Goal: Task Accomplishment & Management: Manage account settings

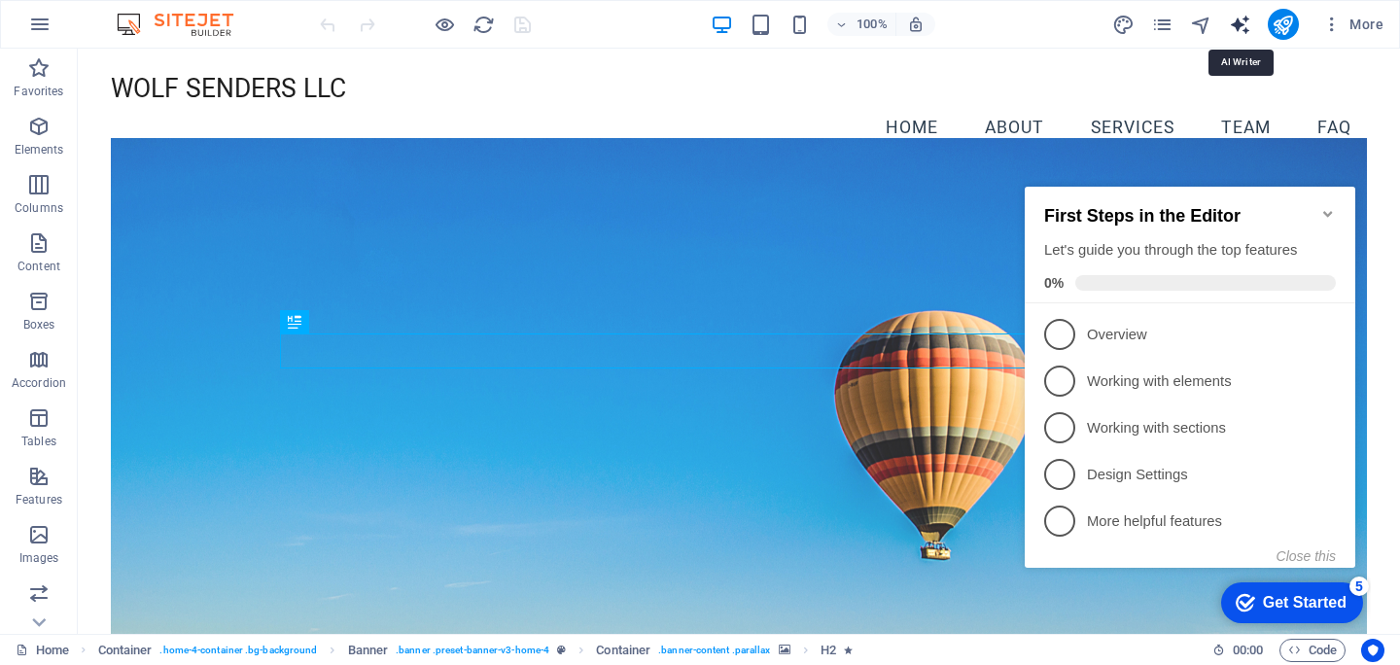
click at [1236, 23] on icon "text_generator" at bounding box center [1240, 25] width 22 height 22
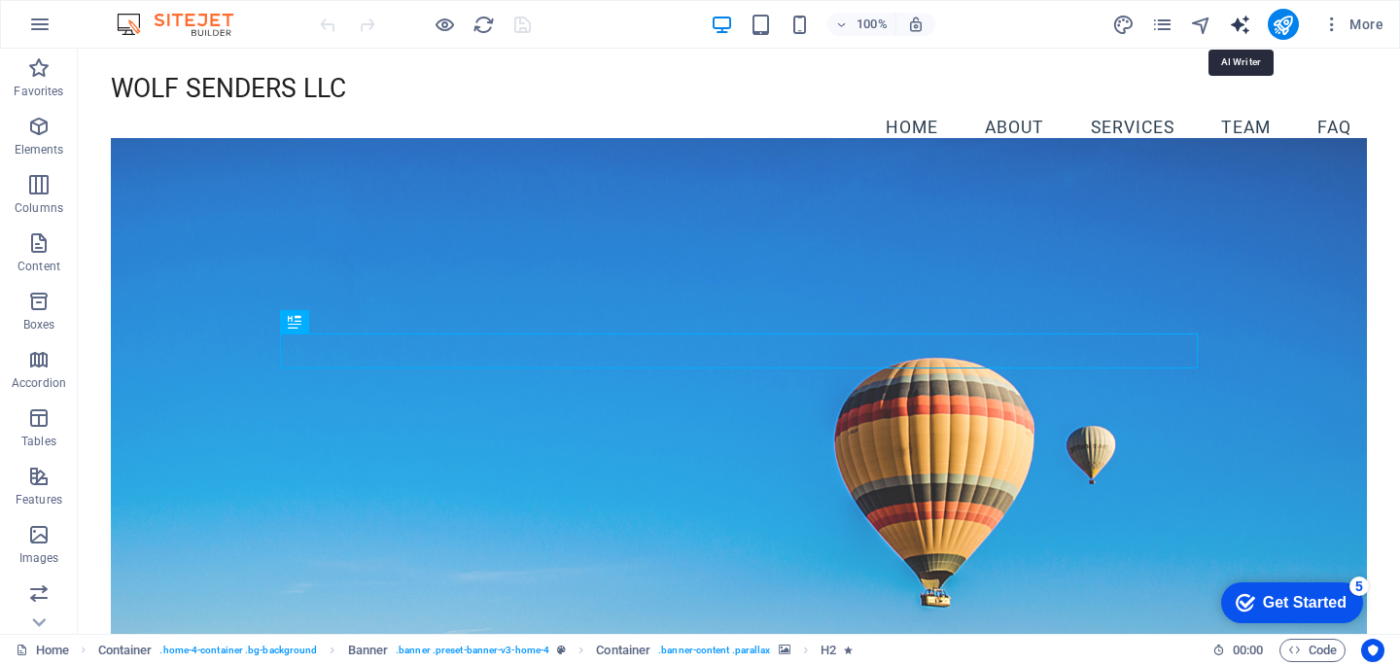
select select "English"
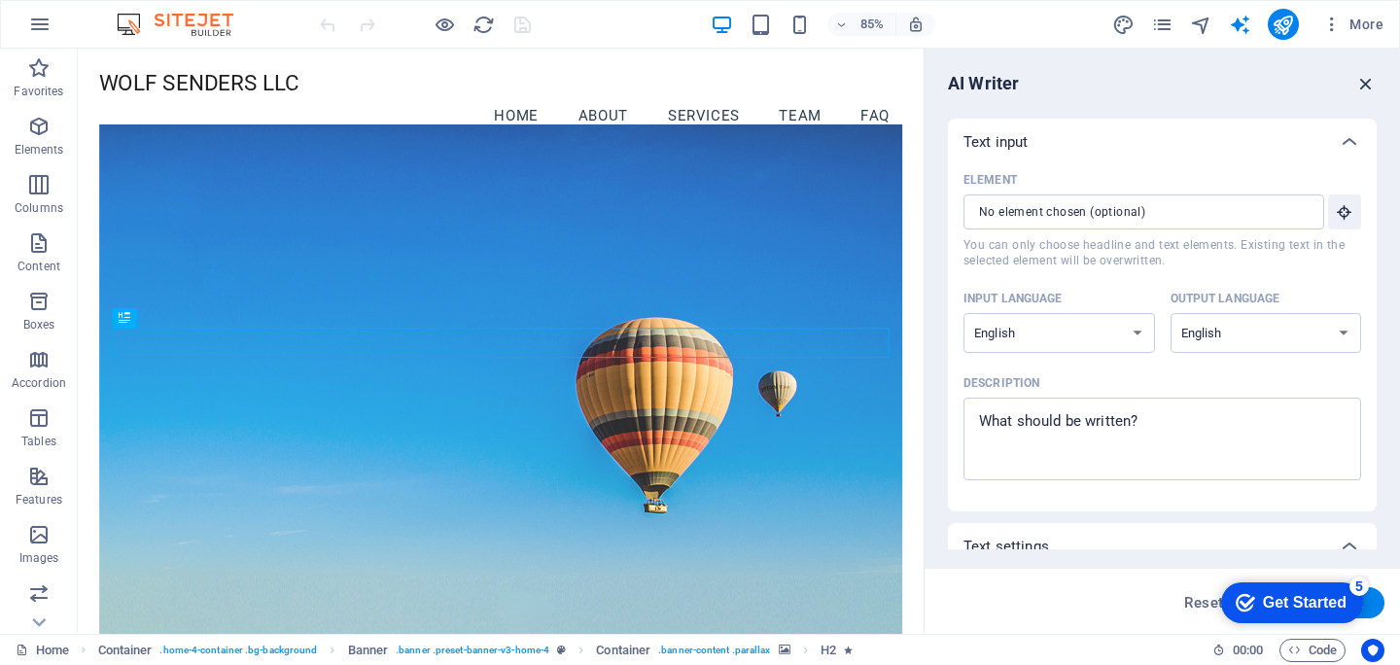
click at [1362, 83] on icon "button" at bounding box center [1365, 83] width 21 height 21
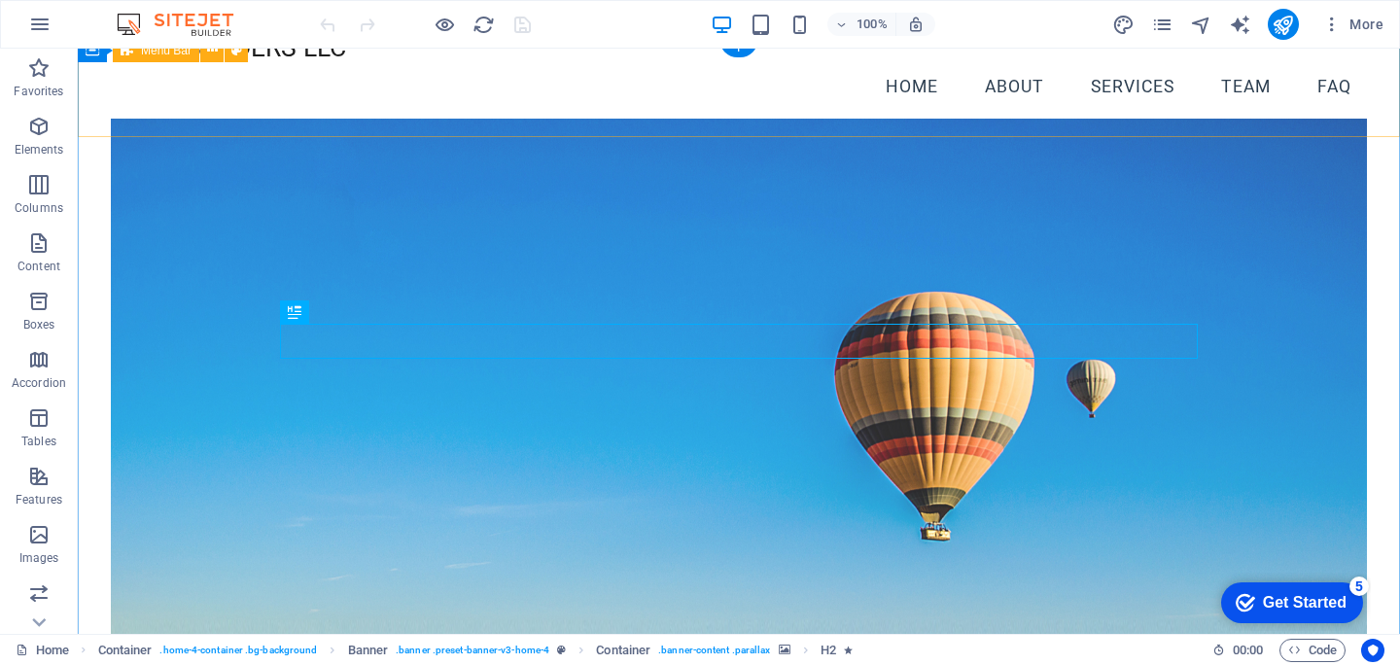
scroll to position [54, 0]
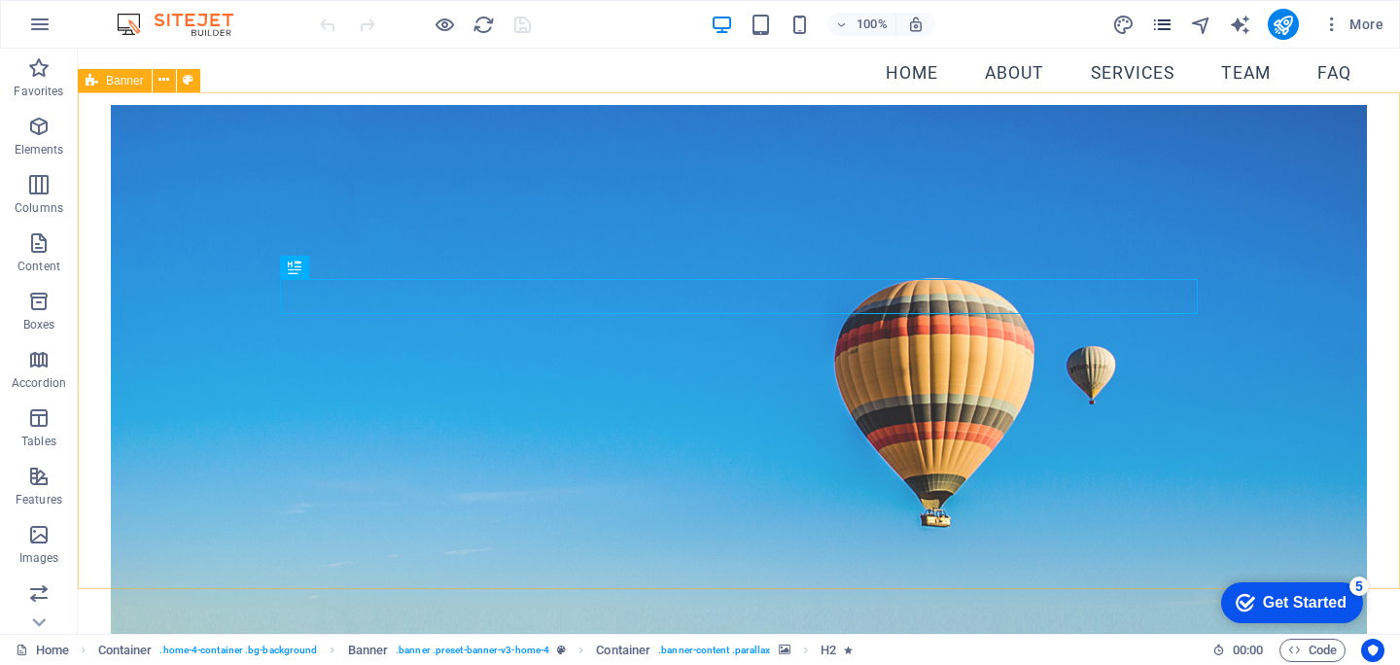
click at [1169, 22] on icon "pages" at bounding box center [1162, 25] width 22 height 22
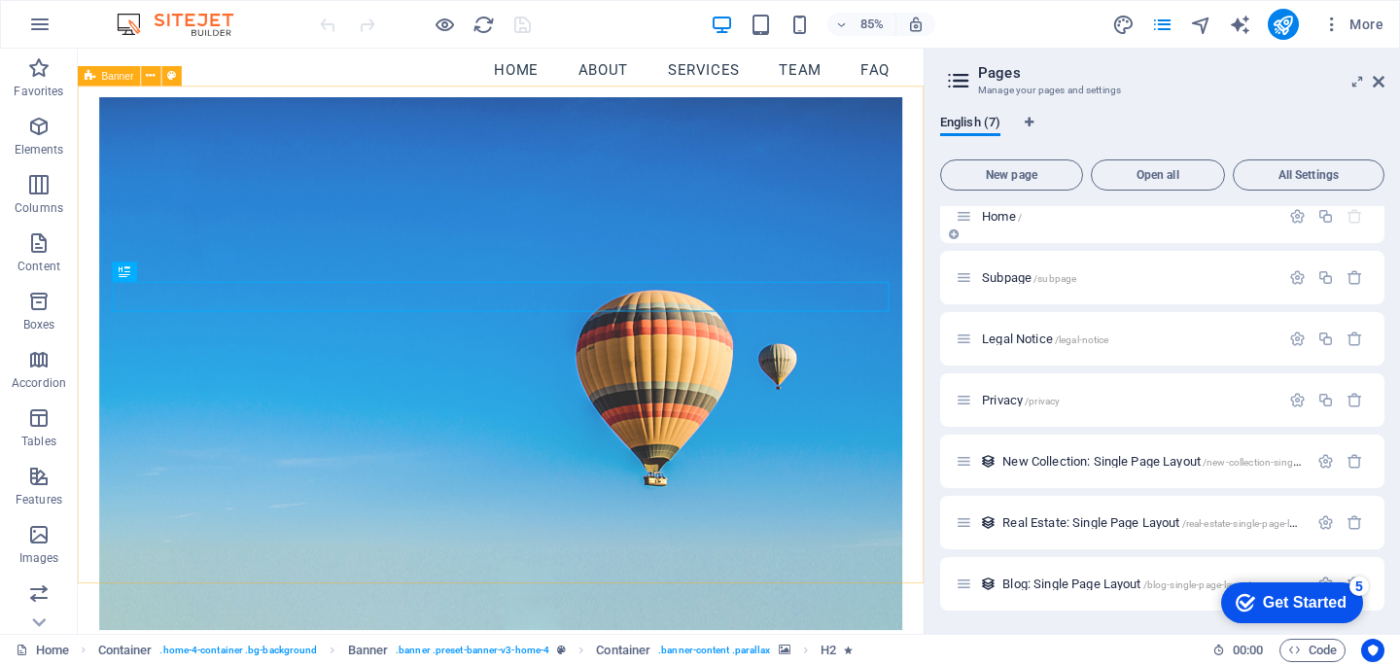
scroll to position [0, 0]
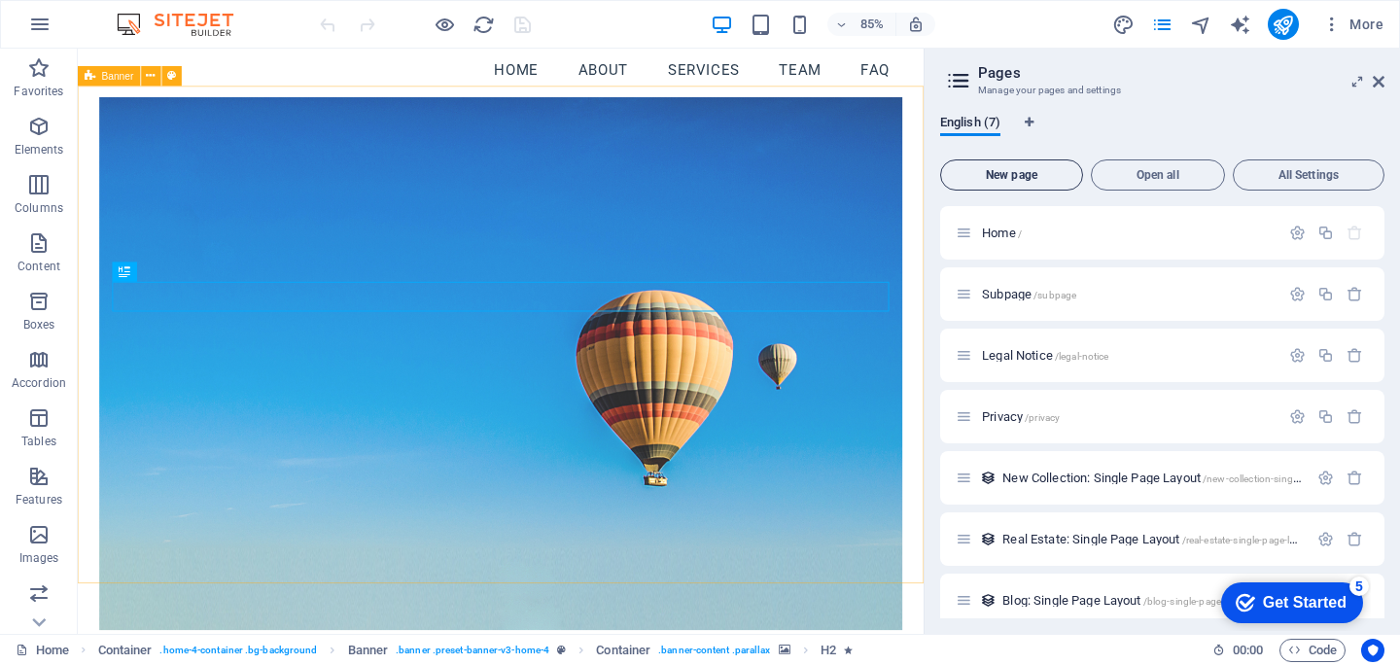
click at [1031, 166] on button "New page" at bounding box center [1011, 174] width 143 height 31
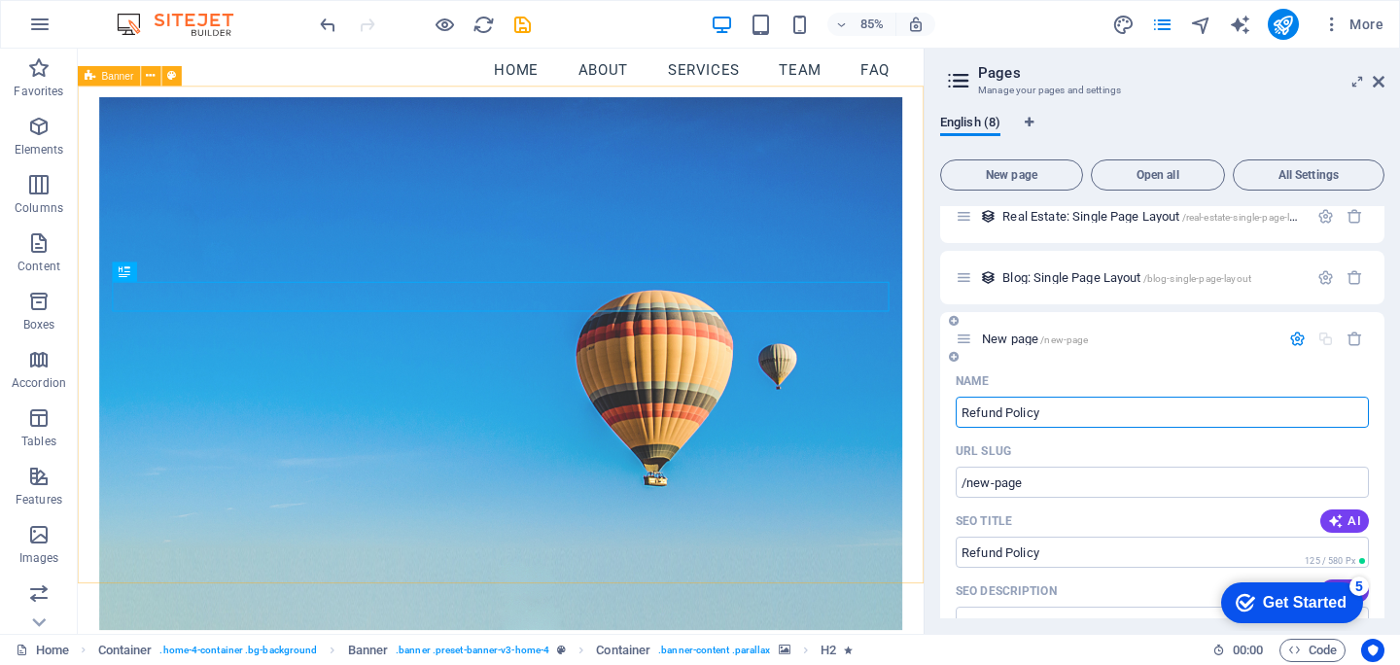
type input "Refund Policy"
type input "/refund-policy"
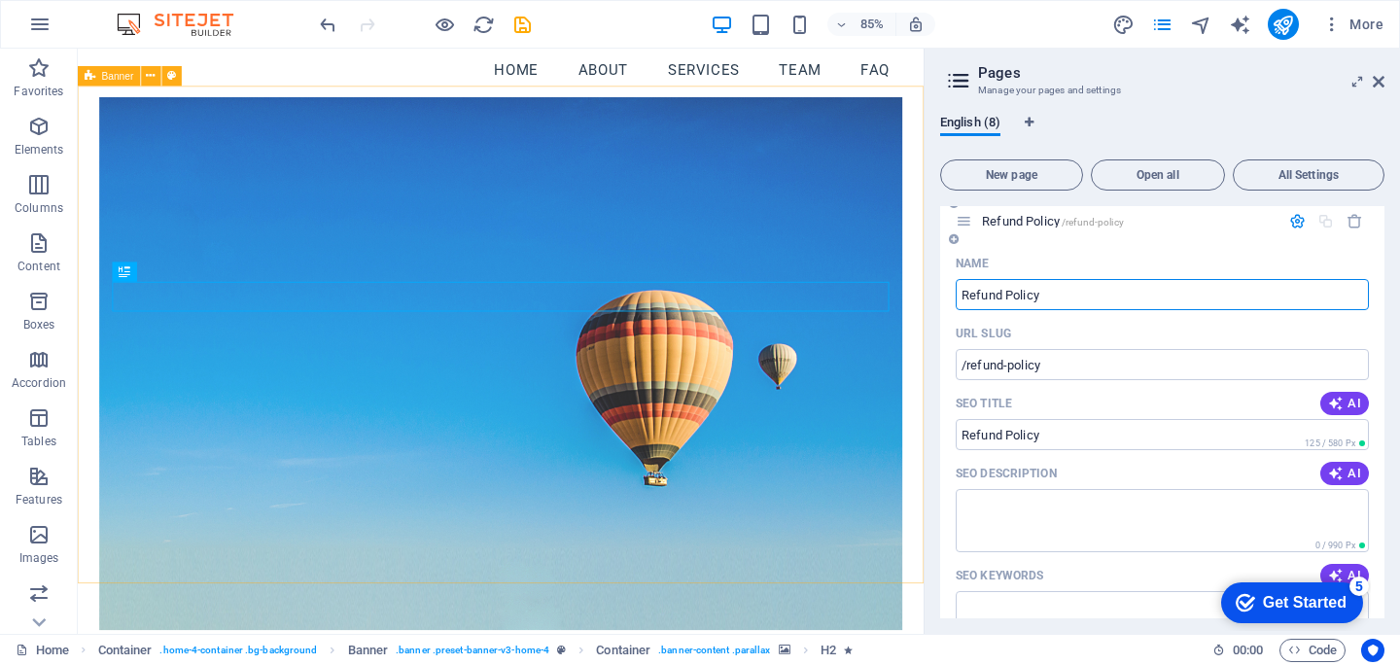
scroll to position [365, 0]
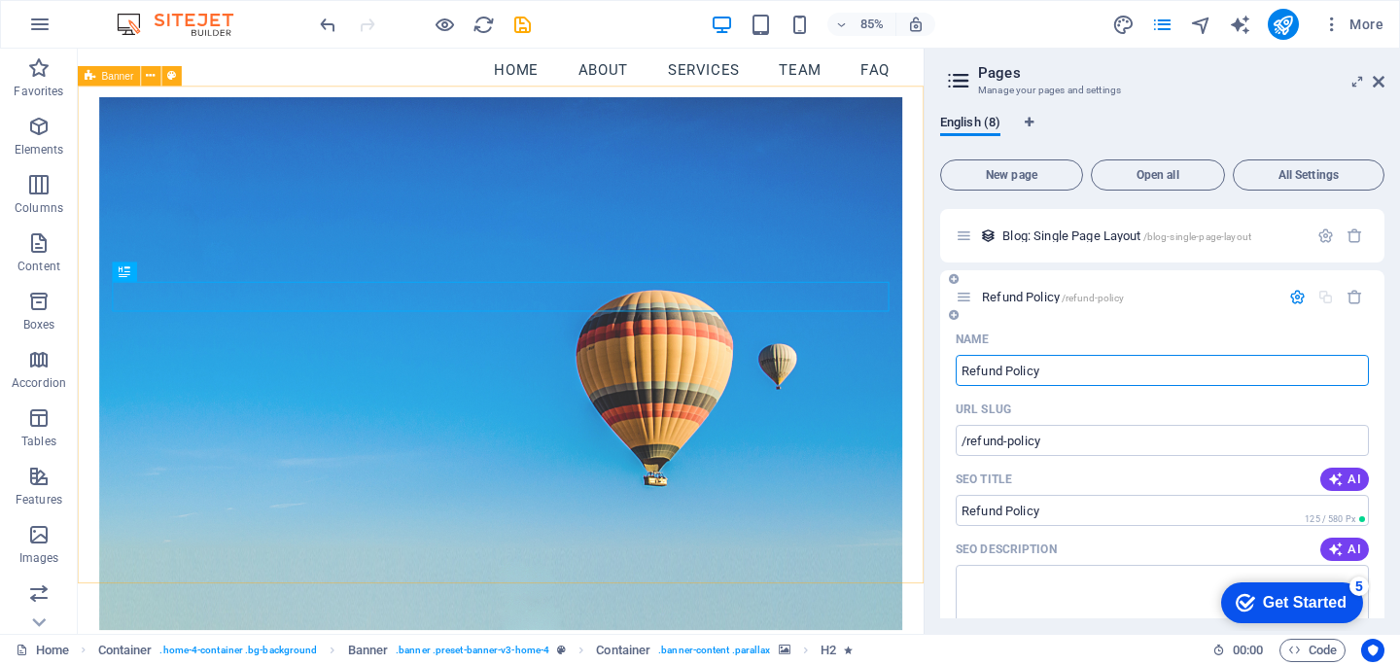
type input "Refund Policy"
click at [1293, 298] on icon "button" at bounding box center [1297, 297] width 17 height 17
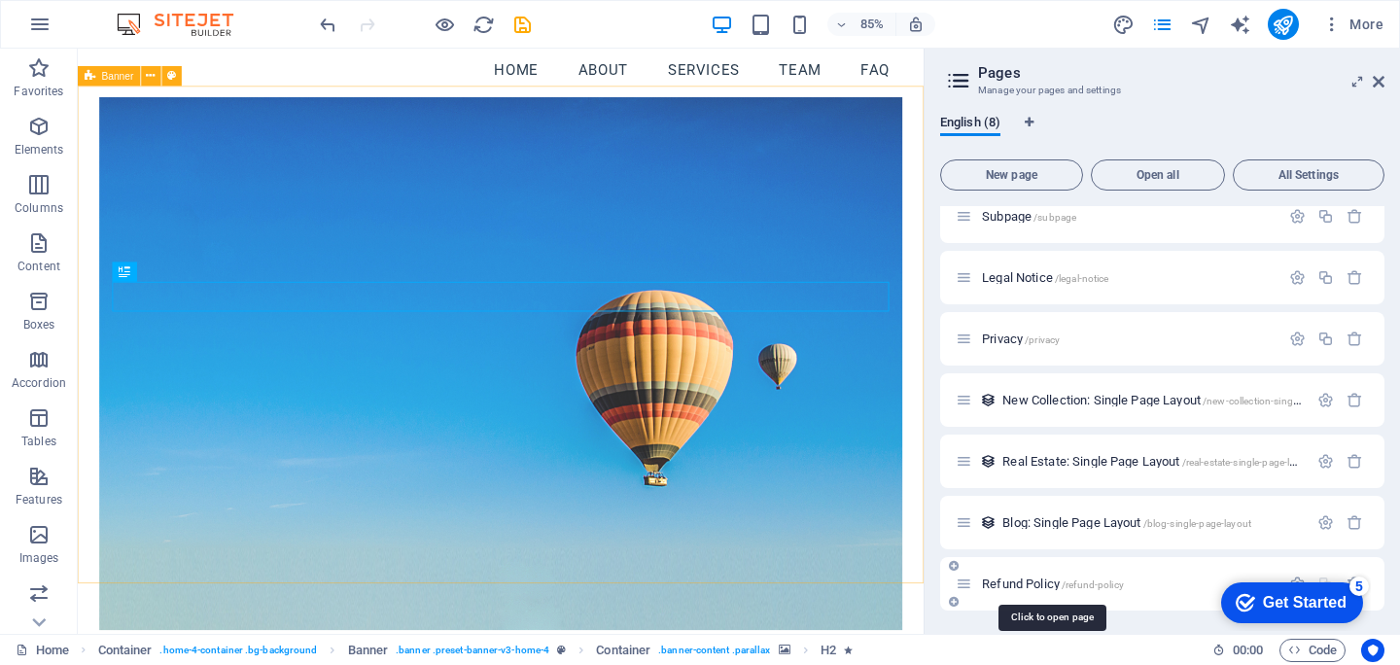
click at [1015, 581] on span "Refund Policy /refund-policy" at bounding box center [1053, 584] width 142 height 15
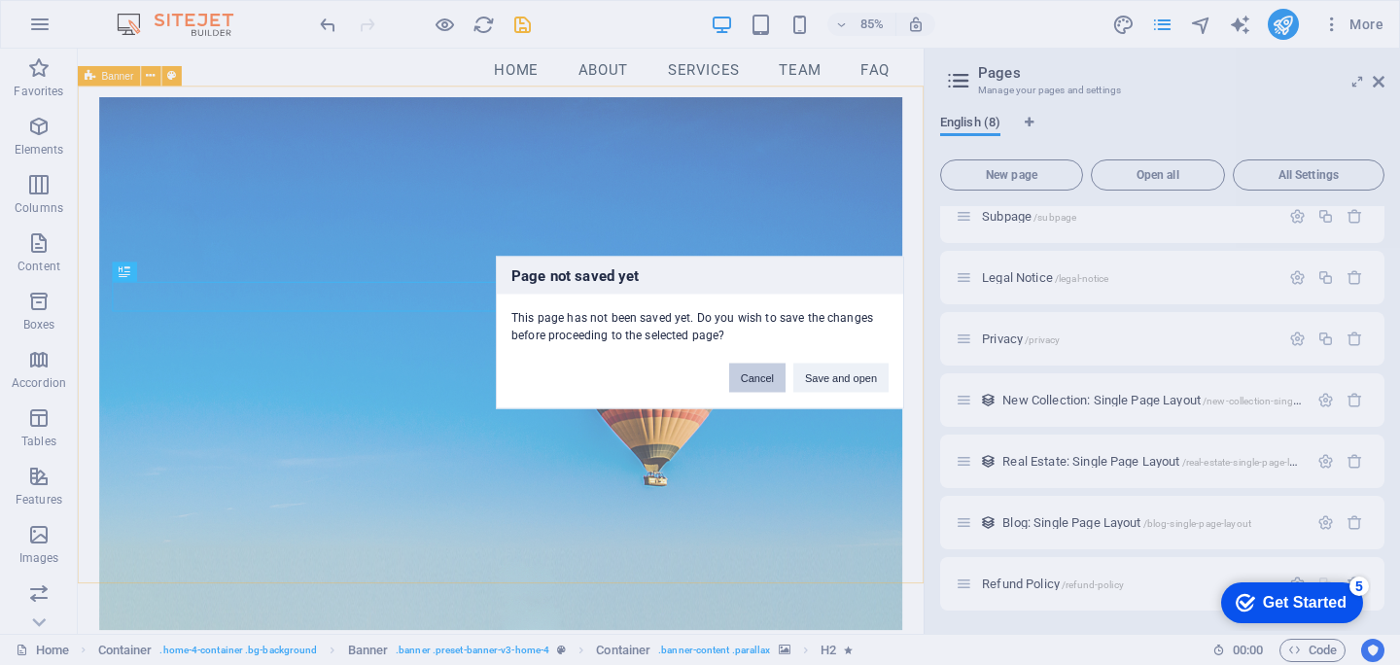
drag, startPoint x: 759, startPoint y: 382, endPoint x: 804, endPoint y: 397, distance: 47.0
click at [759, 382] on button "Cancel" at bounding box center [757, 378] width 56 height 29
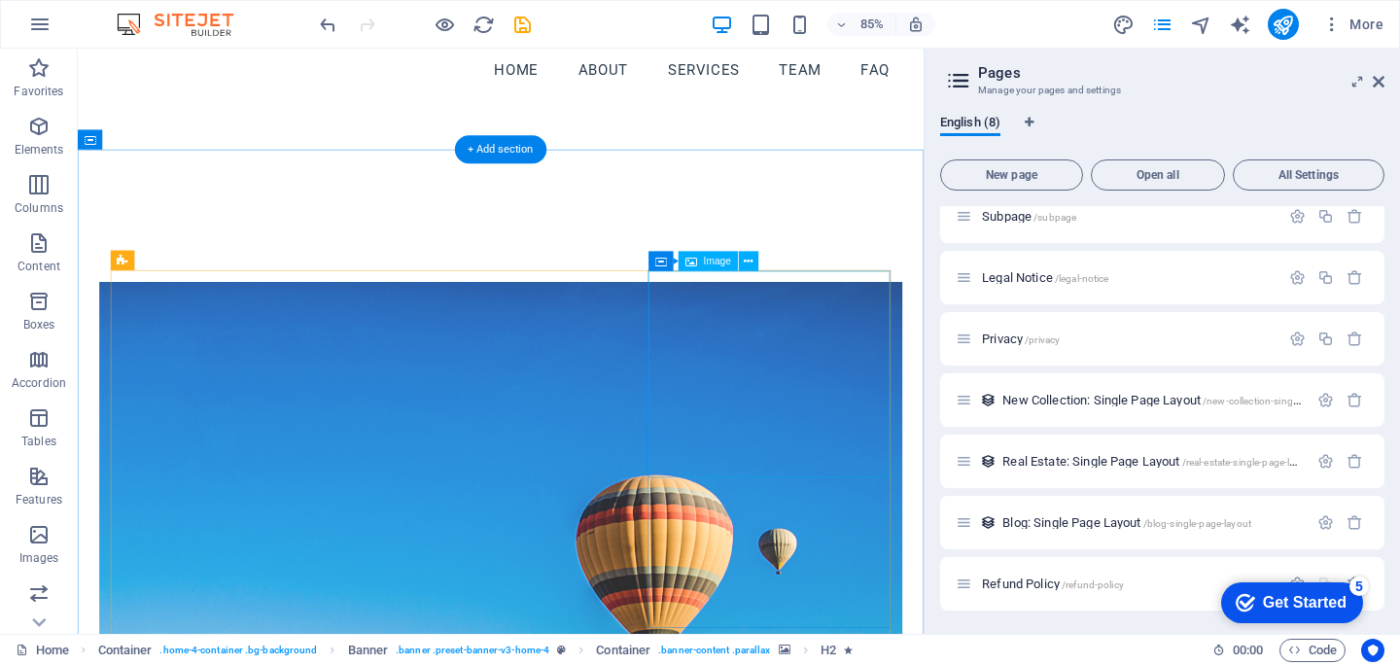
scroll to position [3924, 0]
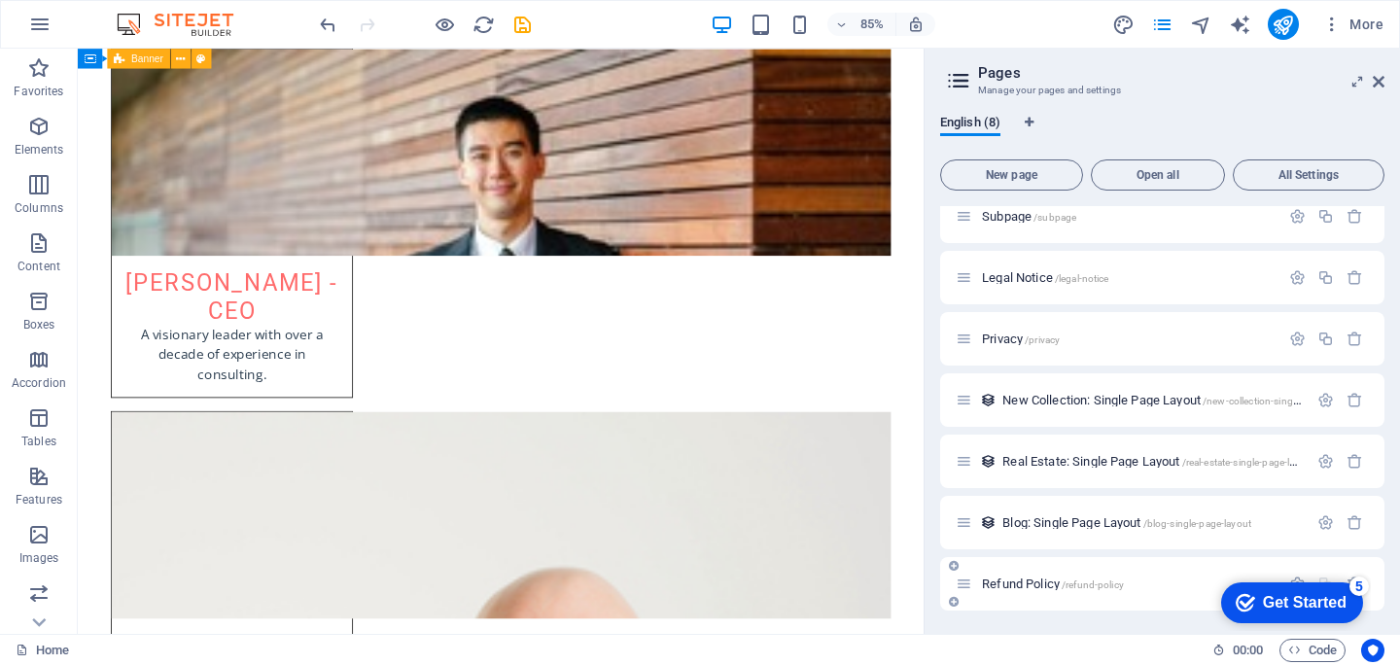
click at [1036, 577] on div "Refund Policy /refund-policy" at bounding box center [1118, 584] width 324 height 22
click at [968, 583] on icon at bounding box center [964, 584] width 17 height 17
drag, startPoint x: 995, startPoint y: 579, endPoint x: 1000, endPoint y: 531, distance: 47.9
click at [1000, 531] on div "Home / Subpage /subpage Legal Notice /legal-notice Privacy /privacy New Collect…" at bounding box center [1162, 369] width 444 height 482
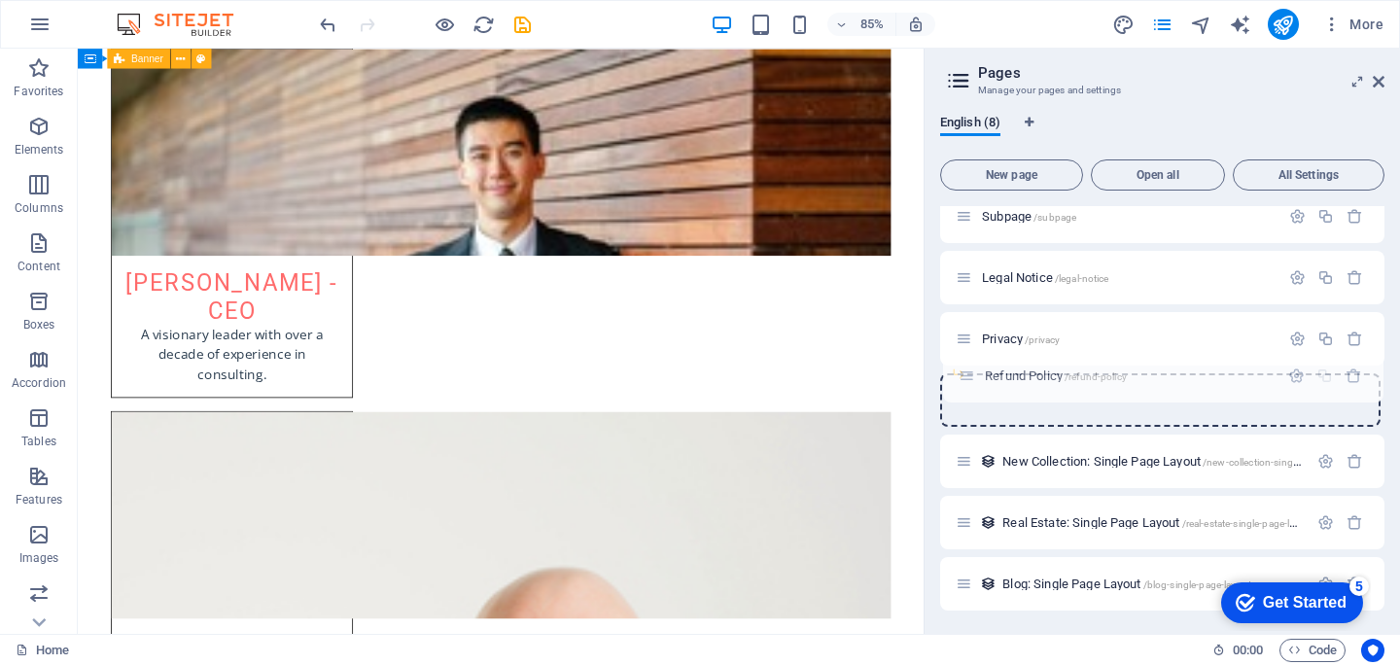
drag, startPoint x: 962, startPoint y: 587, endPoint x: 965, endPoint y: 374, distance: 213.0
click at [965, 374] on div "Home / Subpage /subpage Legal Notice /legal-notice Privacy /privacy New Collect…" at bounding box center [1162, 369] width 444 height 482
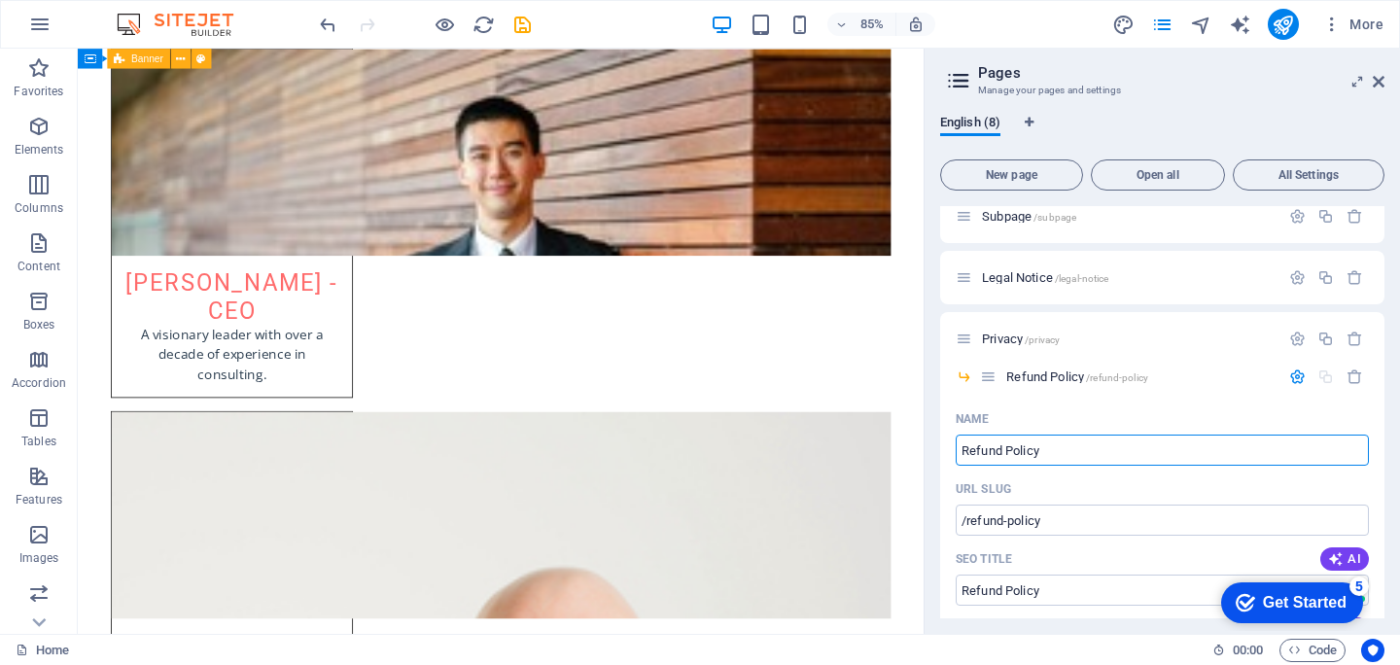
scroll to position [0, 0]
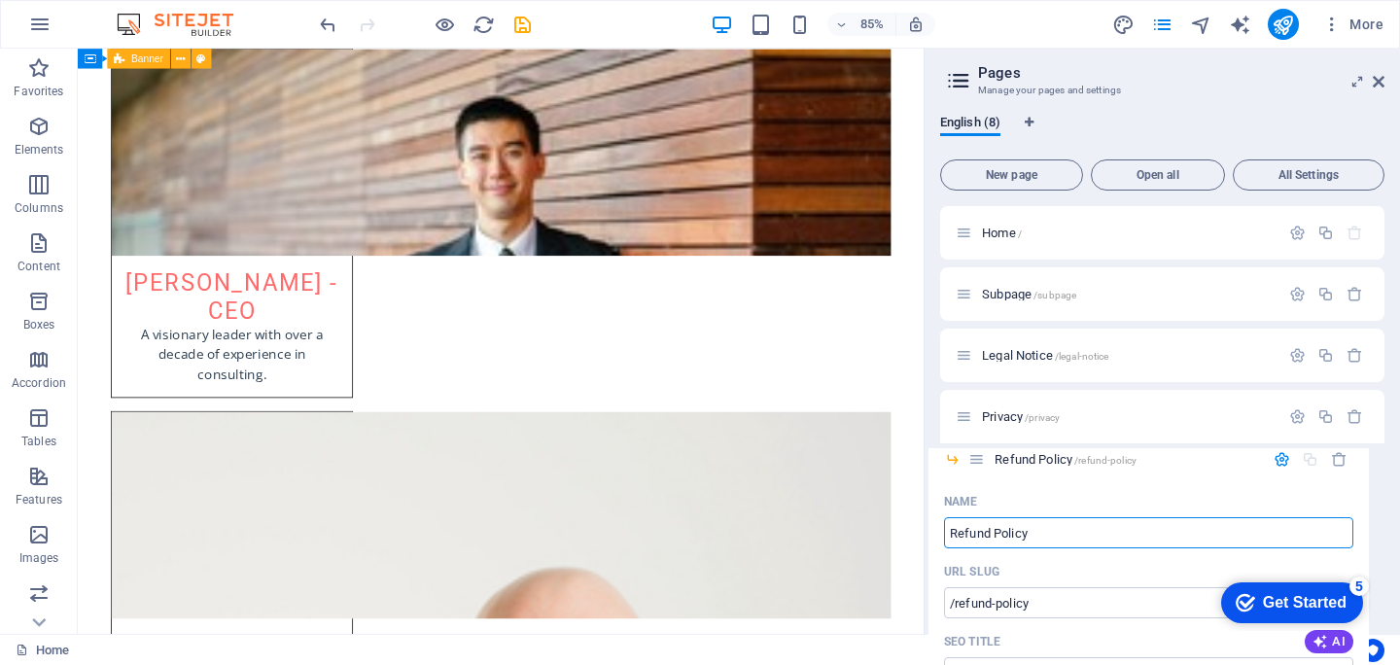
drag, startPoint x: 988, startPoint y: 452, endPoint x: 972, endPoint y: 460, distance: 17.4
click at [972, 460] on div "Home / Subpage /subpage Legal Notice /legal-notice Privacy /privacy Refund Poli…" at bounding box center [1162, 416] width 444 height 421
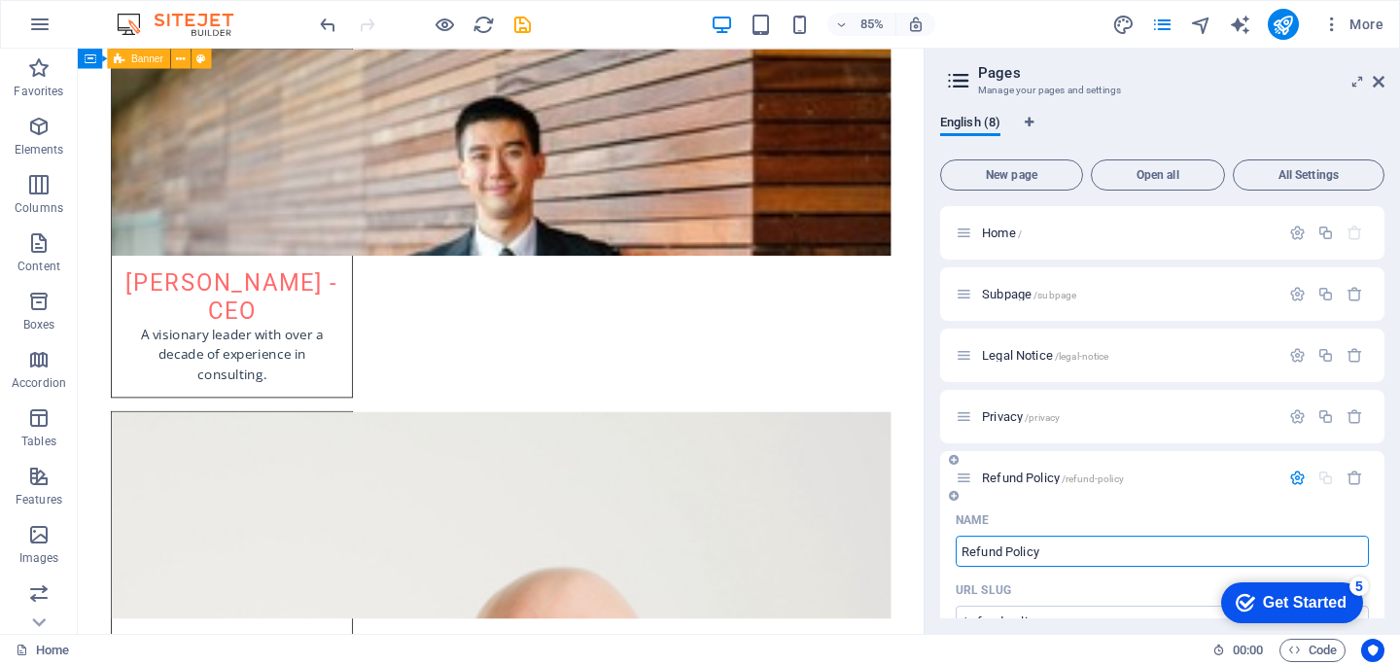
click at [969, 475] on icon at bounding box center [964, 478] width 17 height 17
click at [1021, 475] on span "Refund Policy /refund-policy" at bounding box center [1053, 478] width 142 height 15
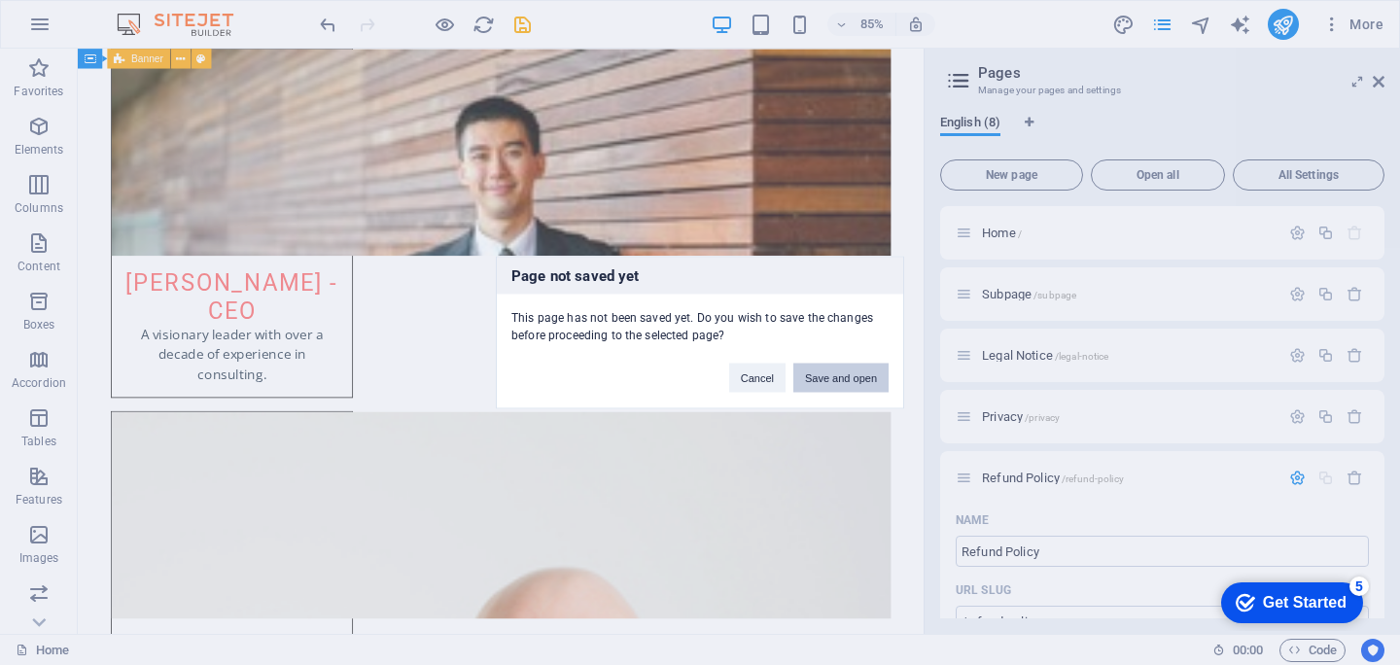
click at [870, 374] on button "Save and open" at bounding box center [840, 378] width 95 height 29
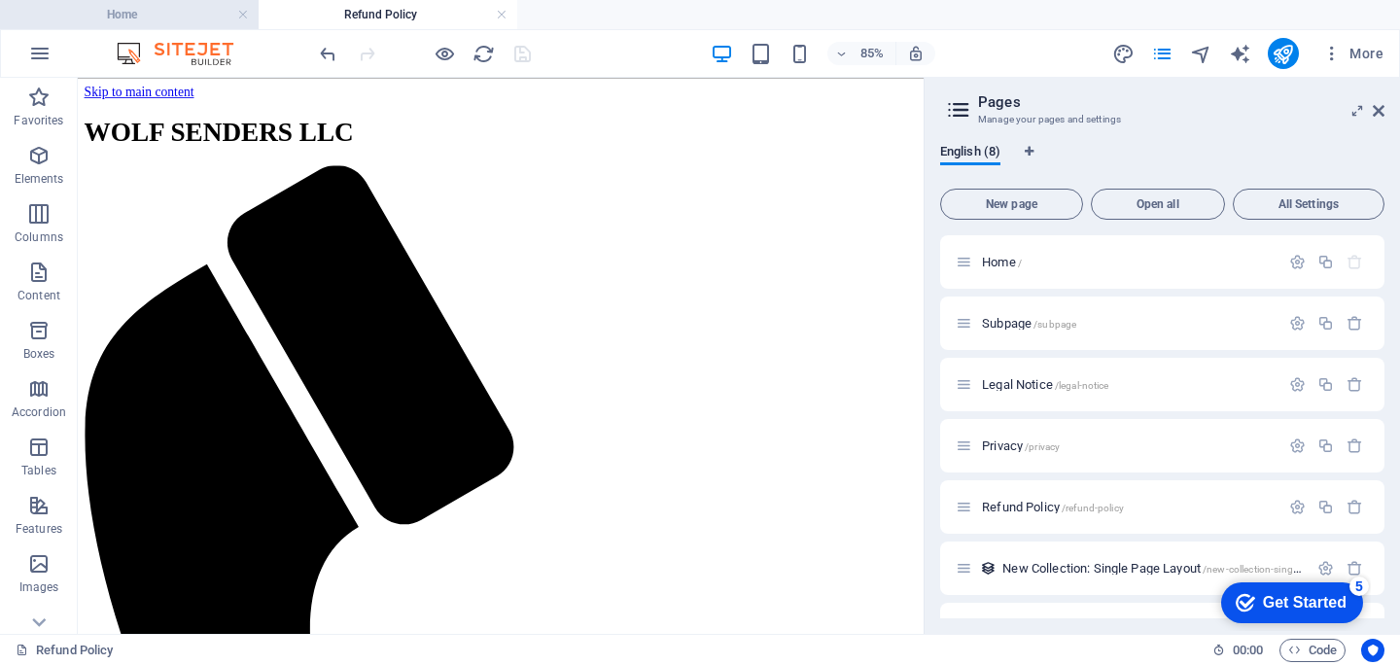
click at [198, 17] on h4 "Home" at bounding box center [129, 14] width 259 height 21
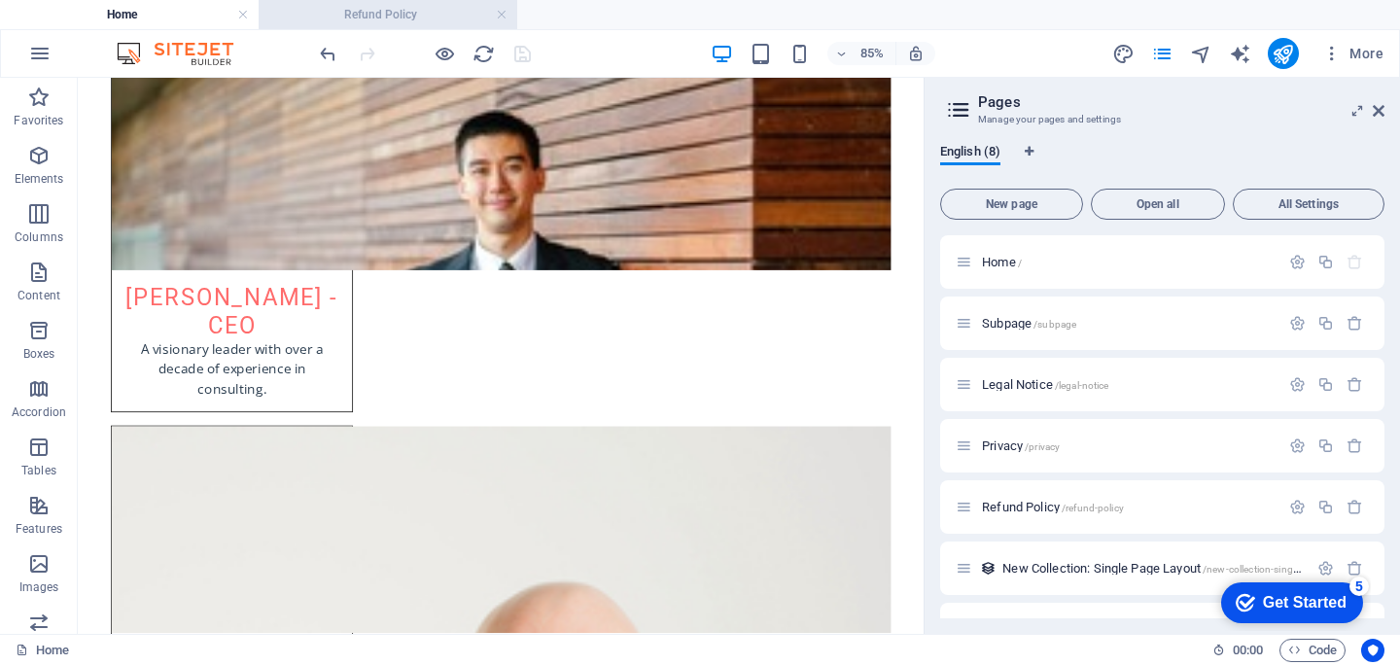
scroll to position [3905, 0]
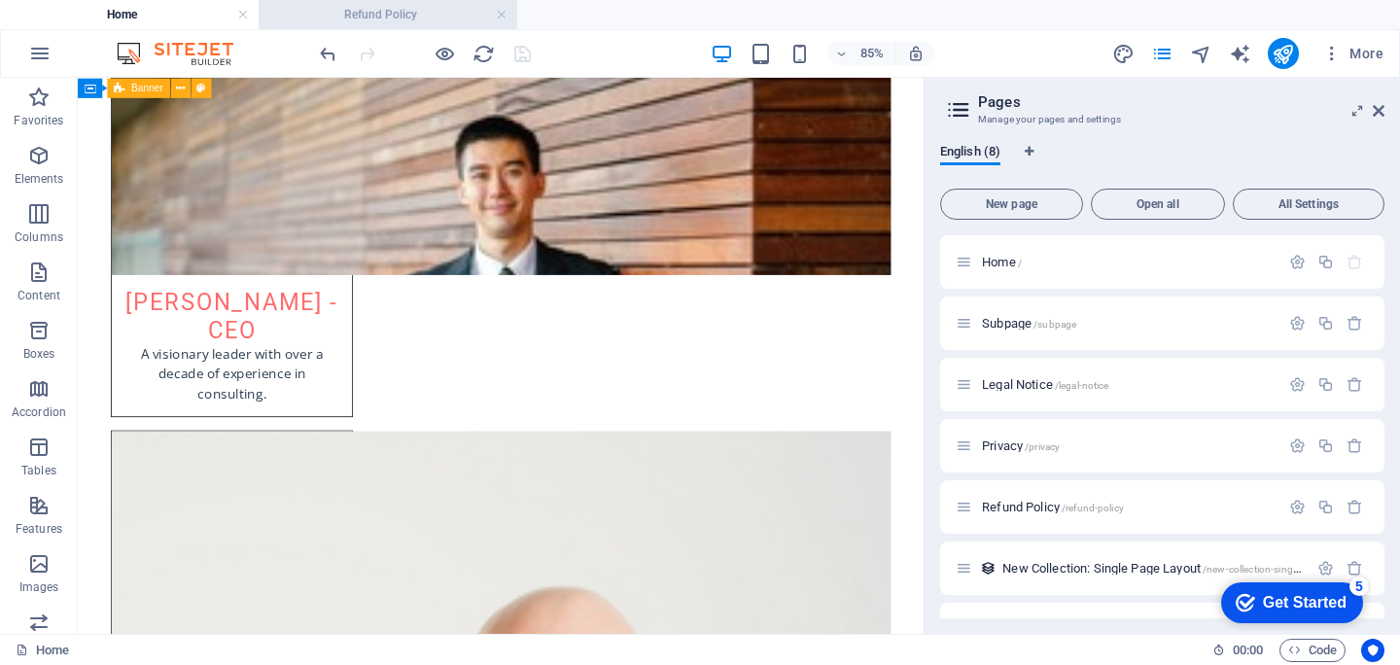
click at [359, 15] on h4 "Refund Policy" at bounding box center [388, 14] width 259 height 21
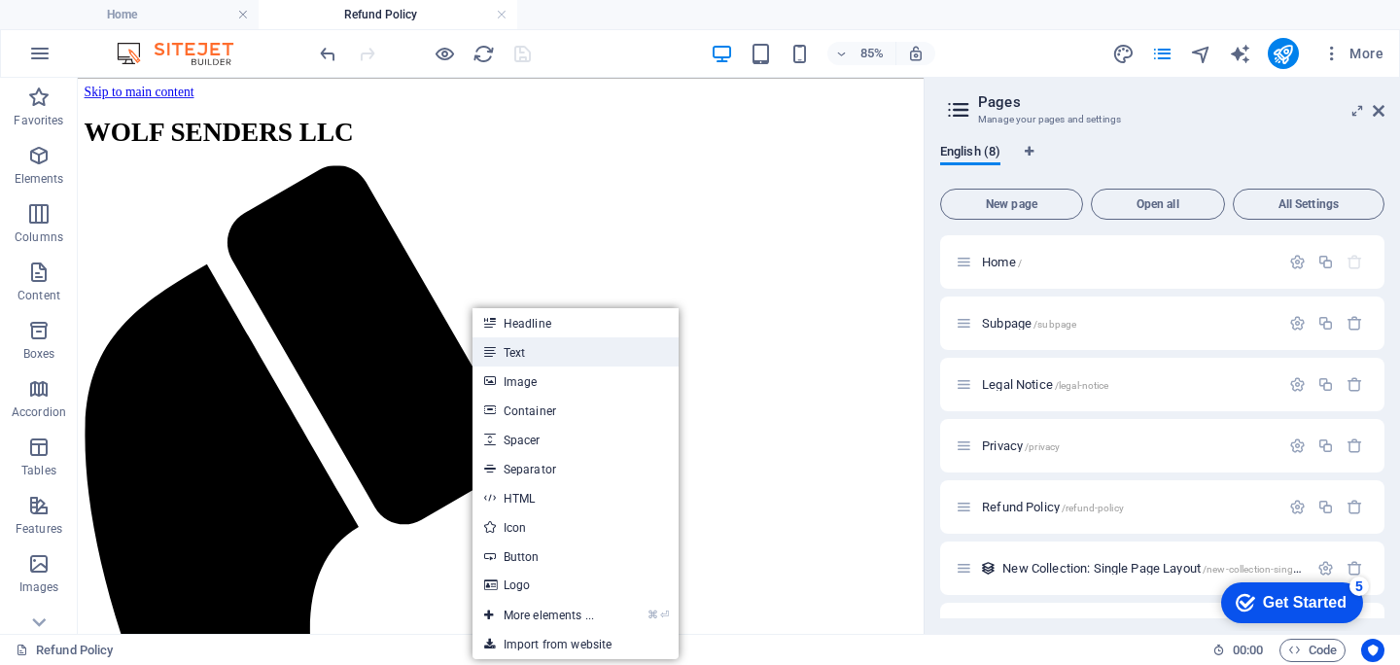
click at [585, 348] on link "Text" at bounding box center [576, 351] width 206 height 29
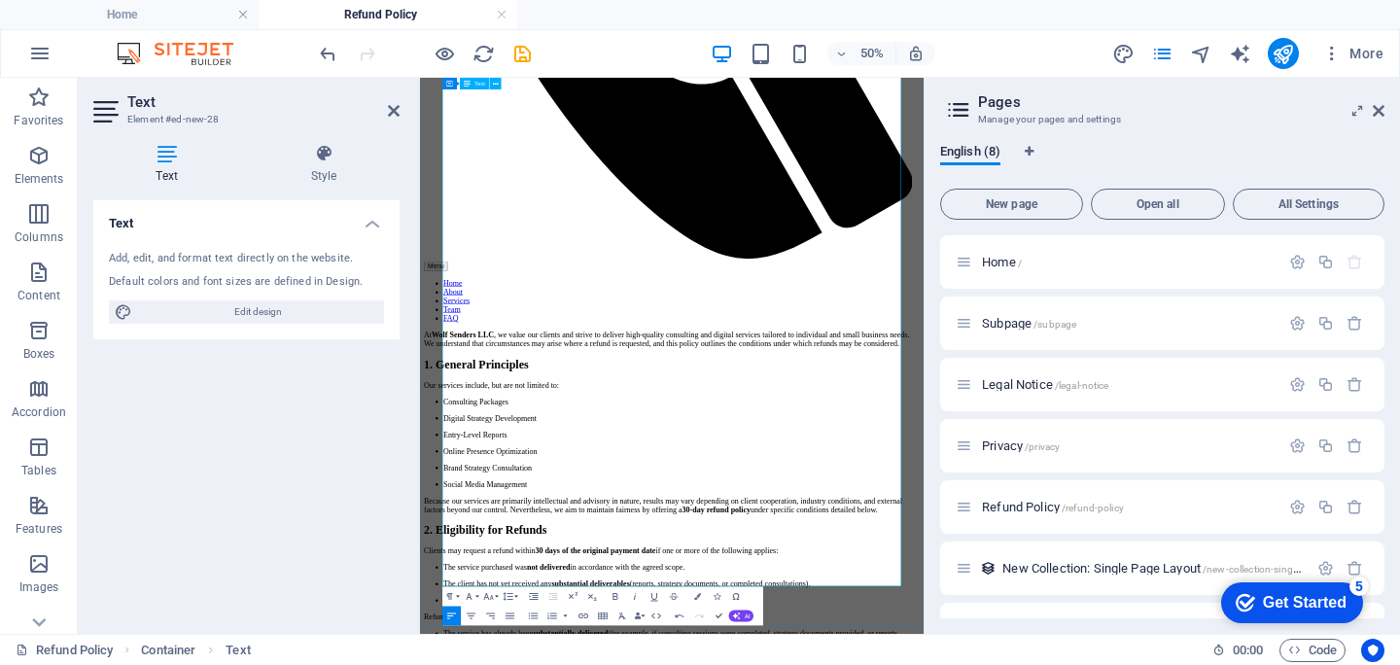
scroll to position [1134, 0]
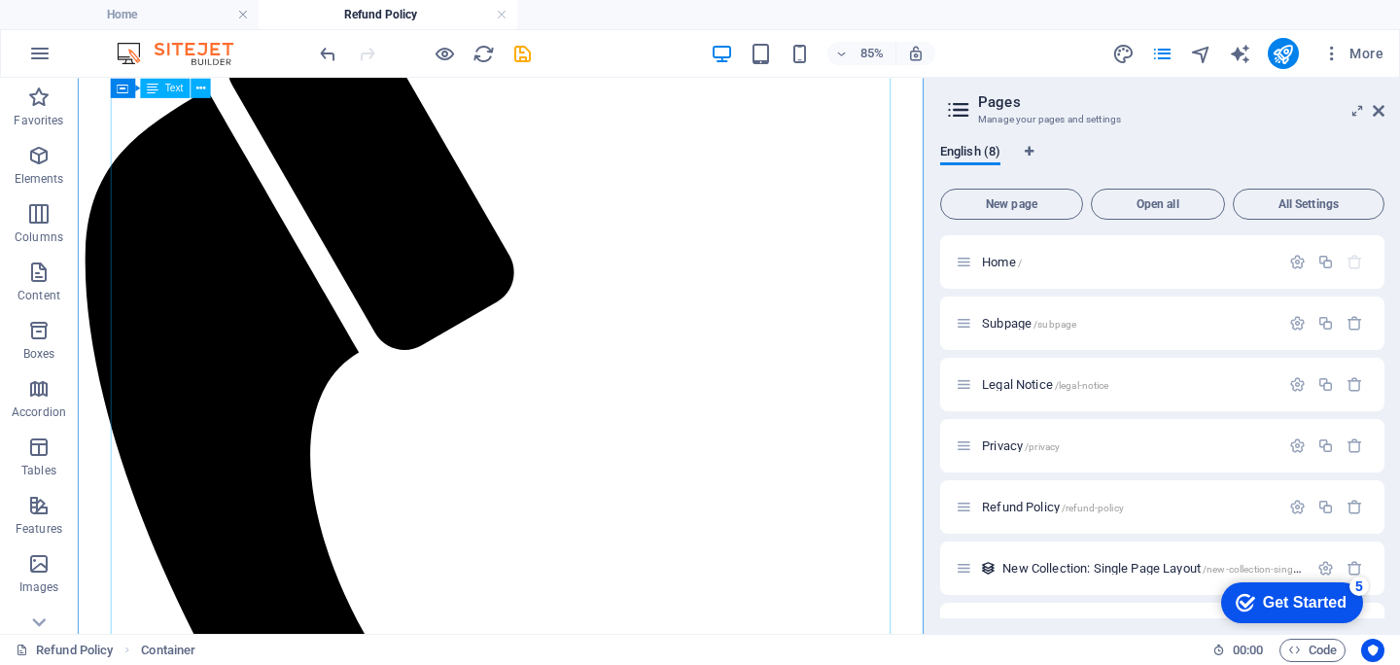
scroll to position [0, 0]
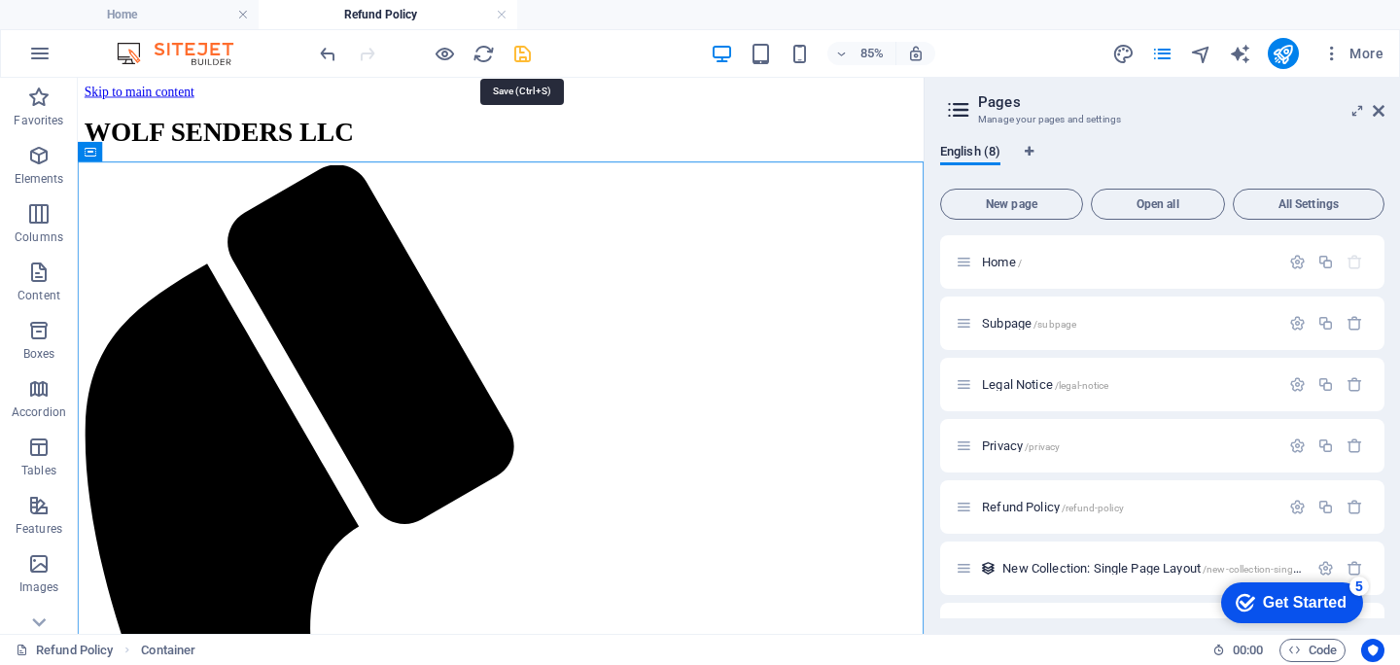
click at [523, 58] on icon "save" at bounding box center [522, 54] width 22 height 22
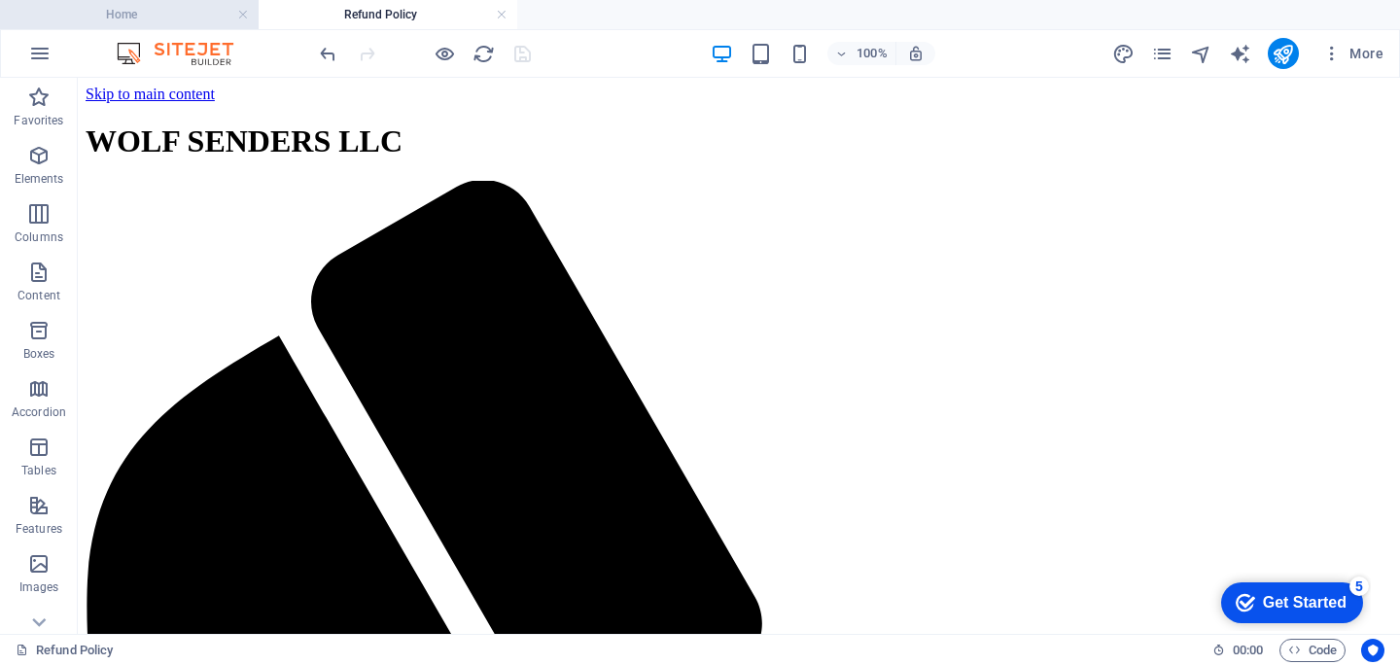
click at [183, 14] on h4 "Home" at bounding box center [129, 14] width 259 height 21
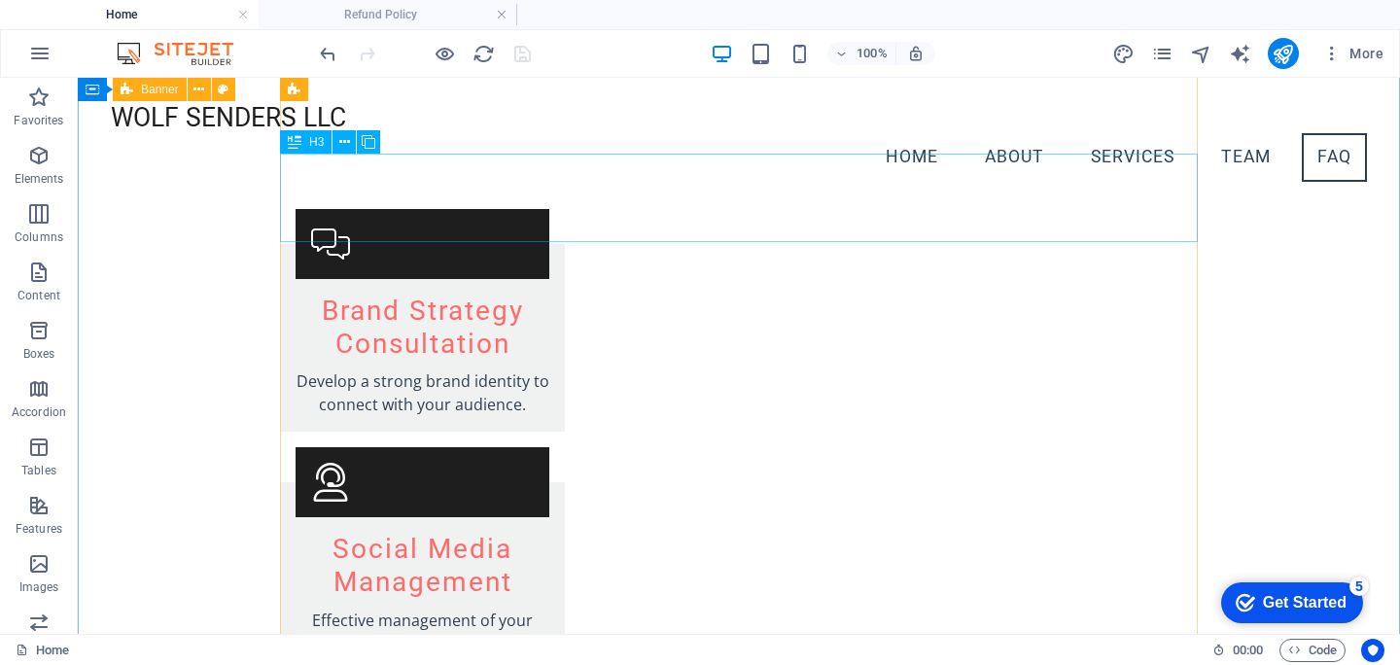
scroll to position [2857, 0]
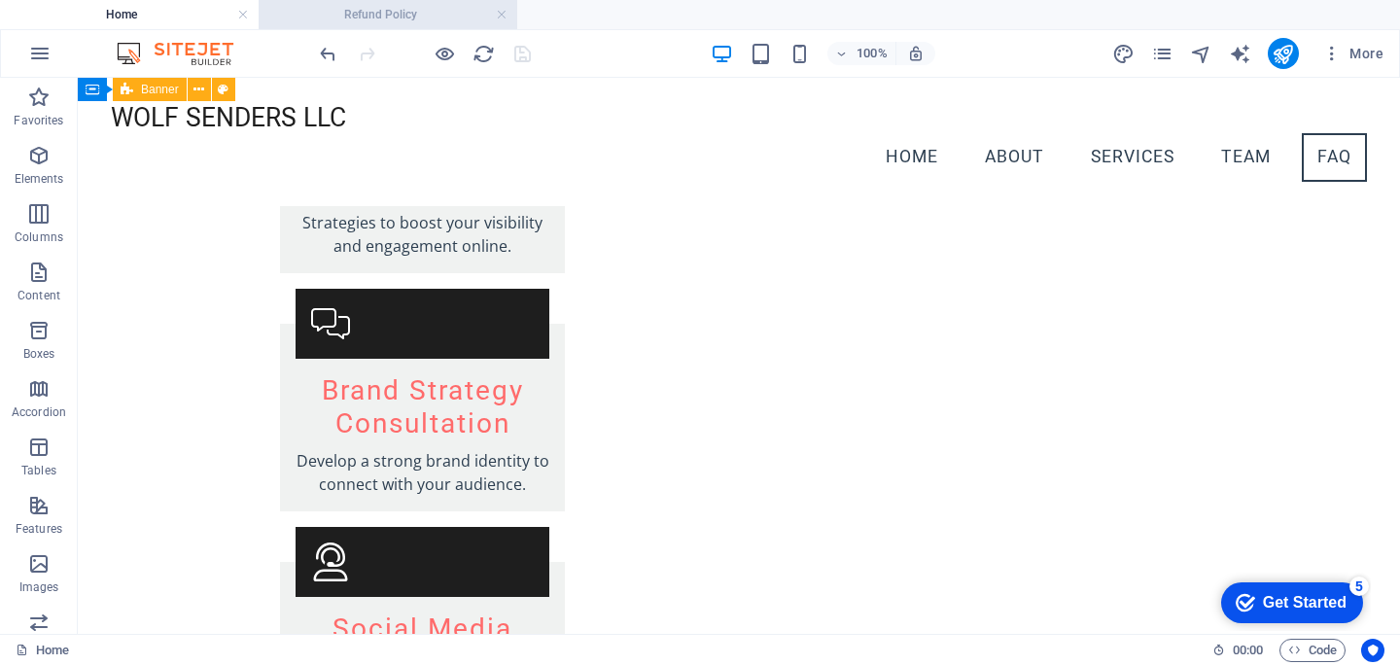
click at [434, 17] on h4 "Refund Policy" at bounding box center [388, 14] width 259 height 21
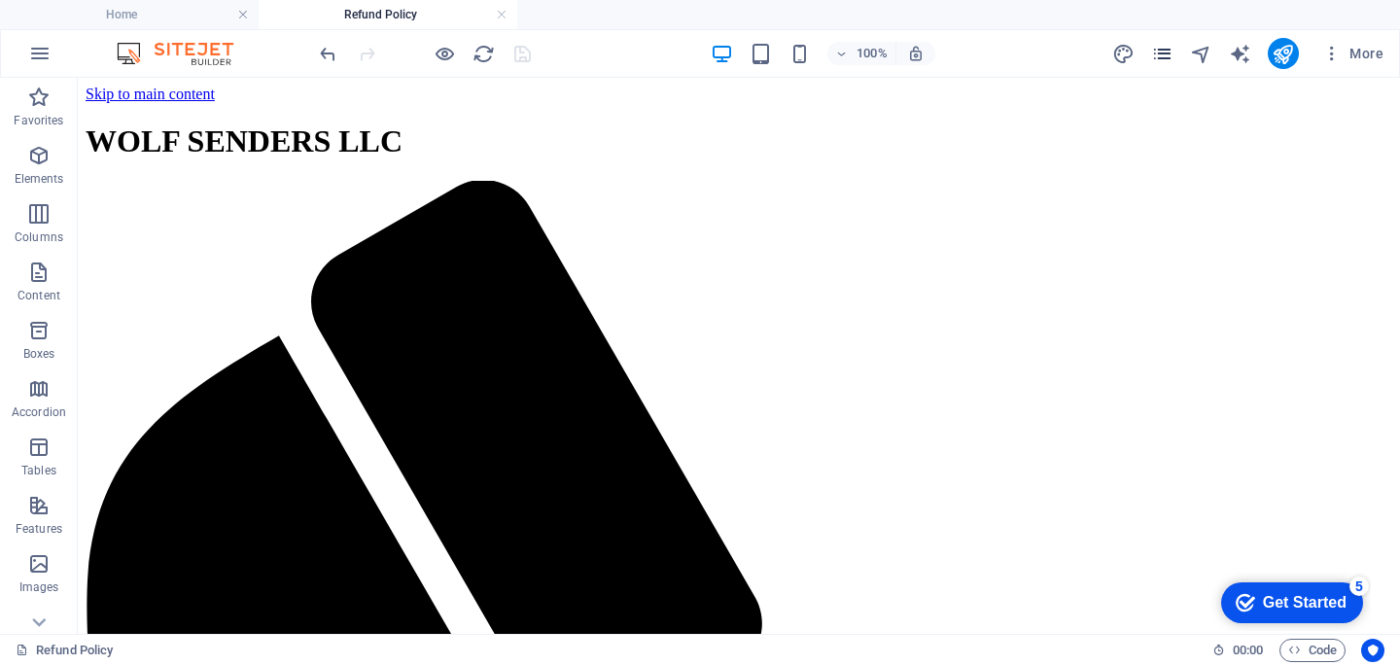
click at [1169, 46] on icon "pages" at bounding box center [1162, 54] width 22 height 22
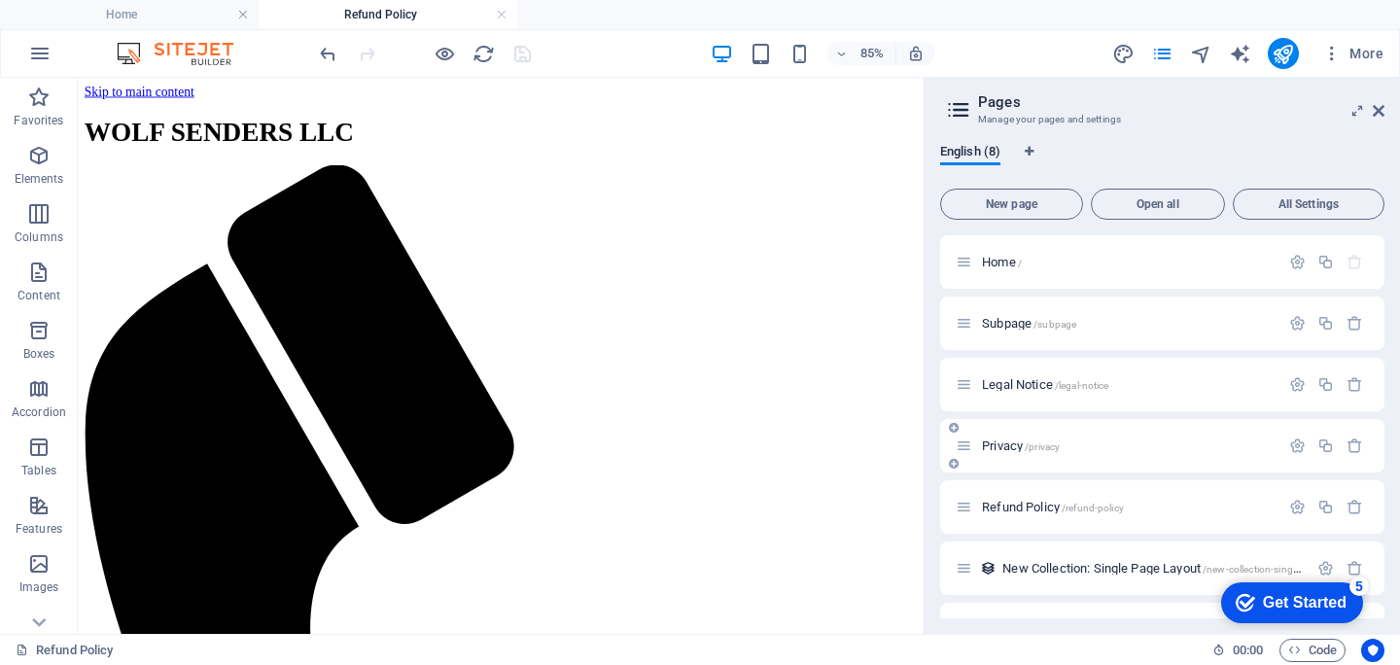
scroll to position [107, 0]
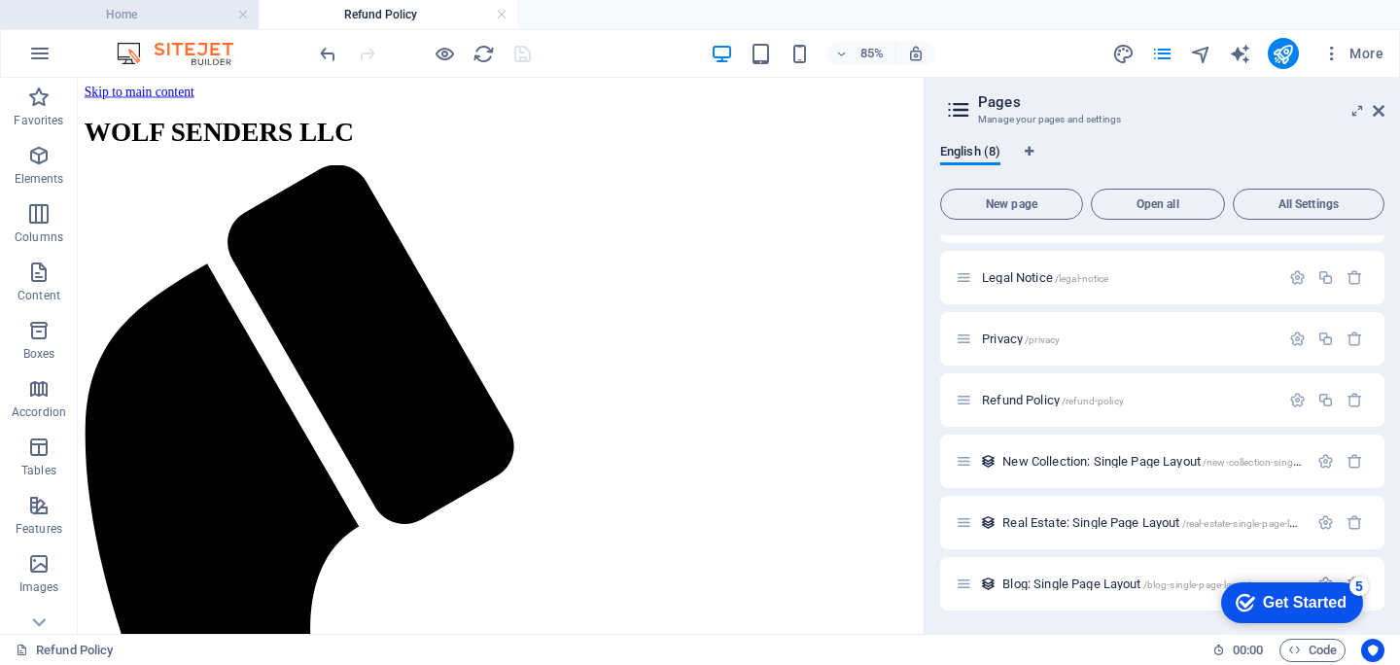
click at [185, 24] on h4 "Home" at bounding box center [129, 14] width 259 height 21
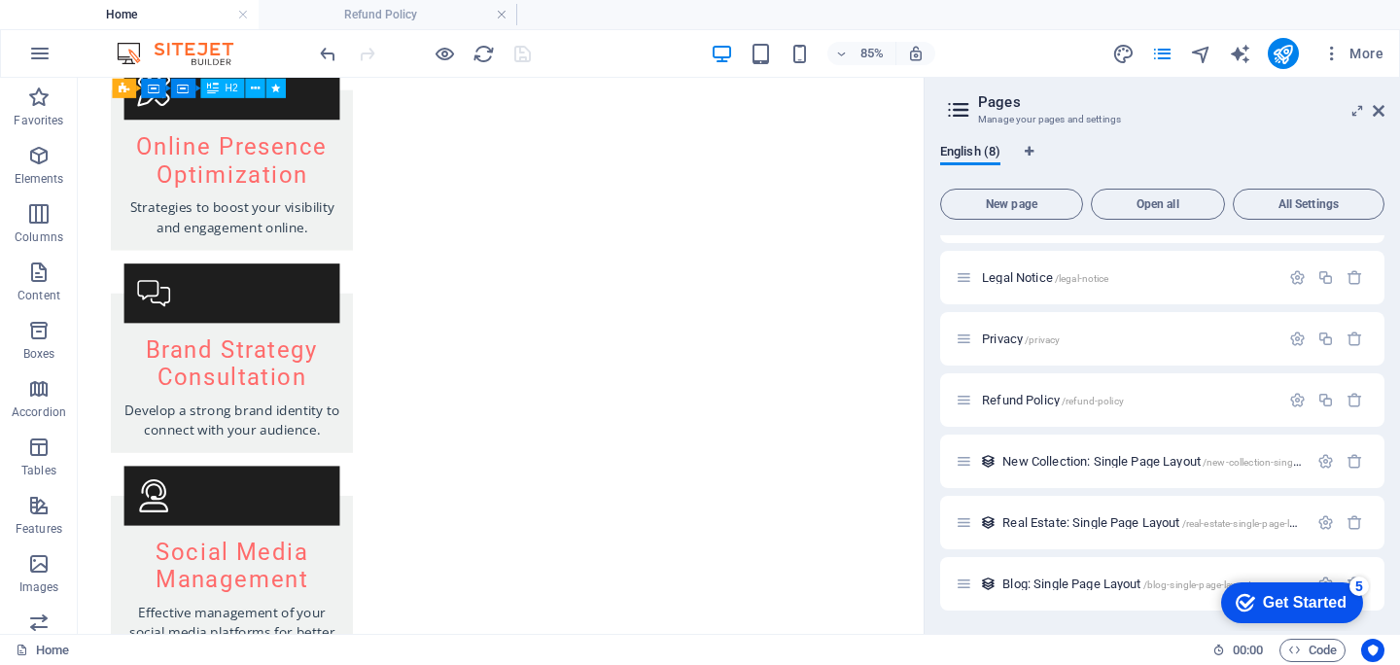
scroll to position [3928, 0]
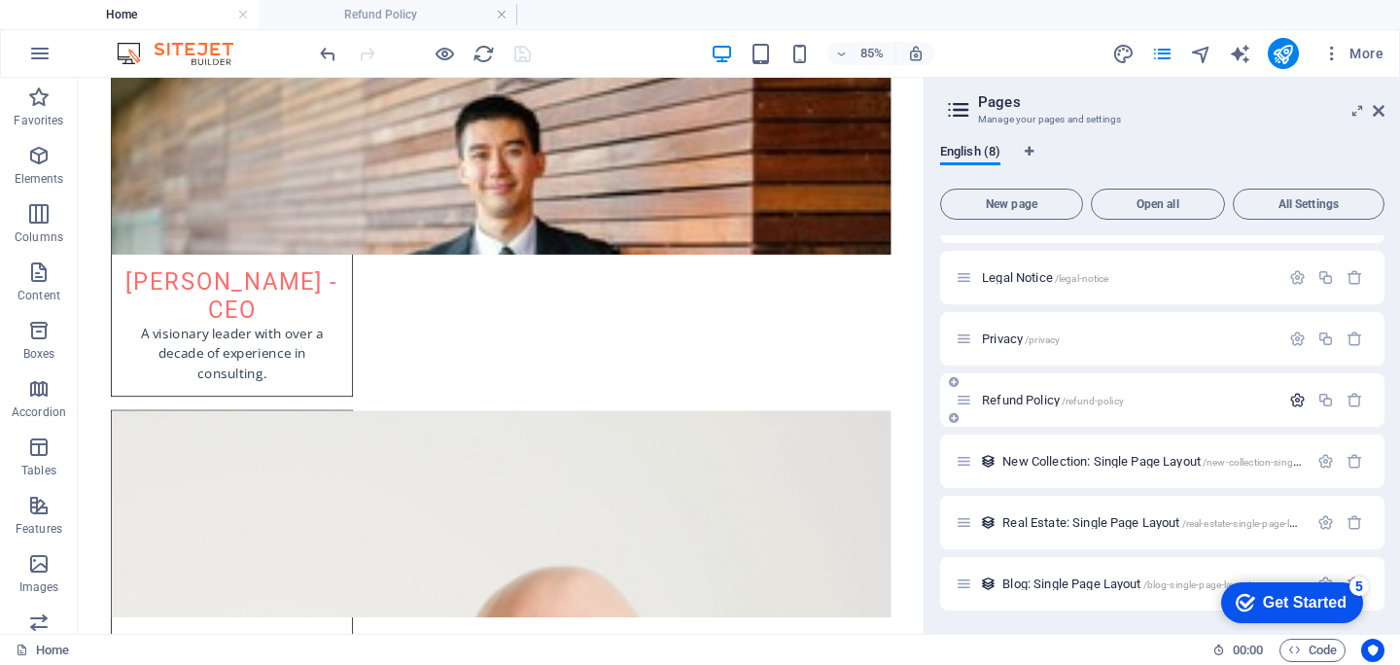
click at [1298, 403] on icon "button" at bounding box center [1297, 400] width 17 height 17
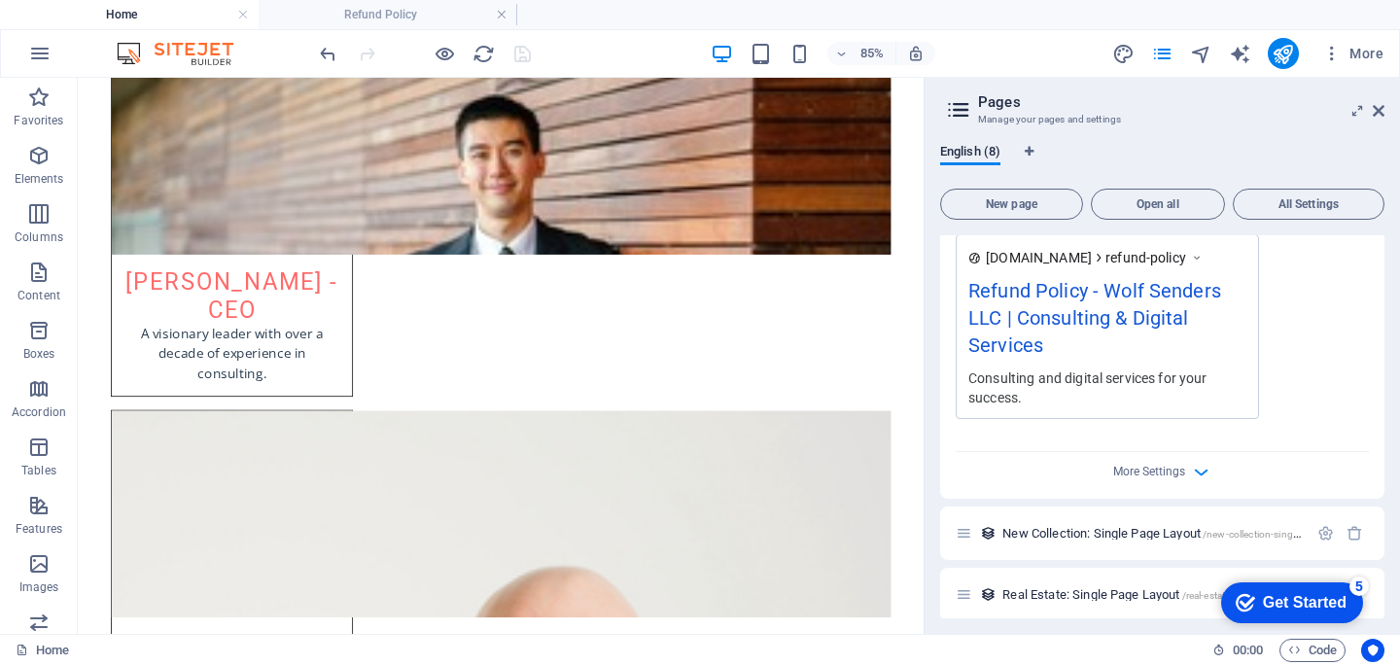
scroll to position [842, 0]
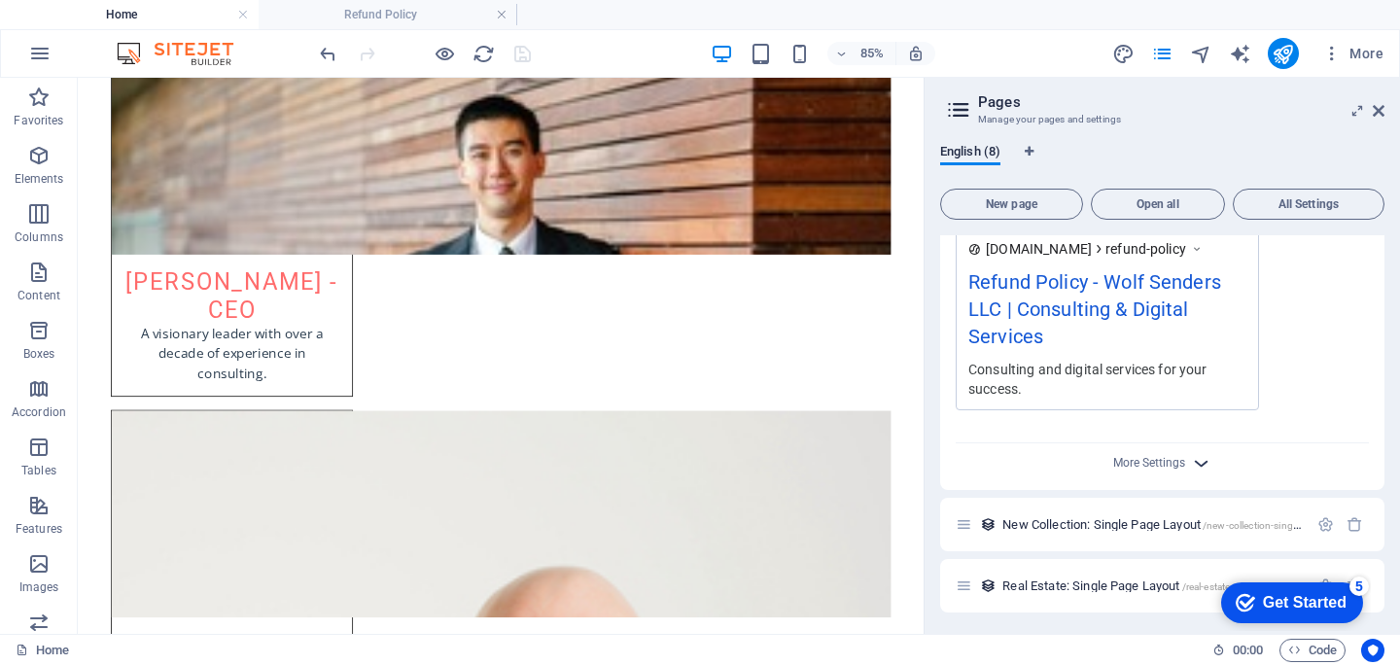
click at [1199, 466] on icon "button" at bounding box center [1201, 463] width 22 height 22
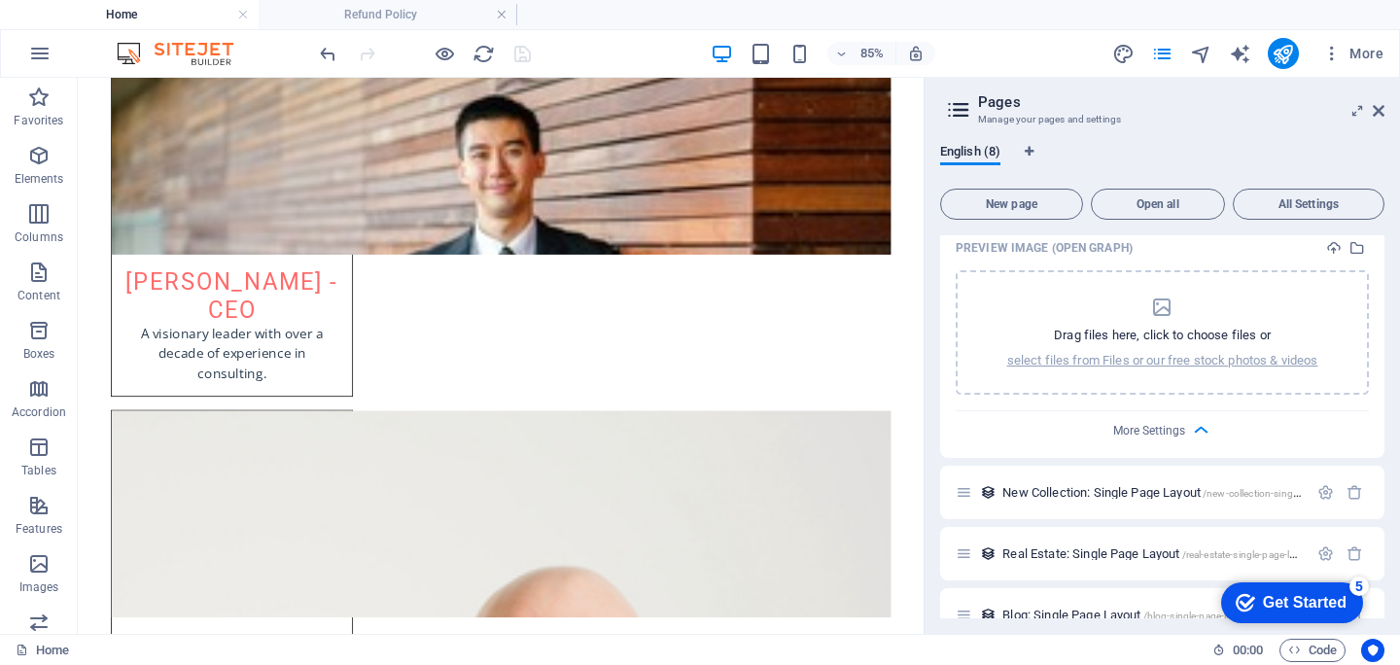
scroll to position [1185, 0]
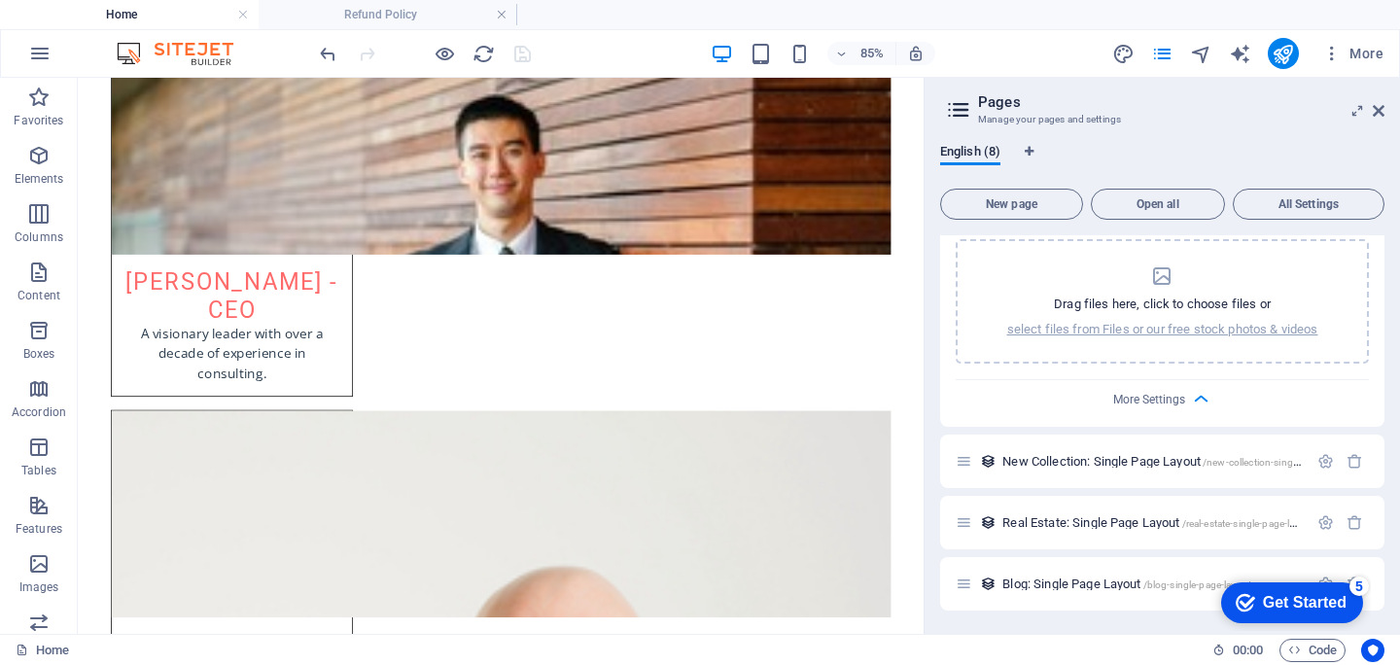
click at [1166, 399] on span "More Settings" at bounding box center [1149, 400] width 72 height 14
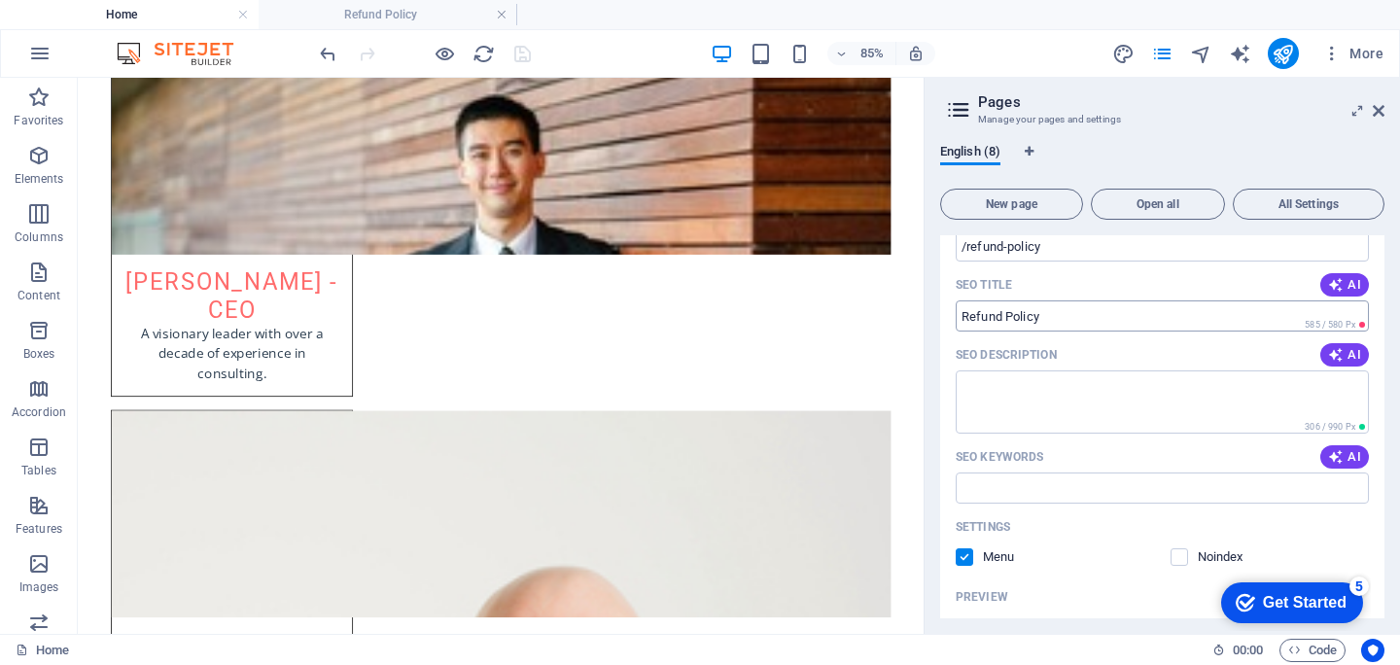
scroll to position [169, 0]
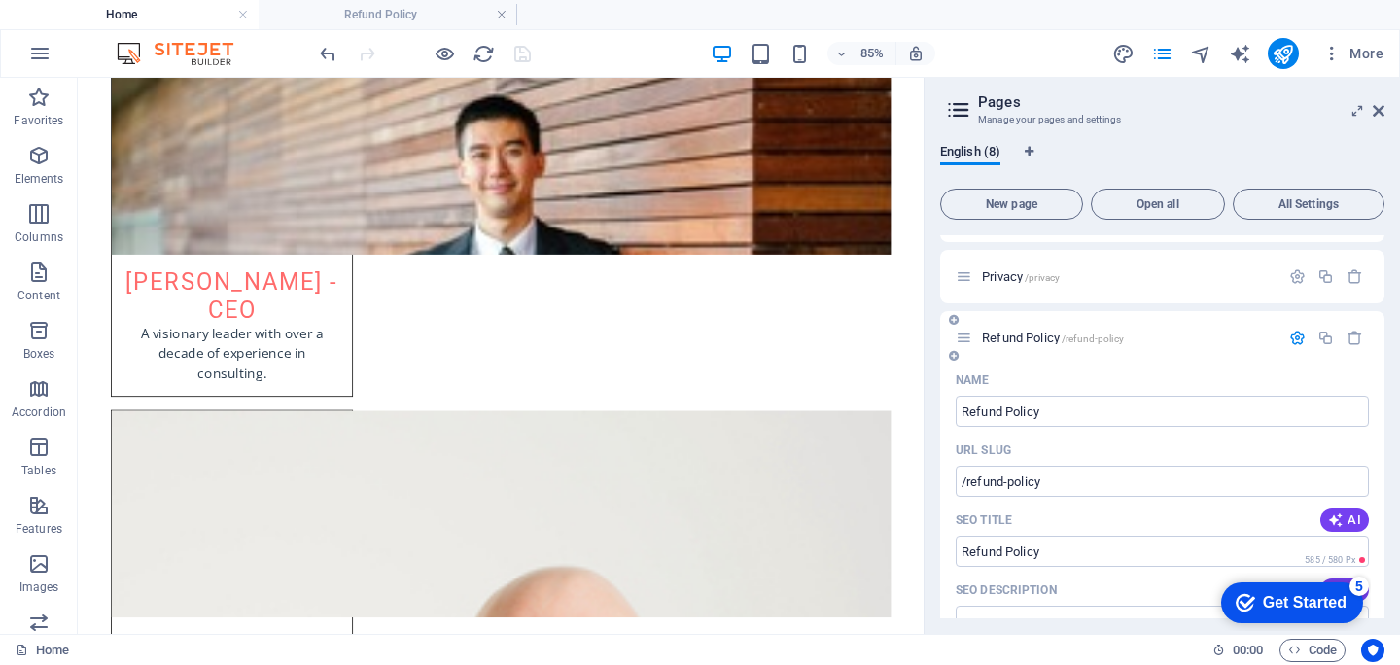
click at [969, 338] on icon at bounding box center [964, 338] width 17 height 17
click at [961, 337] on icon at bounding box center [964, 338] width 17 height 17
click at [1144, 336] on p "Refund Policy /refund-policy" at bounding box center [1128, 338] width 292 height 13
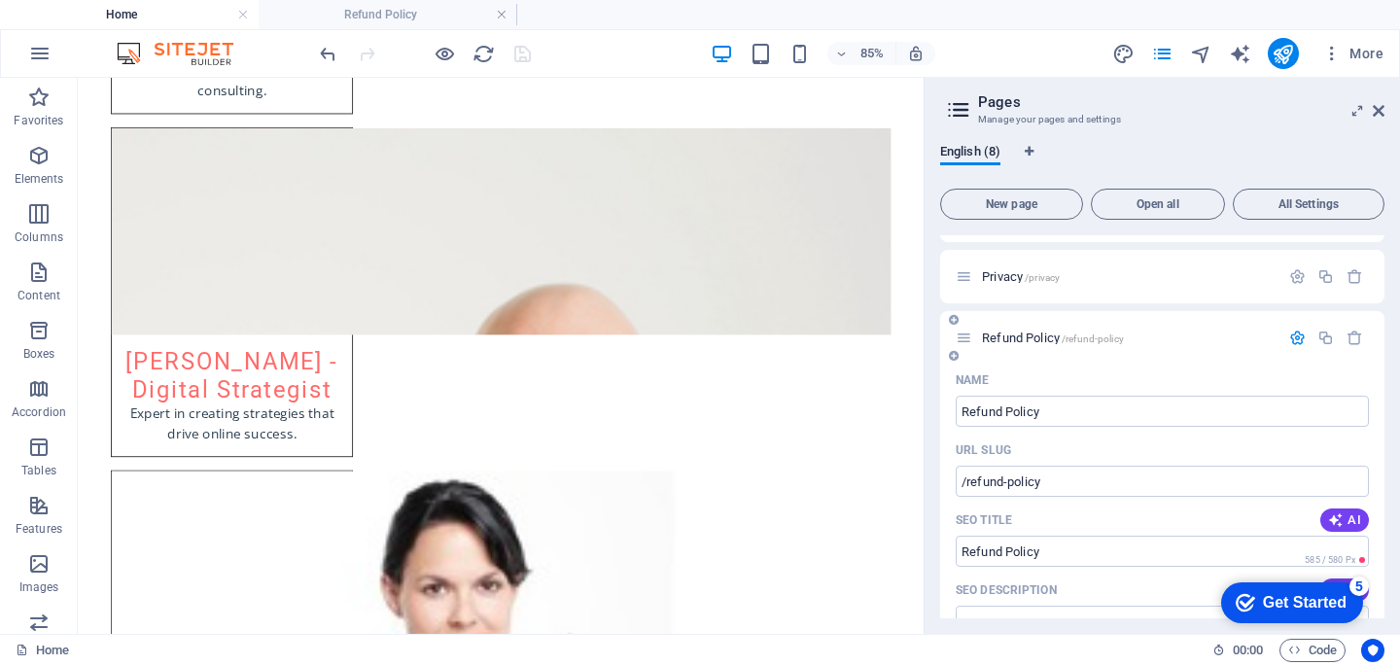
scroll to position [0, 0]
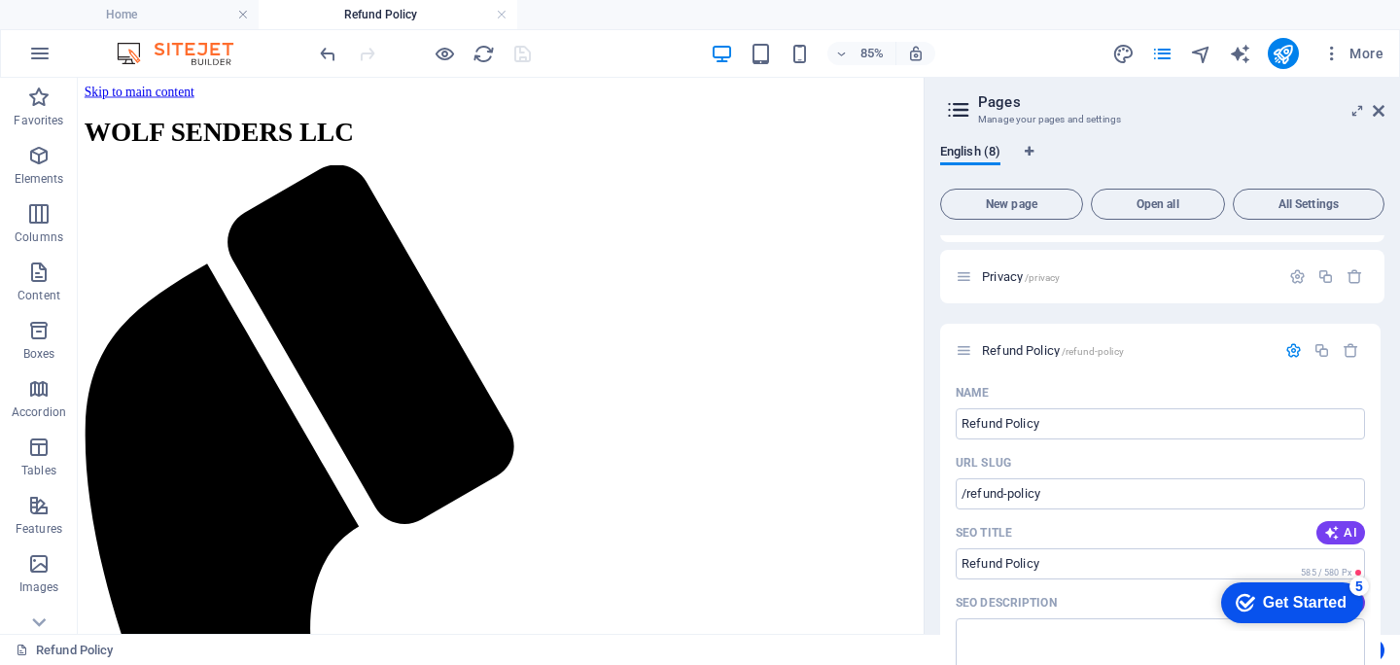
drag, startPoint x: 968, startPoint y: 337, endPoint x: 968, endPoint y: 357, distance: 19.4
click at [968, 357] on div "Home / Subpage /subpage Legal Notice /legal-notice Privacy /privacy Refund Poli…" at bounding box center [1162, 276] width 444 height 421
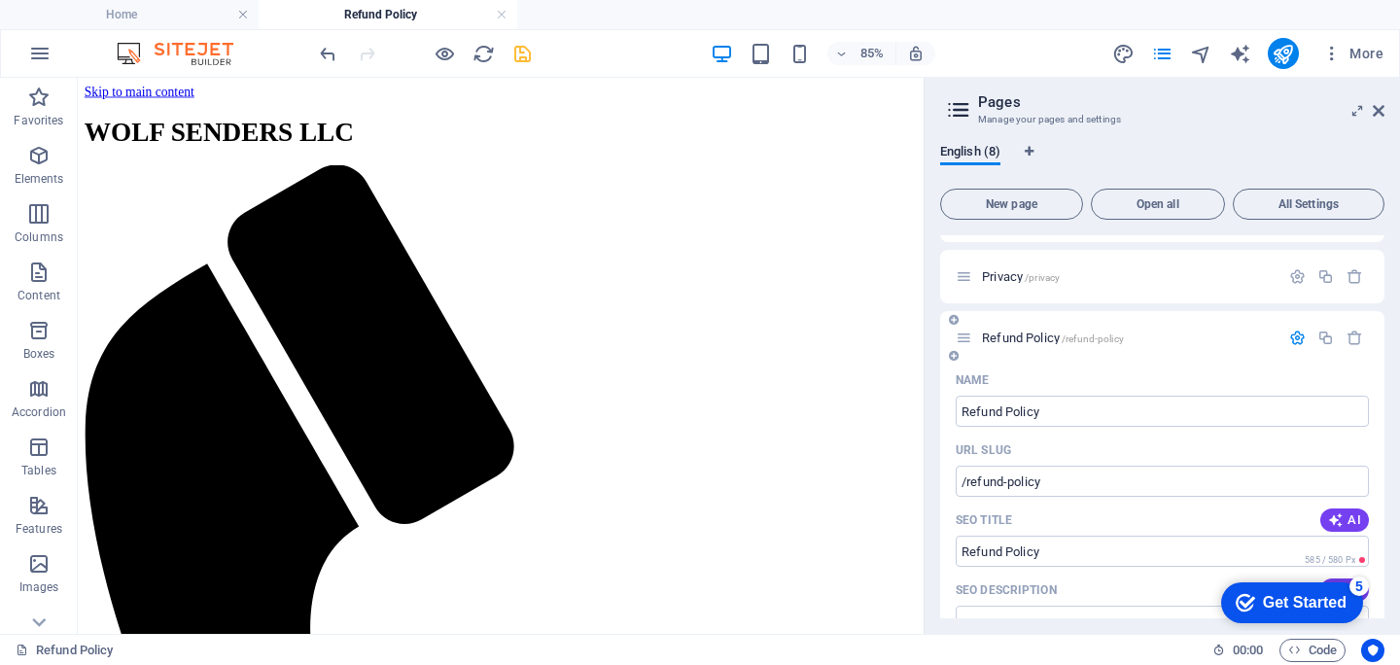
click at [956, 323] on icon at bounding box center [954, 320] width 10 height 12
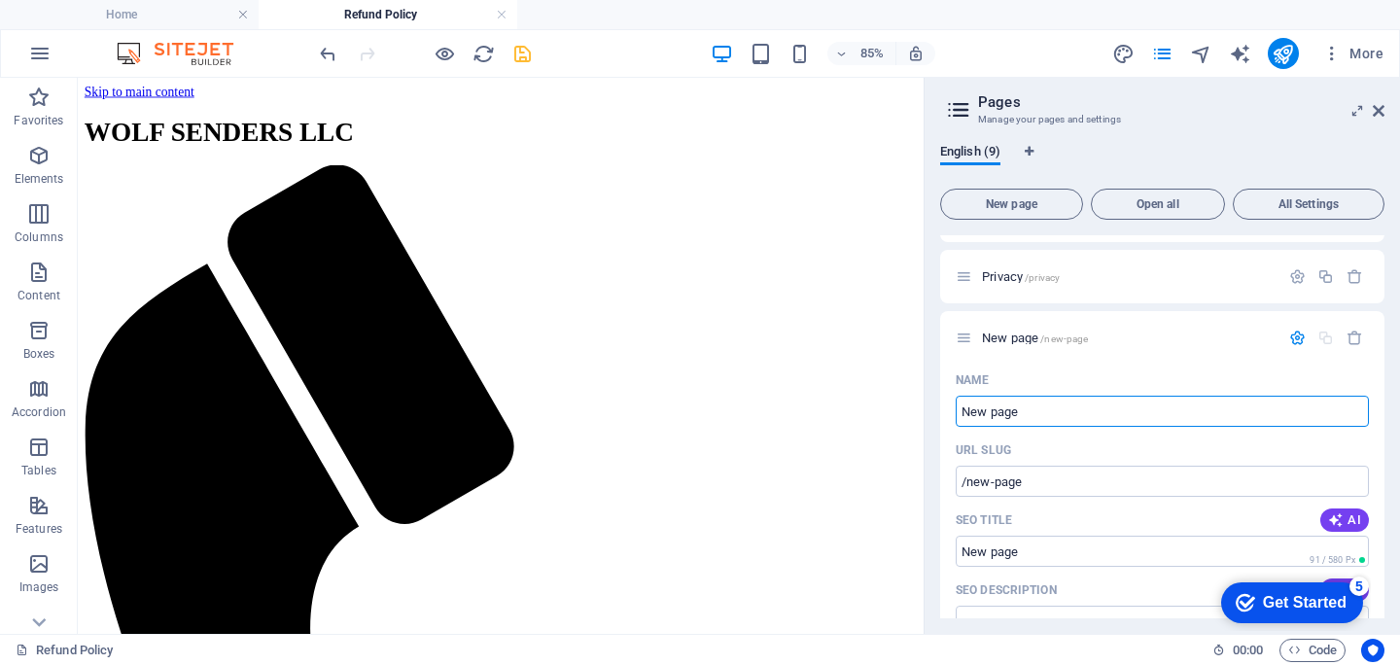
click at [1348, 340] on icon "button" at bounding box center [1355, 338] width 17 height 17
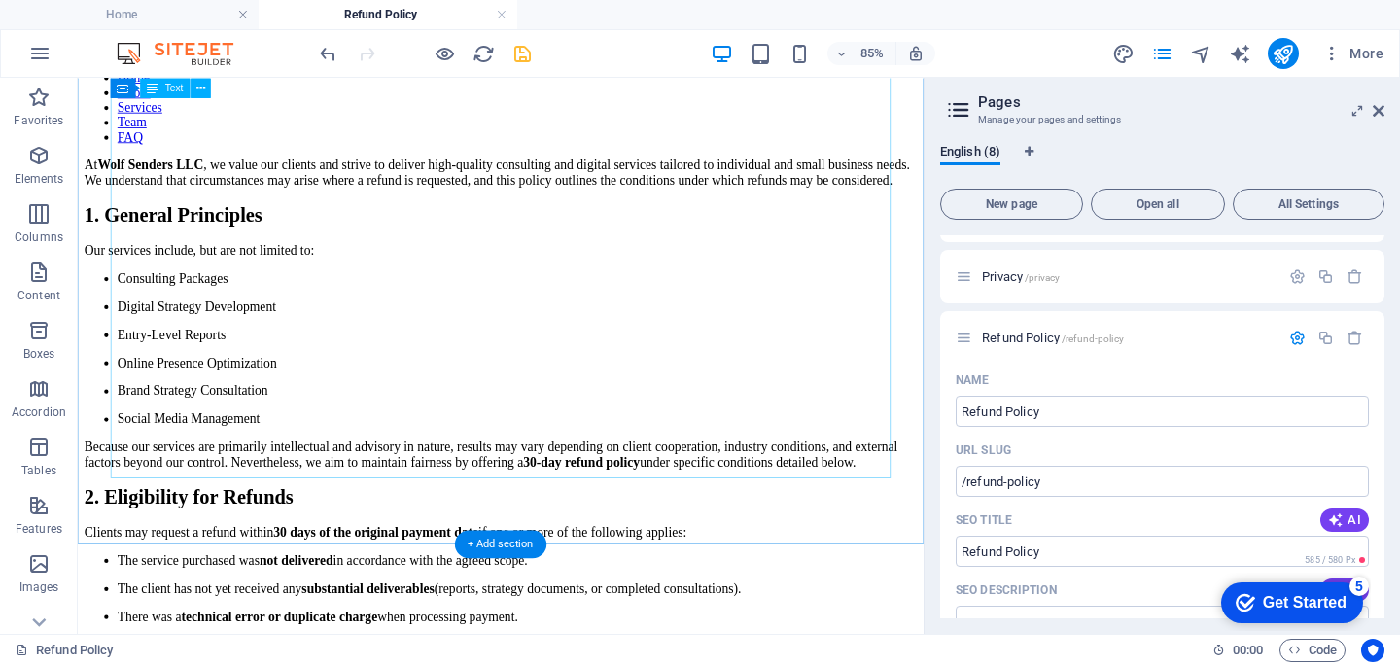
scroll to position [1745, 0]
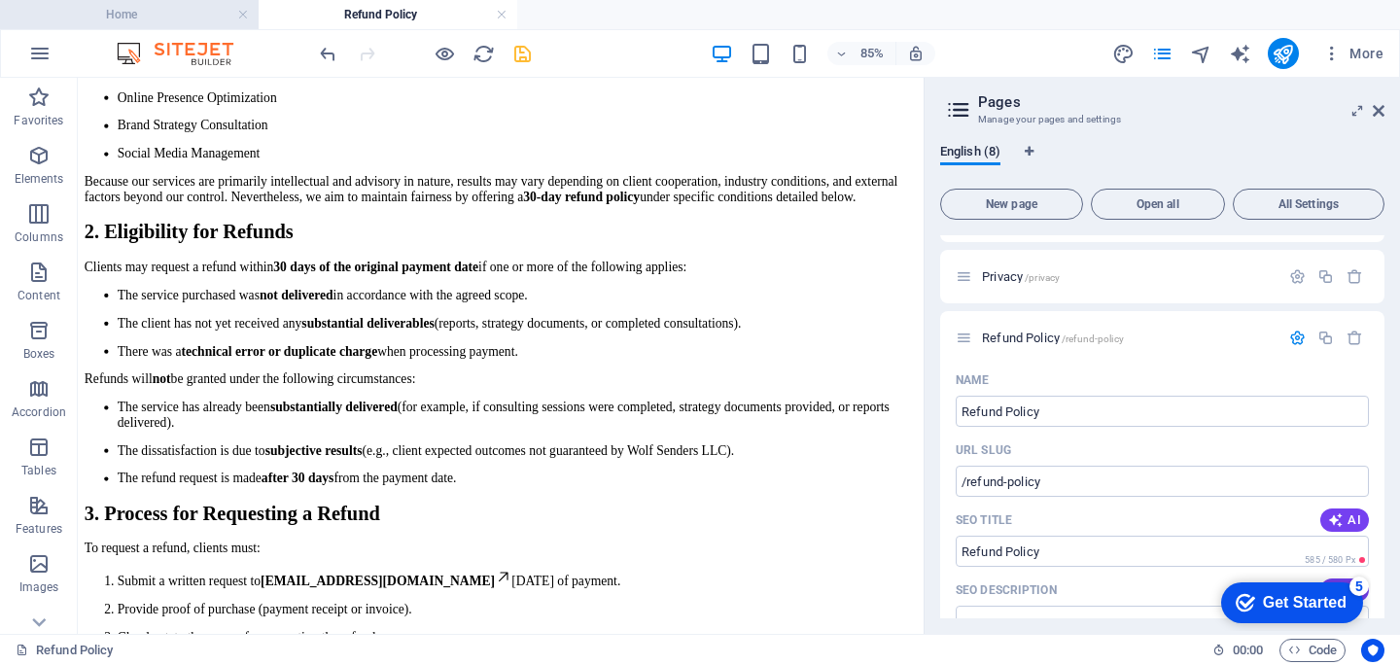
click at [193, 15] on h4 "Home" at bounding box center [129, 14] width 259 height 21
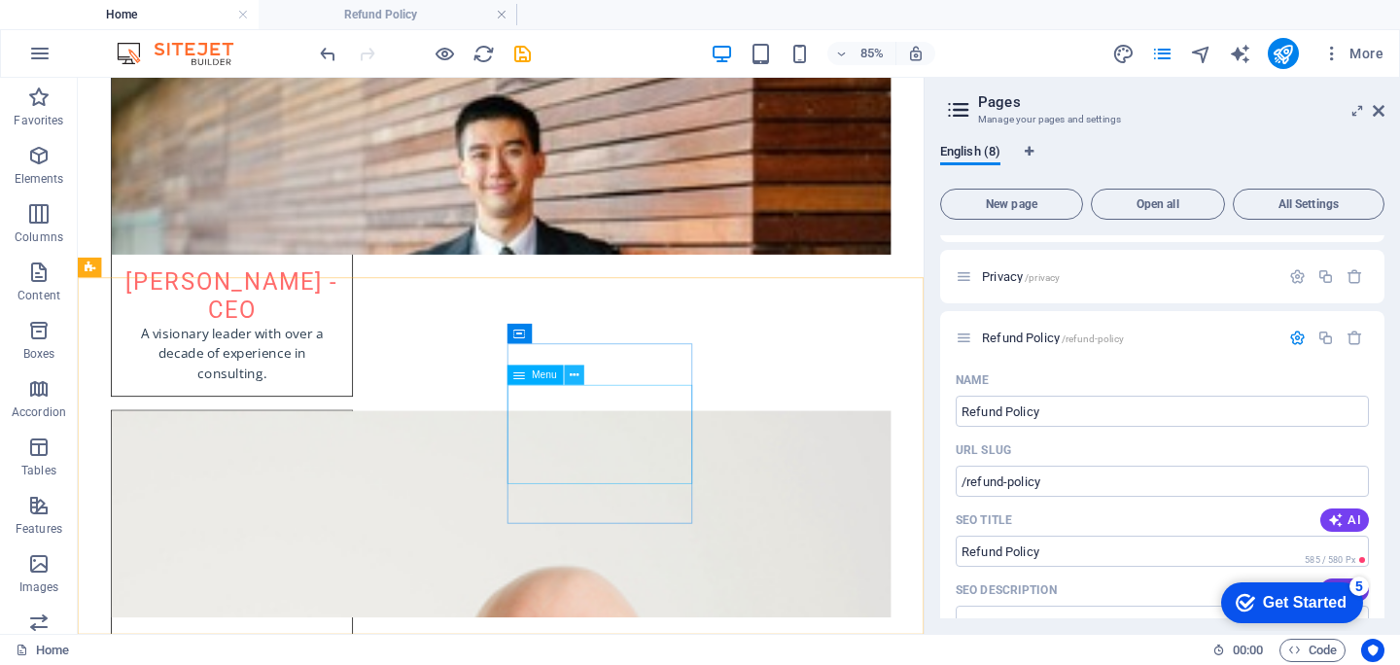
click at [581, 373] on button at bounding box center [573, 374] width 19 height 19
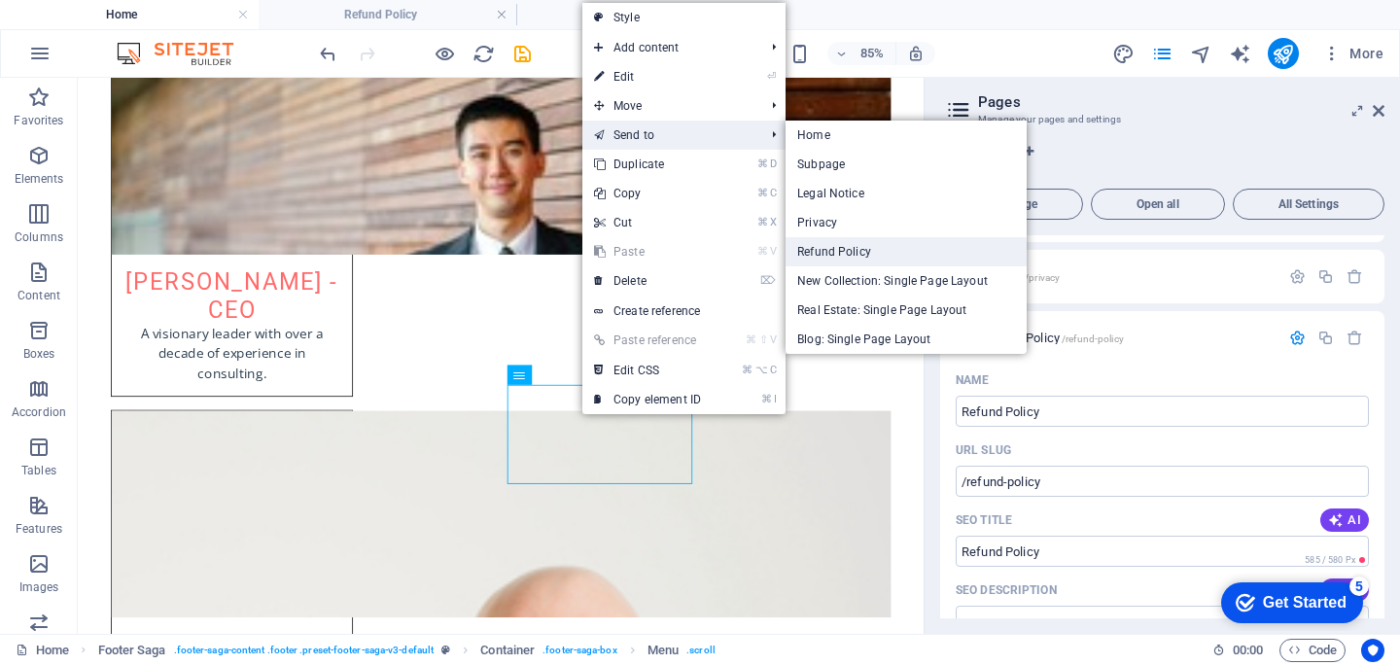
click at [826, 253] on link "Refund Policy" at bounding box center [906, 251] width 241 height 29
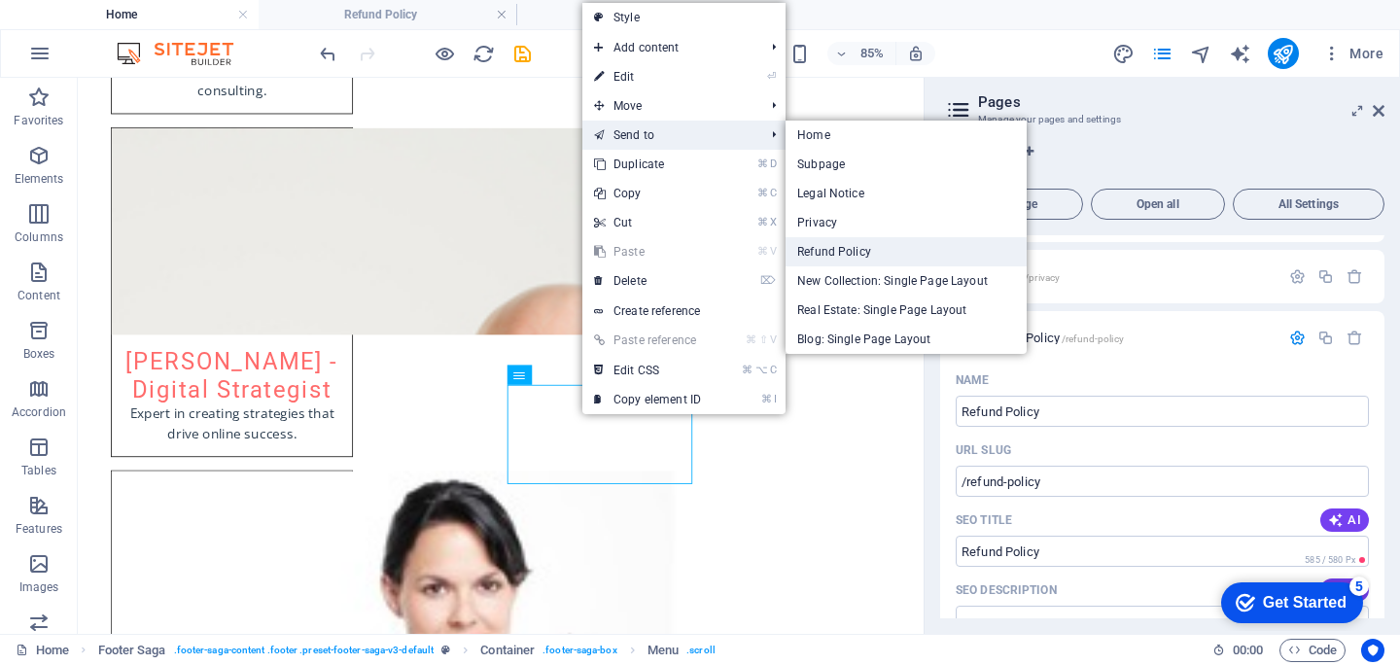
select select
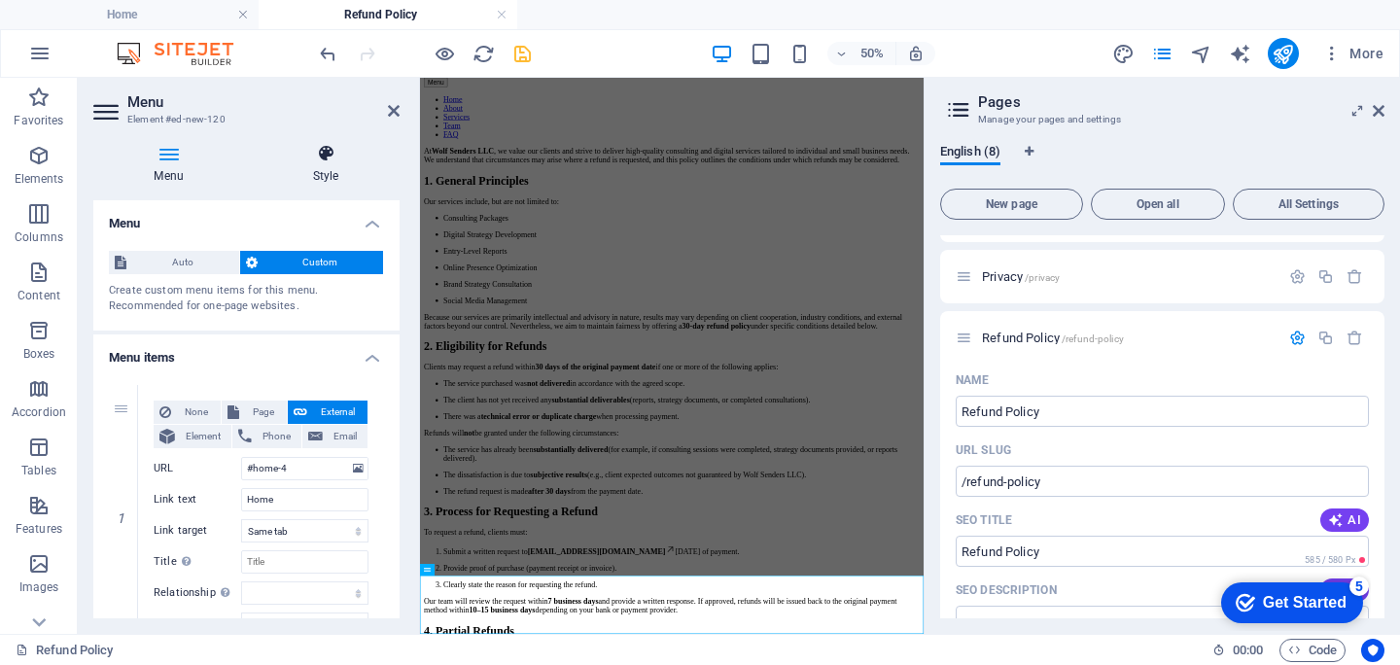
click at [341, 149] on icon at bounding box center [326, 153] width 148 height 19
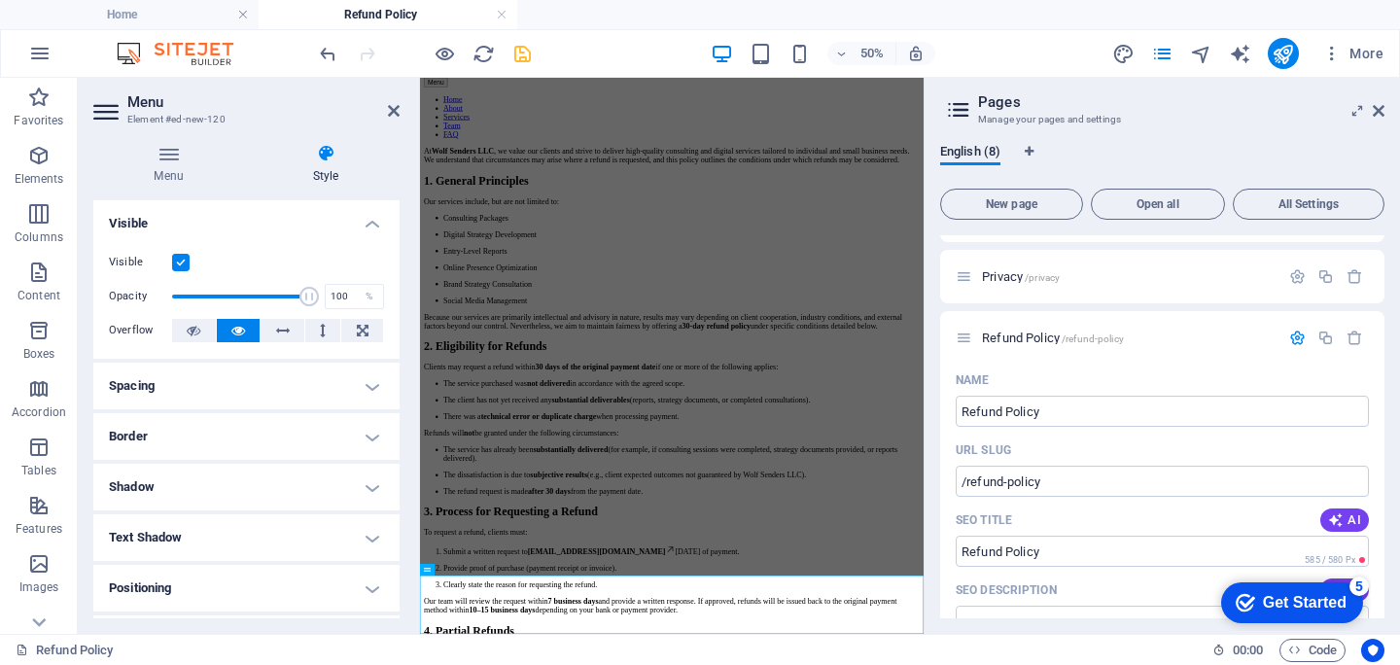
click at [142, 143] on div "Menu Style Menu Auto Custom Create custom menu items for this menu. Recommended…" at bounding box center [246, 381] width 337 height 506
click at [178, 145] on icon at bounding box center [168, 153] width 151 height 19
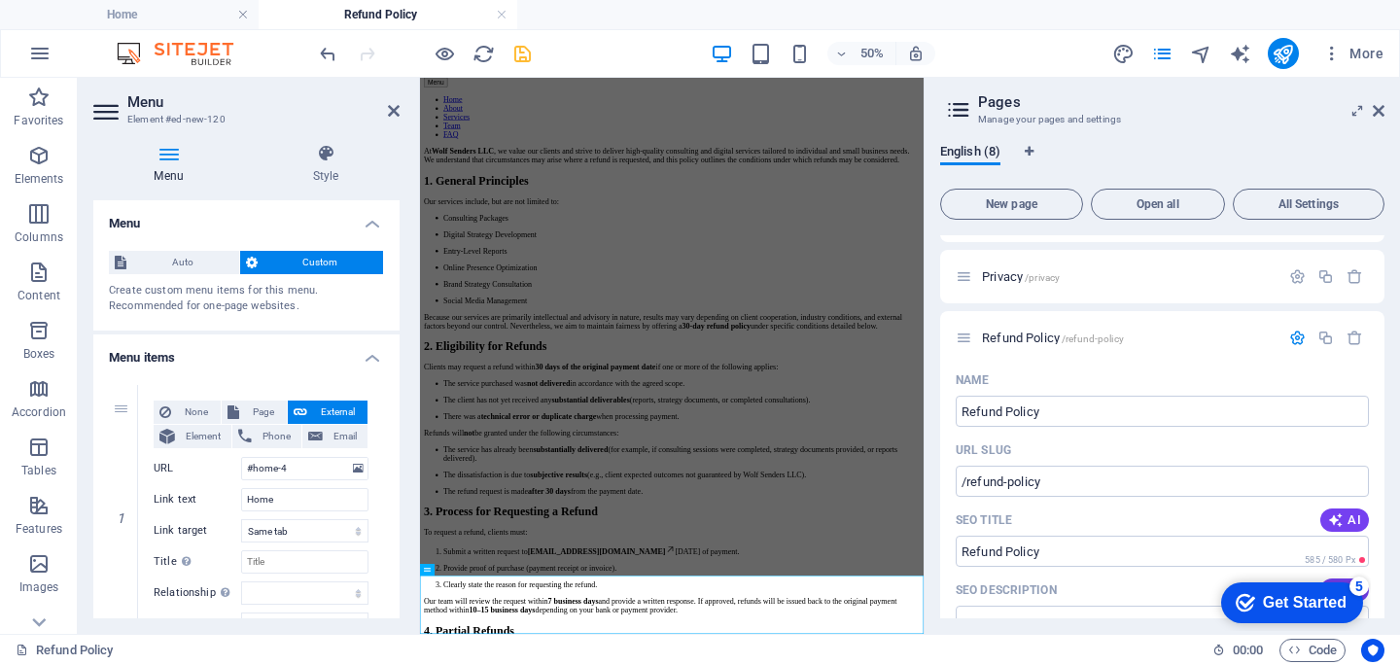
click at [400, 100] on aside "Menu Element #ed-new-120 Menu Style Menu Auto Custom Create custom menu items f…" at bounding box center [249, 356] width 342 height 556
click at [392, 109] on icon at bounding box center [394, 111] width 12 height 16
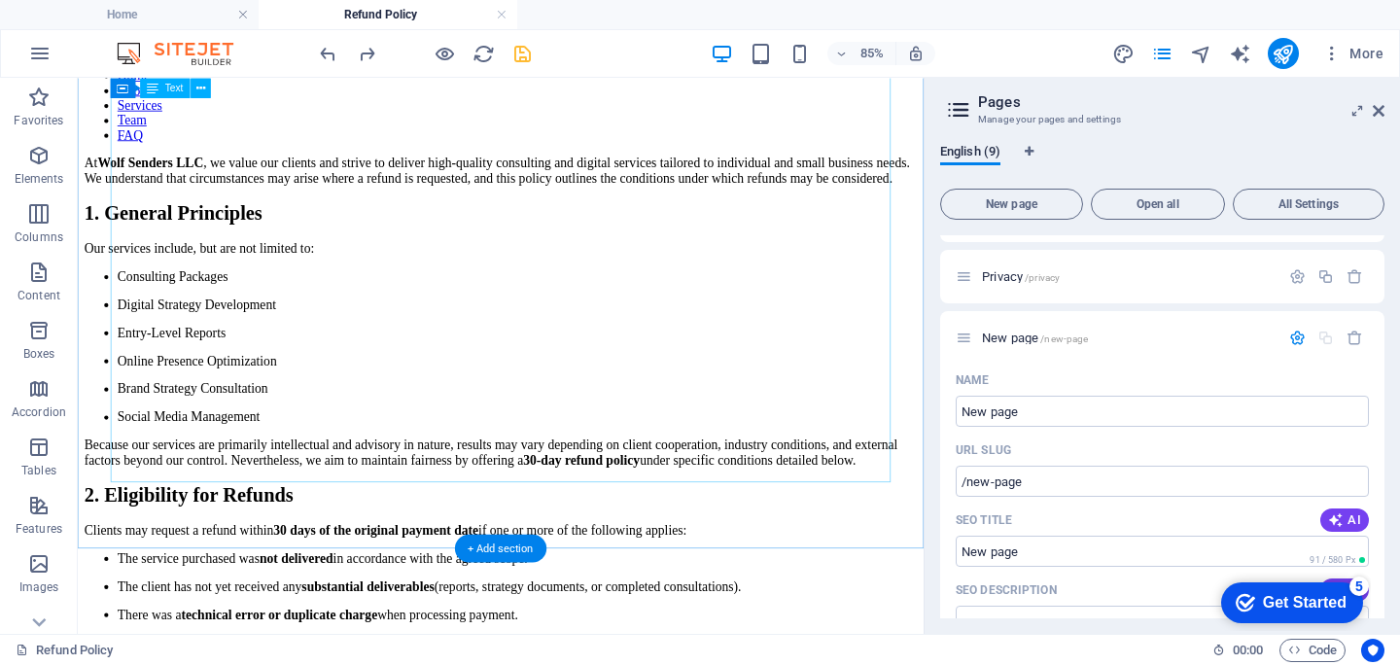
scroll to position [1745, 0]
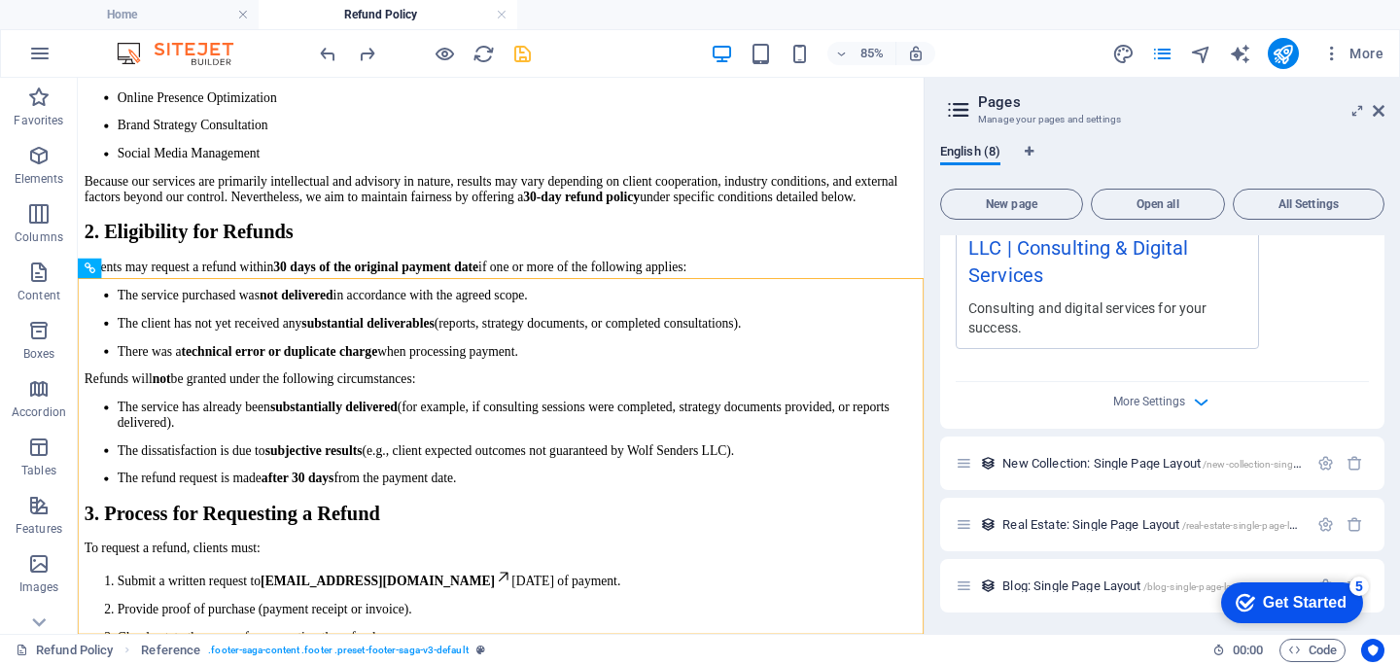
scroll to position [905, 0]
click at [146, 14] on h4 "Home" at bounding box center [129, 14] width 259 height 21
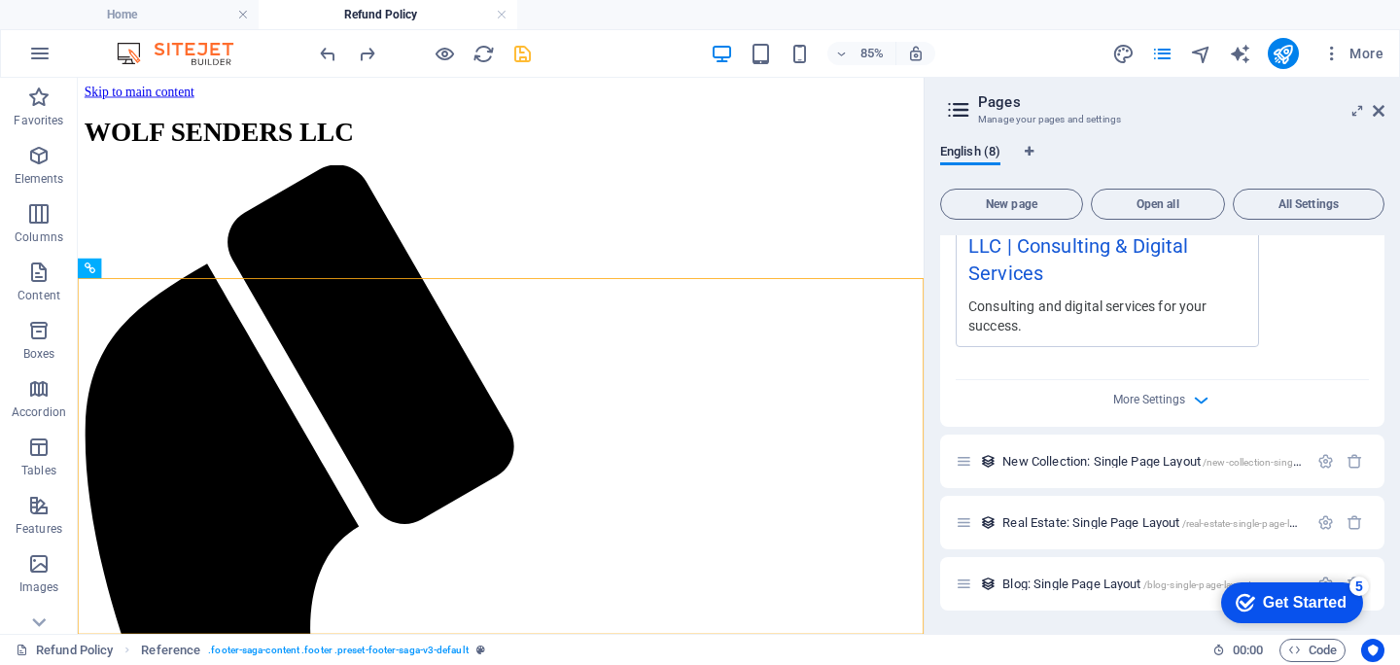
scroll to position [3928, 0]
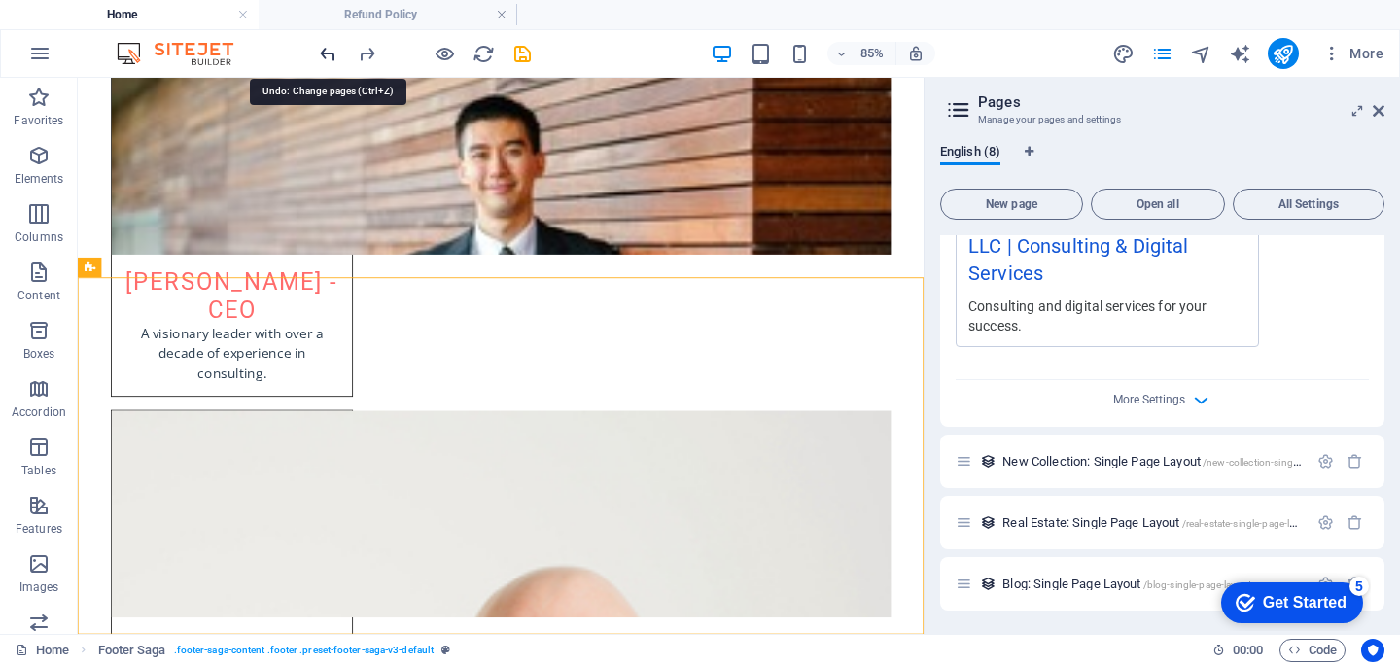
click at [321, 43] on icon "undo" at bounding box center [328, 54] width 22 height 22
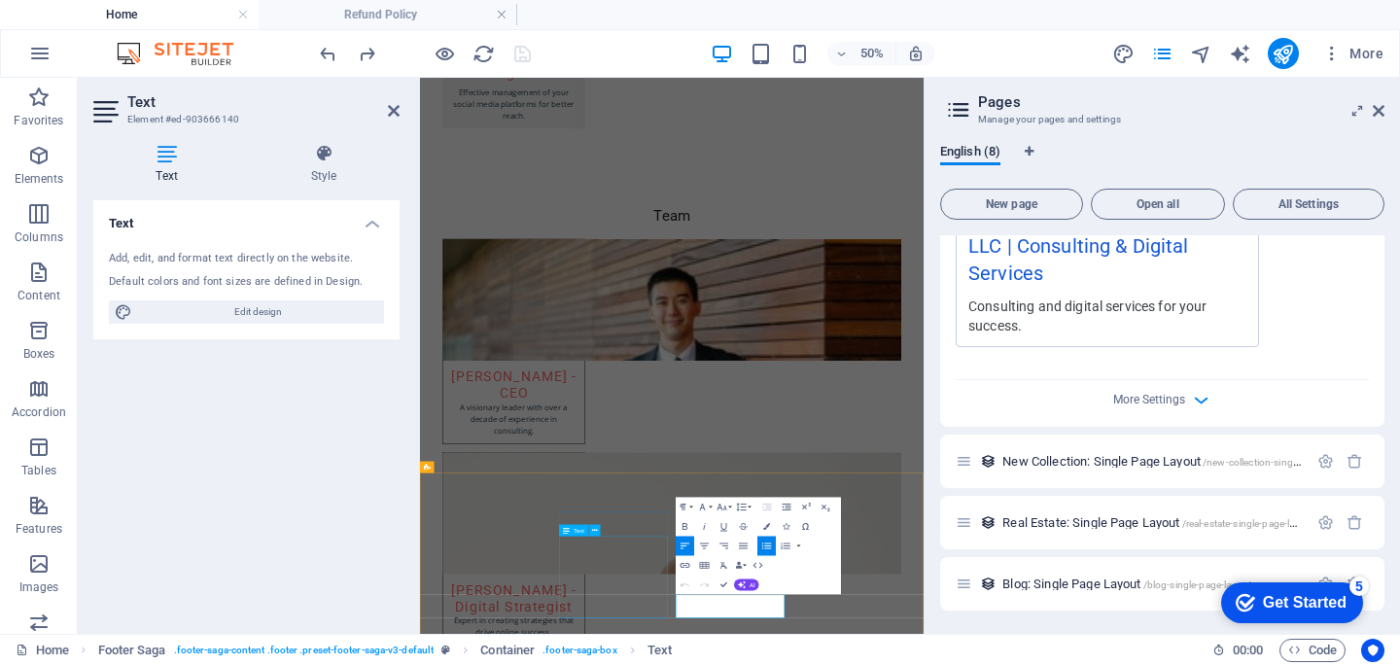
scroll to position [3859, 0]
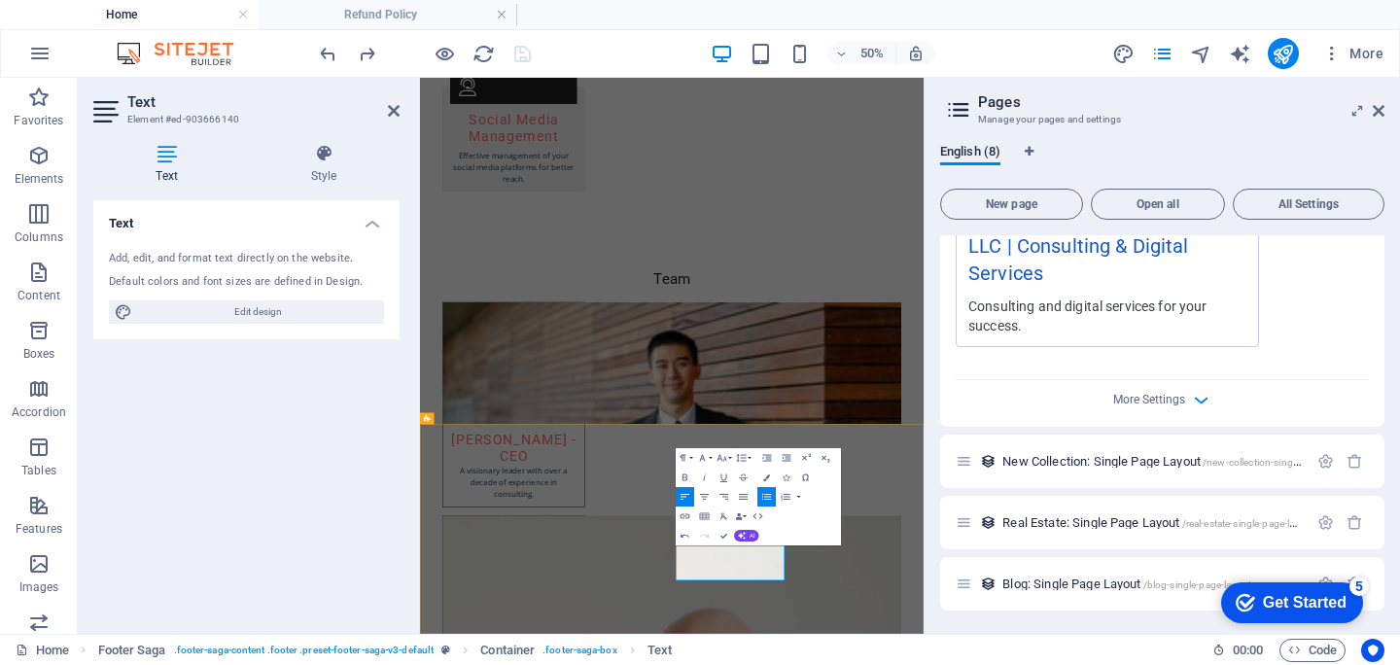
click at [403, 8] on h4 "Refund Policy" at bounding box center [388, 14] width 259 height 21
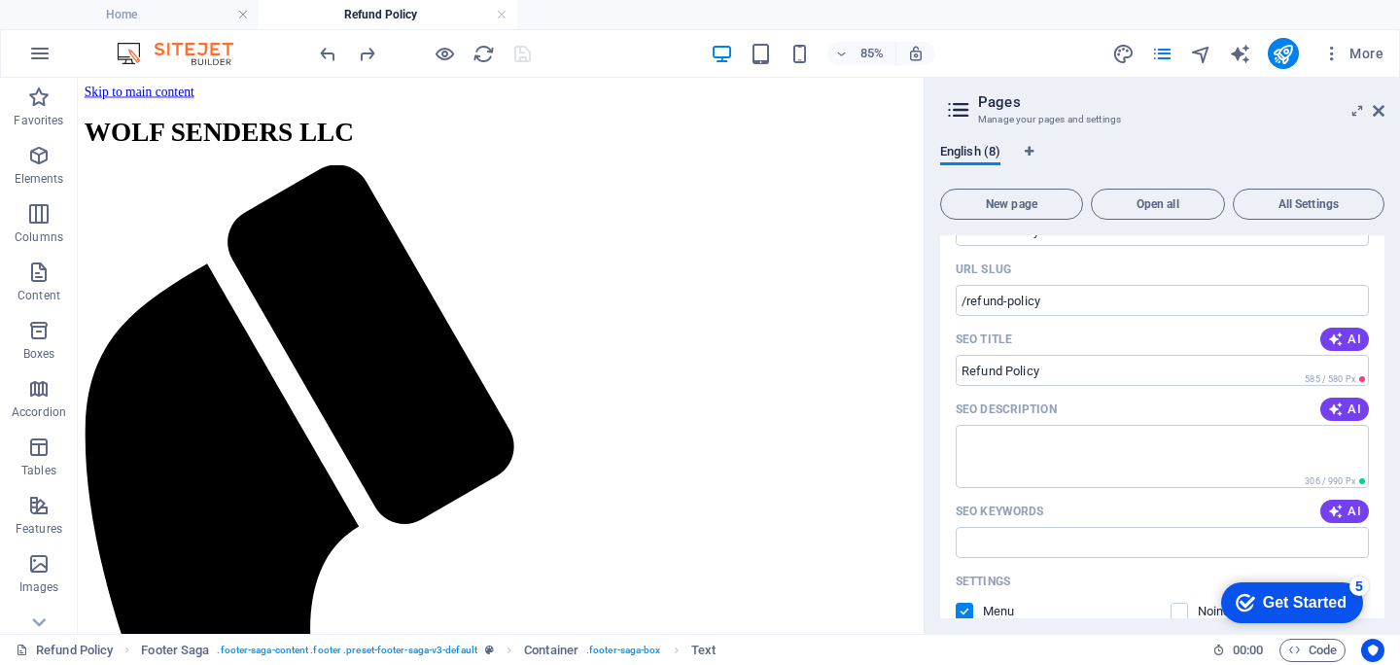
scroll to position [301, 0]
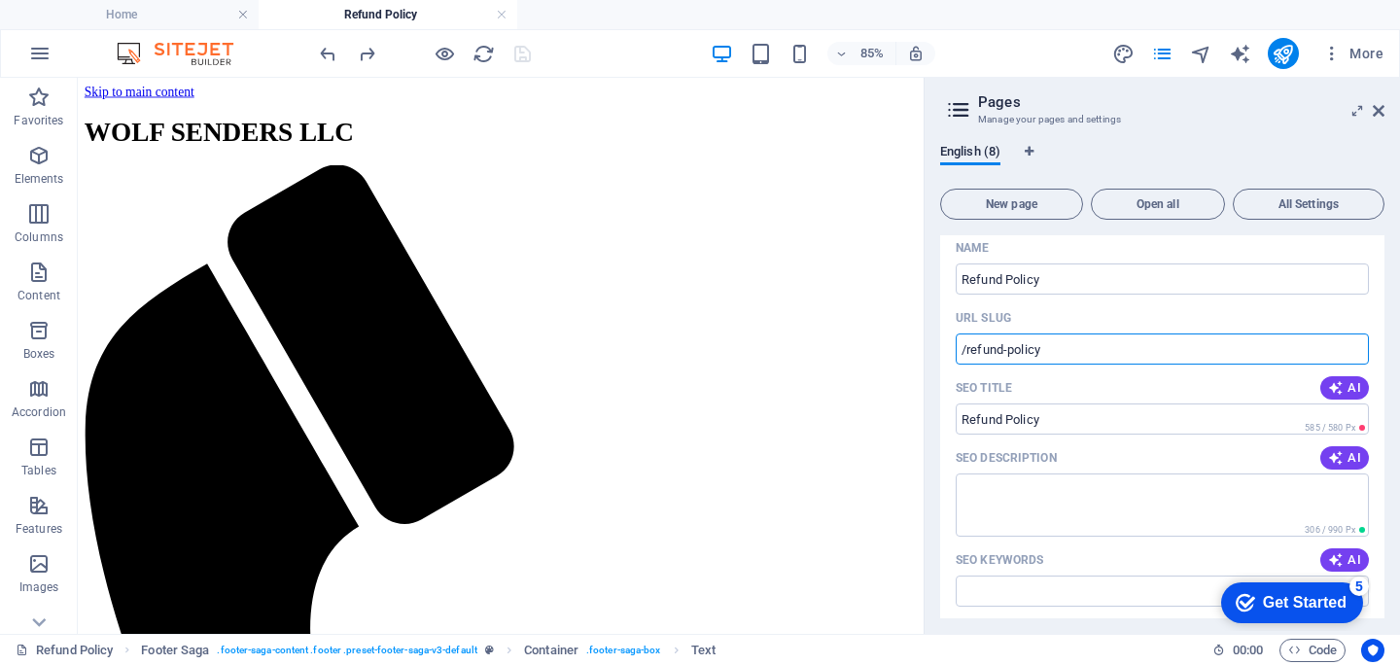
click at [1054, 353] on input "/refund-policy" at bounding box center [1162, 349] width 413 height 31
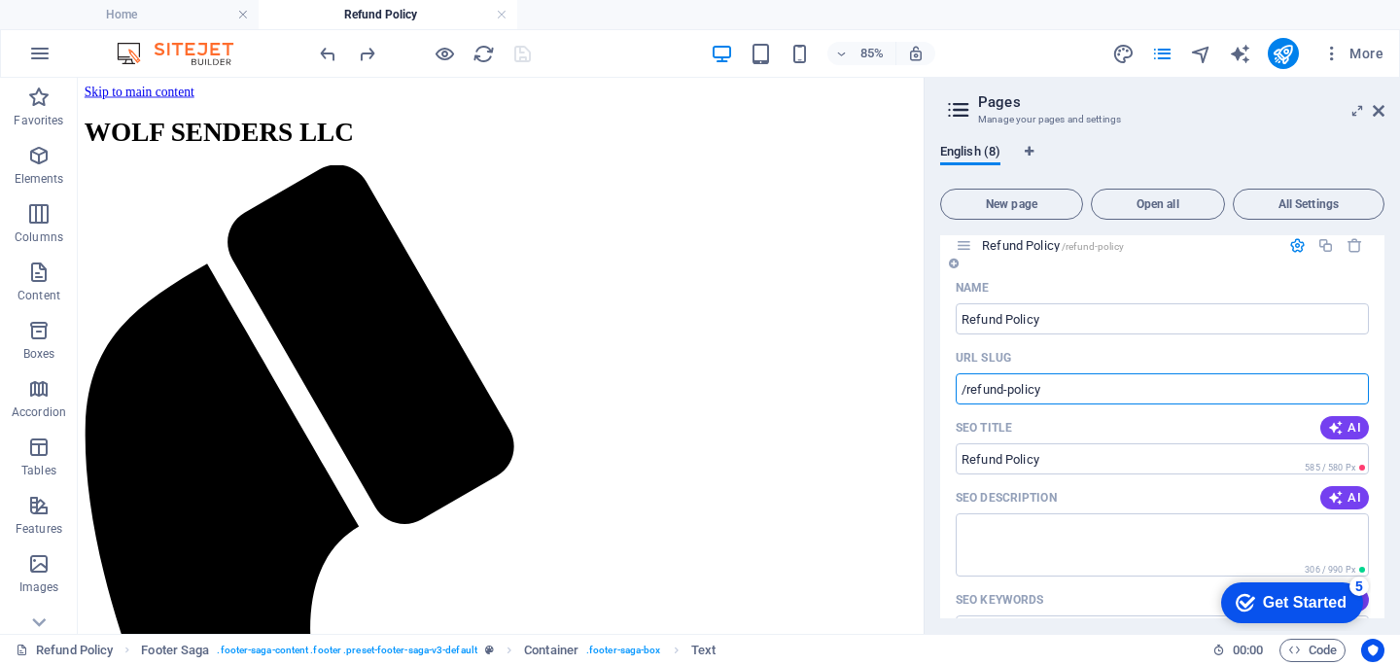
scroll to position [244, 0]
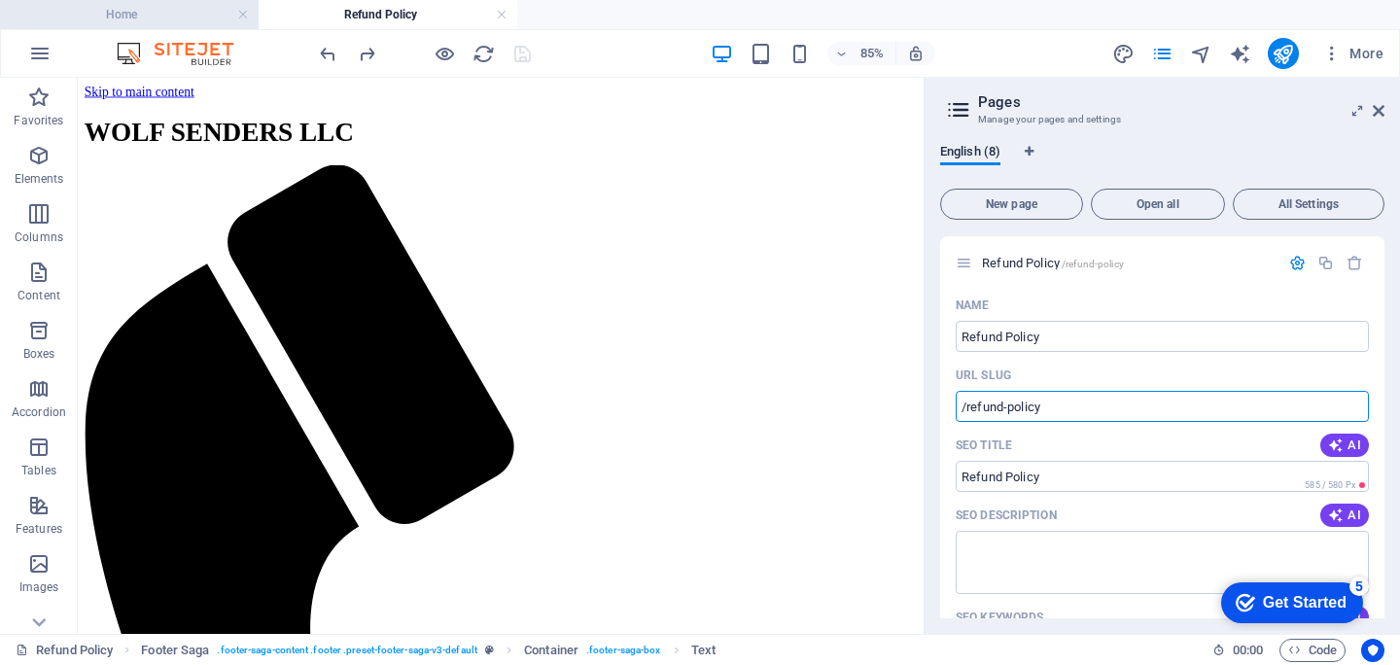
click at [152, 20] on h4 "Home" at bounding box center [129, 14] width 259 height 21
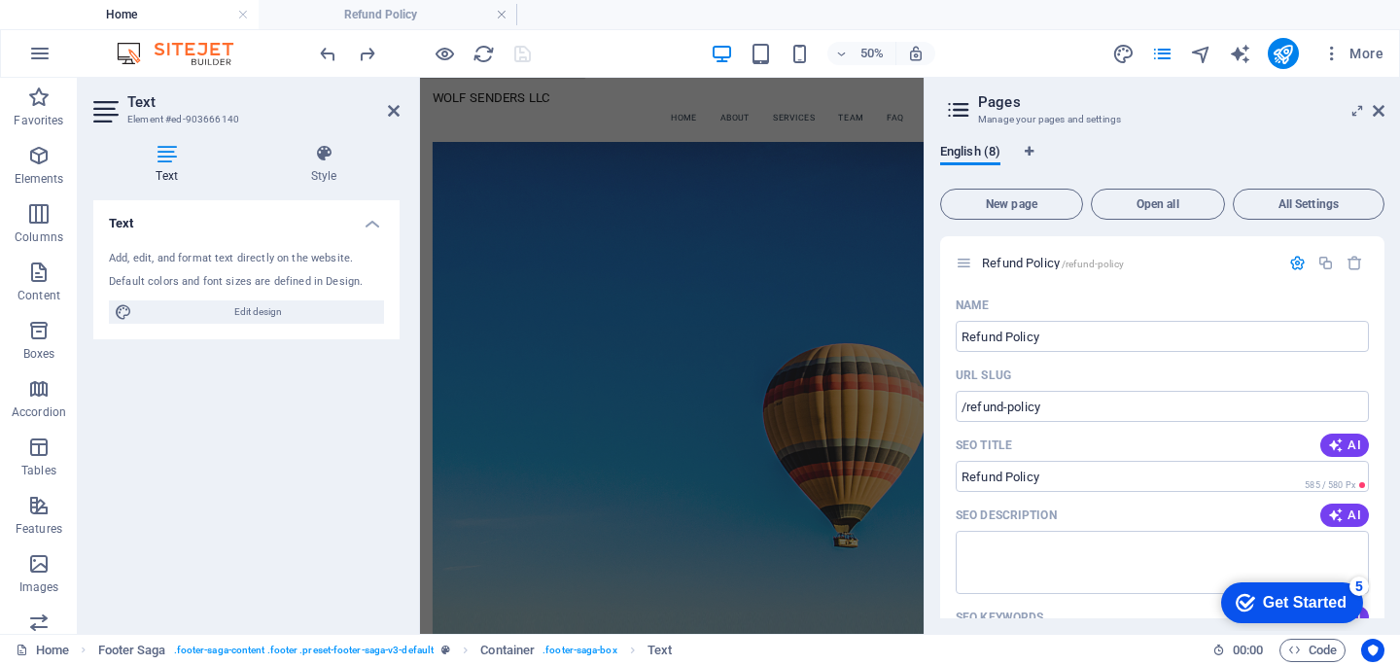
scroll to position [3859, 0]
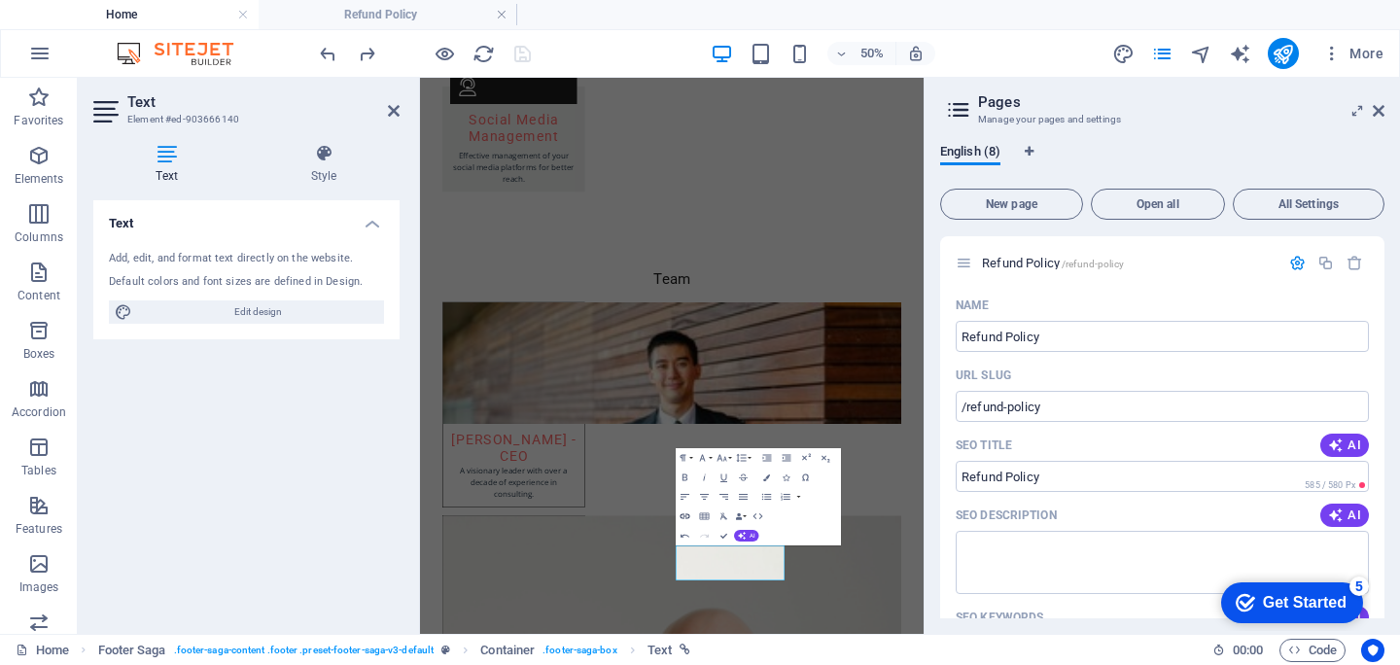
click at [687, 517] on icon "button" at bounding box center [686, 516] width 12 height 12
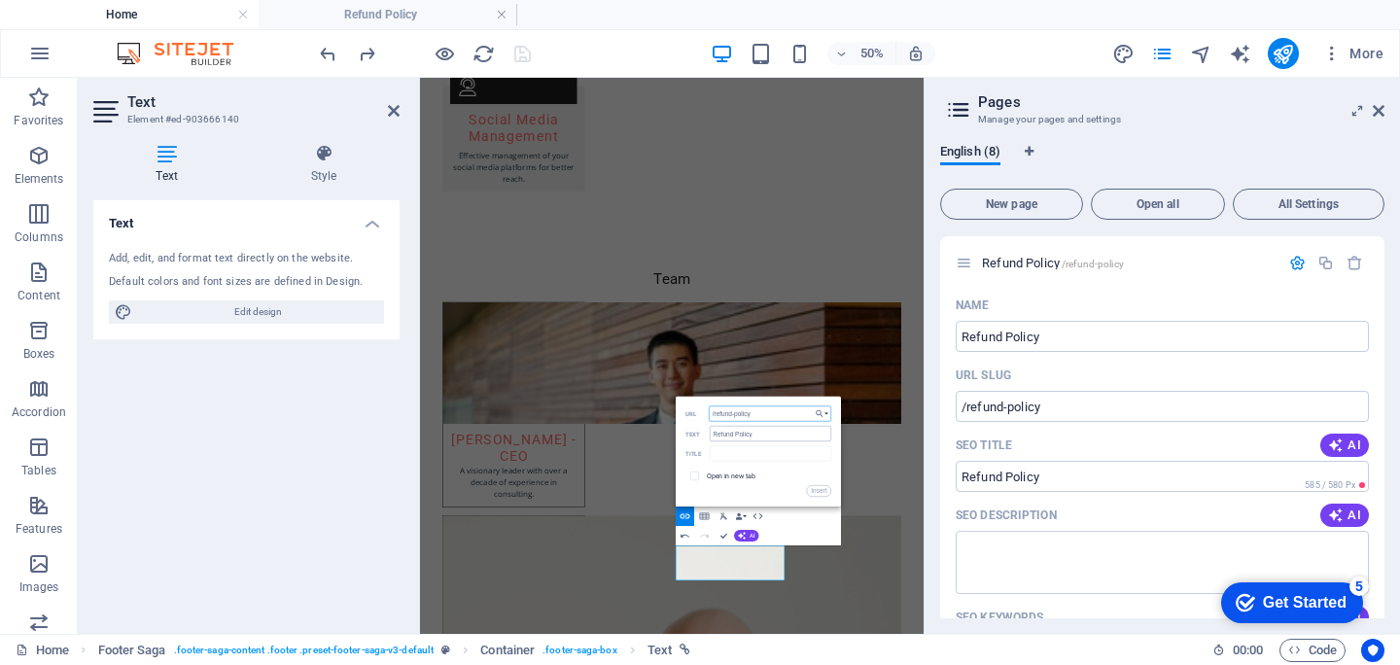
paste input "[URL][DOMAIN_NAME]"
type input "[URL][DOMAIN_NAME]"
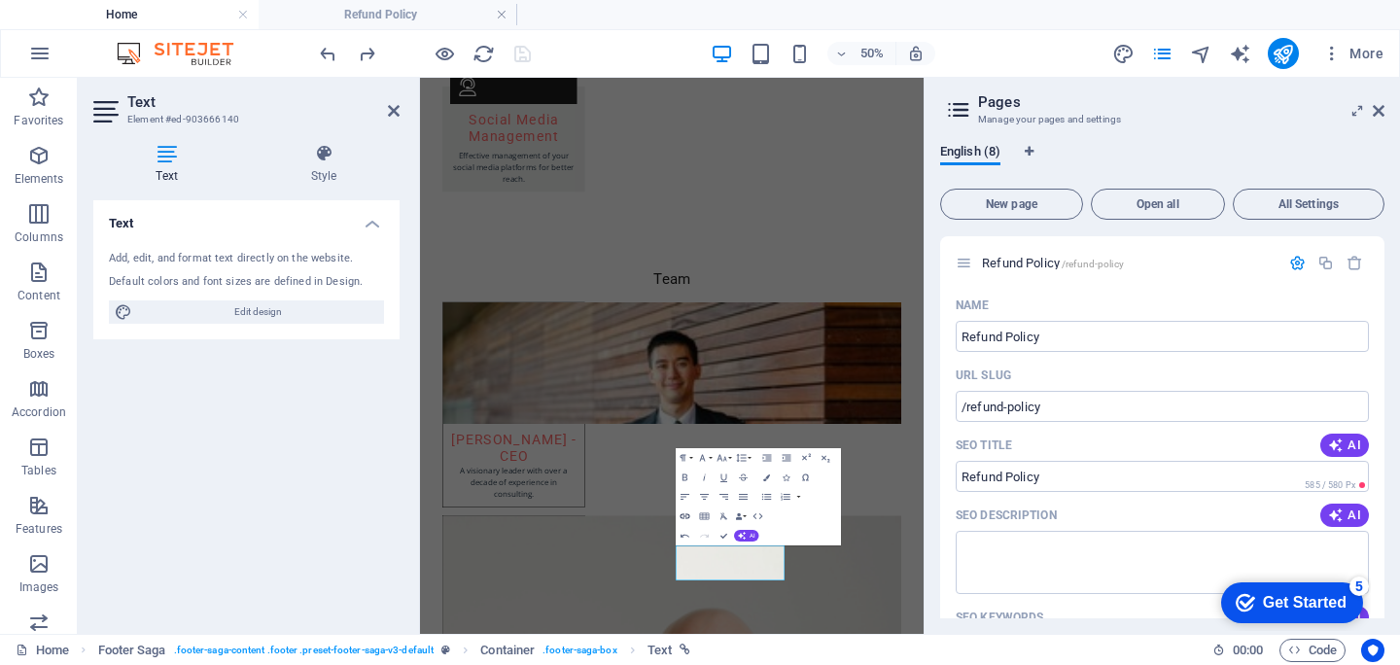
click at [681, 516] on icon "button" at bounding box center [686, 516] width 10 height 5
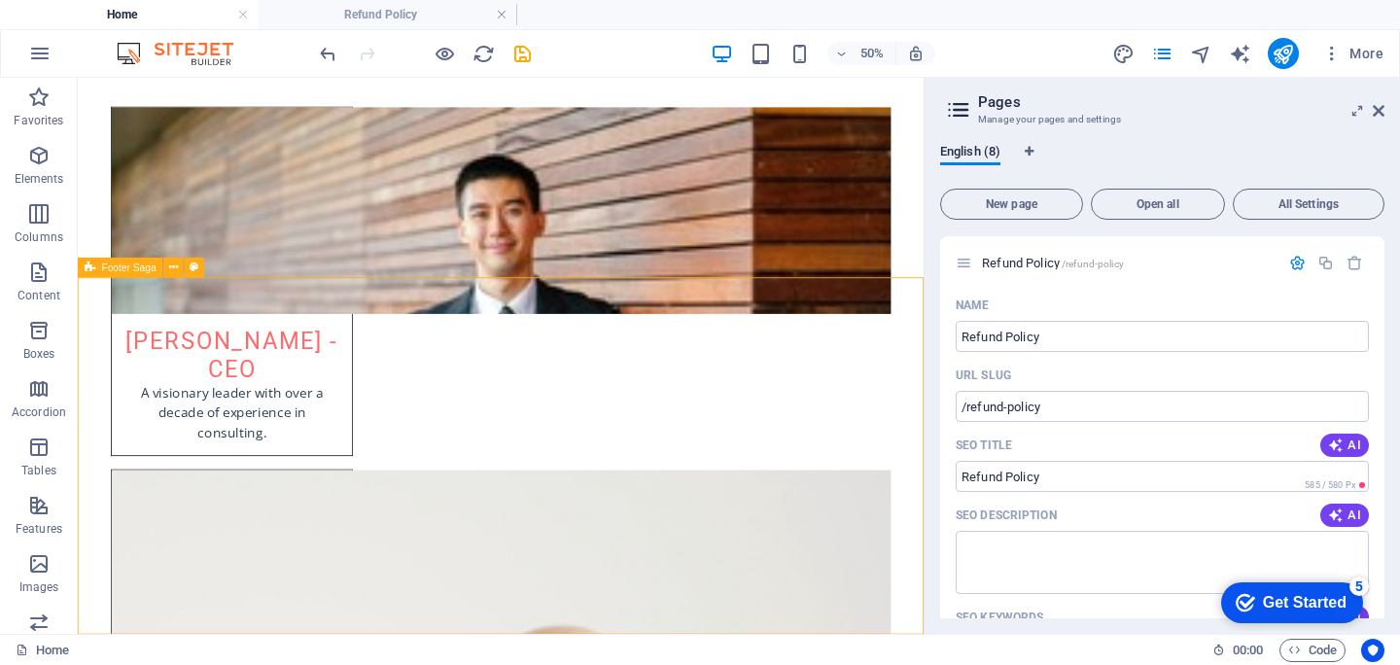
scroll to position [3928, 0]
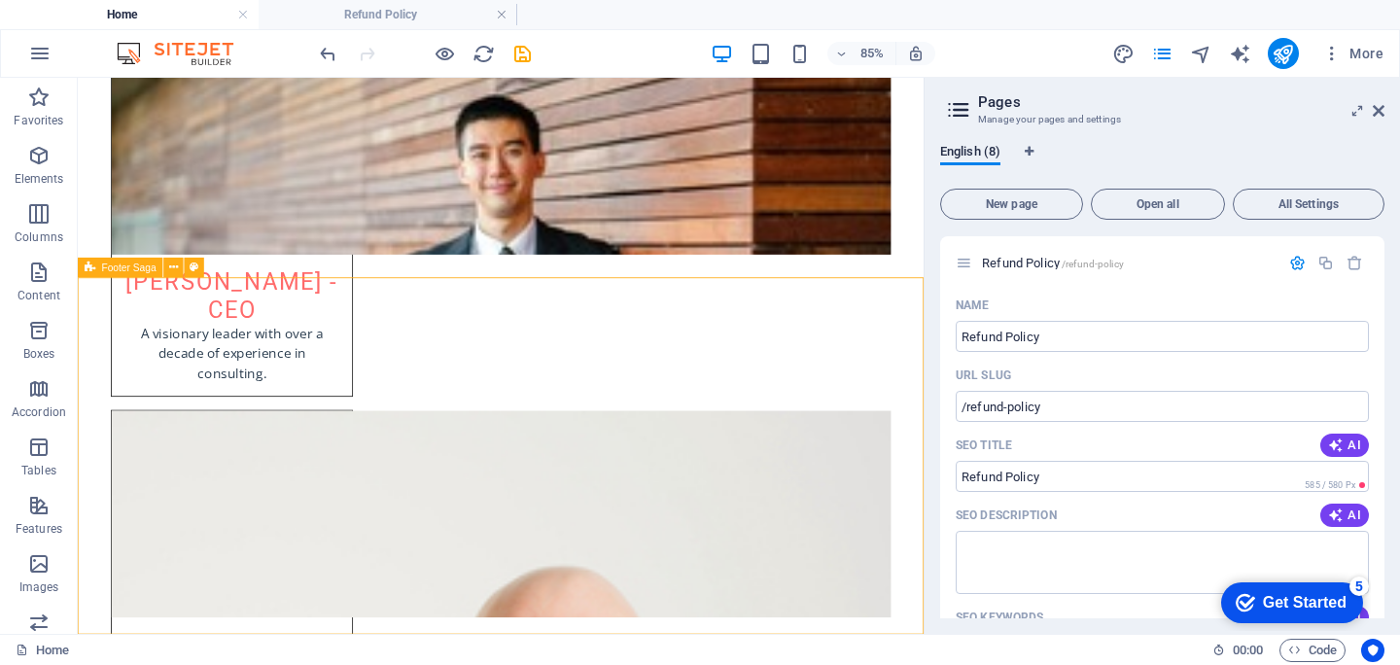
click at [373, 24] on h4 "Refund Policy" at bounding box center [388, 14] width 259 height 21
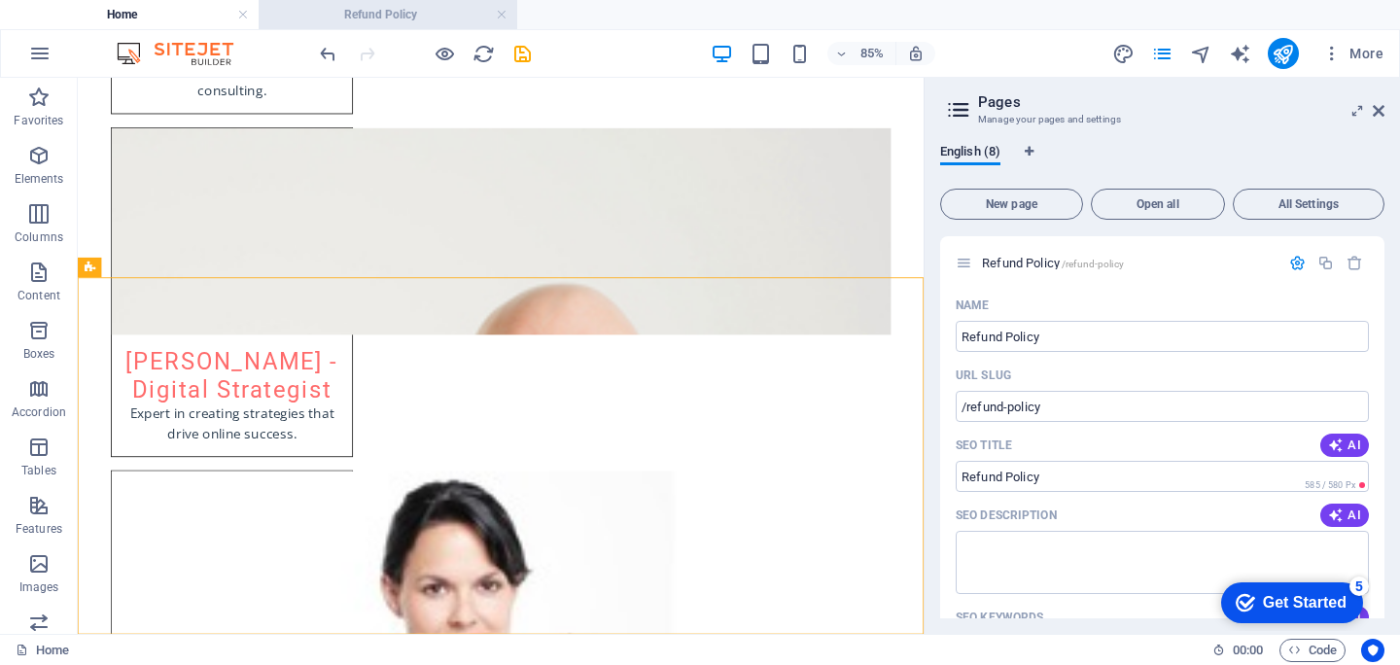
scroll to position [0, 0]
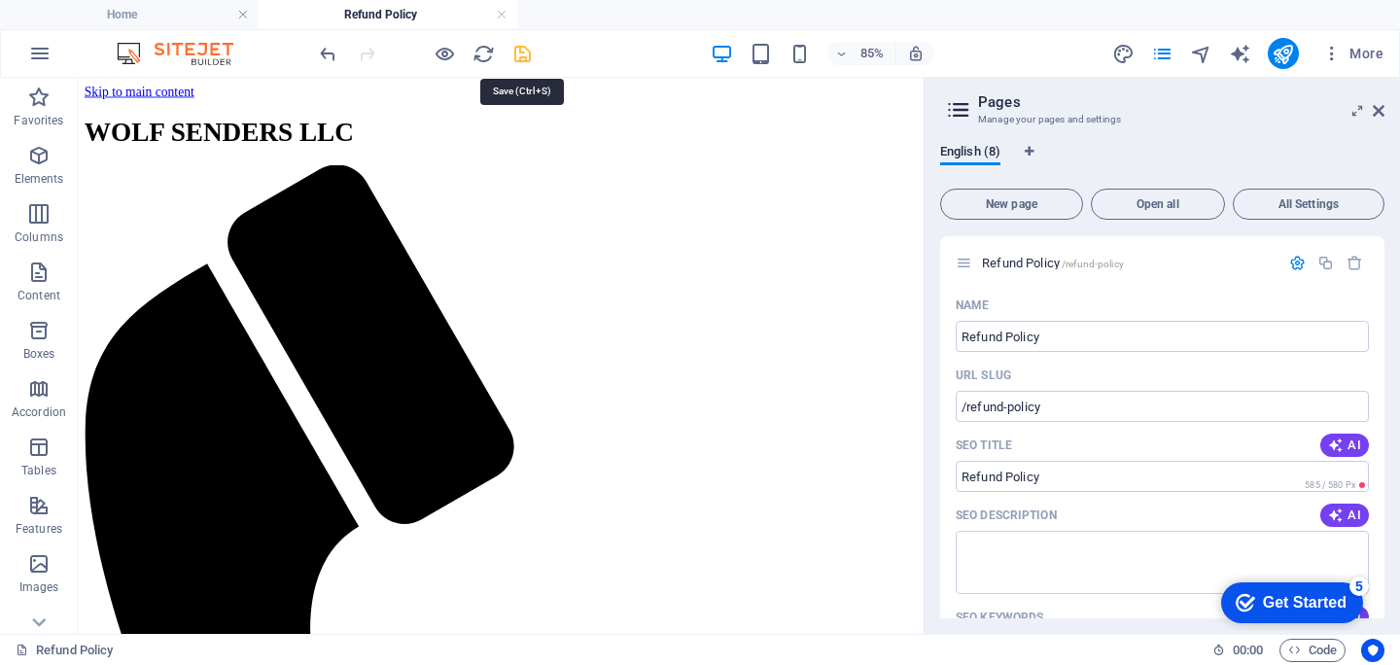
click at [517, 54] on icon "save" at bounding box center [522, 54] width 22 height 22
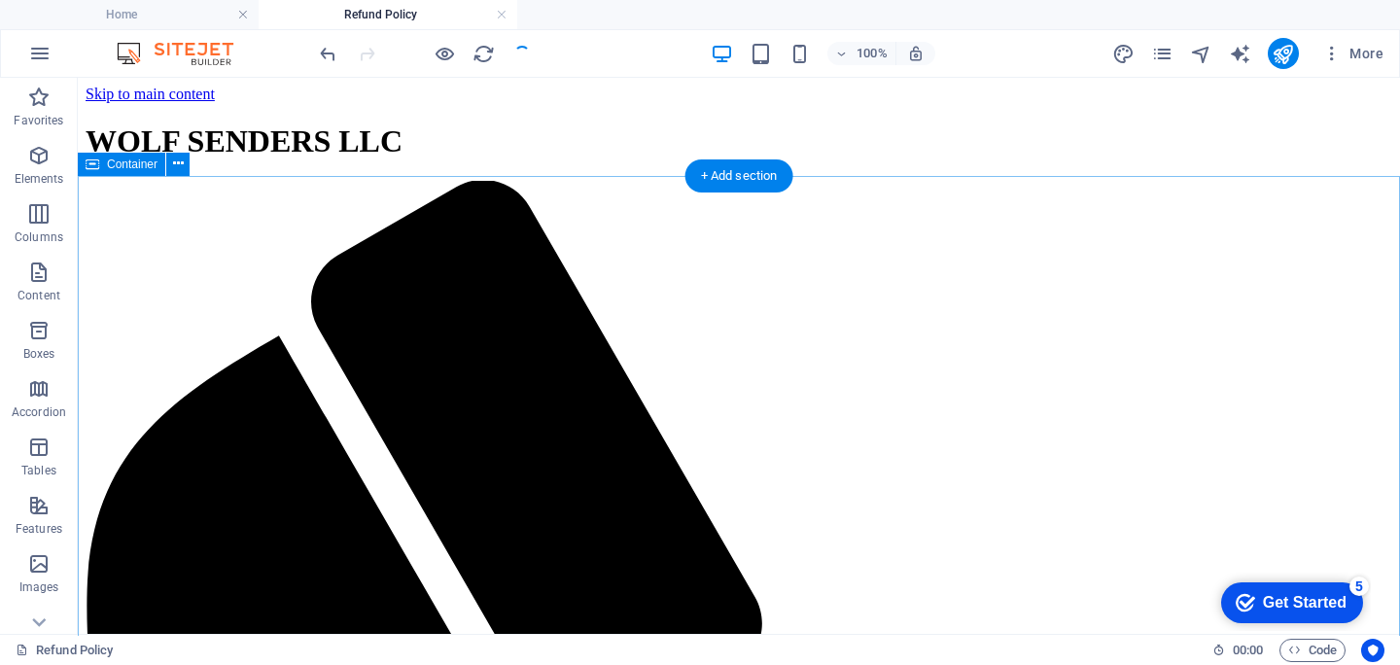
scroll to position [122, 0]
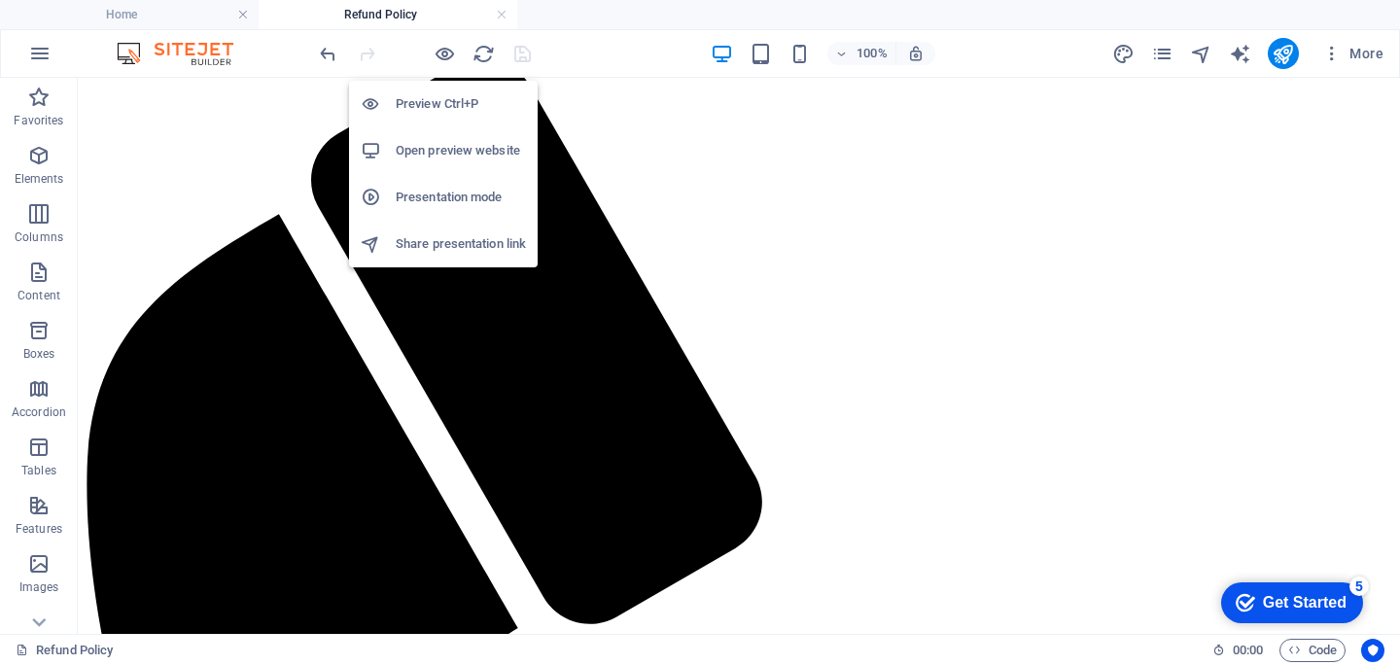
click at [514, 89] on li "Preview Ctrl+P" at bounding box center [443, 104] width 189 height 47
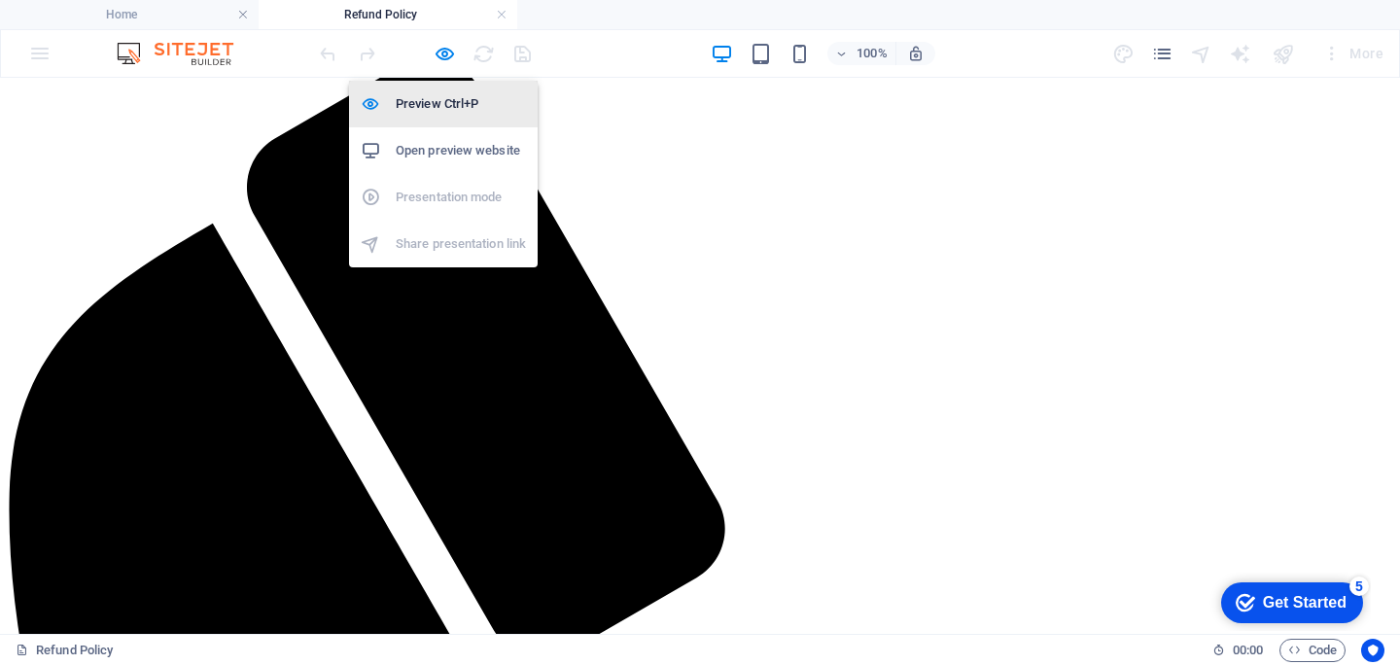
click at [499, 107] on h6 "Preview Ctrl+P" at bounding box center [461, 103] width 130 height 23
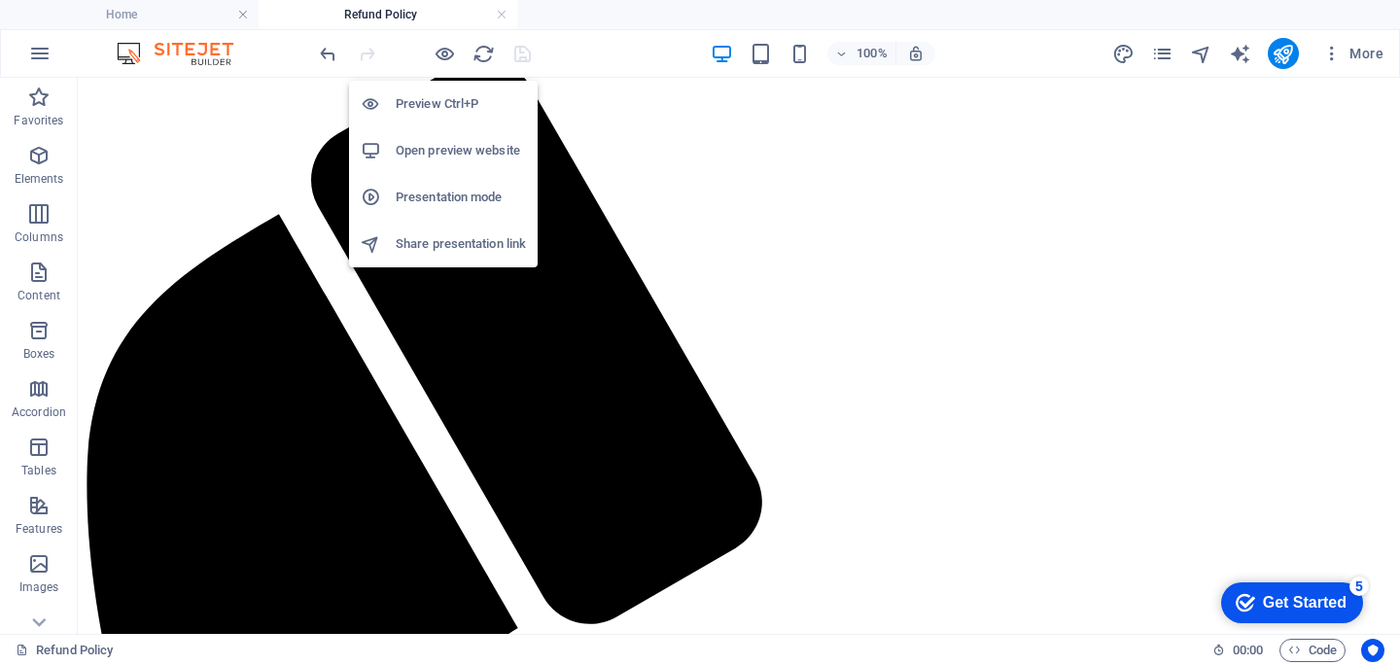
click at [490, 140] on h6 "Open preview website" at bounding box center [461, 150] width 130 height 23
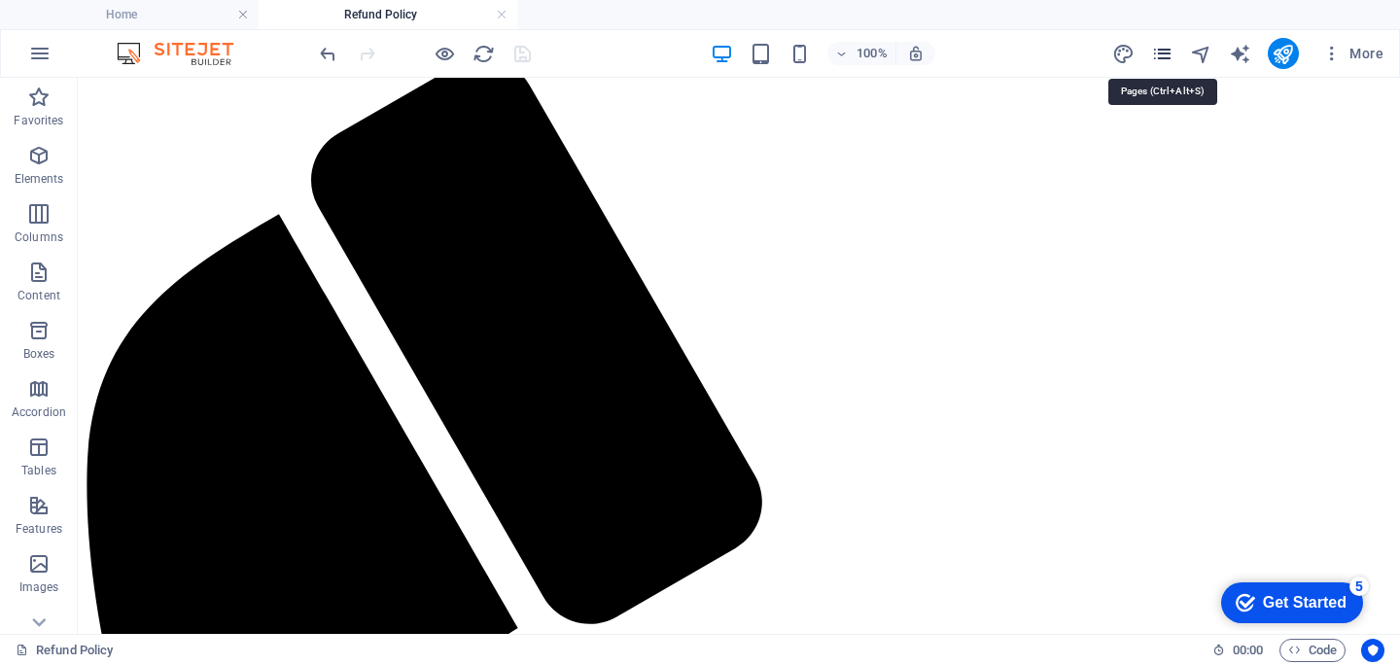
click at [1162, 57] on icon "pages" at bounding box center [1162, 54] width 22 height 22
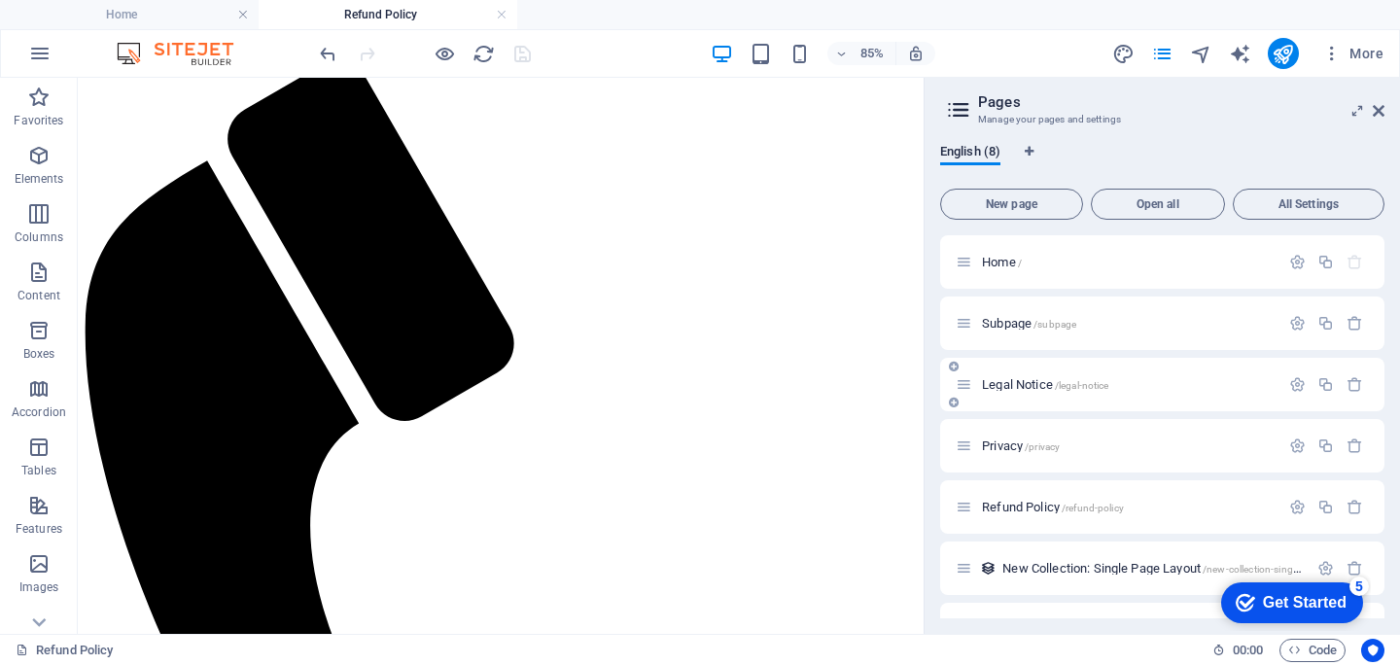
scroll to position [107, 0]
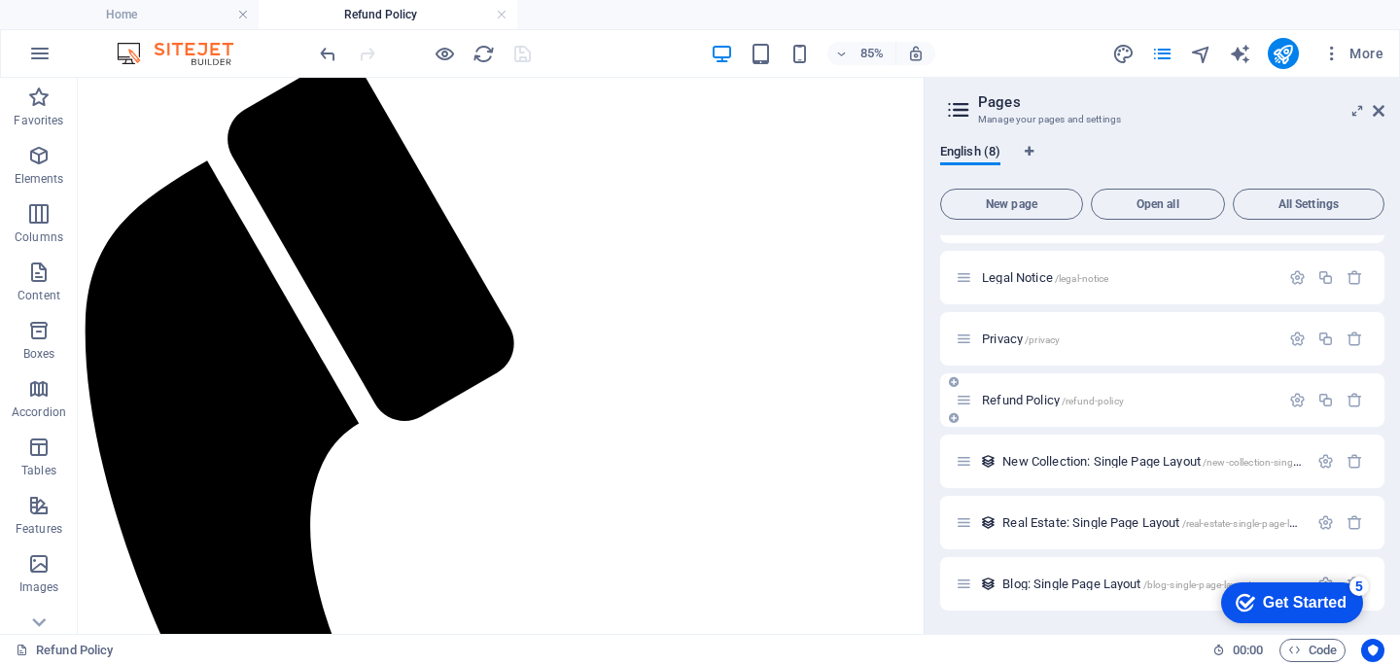
click at [973, 402] on div "Refund Policy /refund-policy" at bounding box center [1118, 400] width 324 height 22
click at [1013, 401] on span "Refund Policy /refund-policy" at bounding box center [1053, 400] width 142 height 15
click at [1293, 403] on icon "button" at bounding box center [1297, 400] width 17 height 17
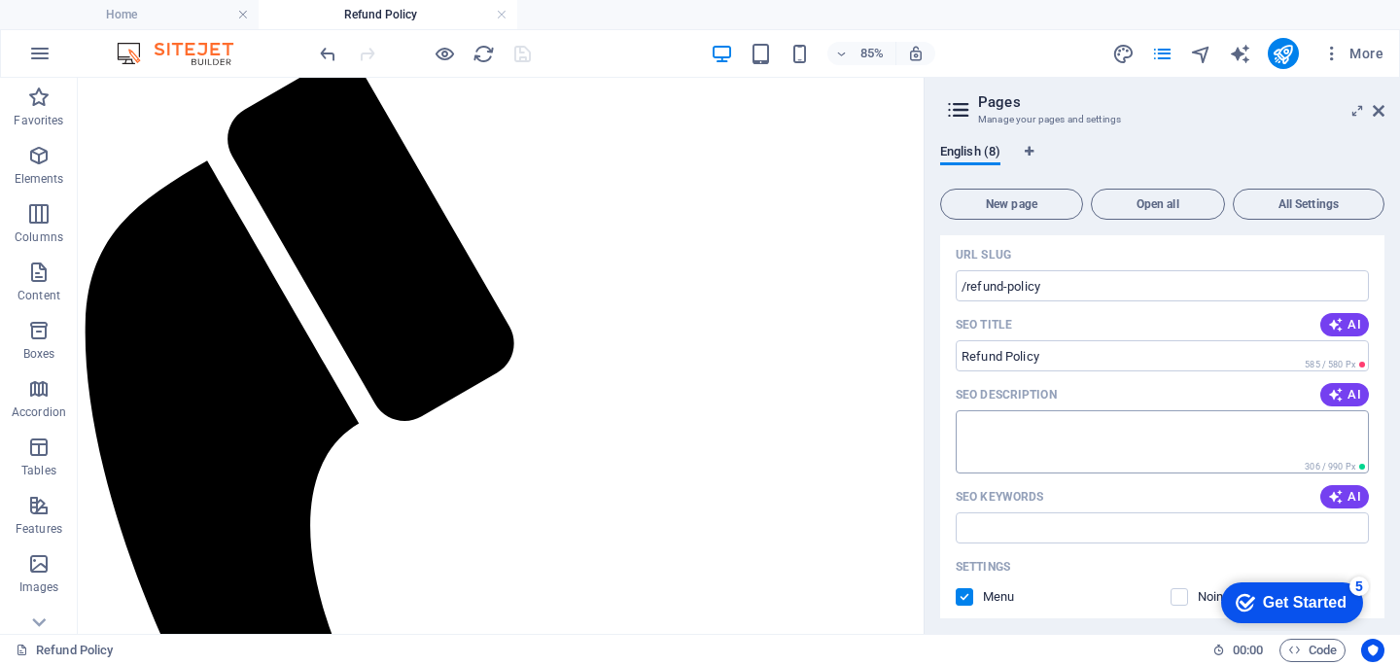
scroll to position [590, 0]
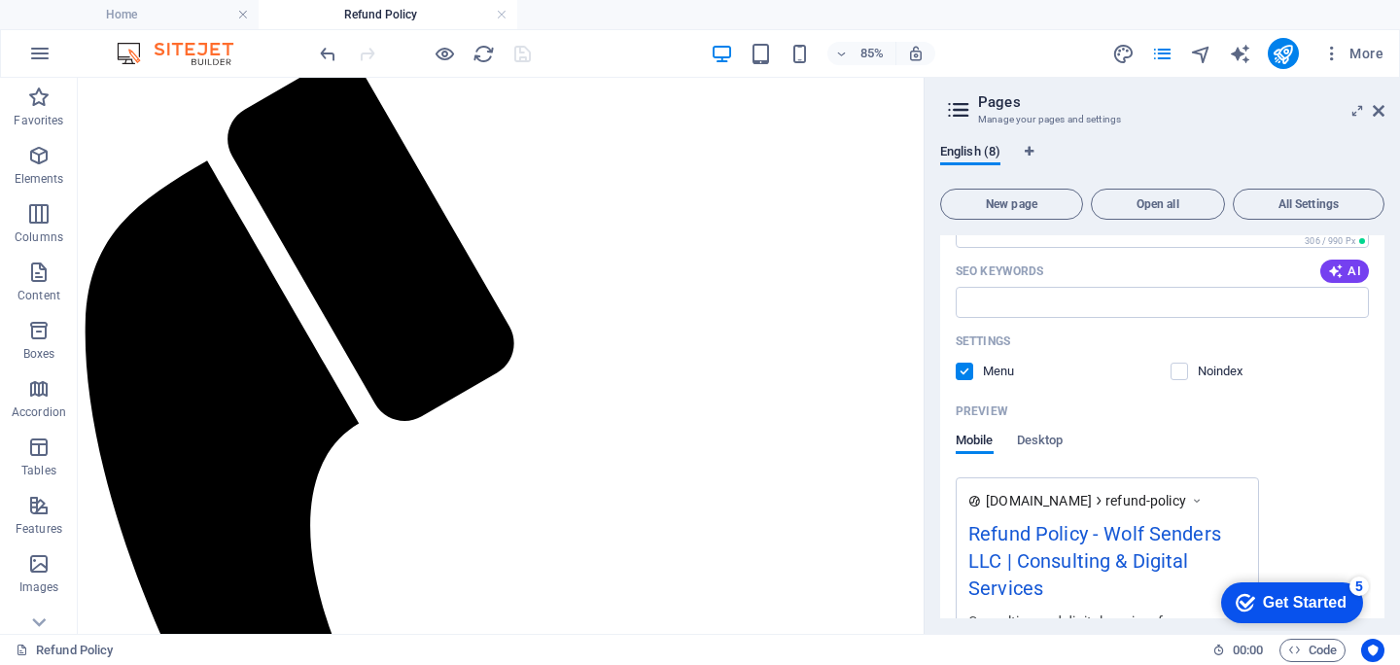
click at [964, 366] on label at bounding box center [965, 372] width 18 height 18
click at [0, 0] on input "checkbox" at bounding box center [0, 0] width 0 height 0
click at [964, 375] on label at bounding box center [965, 372] width 18 height 18
click at [0, 0] on input "checkbox" at bounding box center [0, 0] width 0 height 0
click at [1176, 373] on label at bounding box center [1180, 372] width 18 height 18
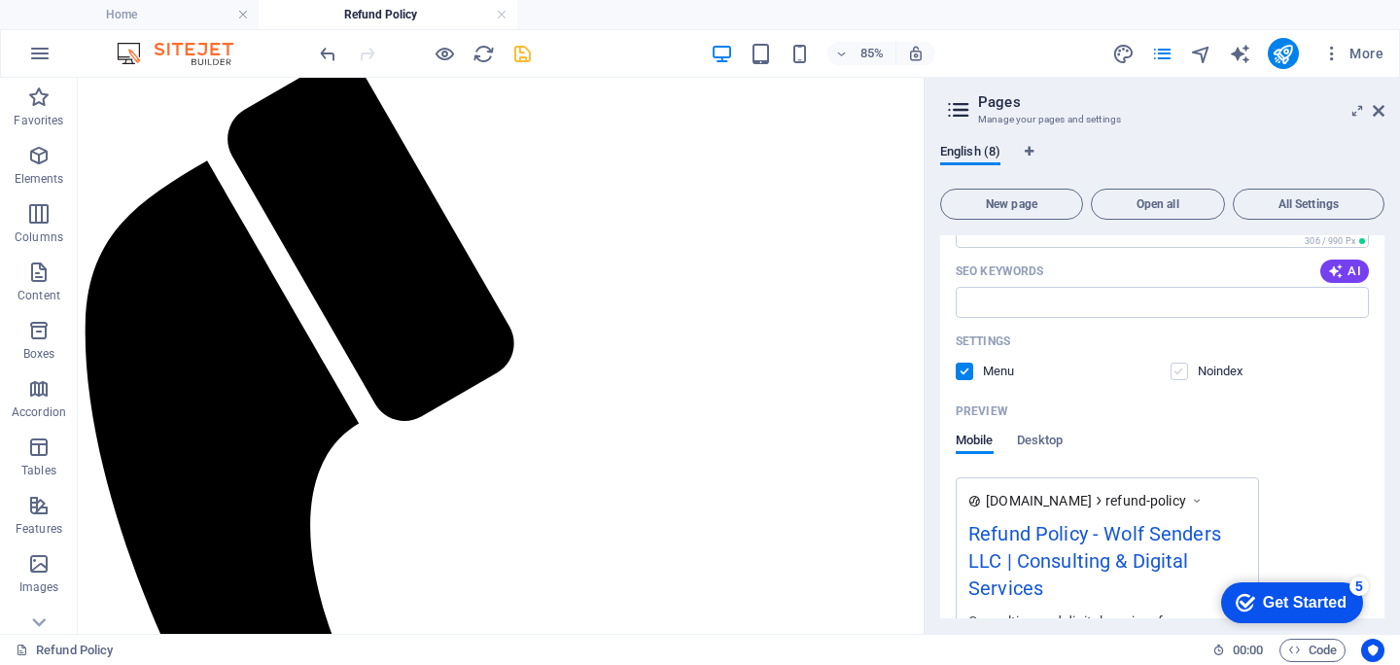
click at [0, 0] on input "checkbox" at bounding box center [0, 0] width 0 height 0
click at [1177, 373] on label at bounding box center [1180, 372] width 18 height 18
click at [0, 0] on input "checkbox" at bounding box center [0, 0] width 0 height 0
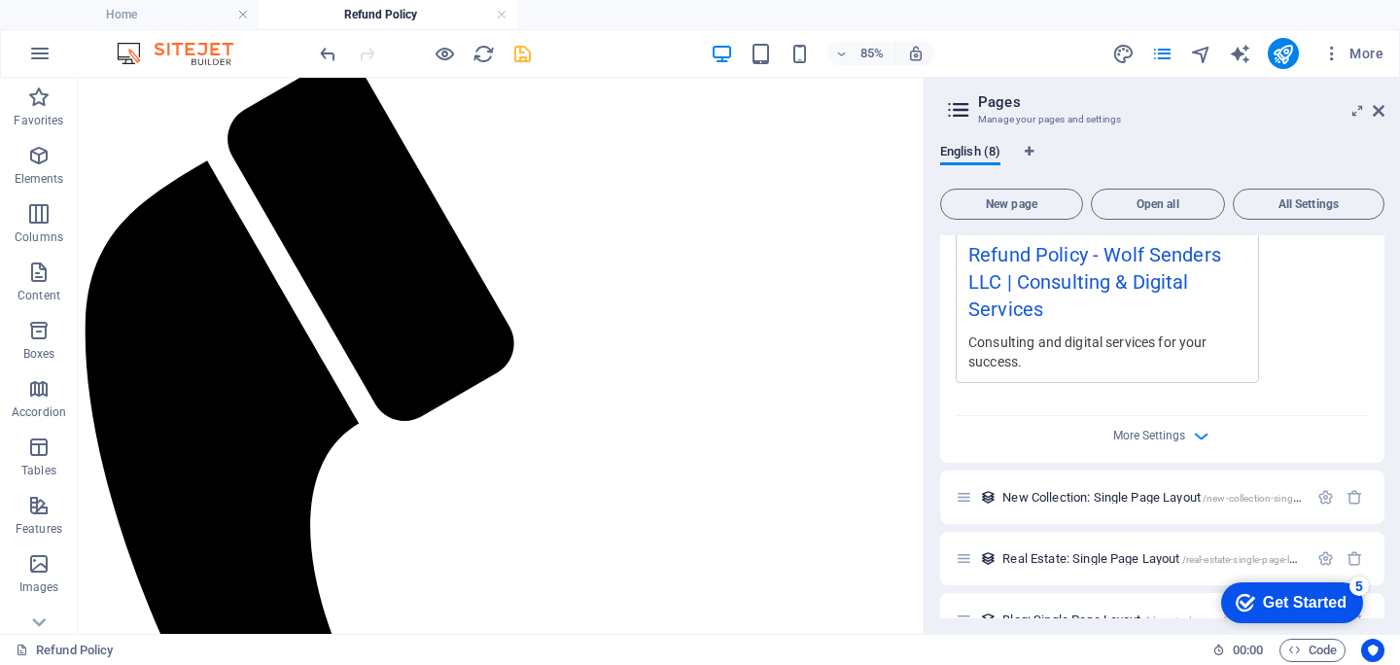
scroll to position [905, 0]
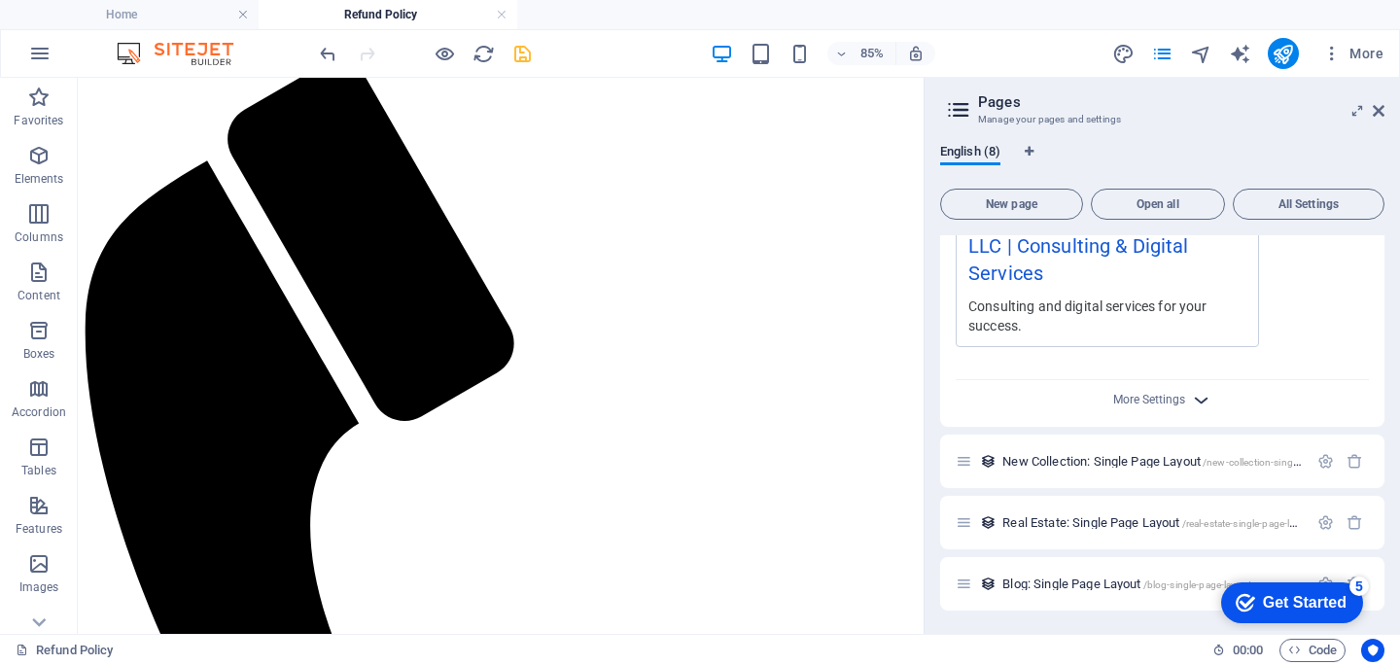
click at [1199, 403] on icon "button" at bounding box center [1201, 400] width 22 height 22
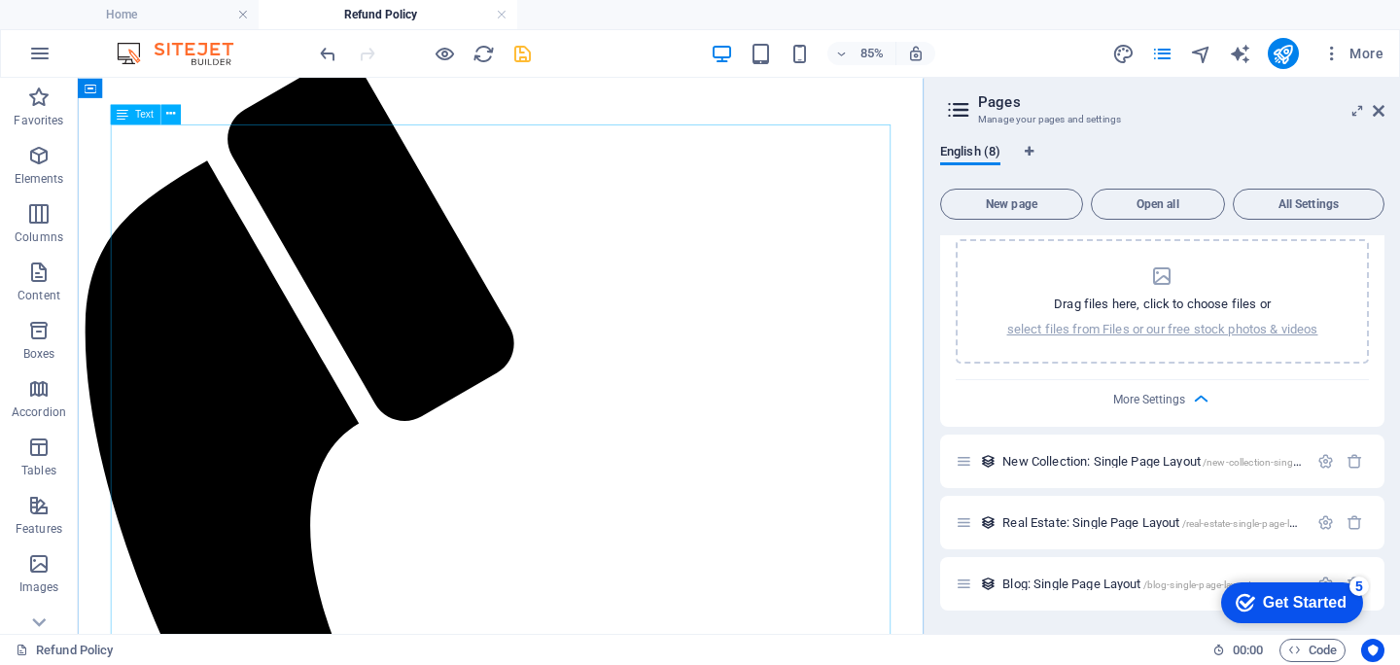
scroll to position [0, 0]
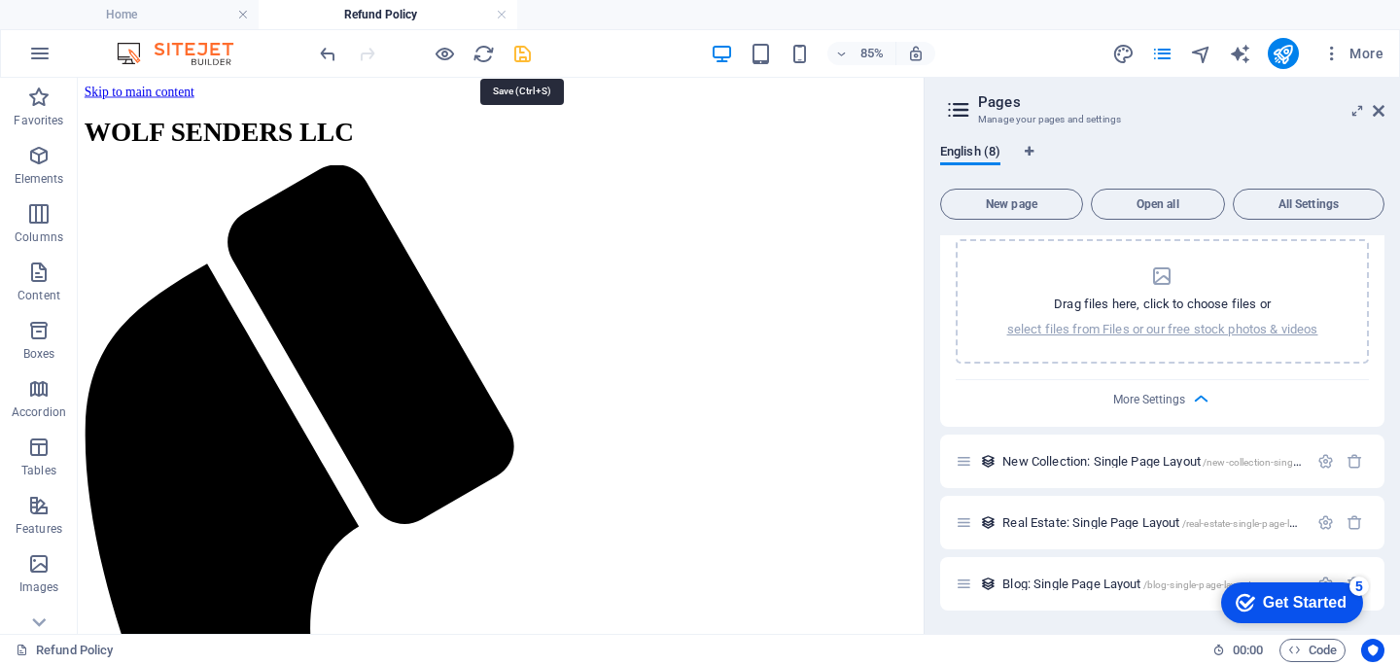
click at [515, 53] on icon "save" at bounding box center [522, 54] width 22 height 22
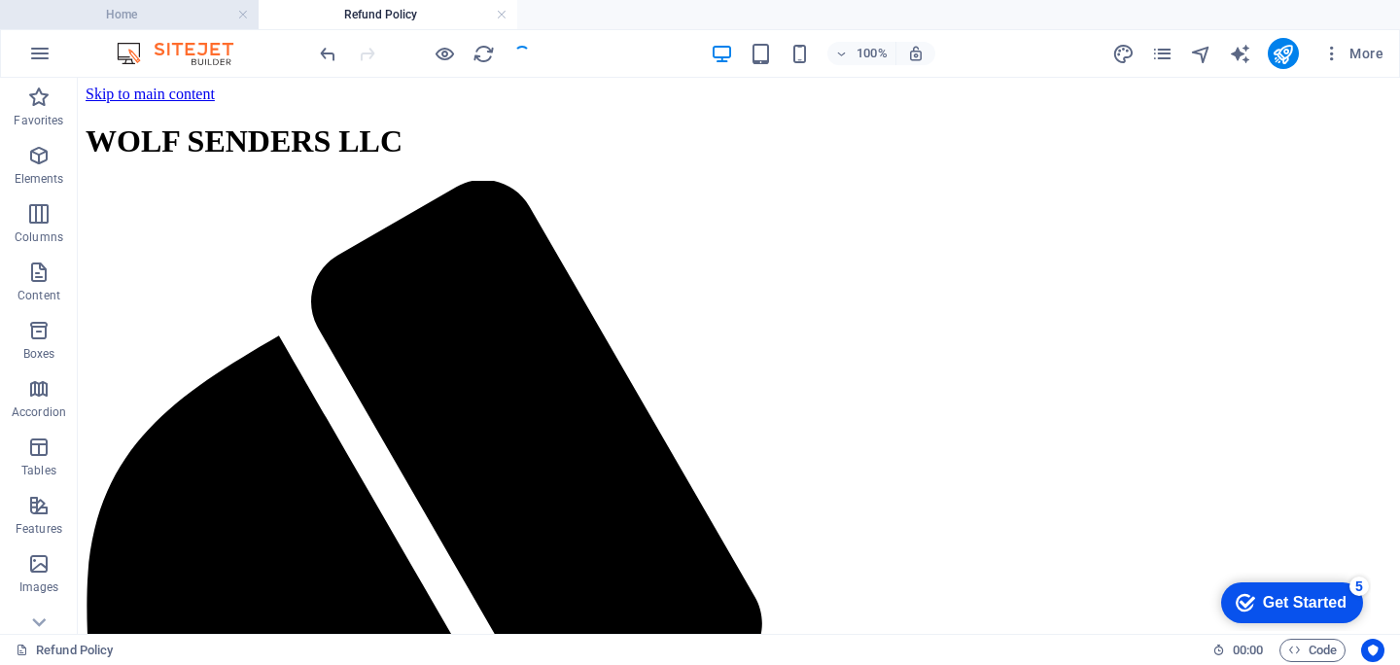
click at [218, 16] on h4 "Home" at bounding box center [129, 14] width 259 height 21
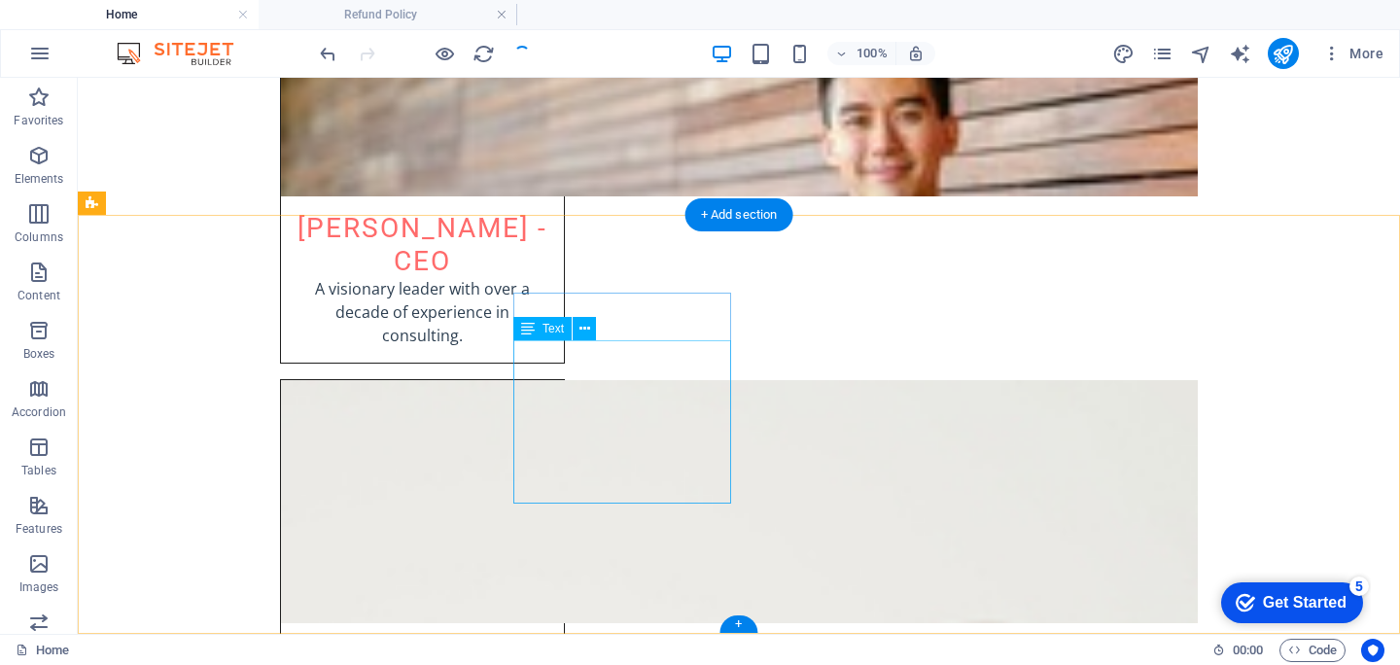
scroll to position [3943, 0]
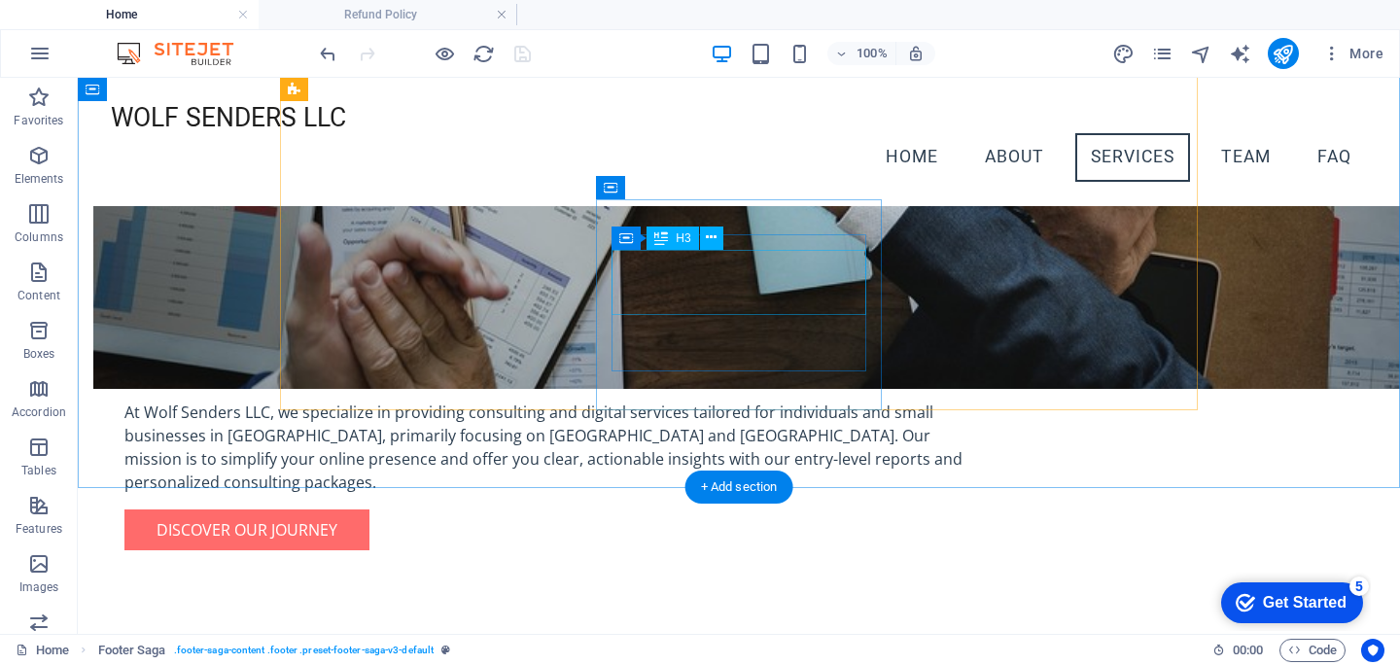
scroll to position [0, 0]
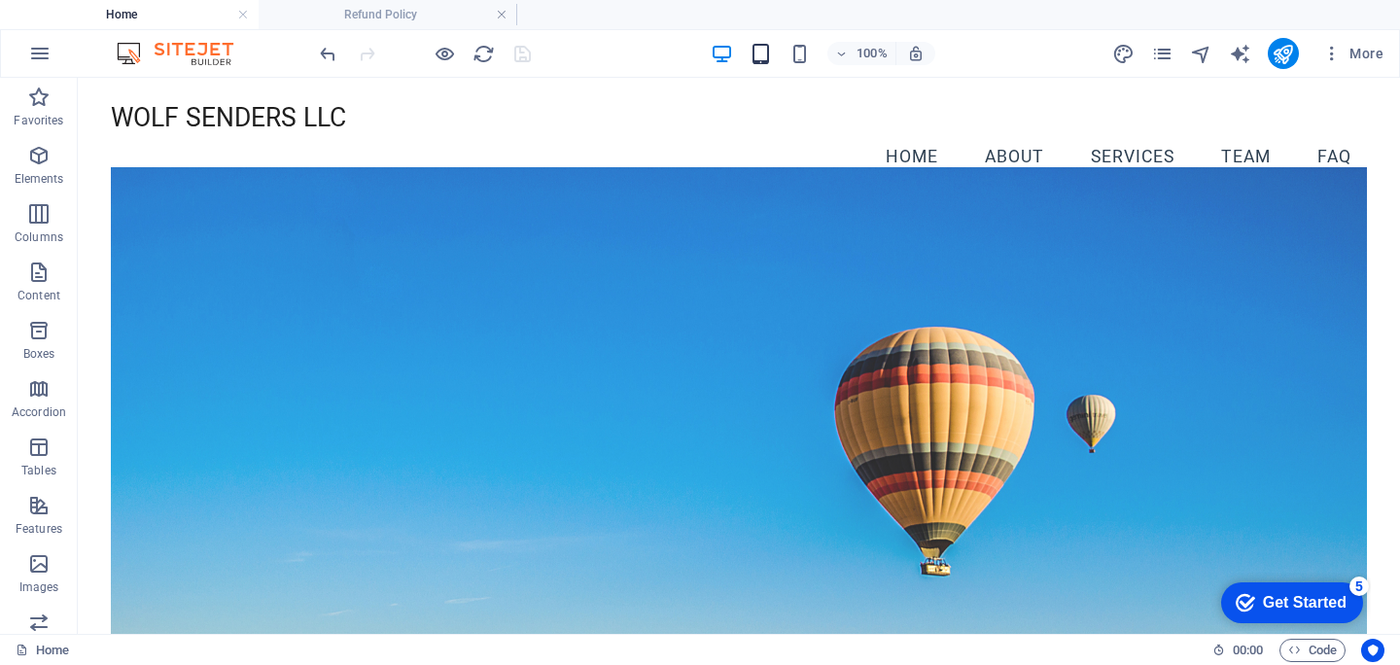
click at [770, 59] on icon "button" at bounding box center [761, 54] width 22 height 22
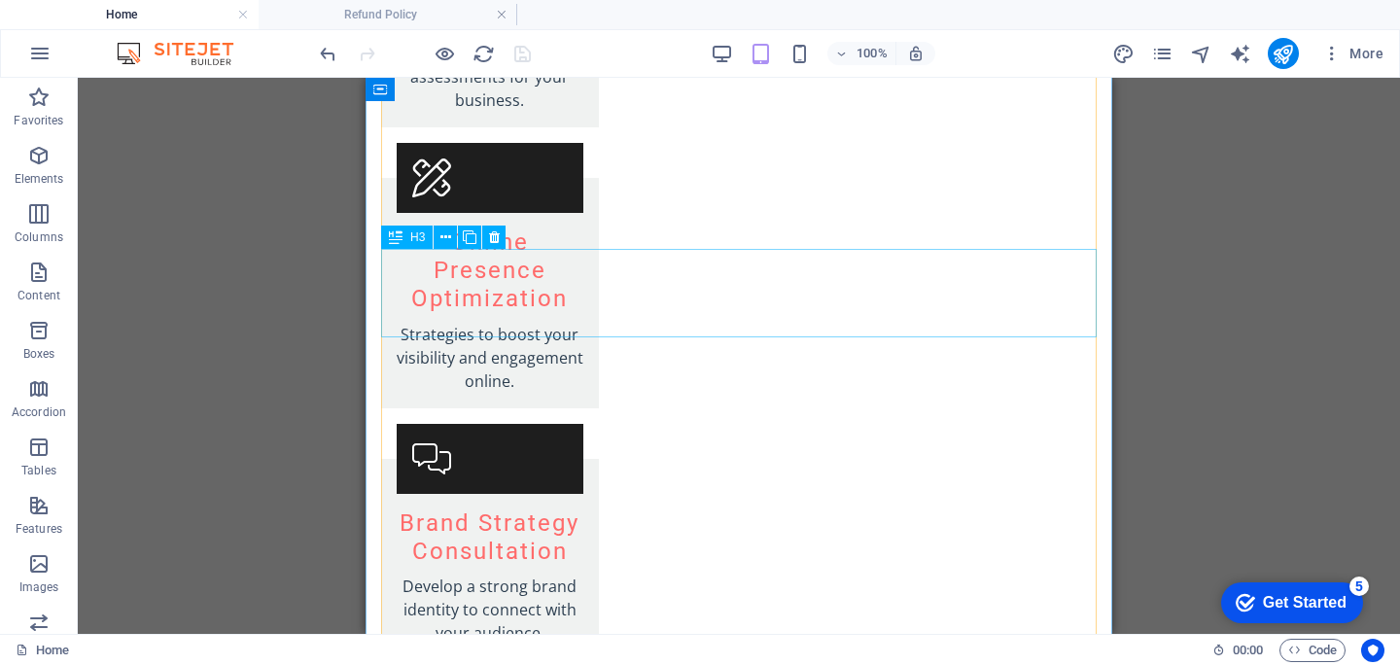
scroll to position [4366, 0]
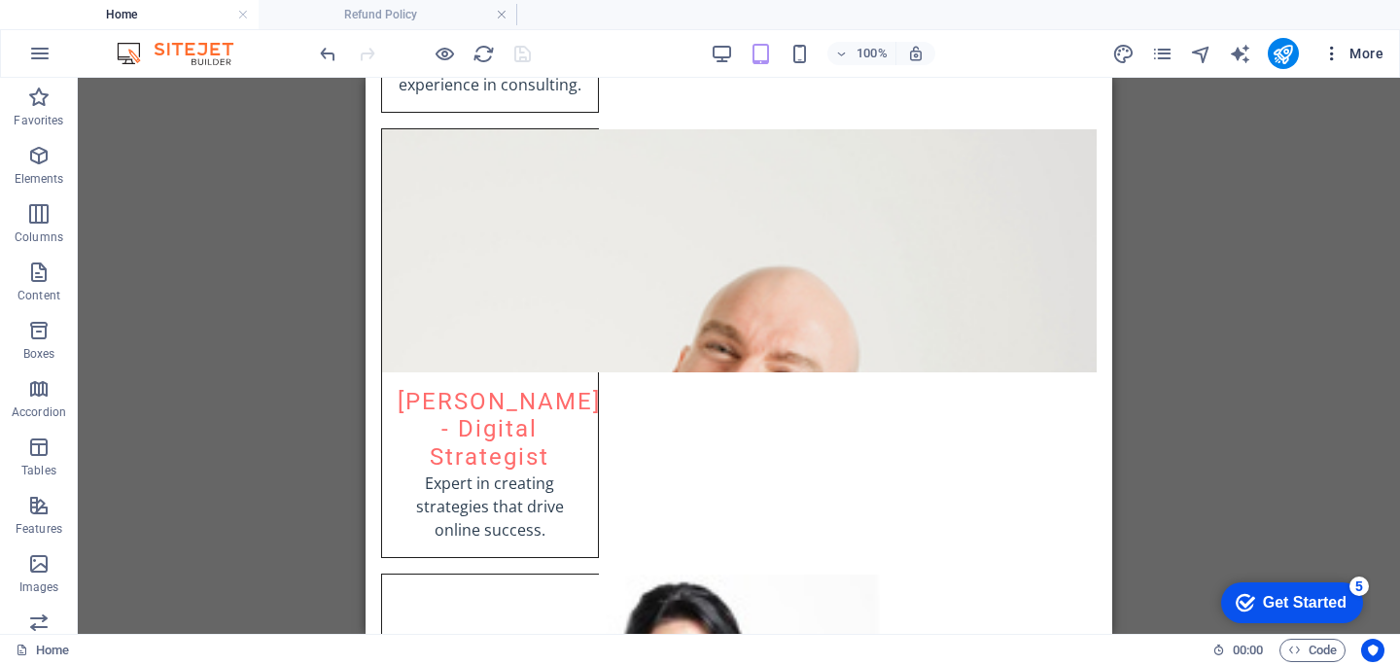
click at [1336, 58] on icon "button" at bounding box center [1331, 53] width 19 height 19
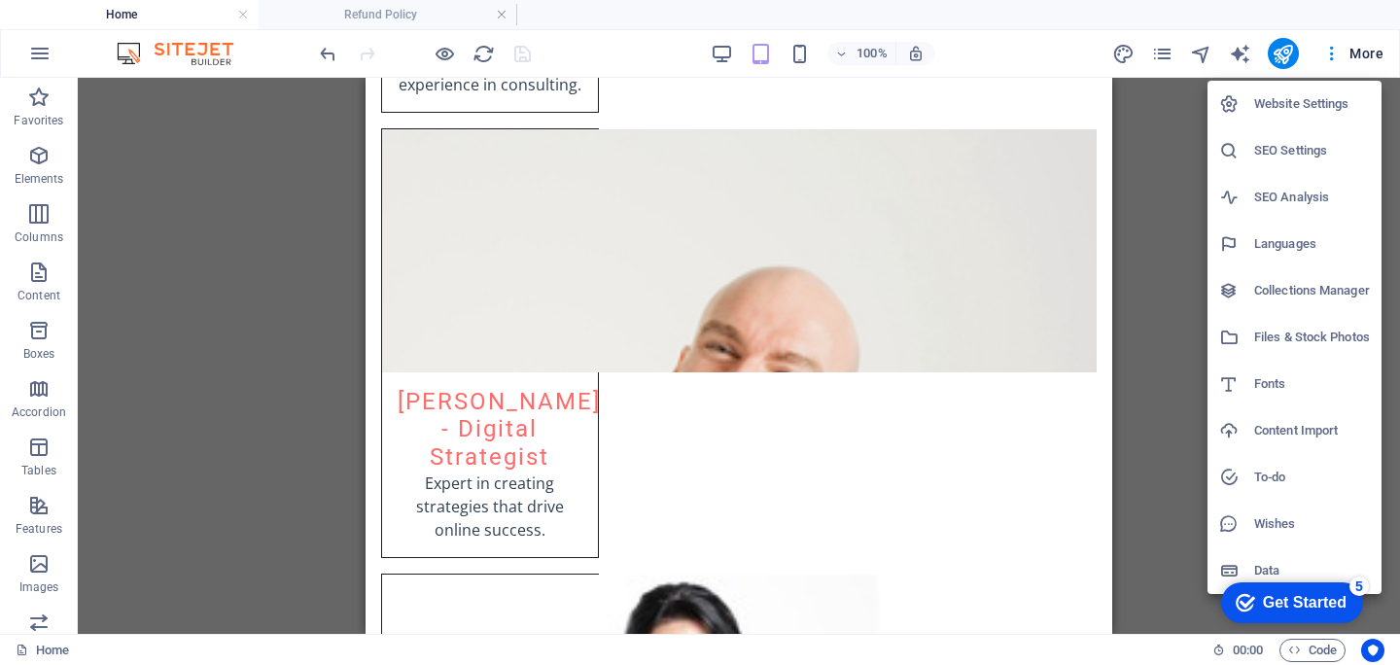
click at [1170, 432] on div at bounding box center [700, 332] width 1400 height 665
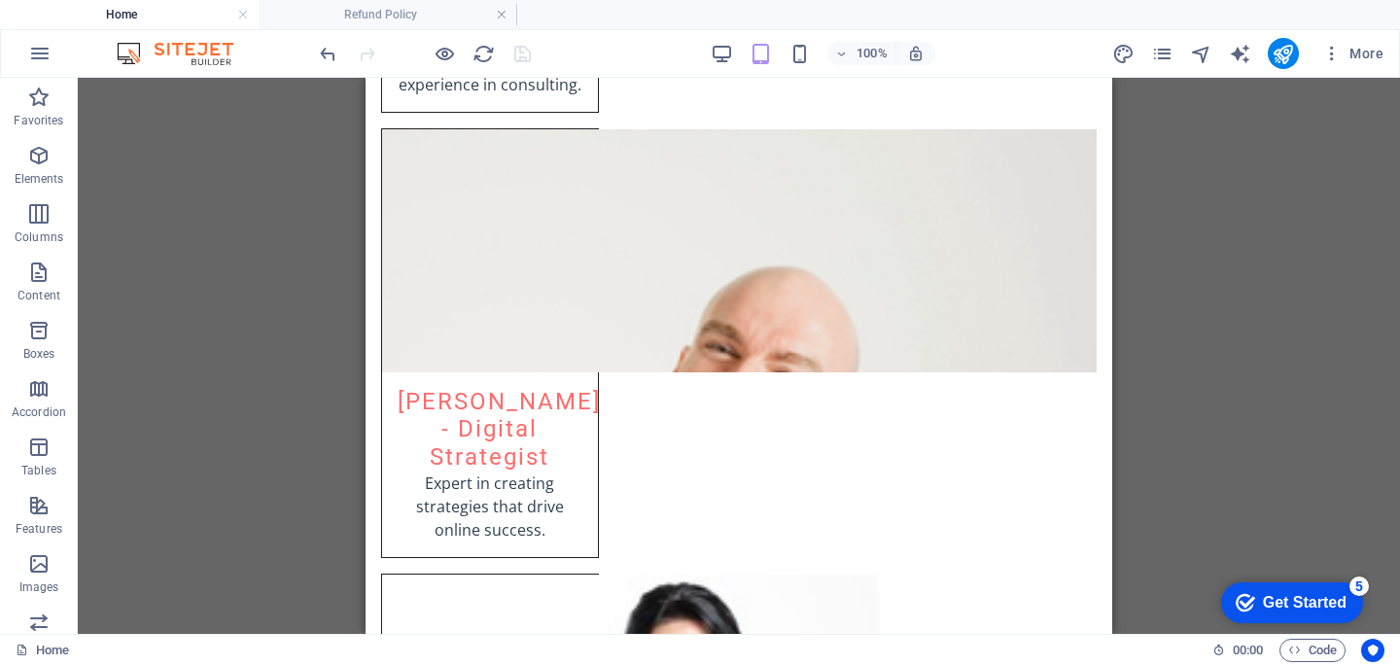
click at [1292, 602] on div "Get Started" at bounding box center [1305, 603] width 84 height 18
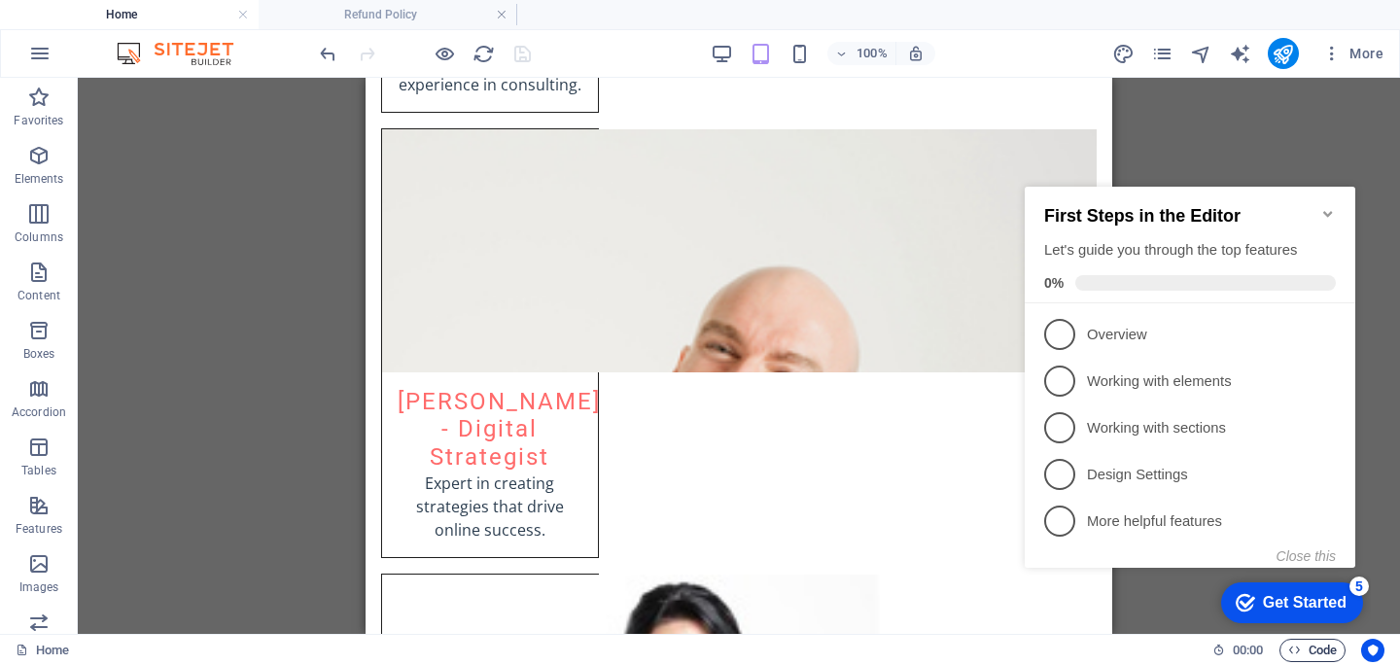
click at [1320, 658] on span "Code" at bounding box center [1312, 650] width 49 height 23
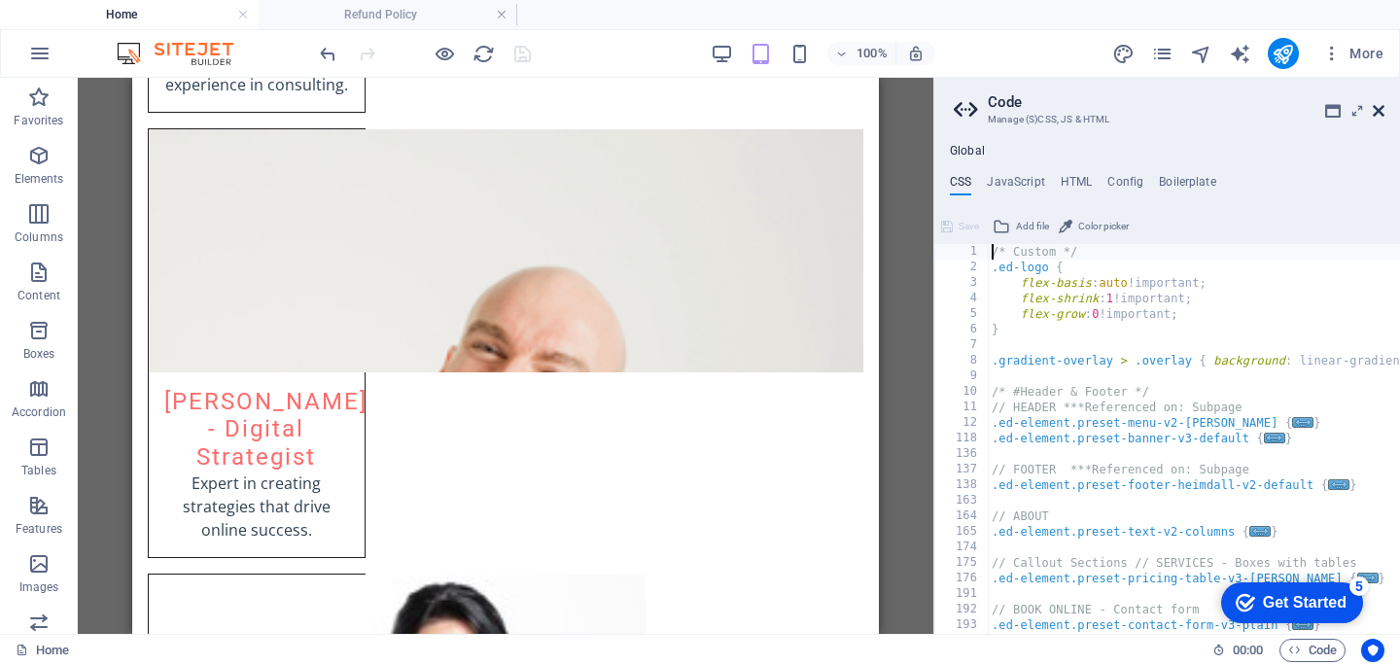
click at [1376, 108] on icon at bounding box center [1379, 111] width 12 height 16
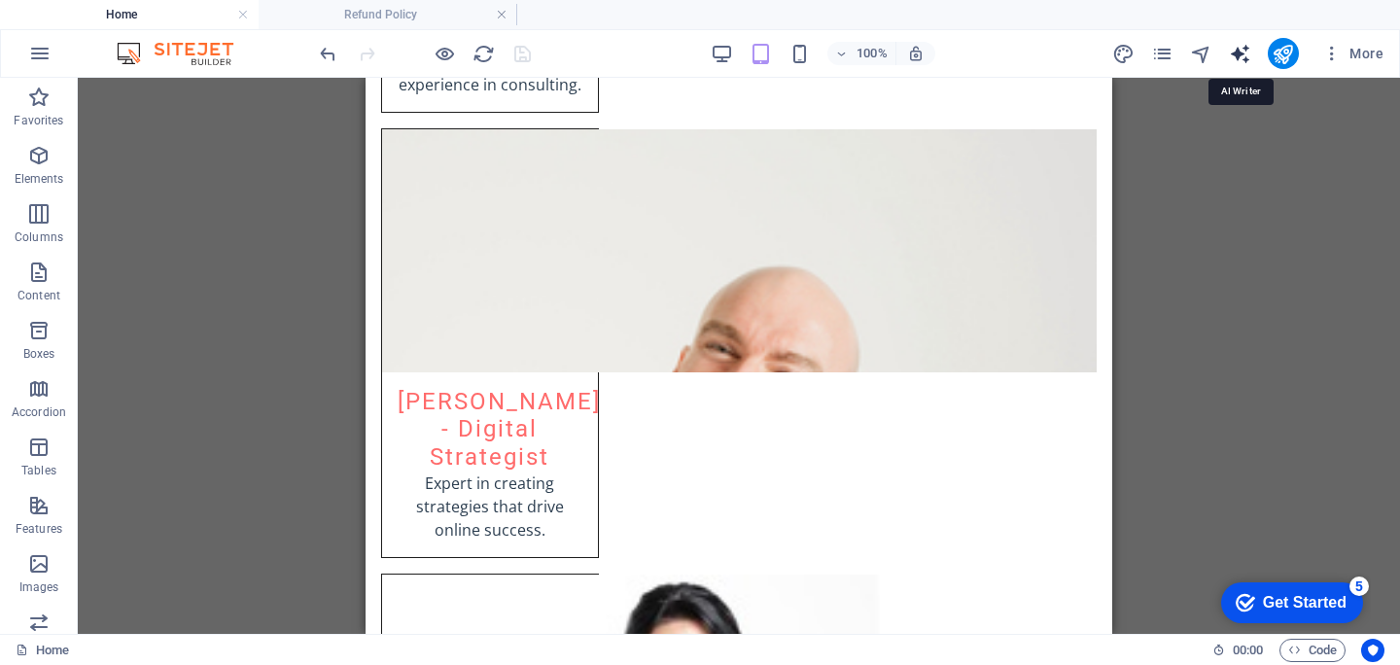
click at [1236, 53] on icon "text_generator" at bounding box center [1240, 54] width 22 height 22
select select "English"
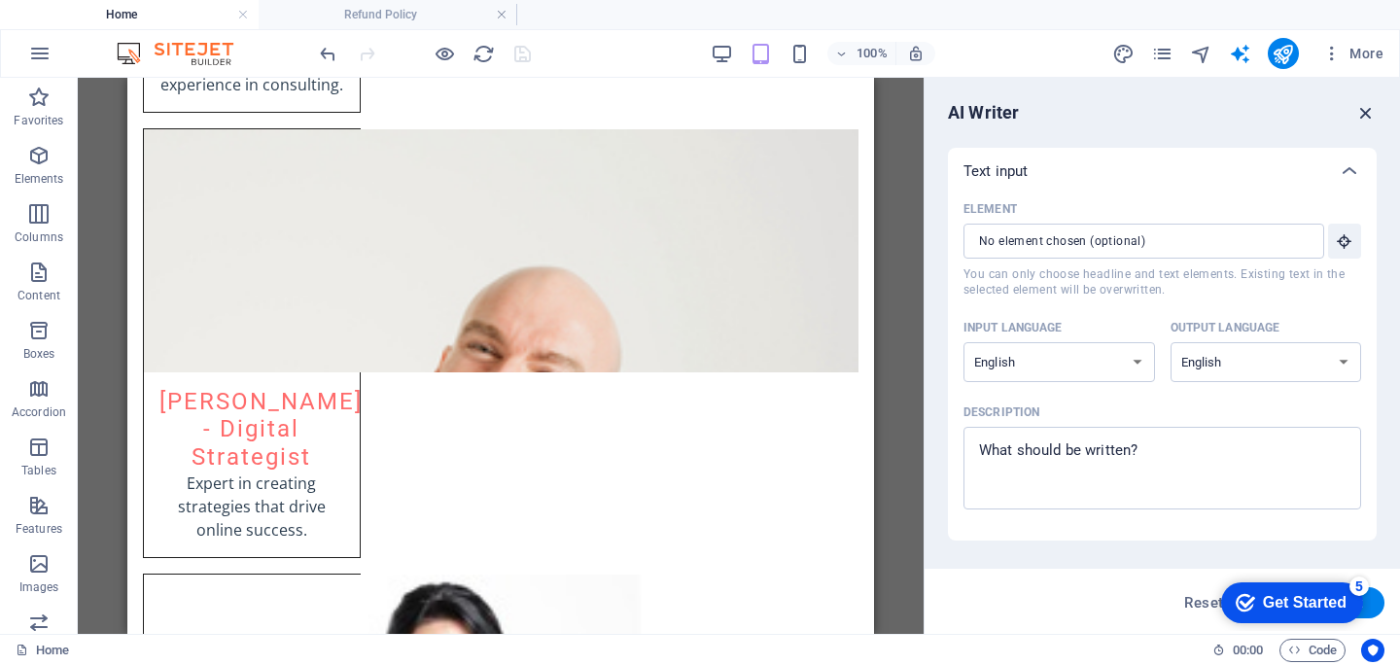
click at [1358, 117] on icon "button" at bounding box center [1365, 112] width 21 height 21
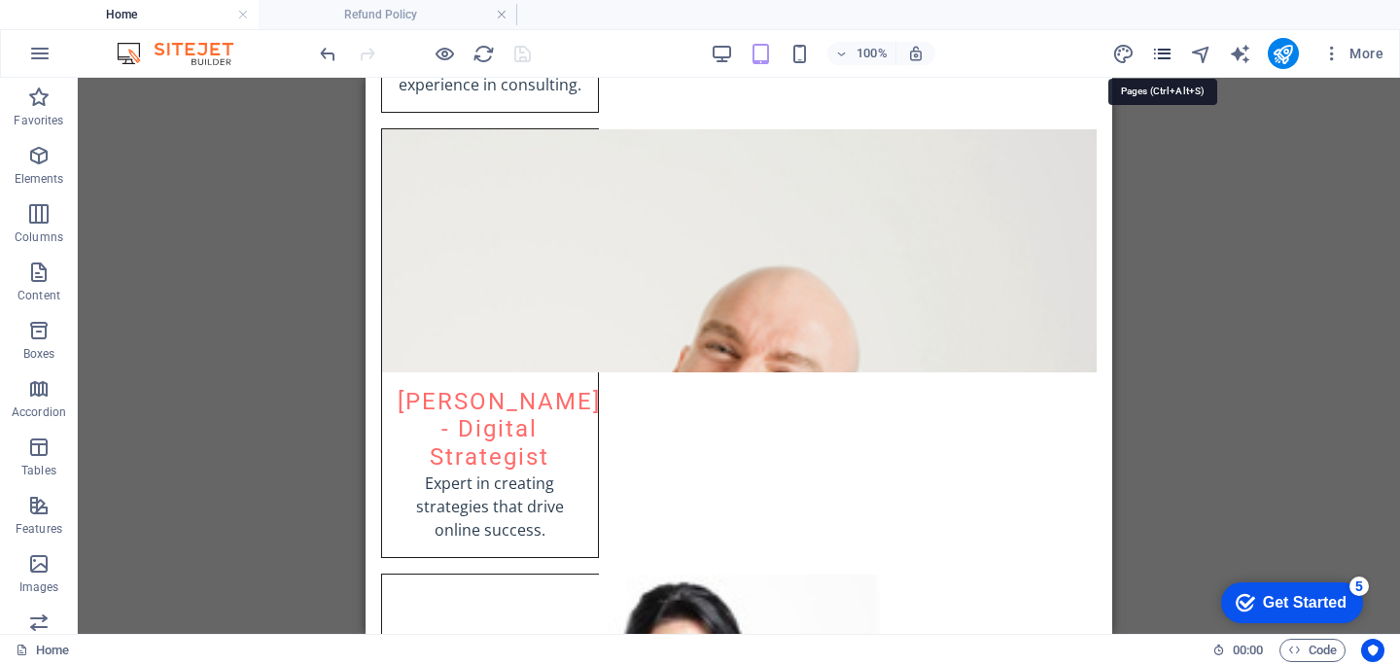
click at [1160, 57] on icon "pages" at bounding box center [1162, 54] width 22 height 22
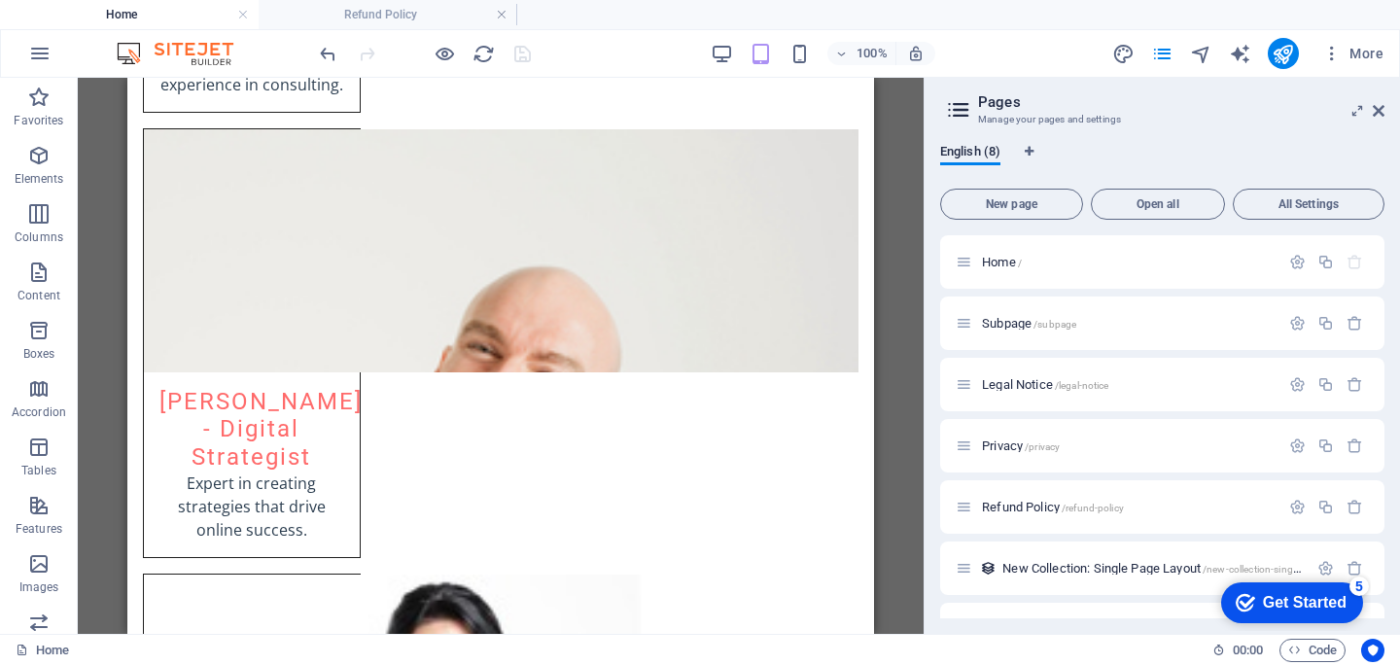
click at [734, 52] on div "100%" at bounding box center [823, 53] width 225 height 31
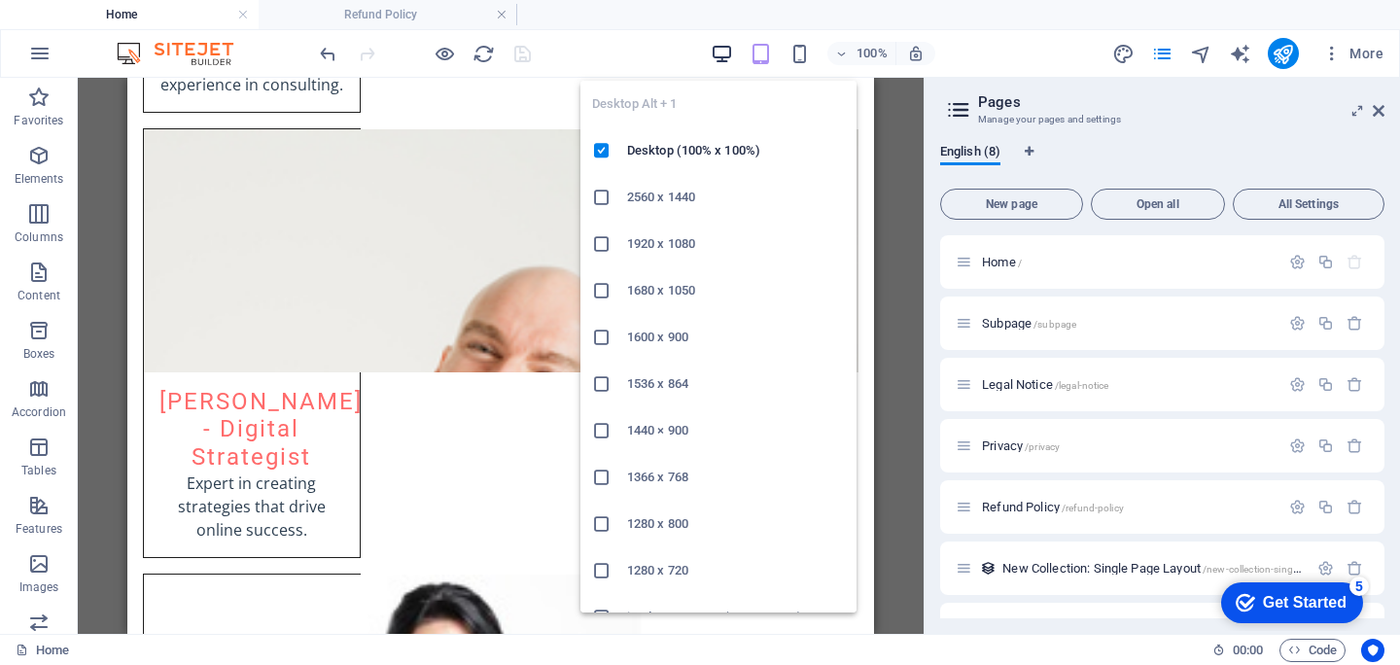
click at [719, 52] on icon "button" at bounding box center [722, 54] width 22 height 22
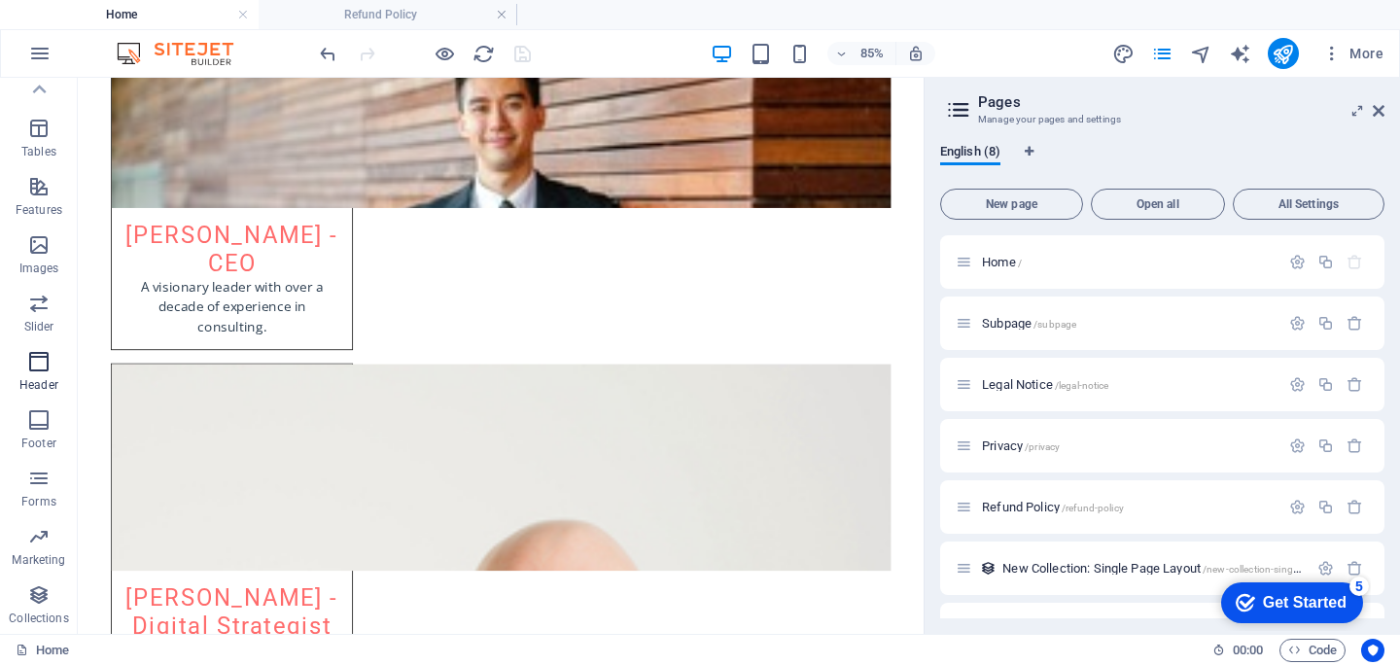
scroll to position [0, 0]
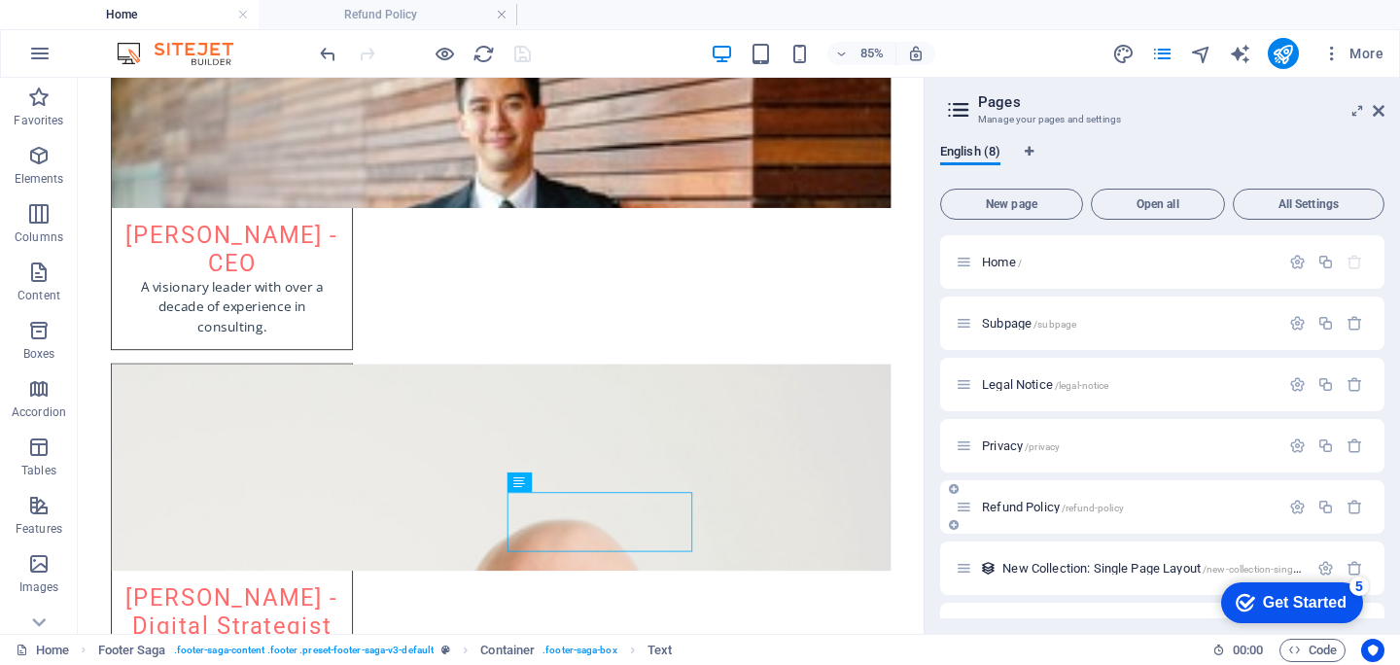
click at [1037, 509] on span "Refund Policy /refund-policy" at bounding box center [1053, 507] width 142 height 15
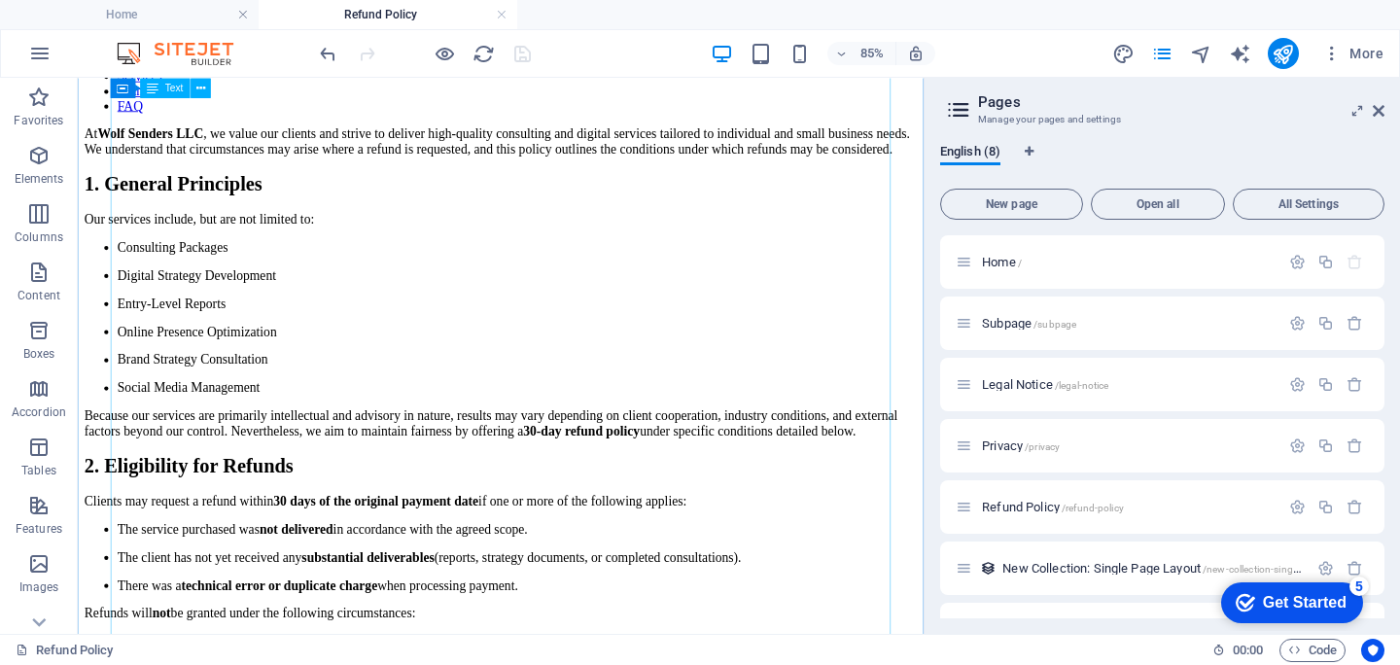
scroll to position [1745, 0]
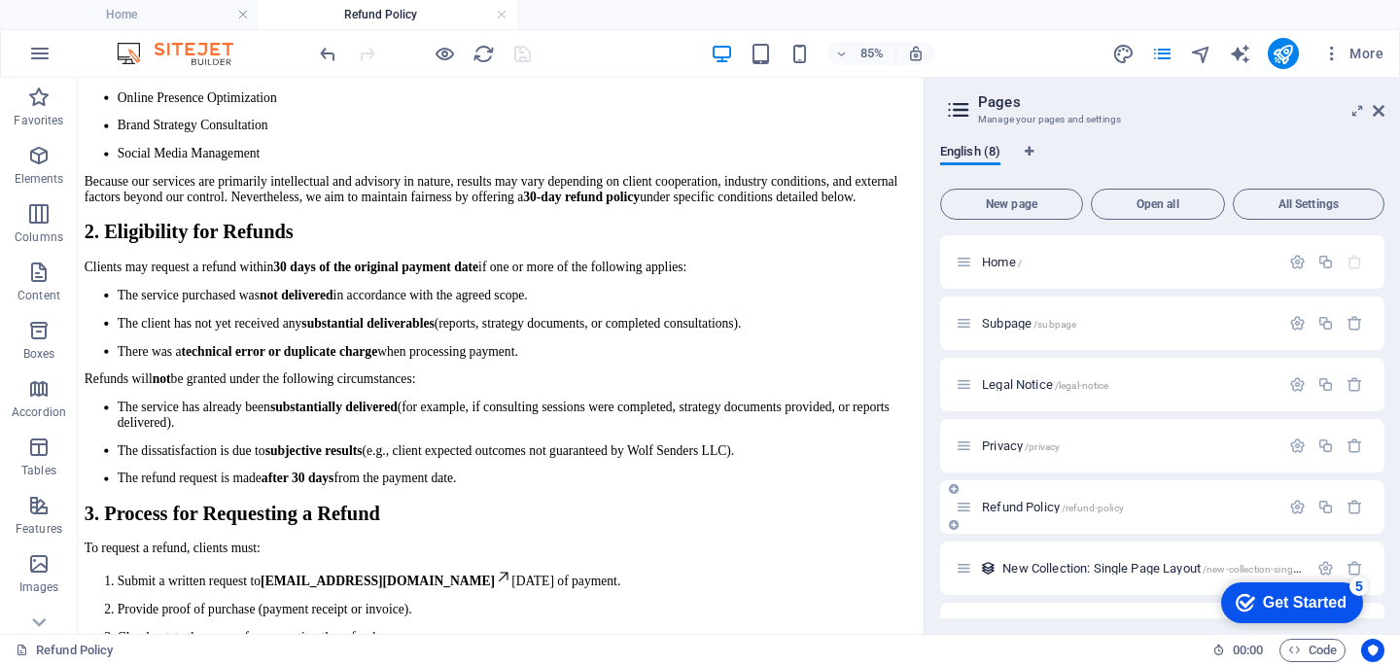
click at [964, 509] on icon at bounding box center [964, 507] width 17 height 17
click at [160, 15] on h4 "Home" at bounding box center [129, 14] width 259 height 21
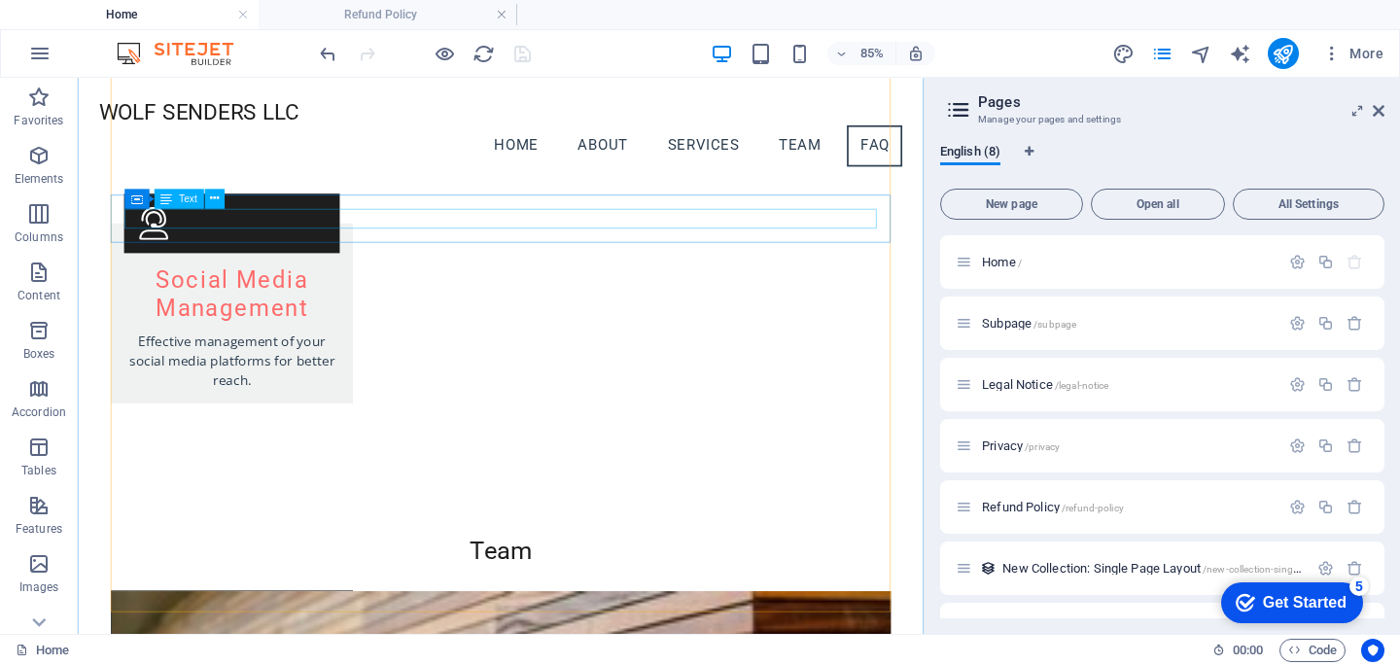
scroll to position [3928, 0]
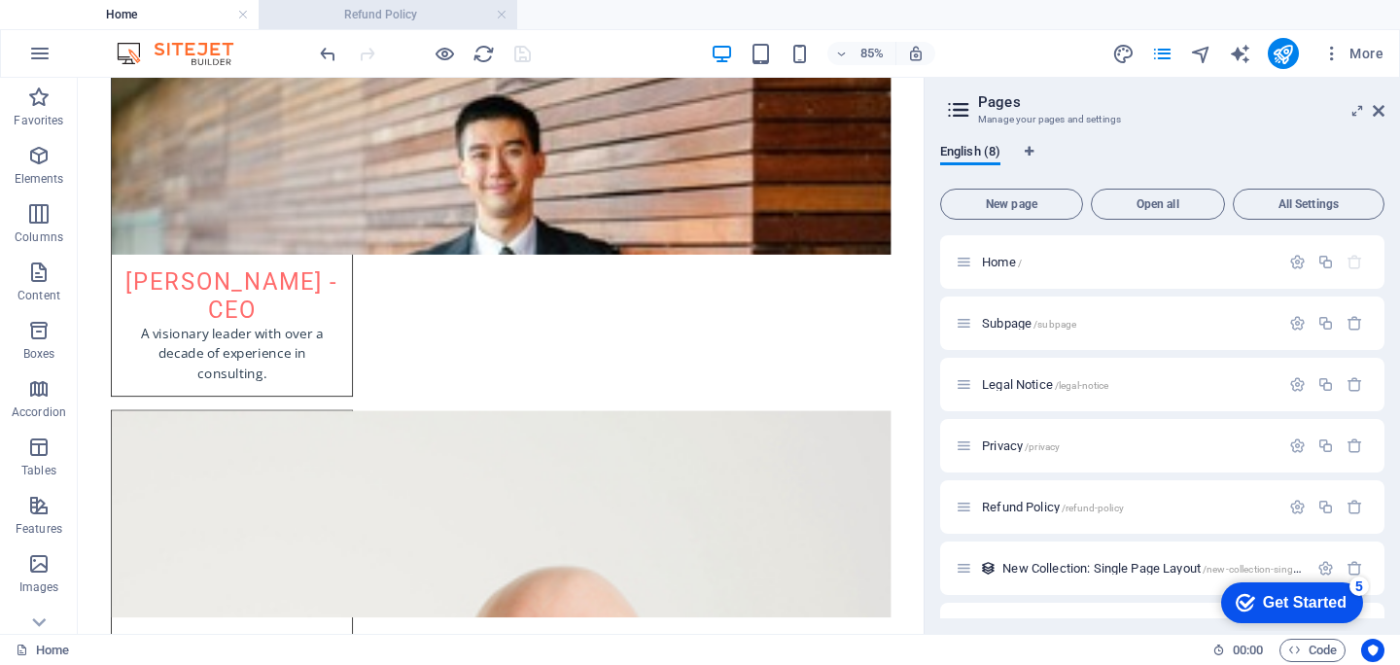
click at [375, 18] on h4 "Refund Policy" at bounding box center [388, 14] width 259 height 21
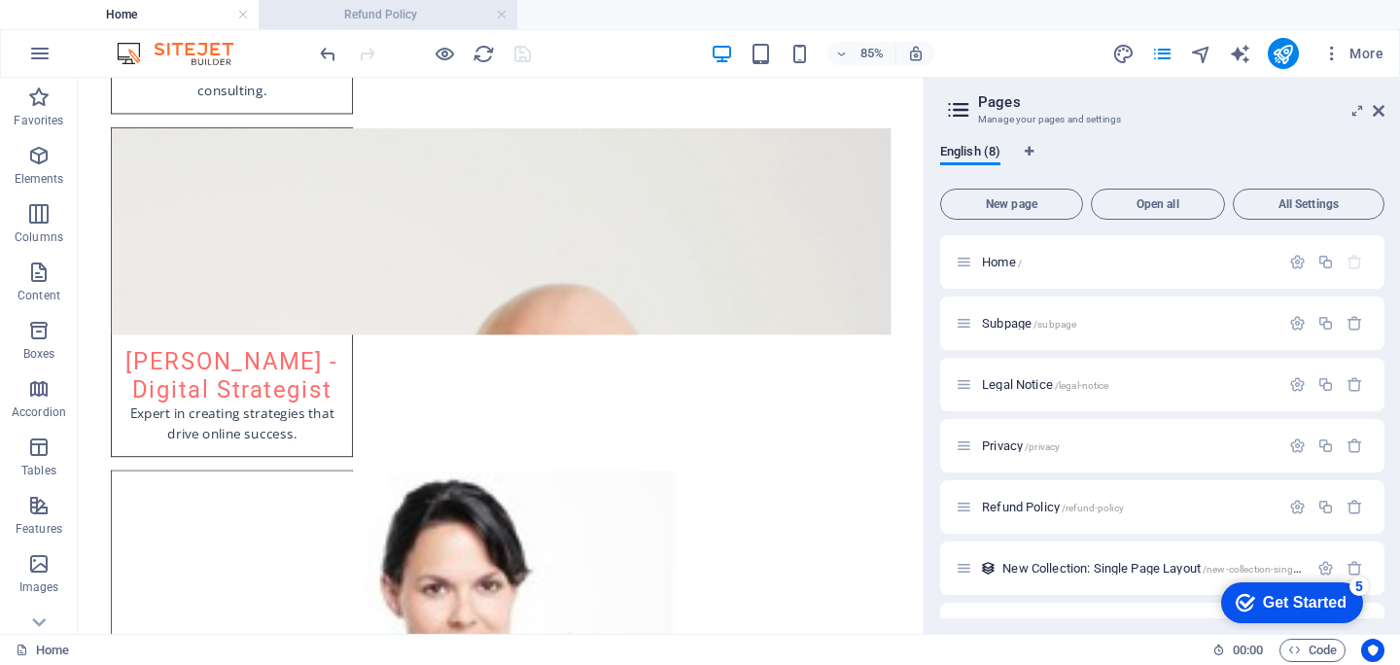
scroll to position [1745, 0]
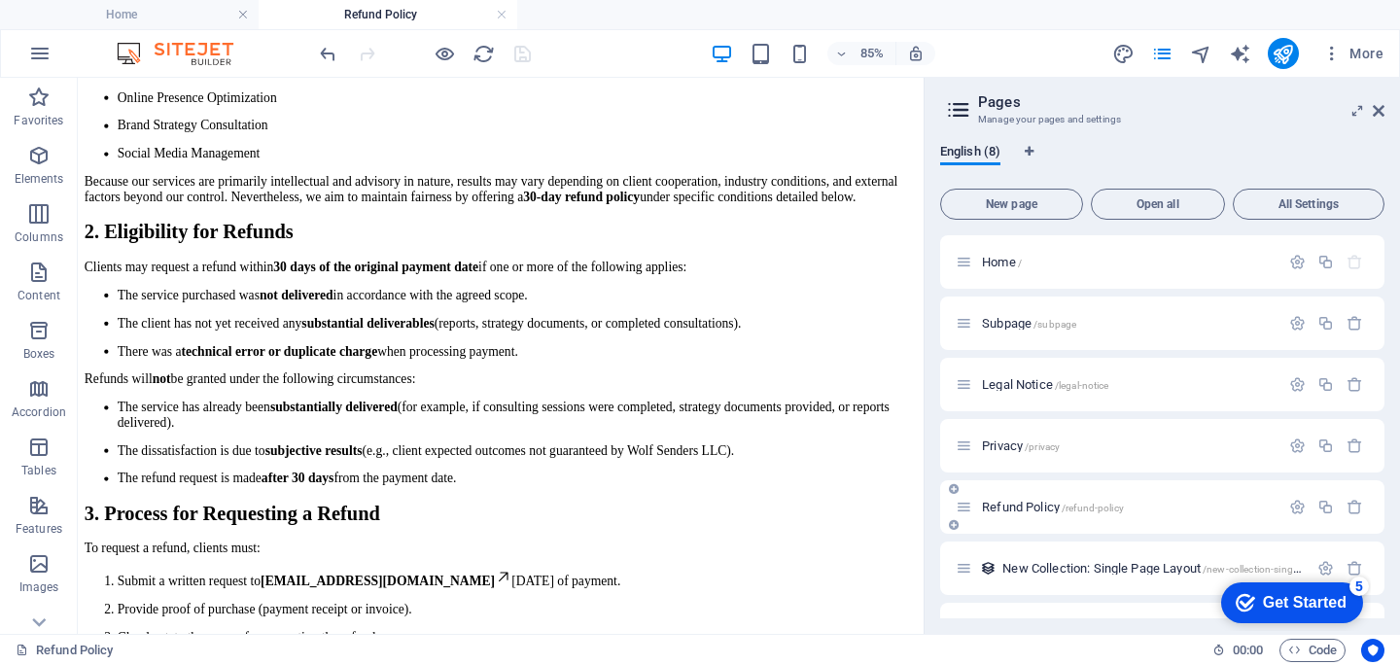
click at [966, 514] on icon at bounding box center [964, 507] width 17 height 17
click at [1069, 507] on span "/refund-policy" at bounding box center [1093, 508] width 62 height 11
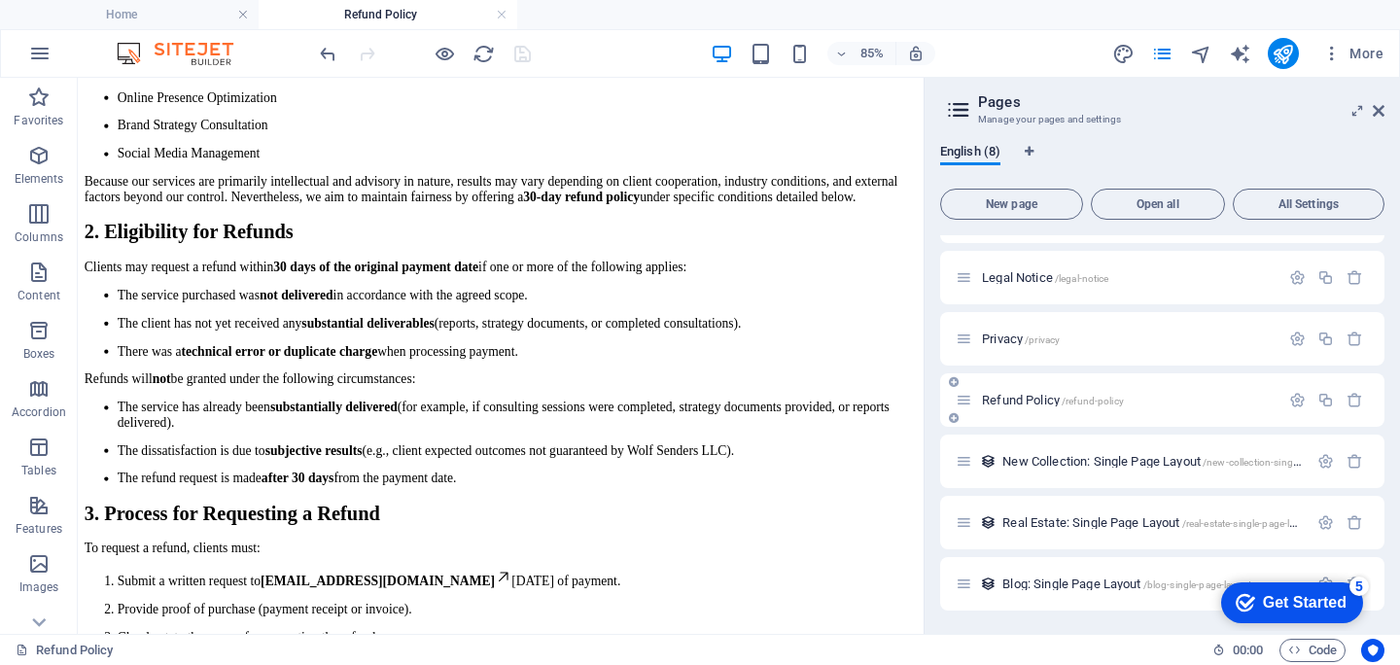
click at [965, 400] on icon at bounding box center [964, 400] width 17 height 17
click at [994, 399] on span "Refund Policy /refund-policy" at bounding box center [1053, 400] width 142 height 15
click at [1298, 404] on icon "button" at bounding box center [1297, 400] width 17 height 17
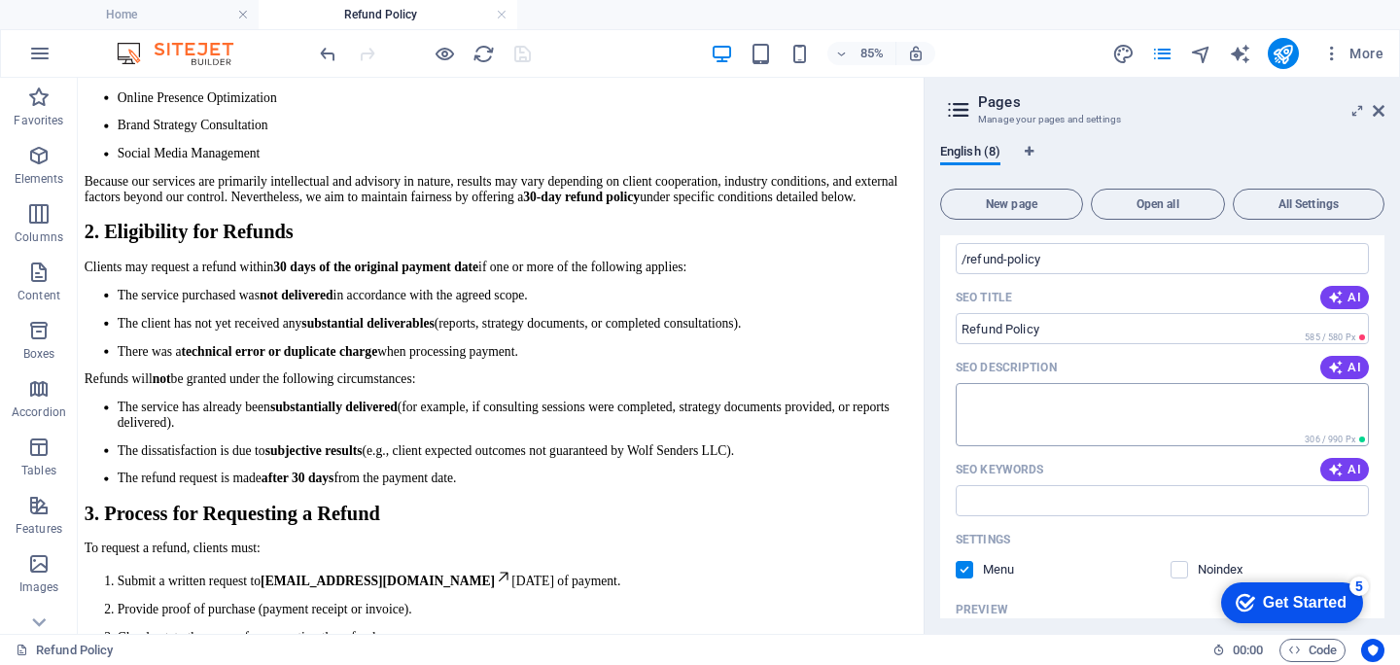
scroll to position [0, 0]
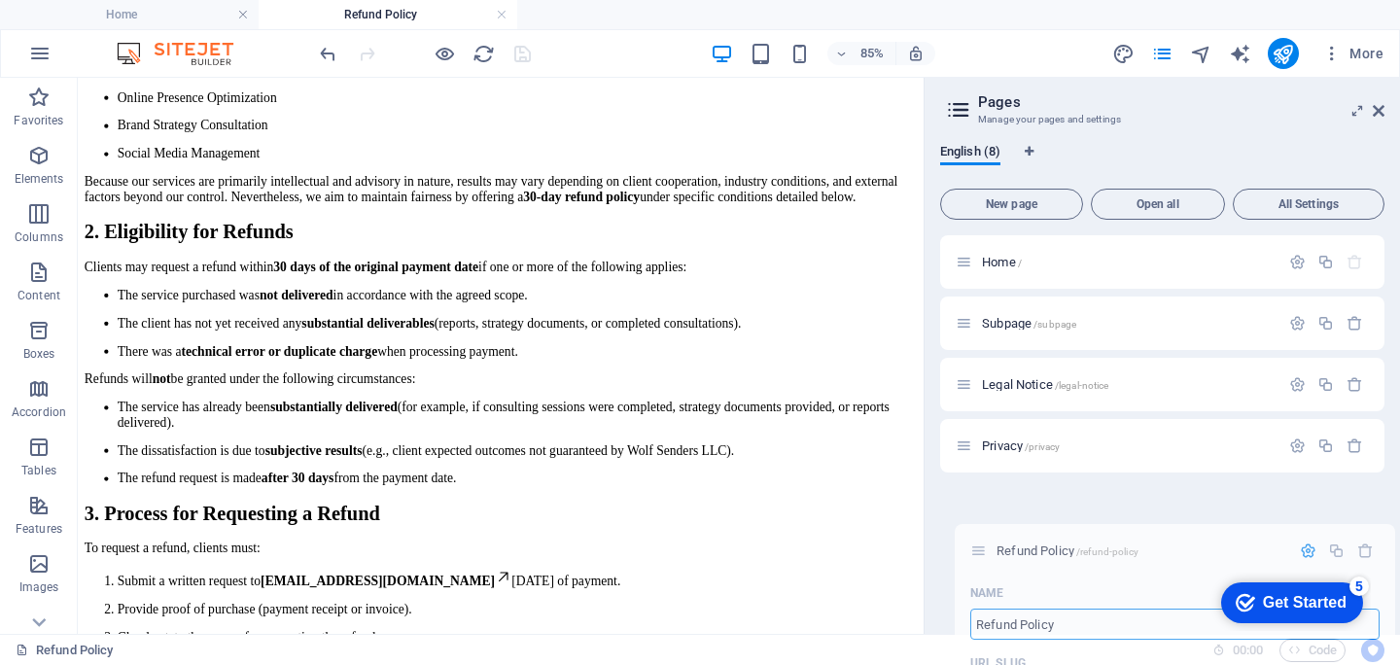
drag, startPoint x: 967, startPoint y: 508, endPoint x: 978, endPoint y: 590, distance: 83.5
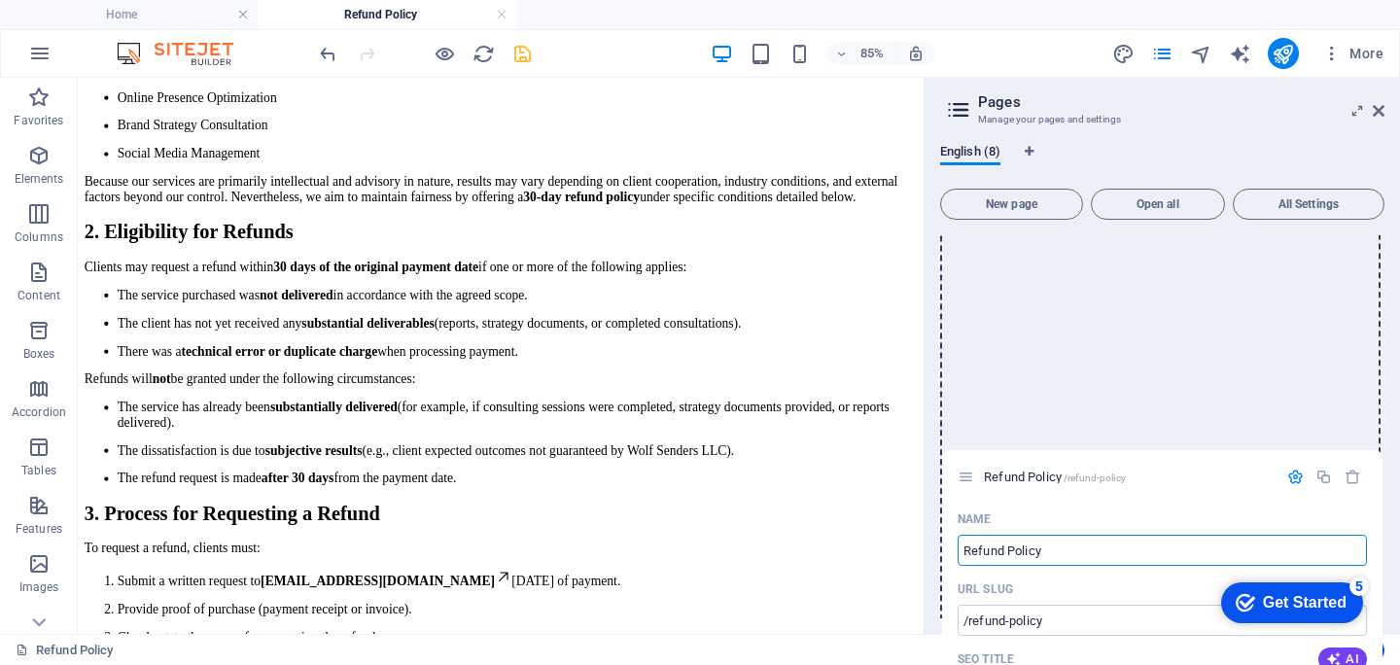
scroll to position [905, 0]
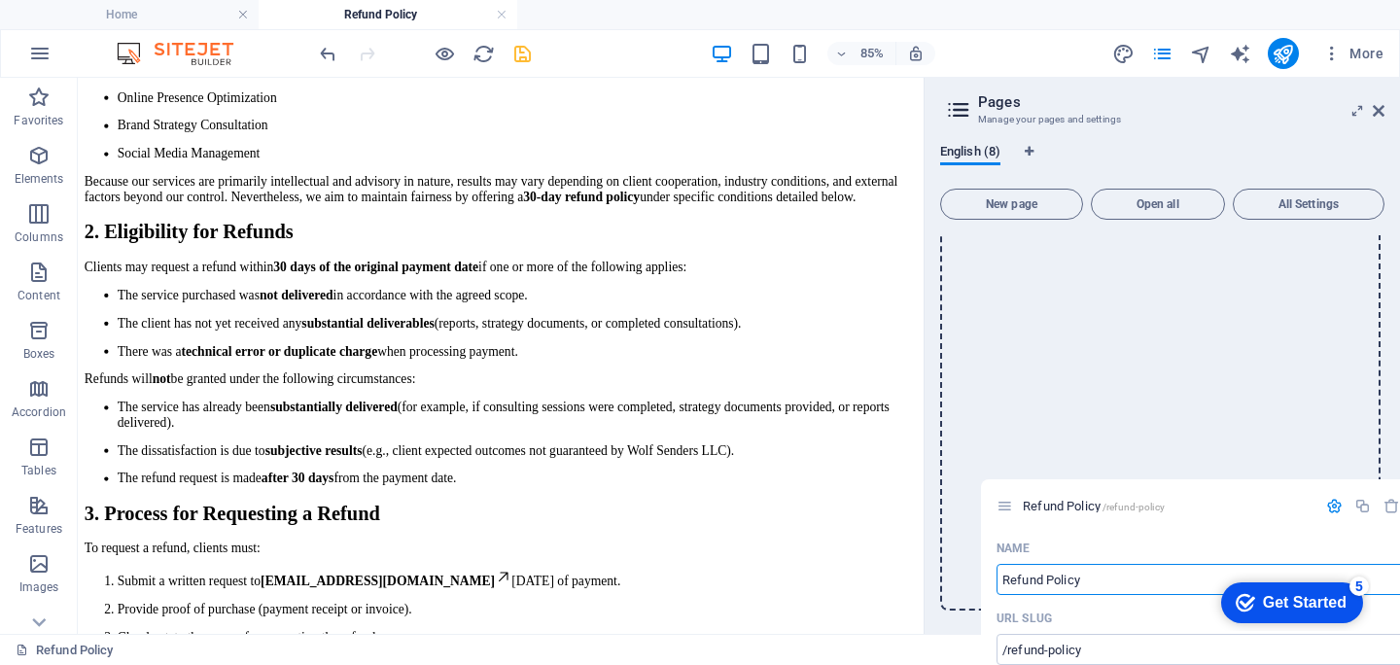
drag, startPoint x: 964, startPoint y: 336, endPoint x: 987, endPoint y: 487, distance: 152.5
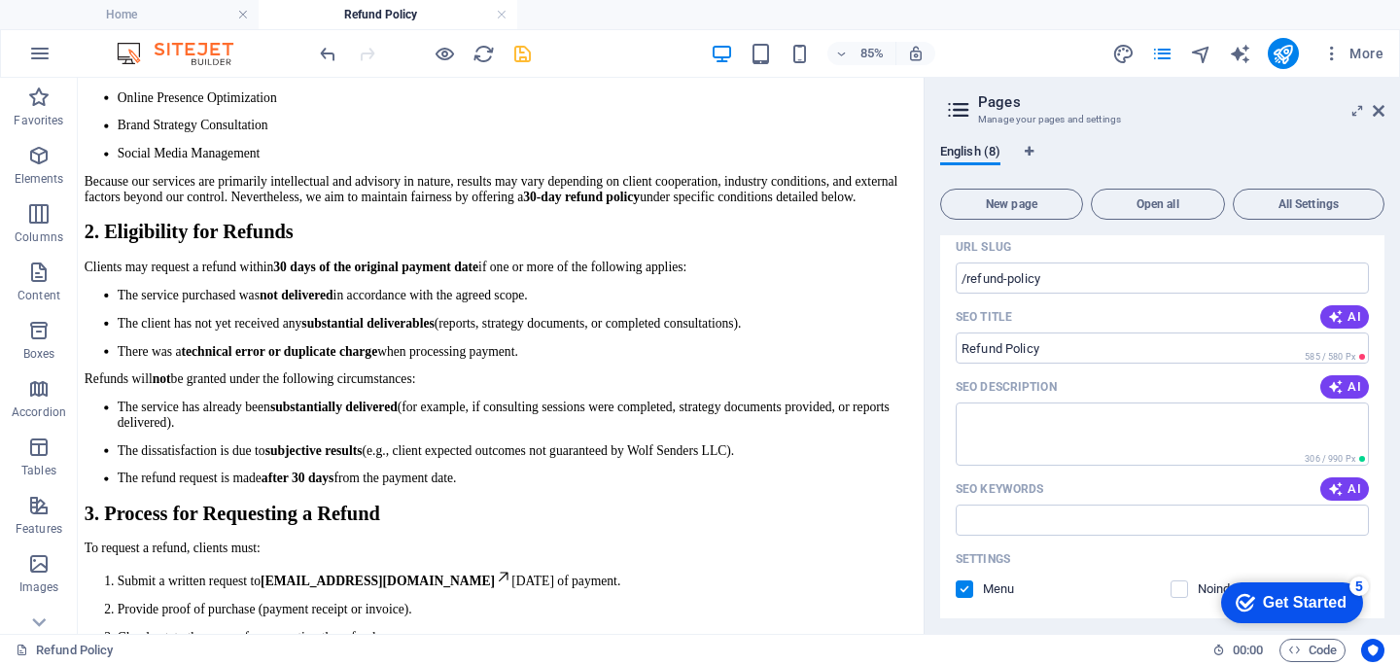
scroll to position [349, 0]
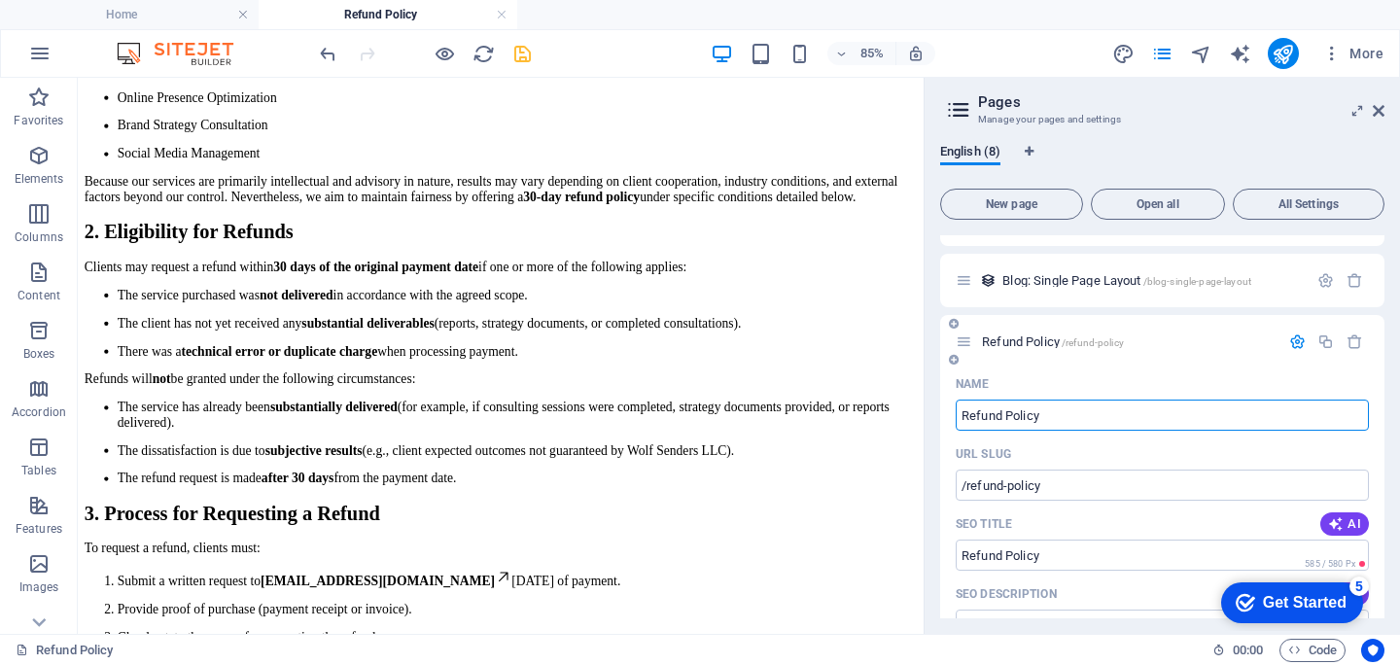
click at [1188, 341] on p "Refund Policy /refund-policy" at bounding box center [1128, 341] width 292 height 13
click at [1175, 335] on p "Refund Policy /refund-policy" at bounding box center [1128, 341] width 292 height 13
click at [969, 345] on icon at bounding box center [964, 342] width 17 height 17
click at [963, 344] on icon at bounding box center [964, 342] width 17 height 17
click at [1297, 340] on icon "button" at bounding box center [1297, 342] width 17 height 17
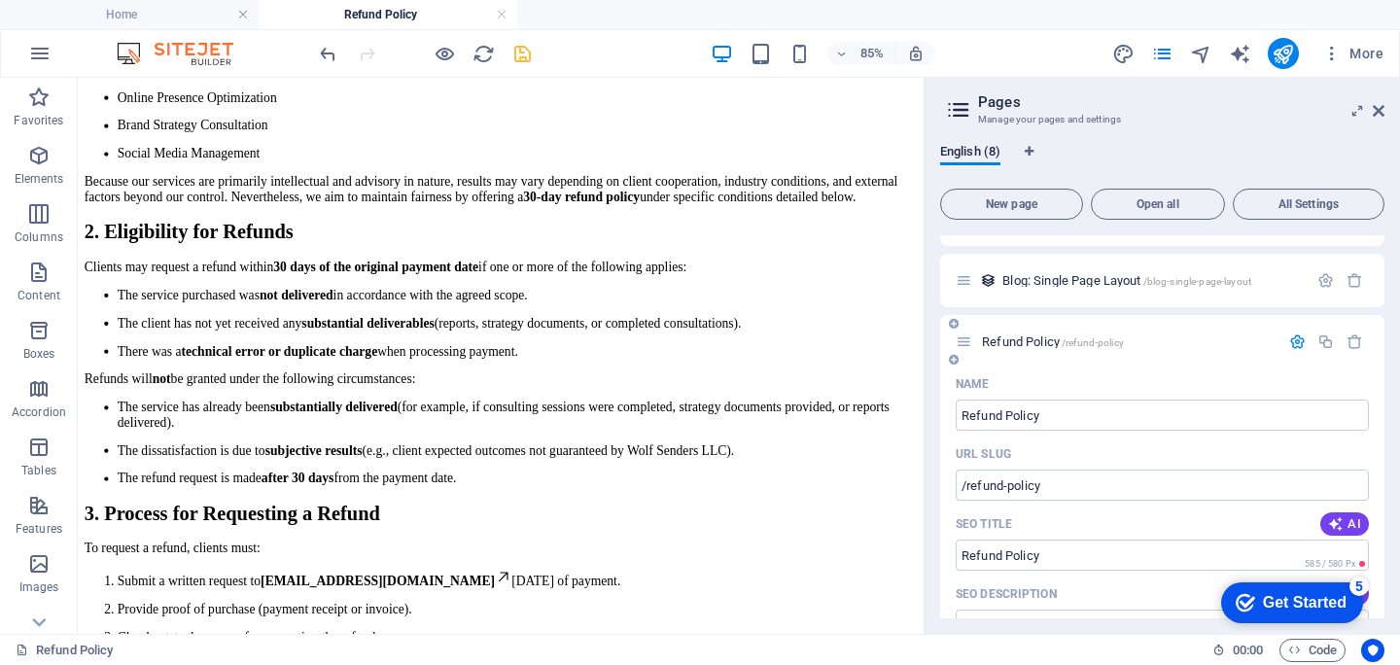
scroll to position [107, 0]
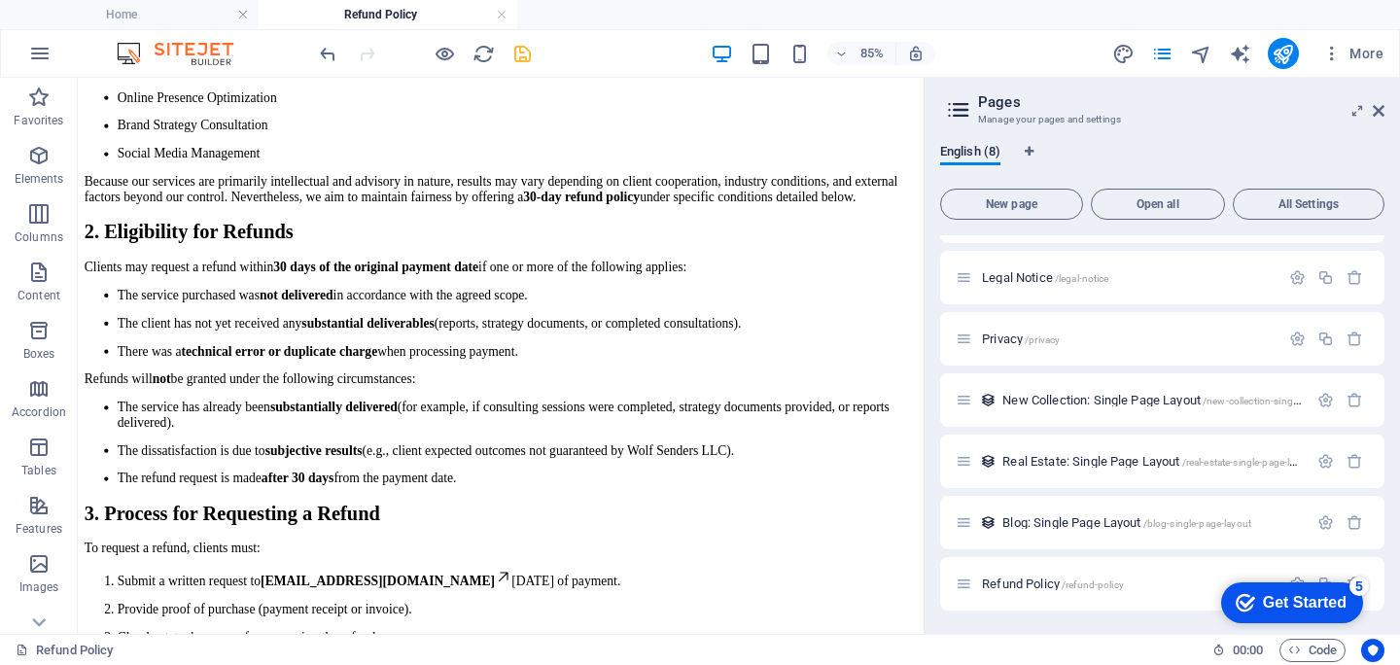
click at [522, 54] on icon "save" at bounding box center [522, 54] width 22 height 22
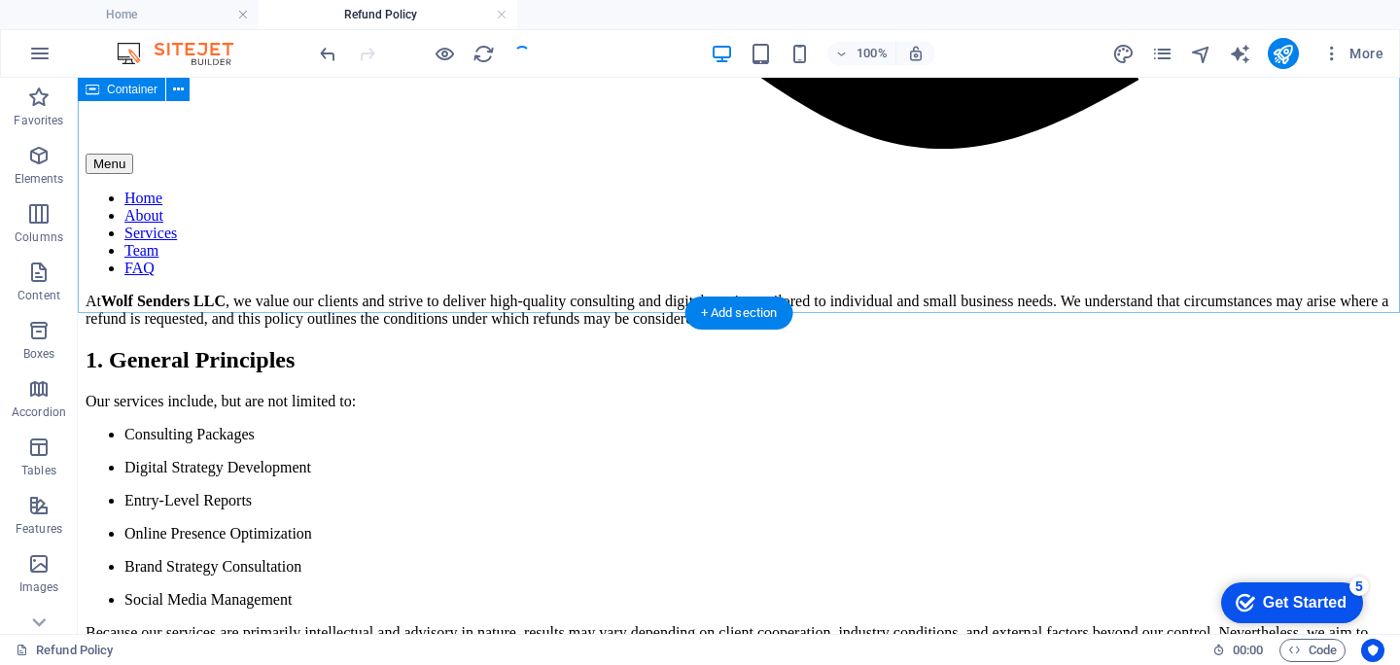
scroll to position [1844, 0]
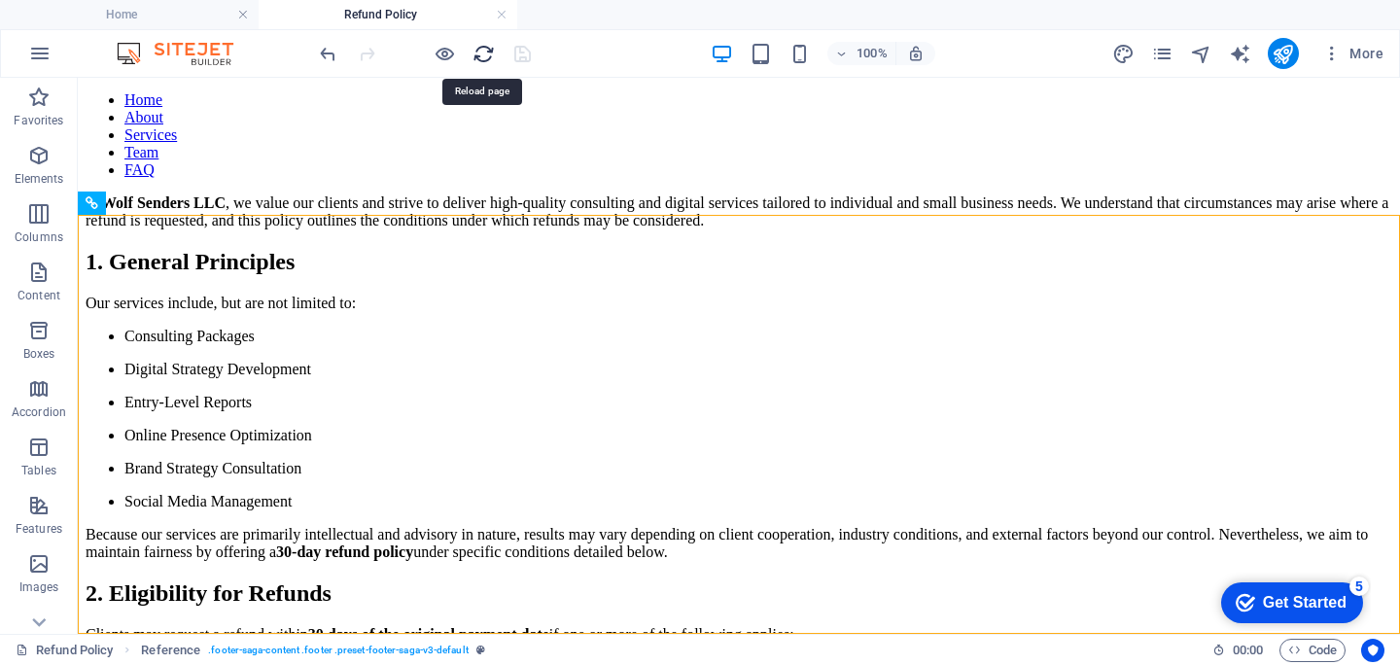
click at [487, 54] on icon "reload" at bounding box center [484, 54] width 22 height 22
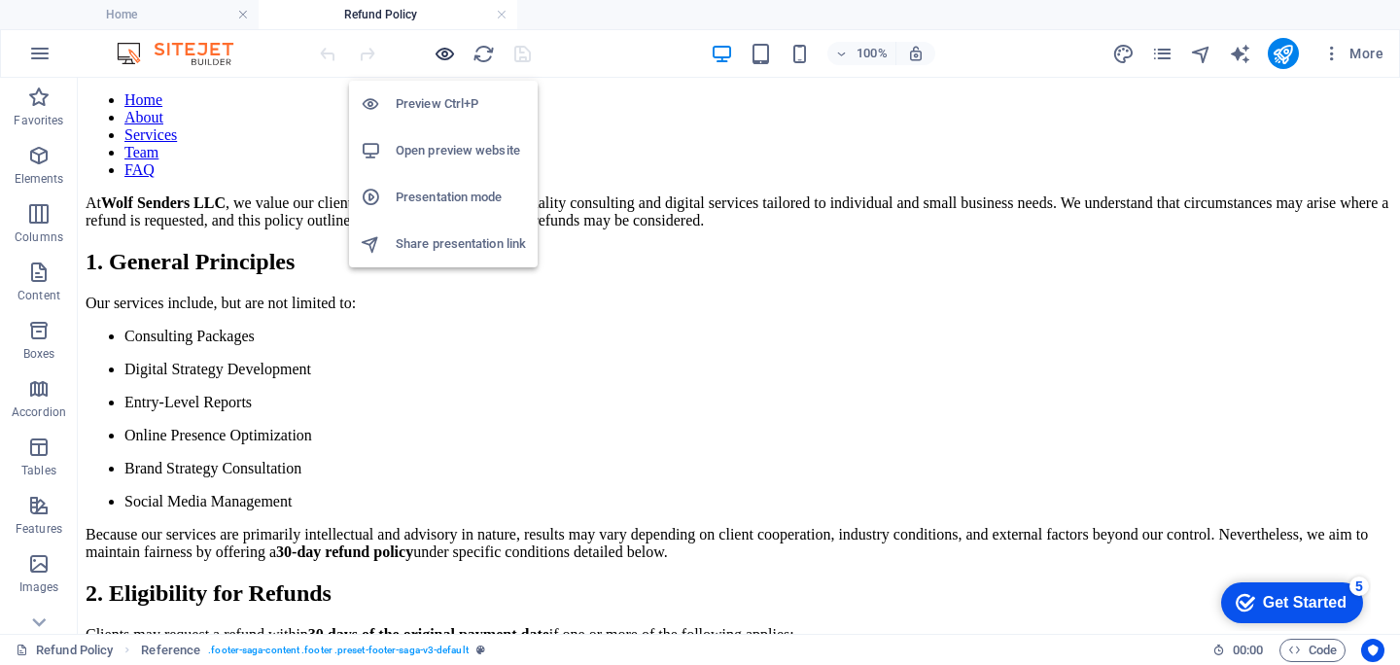
click at [451, 55] on icon "button" at bounding box center [445, 54] width 22 height 22
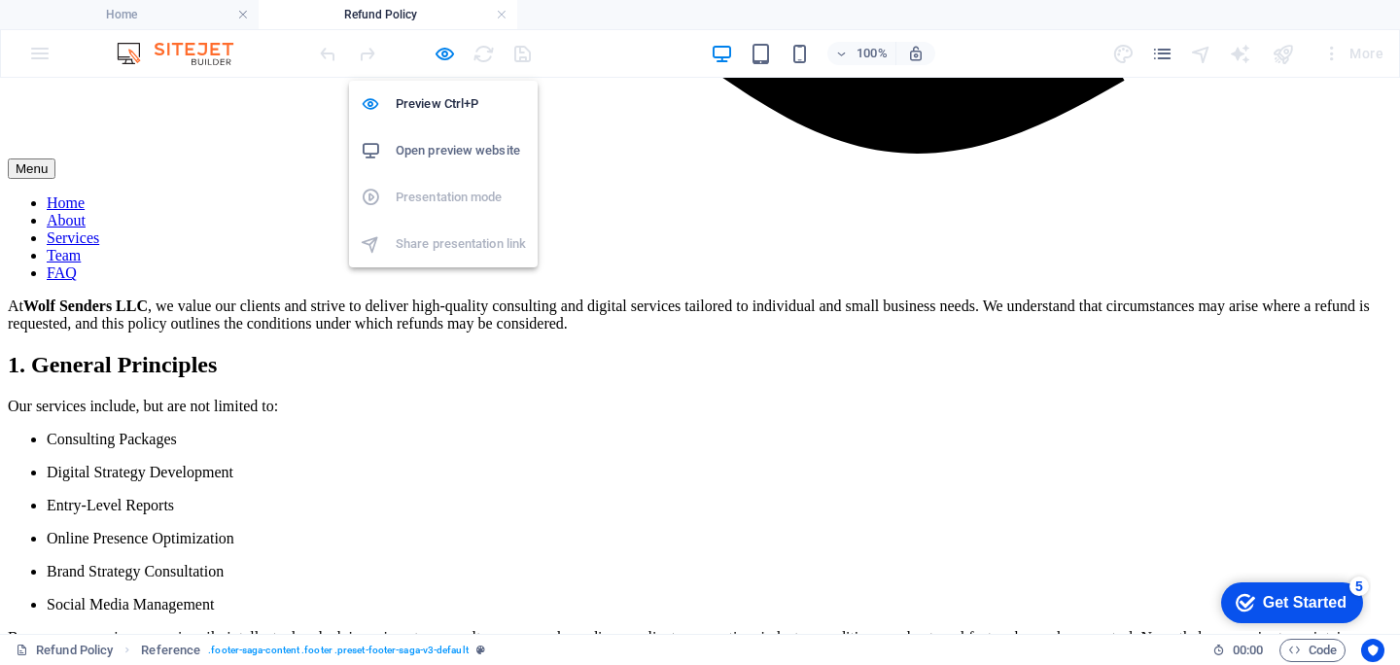
click at [451, 149] on h6 "Open preview website" at bounding box center [461, 150] width 130 height 23
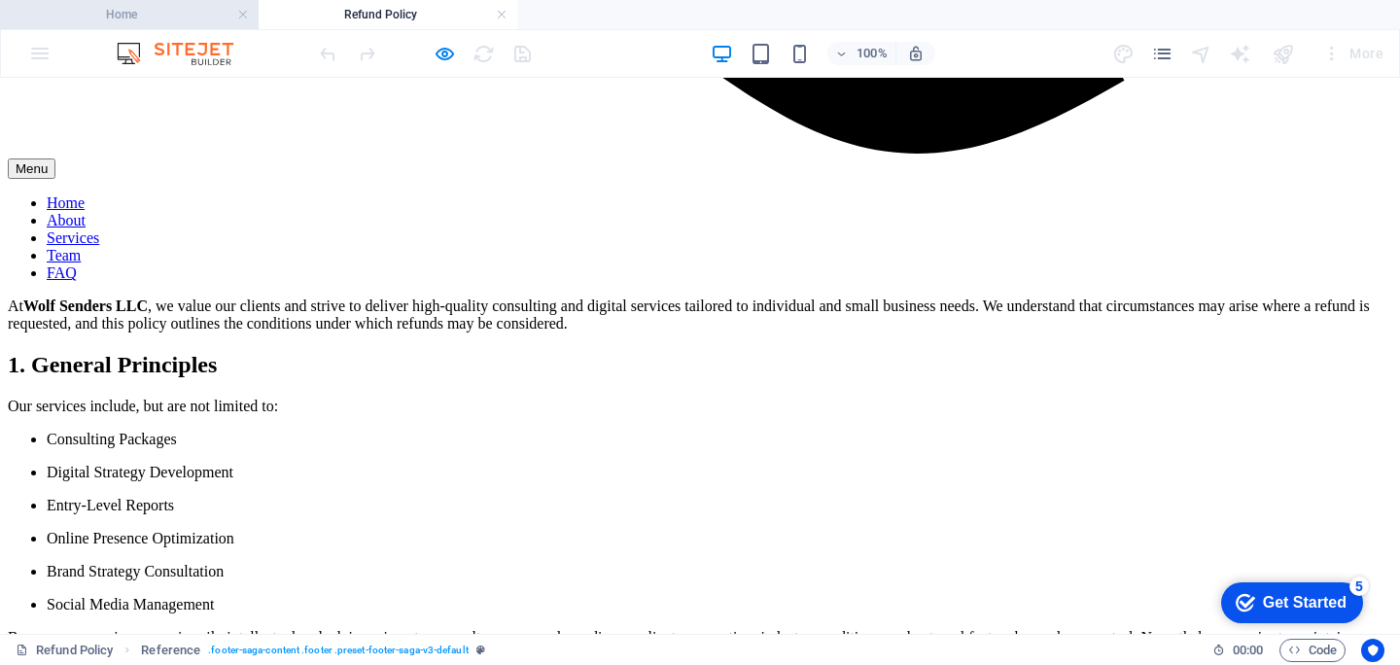
click at [141, 14] on h4 "Home" at bounding box center [129, 14] width 259 height 21
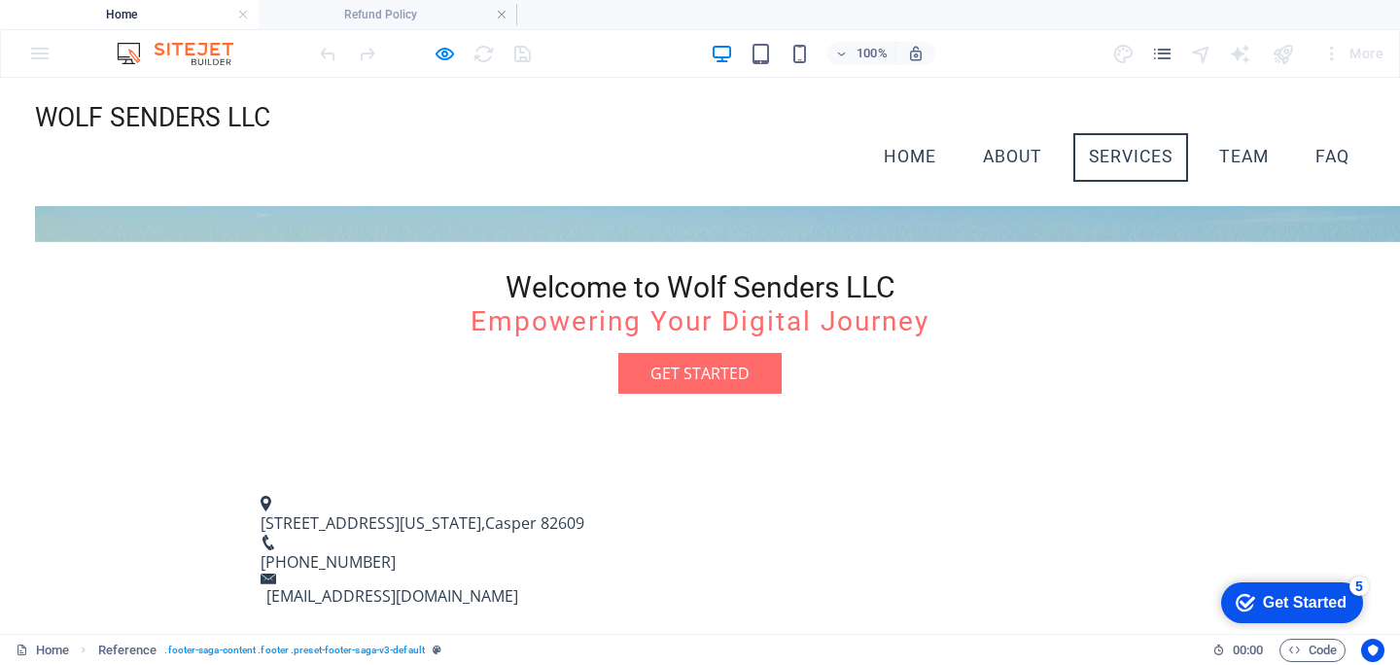
scroll to position [0, 0]
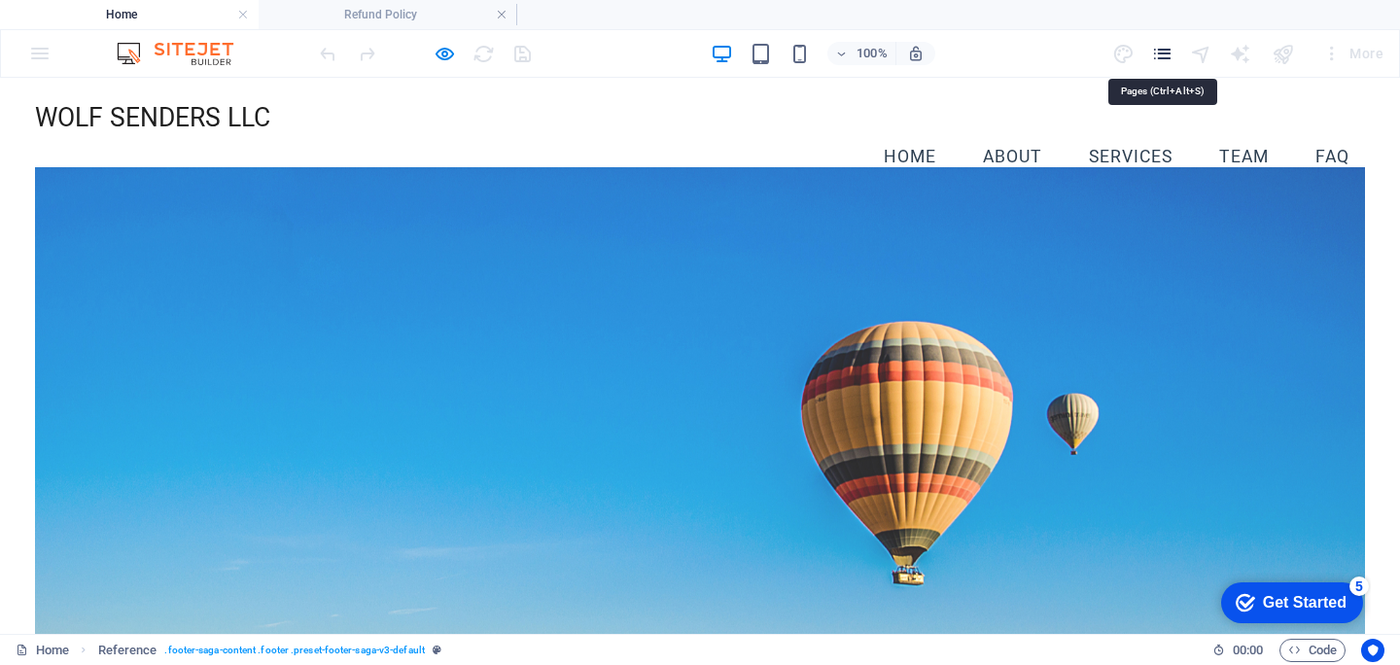
click at [1152, 57] on icon "pages" at bounding box center [1162, 54] width 22 height 22
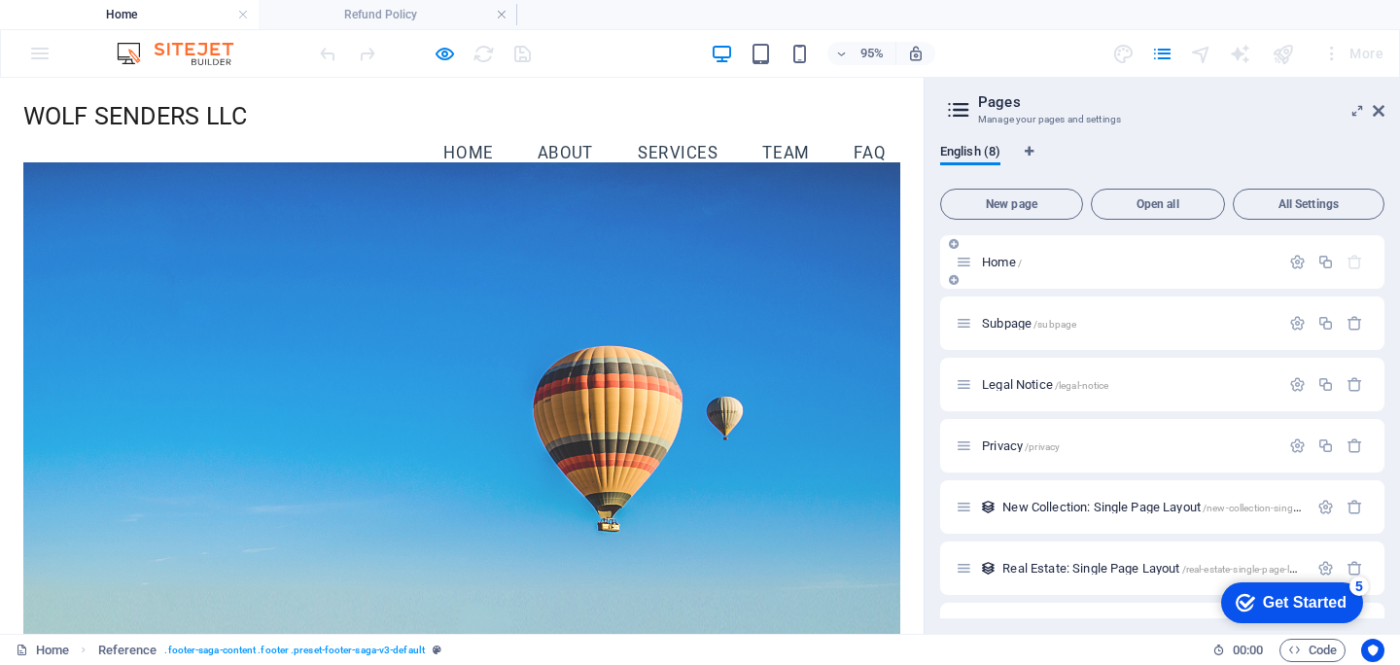
scroll to position [107, 0]
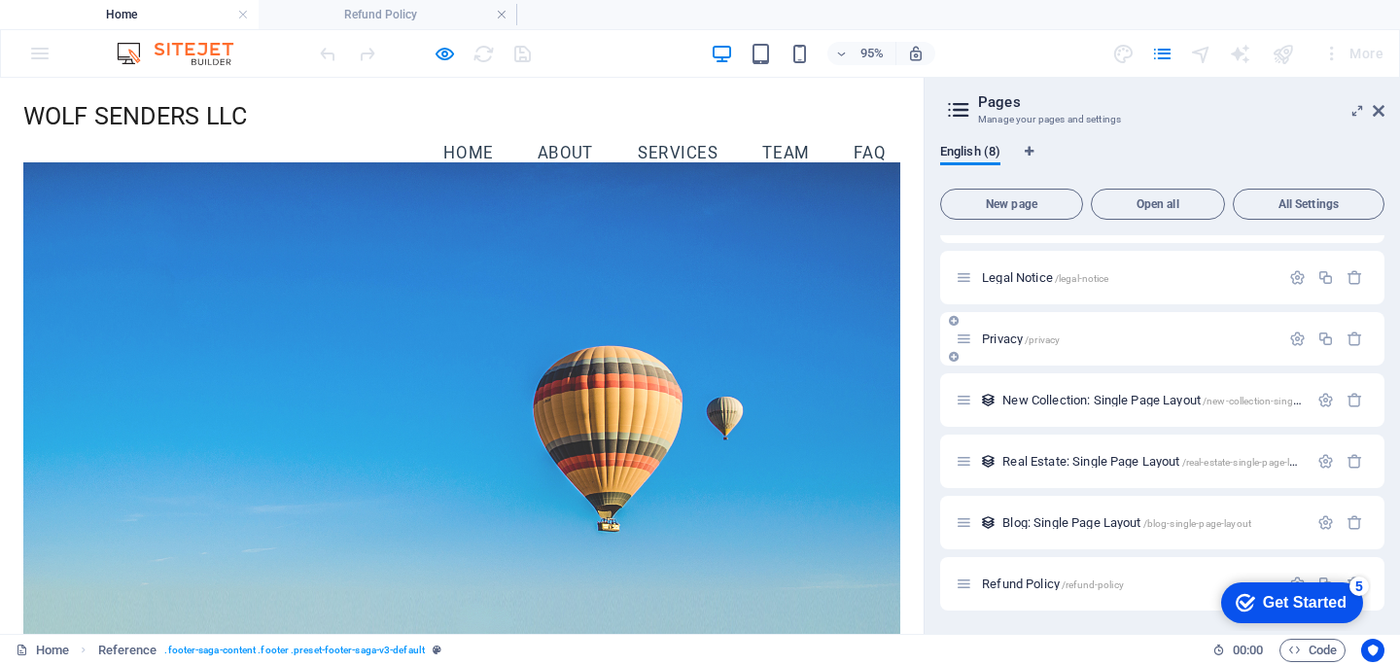
click at [961, 340] on icon at bounding box center [964, 339] width 17 height 17
click at [994, 337] on span "Privacy /privacy" at bounding box center [1021, 339] width 78 height 15
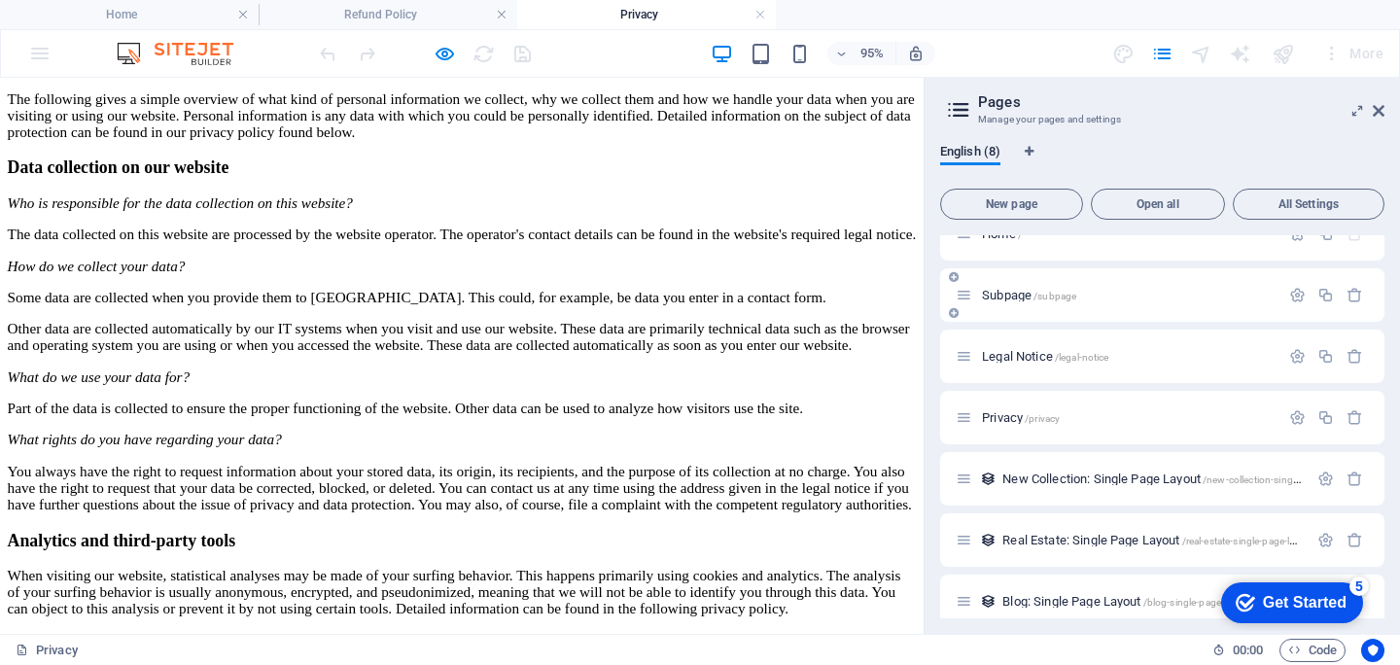
scroll to position [0, 0]
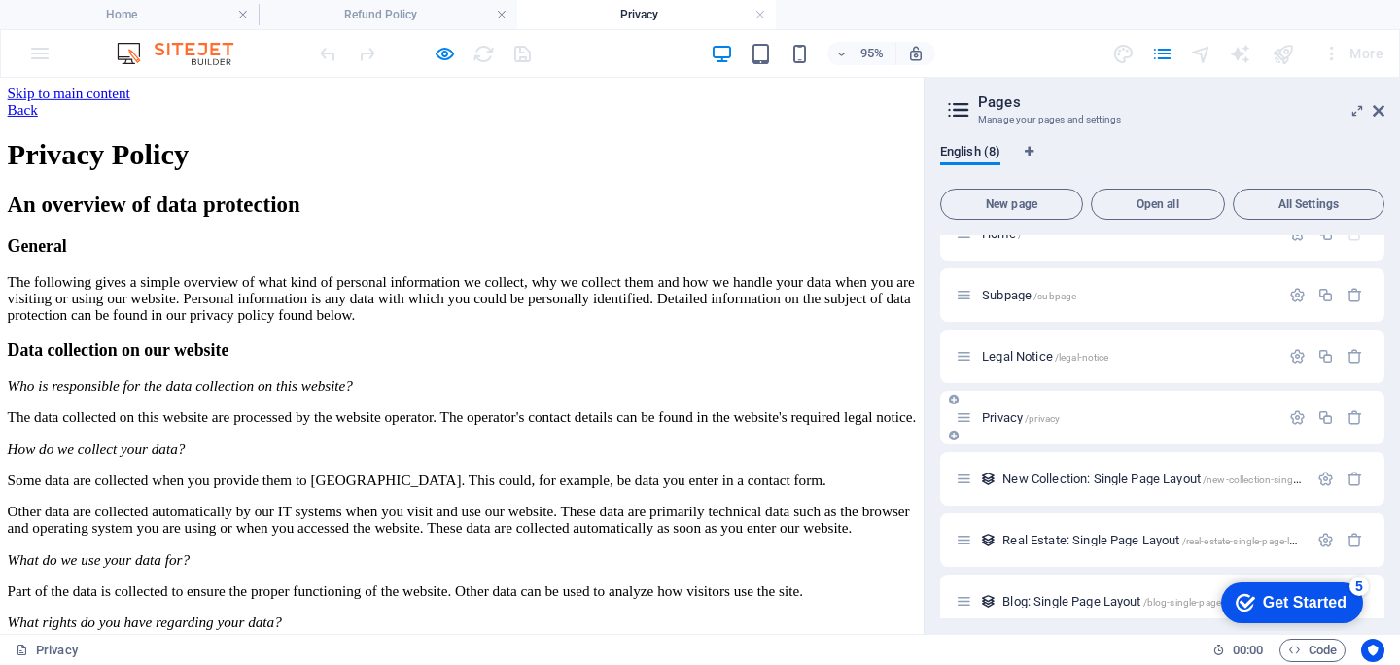
click at [1003, 412] on span "Privacy /privacy" at bounding box center [1021, 417] width 78 height 15
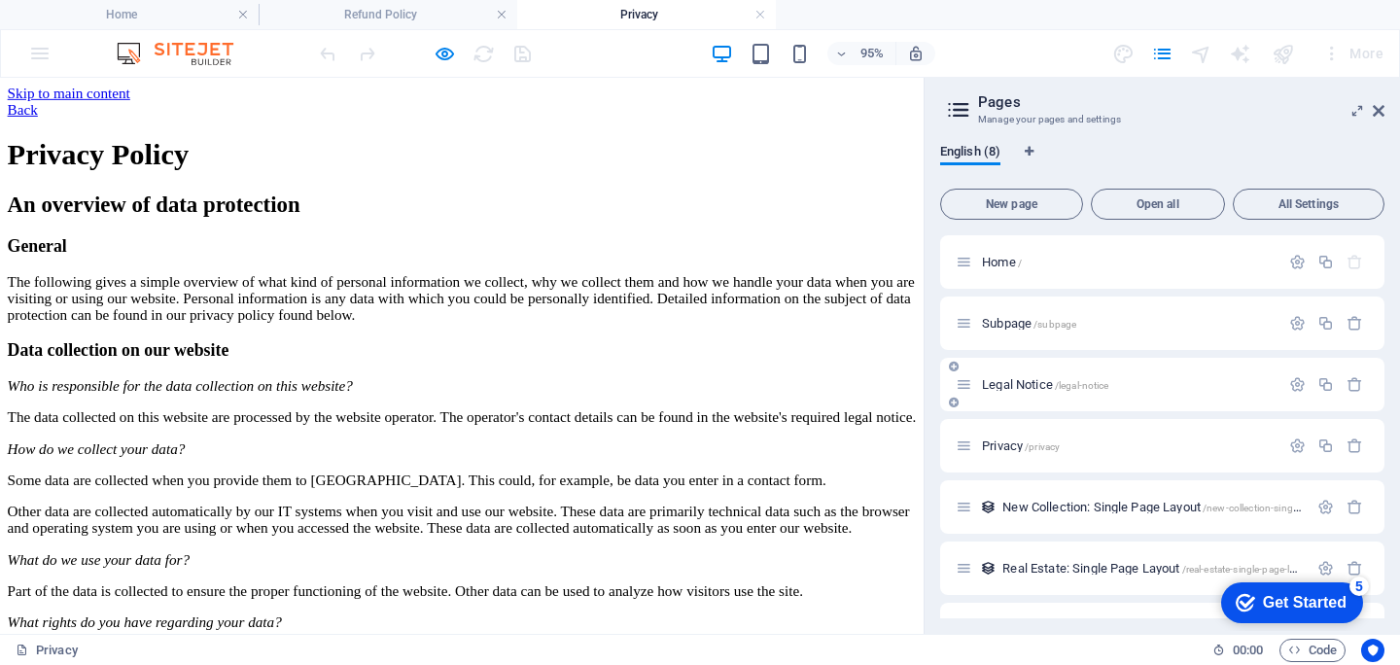
scroll to position [107, 0]
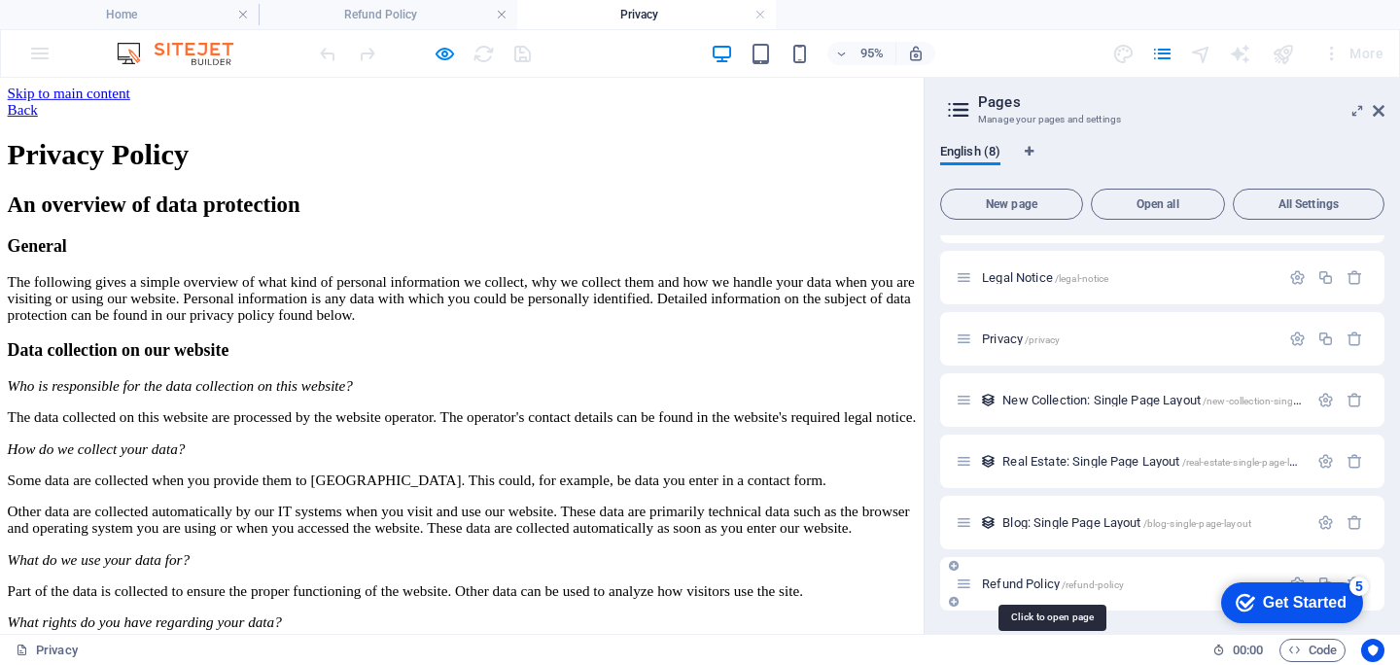
click at [1043, 582] on span "Refund Policy /refund-policy" at bounding box center [1053, 584] width 142 height 15
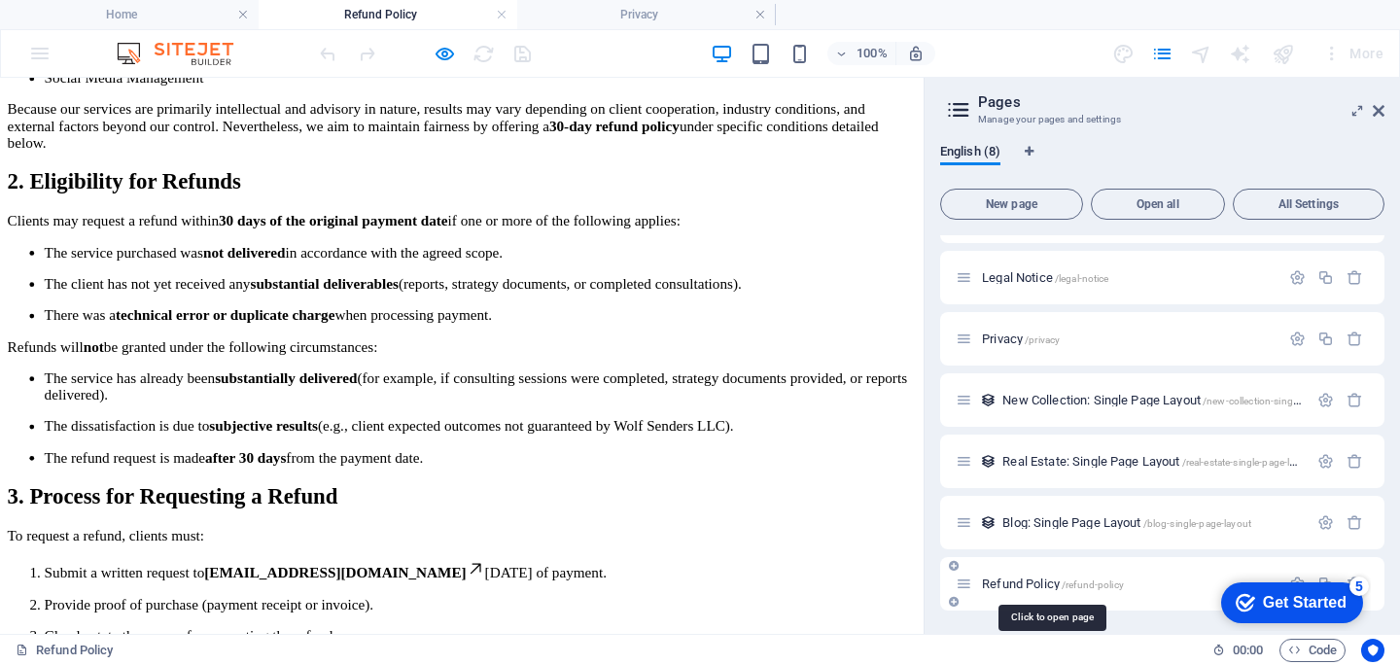
scroll to position [1814, 0]
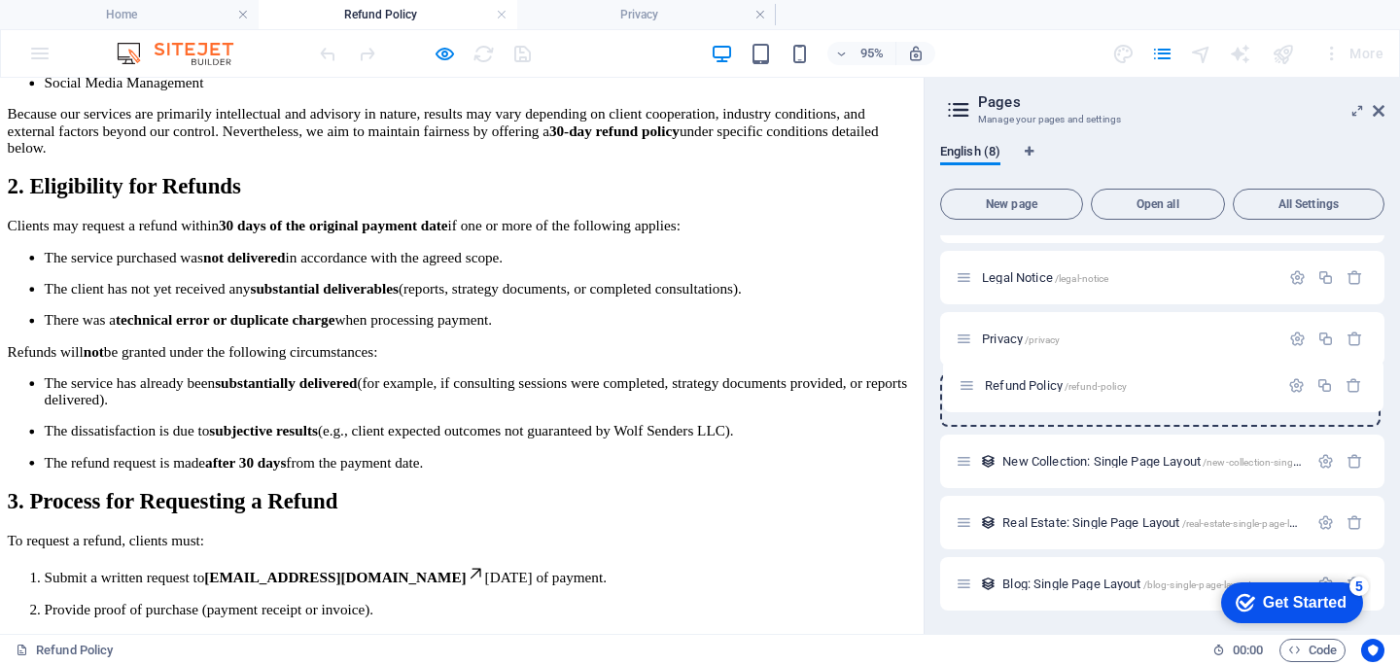
drag, startPoint x: 967, startPoint y: 582, endPoint x: 969, endPoint y: 374, distance: 208.1
click at [969, 374] on div "Home / Subpage /subpage Legal Notice /legal-notice Privacy /privacy New Collect…" at bounding box center [1162, 369] width 444 height 482
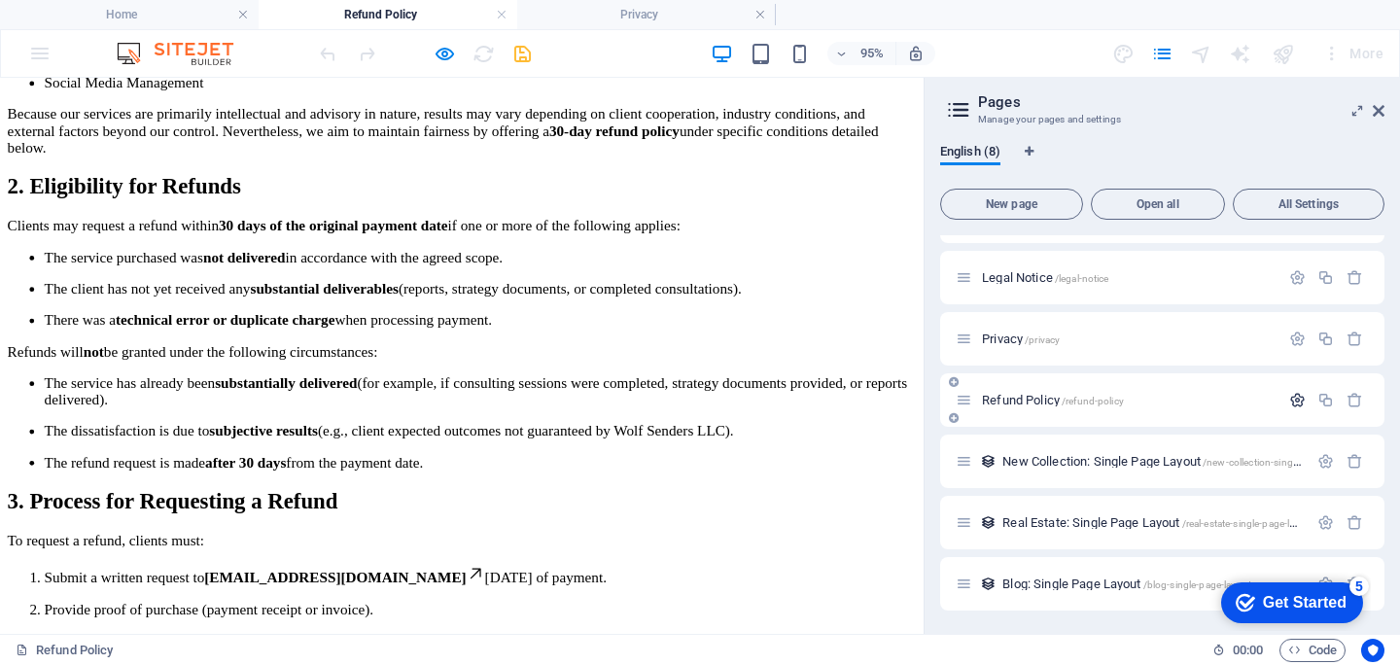
click at [1296, 400] on icon "button" at bounding box center [1297, 400] width 17 height 17
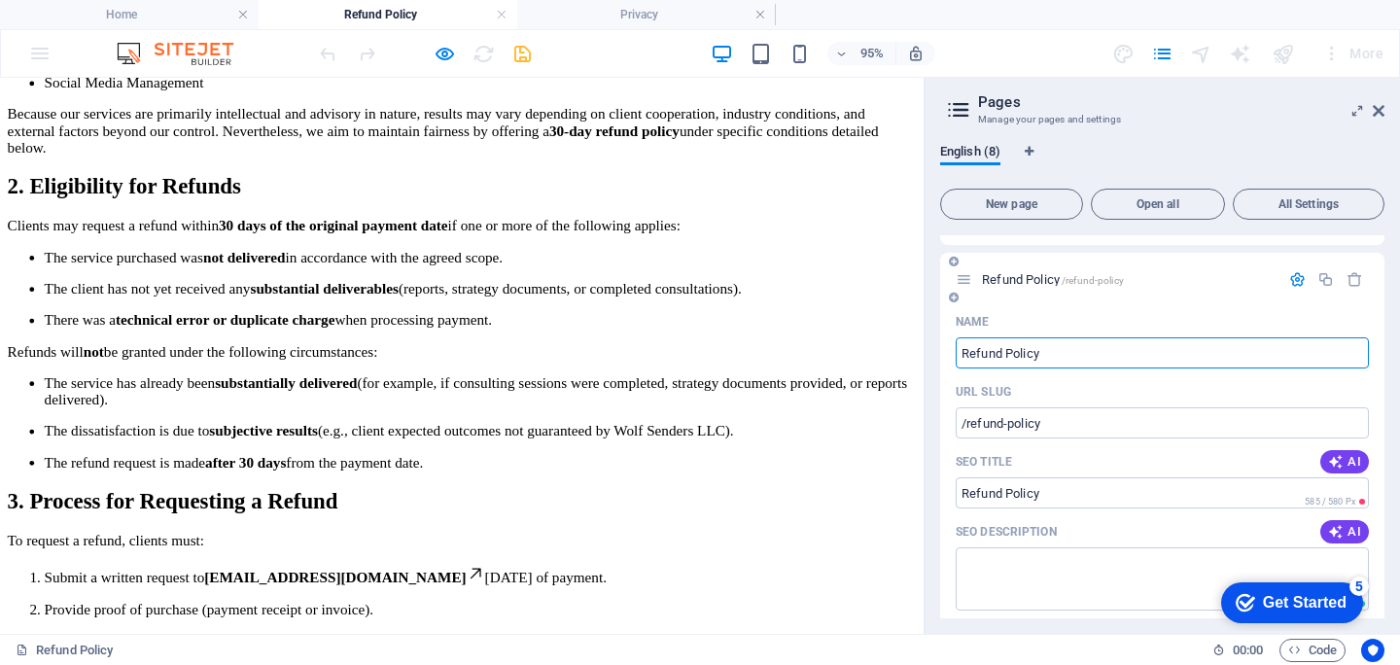
scroll to position [285, 0]
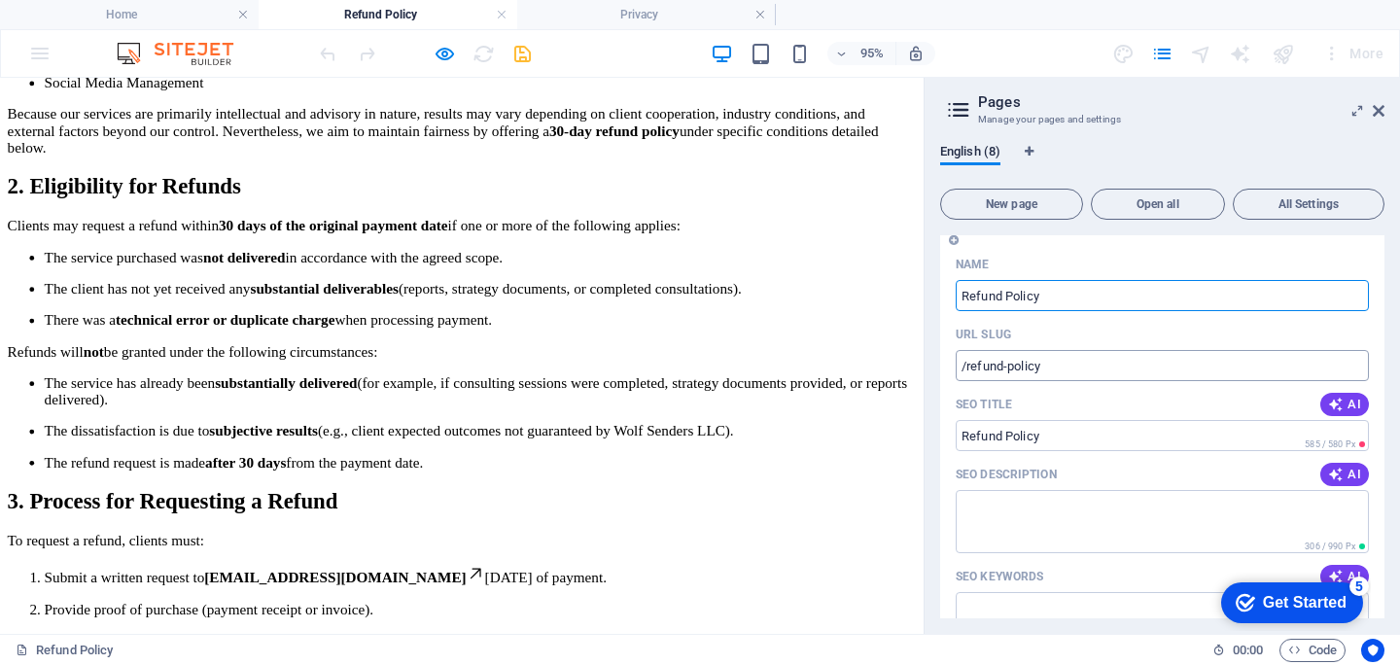
click at [1045, 371] on input "/refund-policy" at bounding box center [1162, 365] width 413 height 31
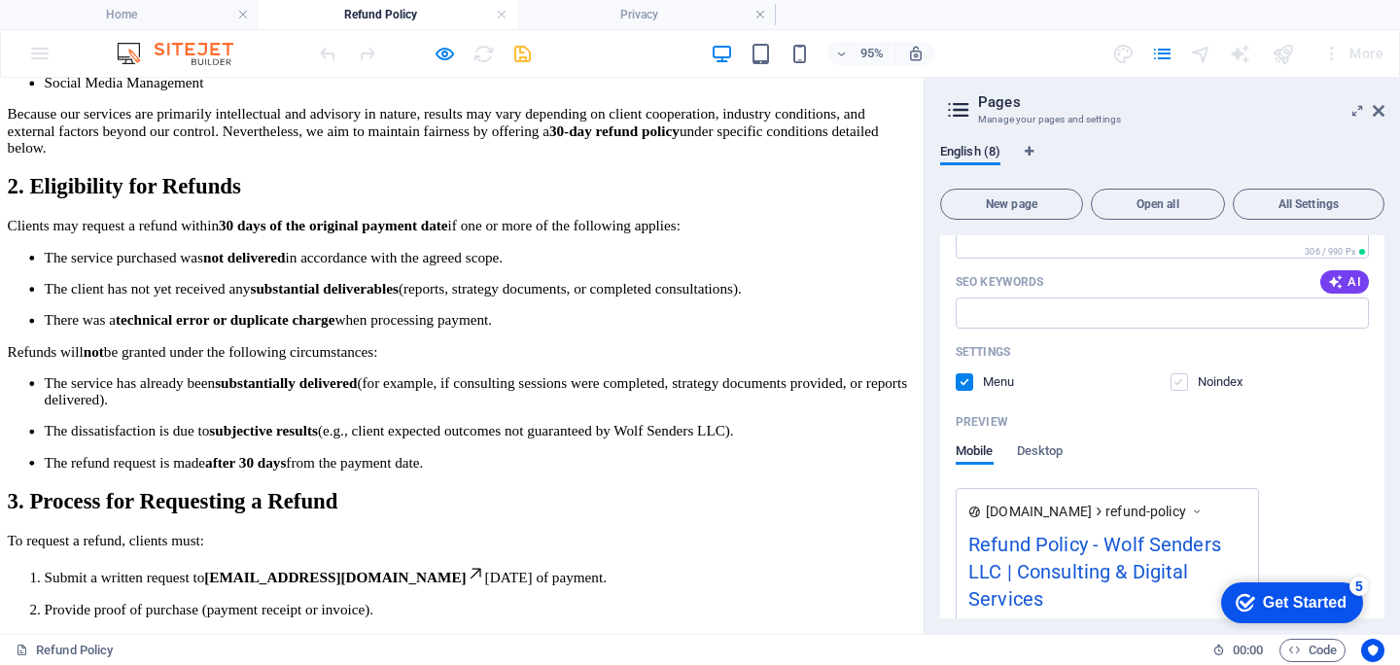
click at [1179, 390] on label at bounding box center [1180, 382] width 18 height 18
click at [0, 0] on input "checkbox" at bounding box center [0, 0] width 0 height 0
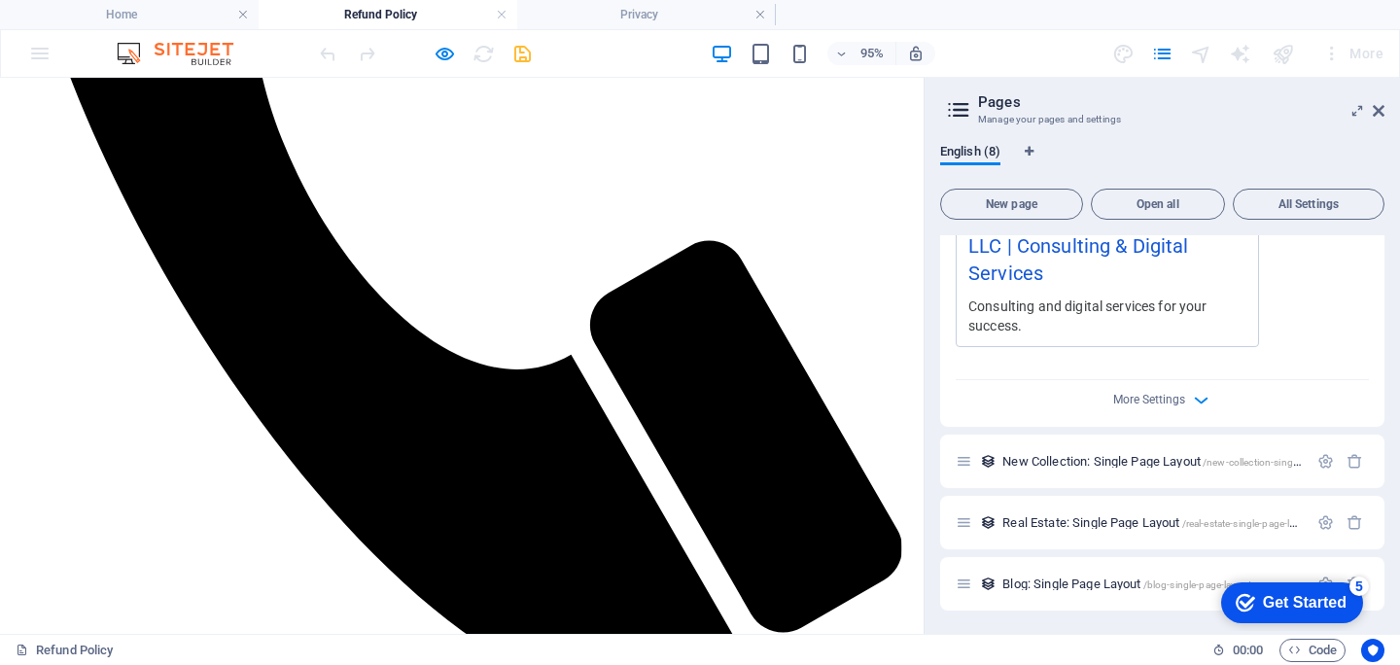
scroll to position [0, 0]
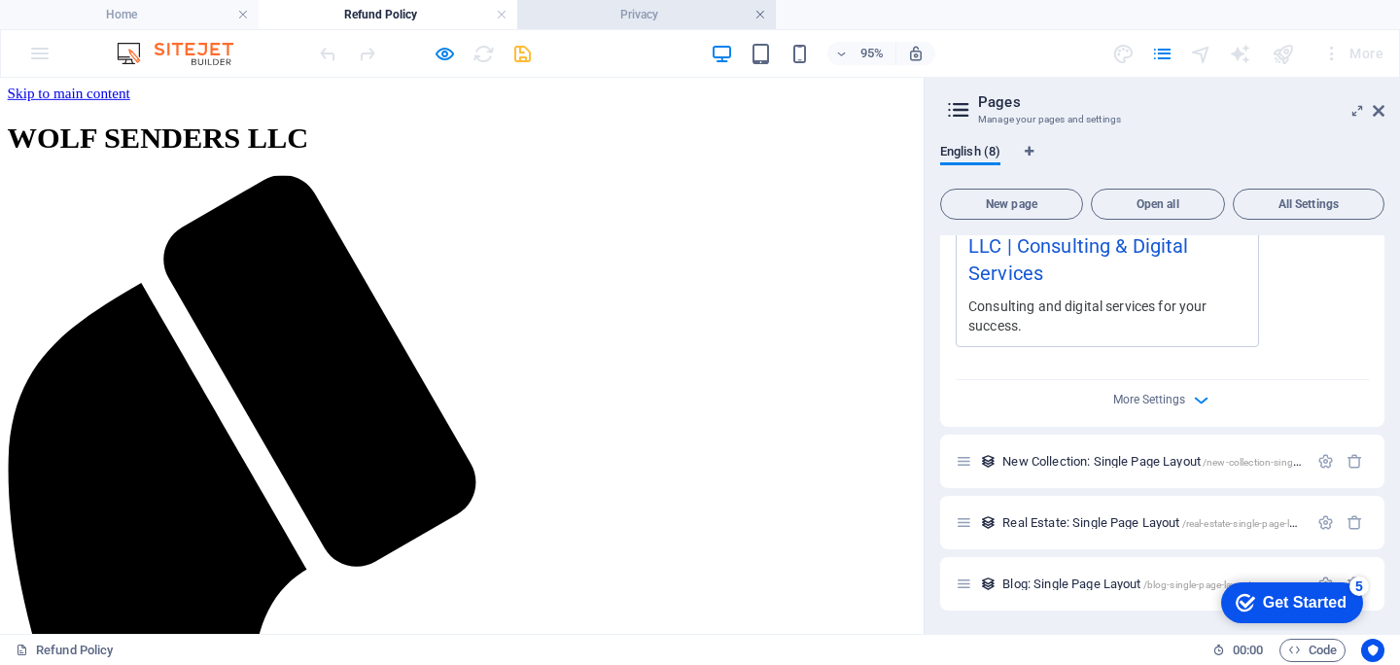
click at [761, 15] on link at bounding box center [761, 15] width 12 height 18
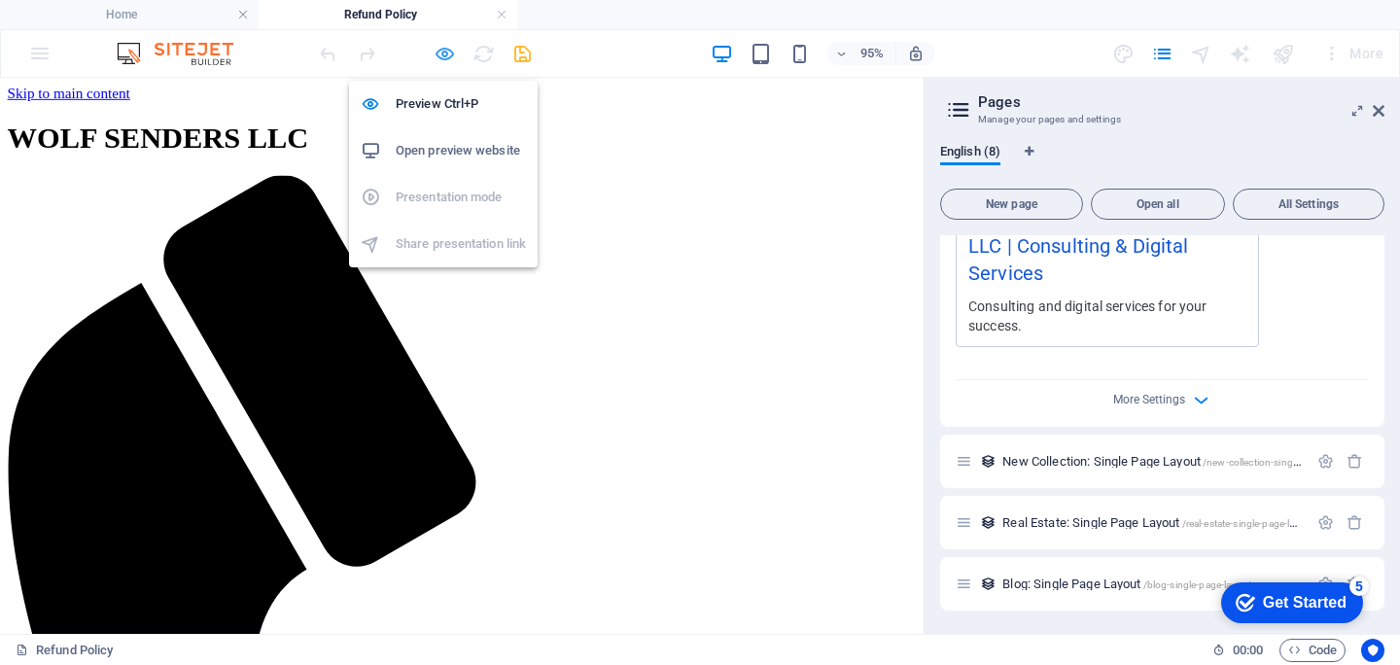
click at [440, 57] on icon "button" at bounding box center [445, 54] width 22 height 22
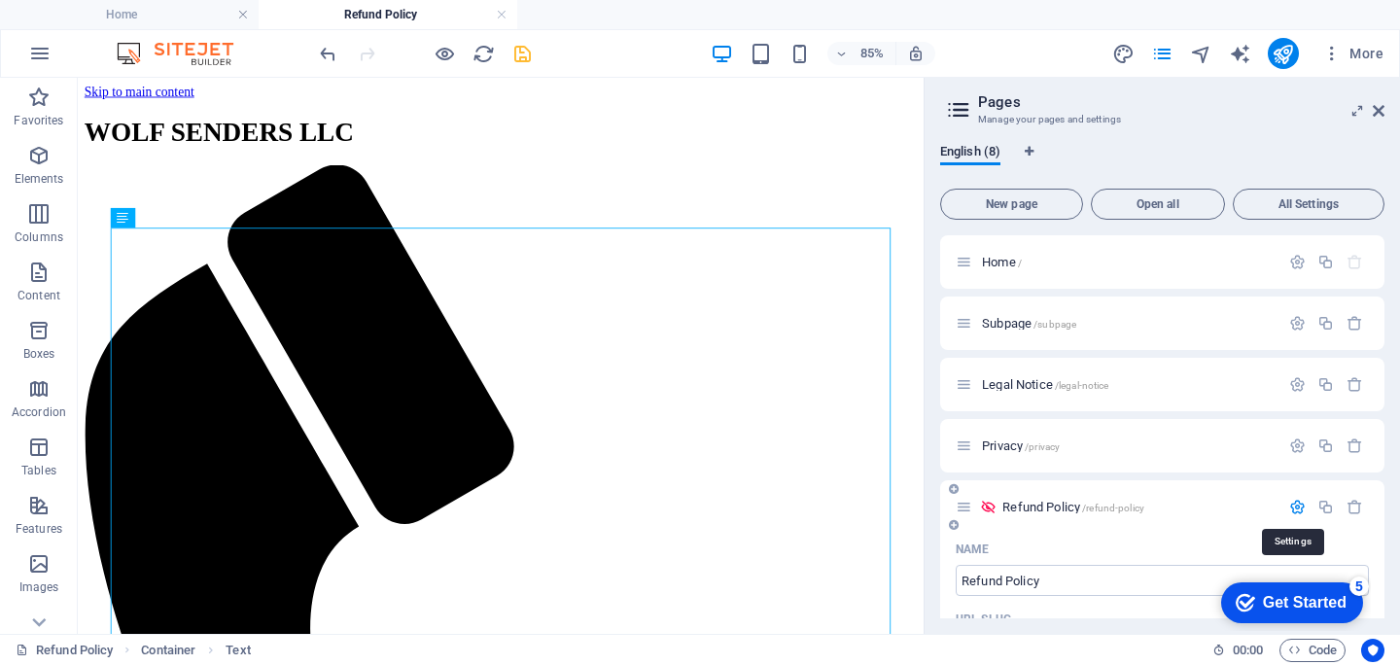
click at [1291, 507] on icon "button" at bounding box center [1297, 507] width 17 height 17
click at [987, 503] on icon at bounding box center [988, 507] width 17 height 17
click at [1293, 497] on div at bounding box center [1327, 507] width 86 height 21
click at [1293, 510] on icon "button" at bounding box center [1297, 507] width 17 height 17
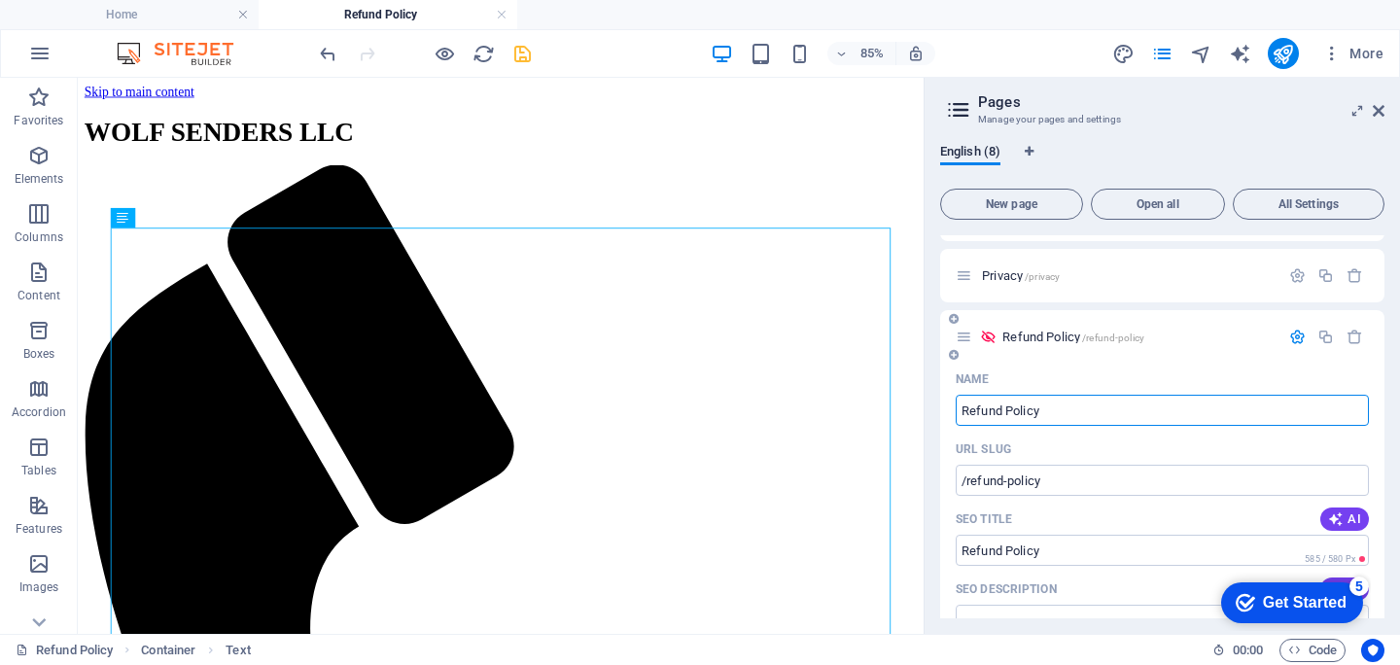
scroll to position [565, 0]
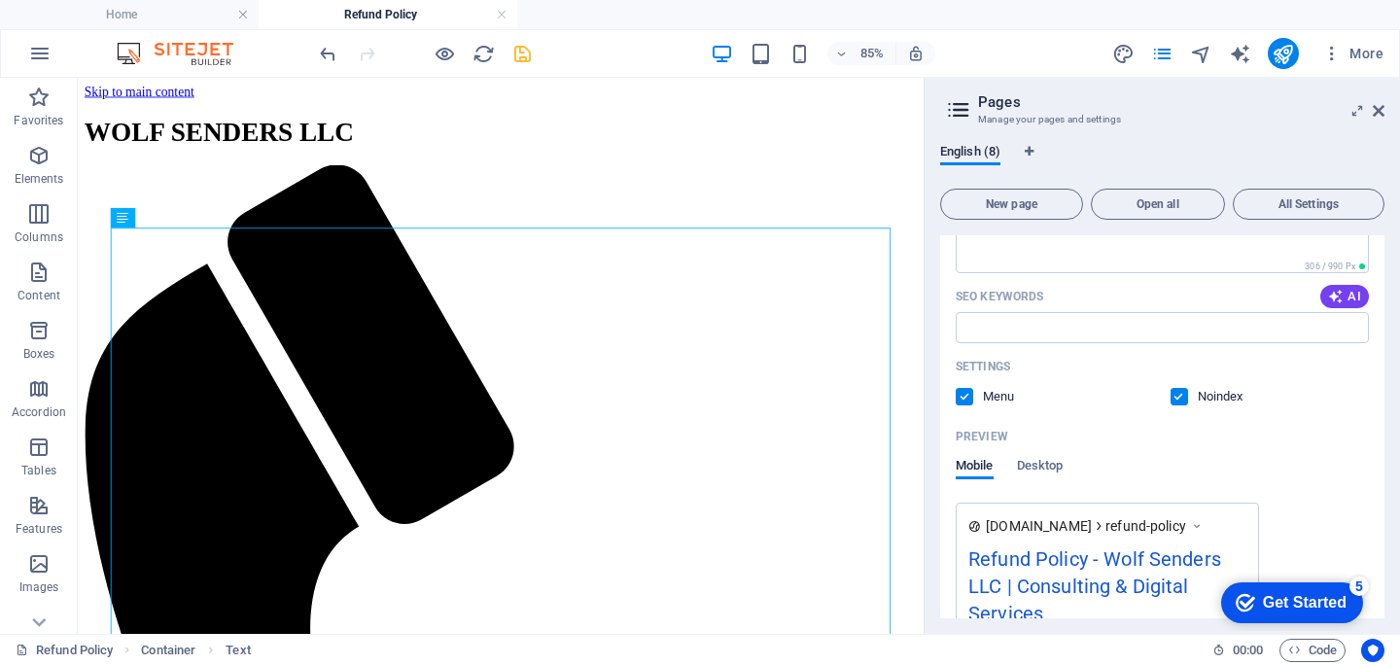
click at [1178, 400] on label at bounding box center [1180, 397] width 18 height 18
click at [0, 0] on input "checkbox" at bounding box center [0, 0] width 0 height 0
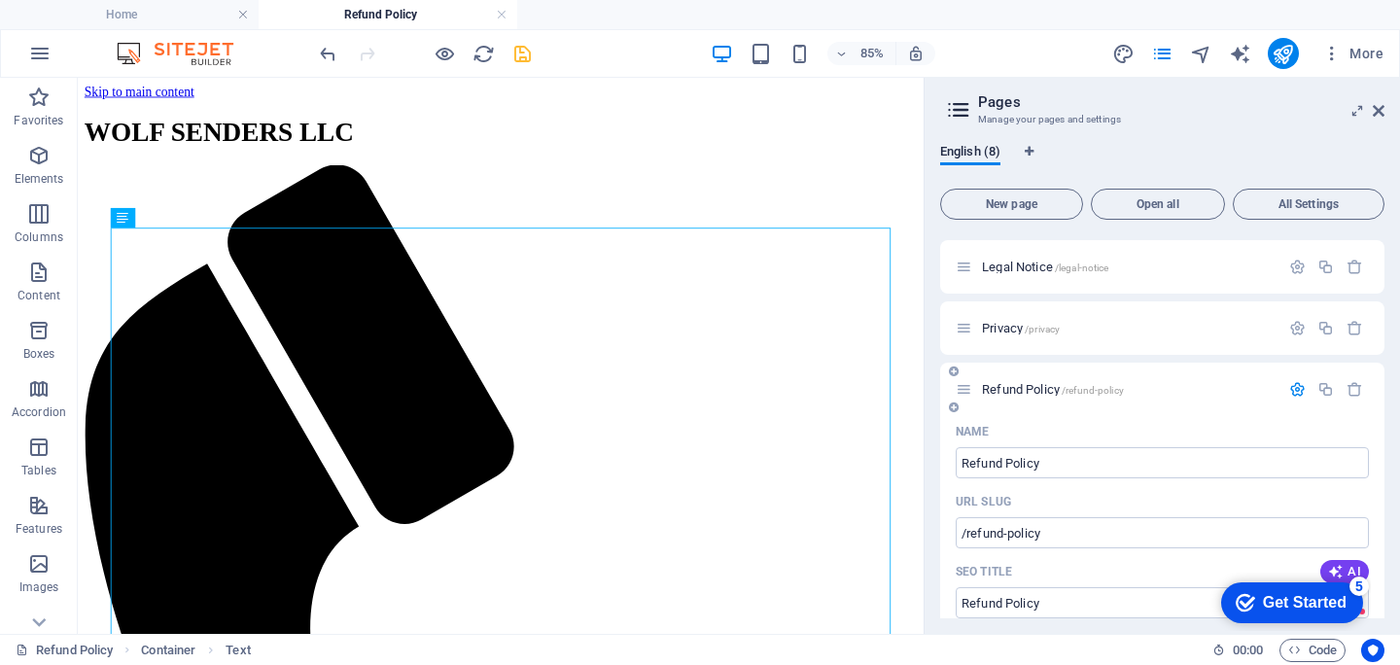
scroll to position [0, 0]
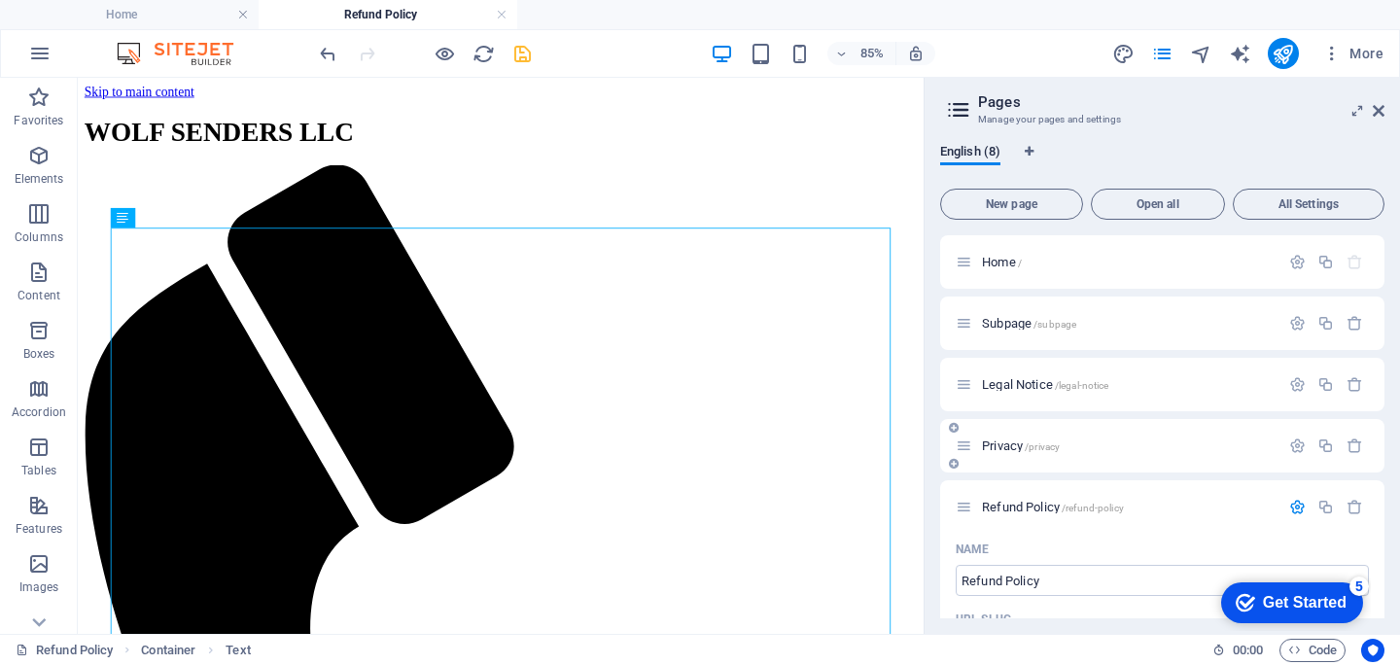
click at [1006, 446] on span "Privacy /privacy" at bounding box center [1021, 446] width 78 height 15
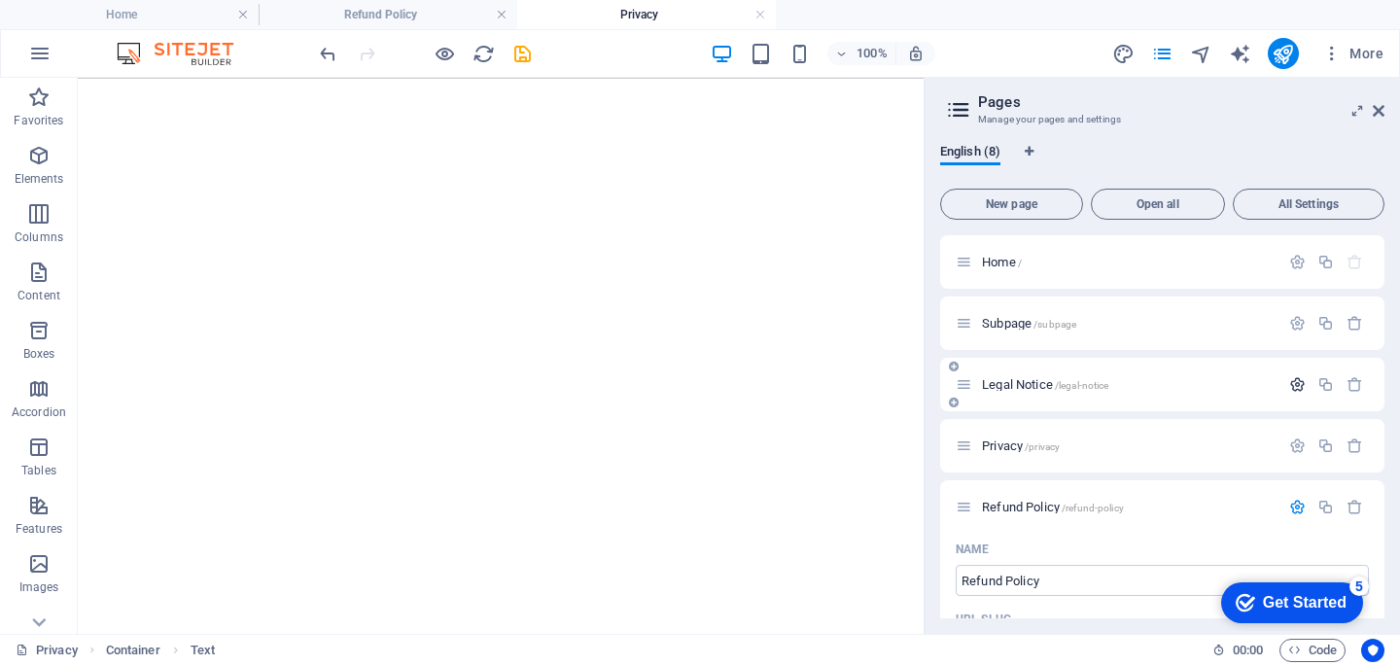
scroll to position [74, 0]
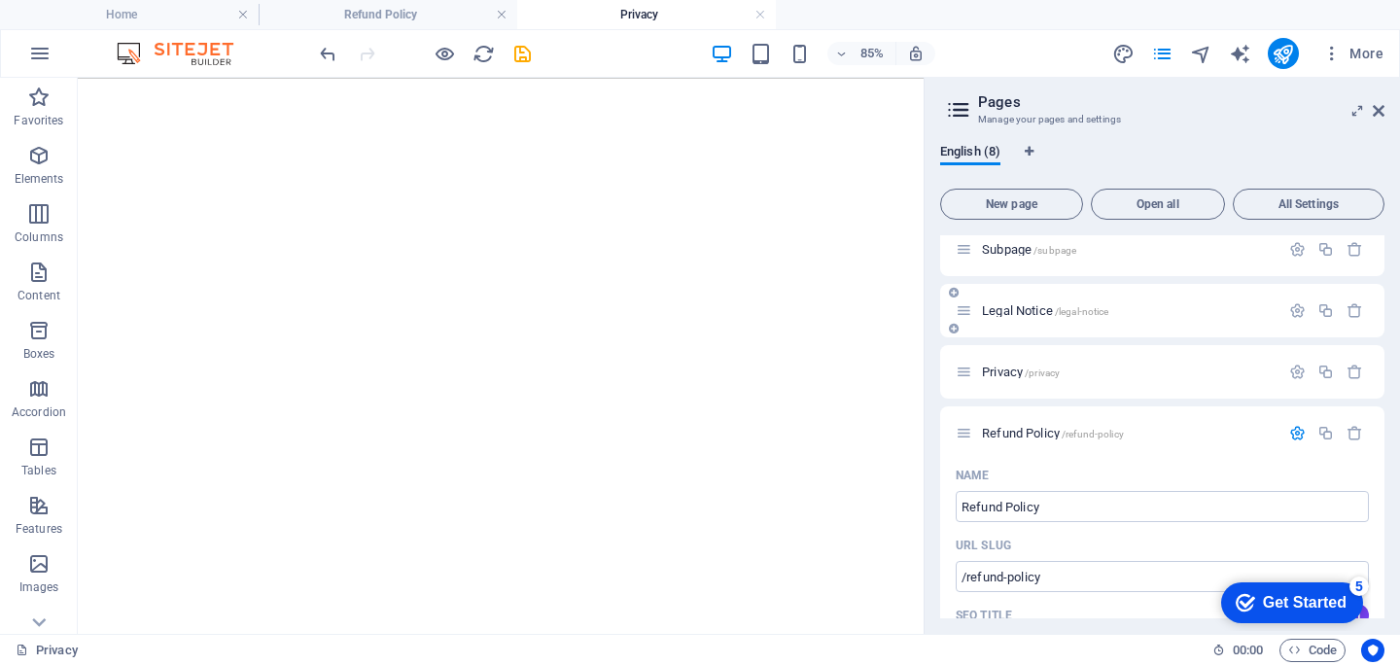
click at [1297, 301] on div at bounding box center [1327, 310] width 86 height 21
click at [1295, 308] on icon "button" at bounding box center [1297, 310] width 17 height 17
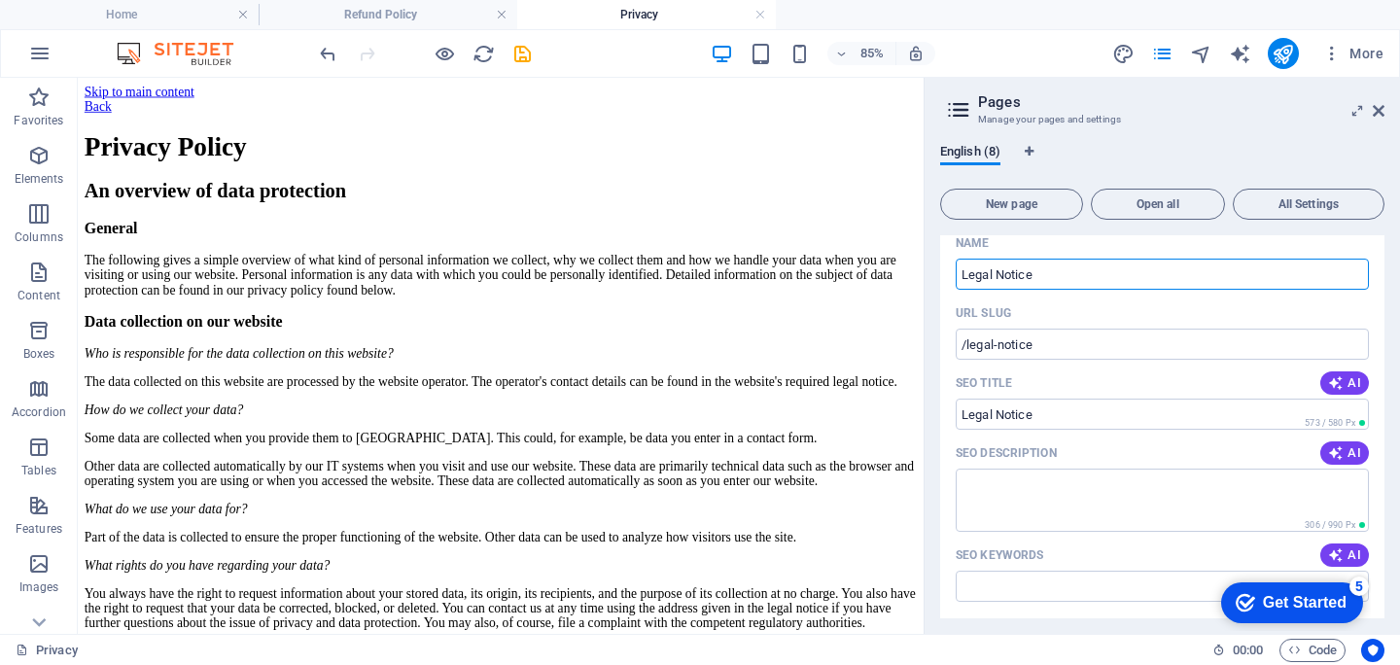
scroll to position [53, 0]
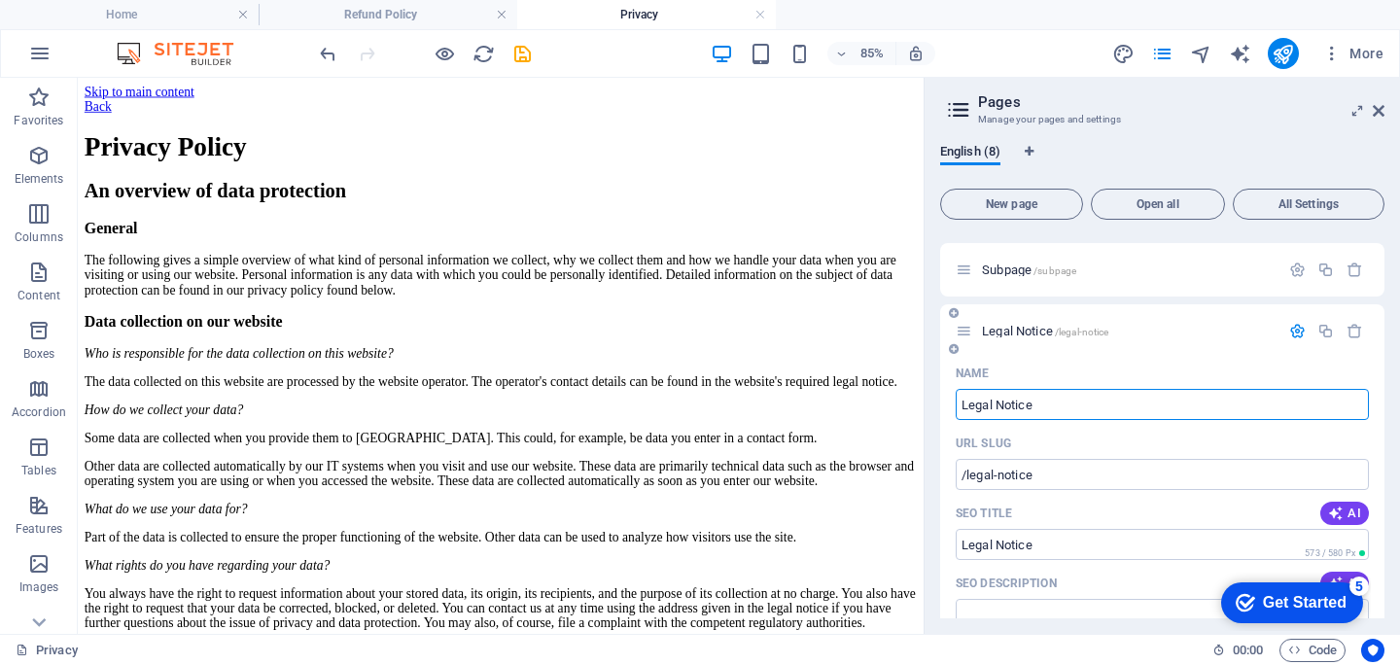
click at [1289, 327] on icon "button" at bounding box center [1297, 331] width 17 height 17
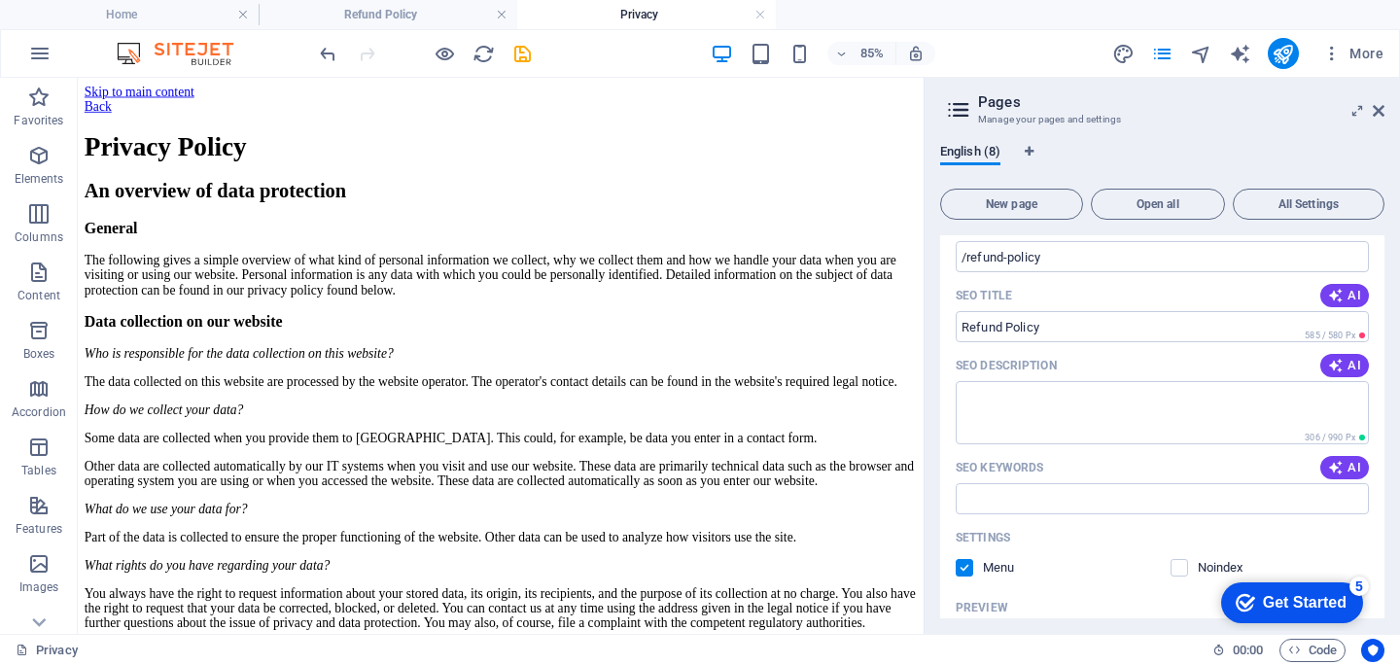
scroll to position [66, 0]
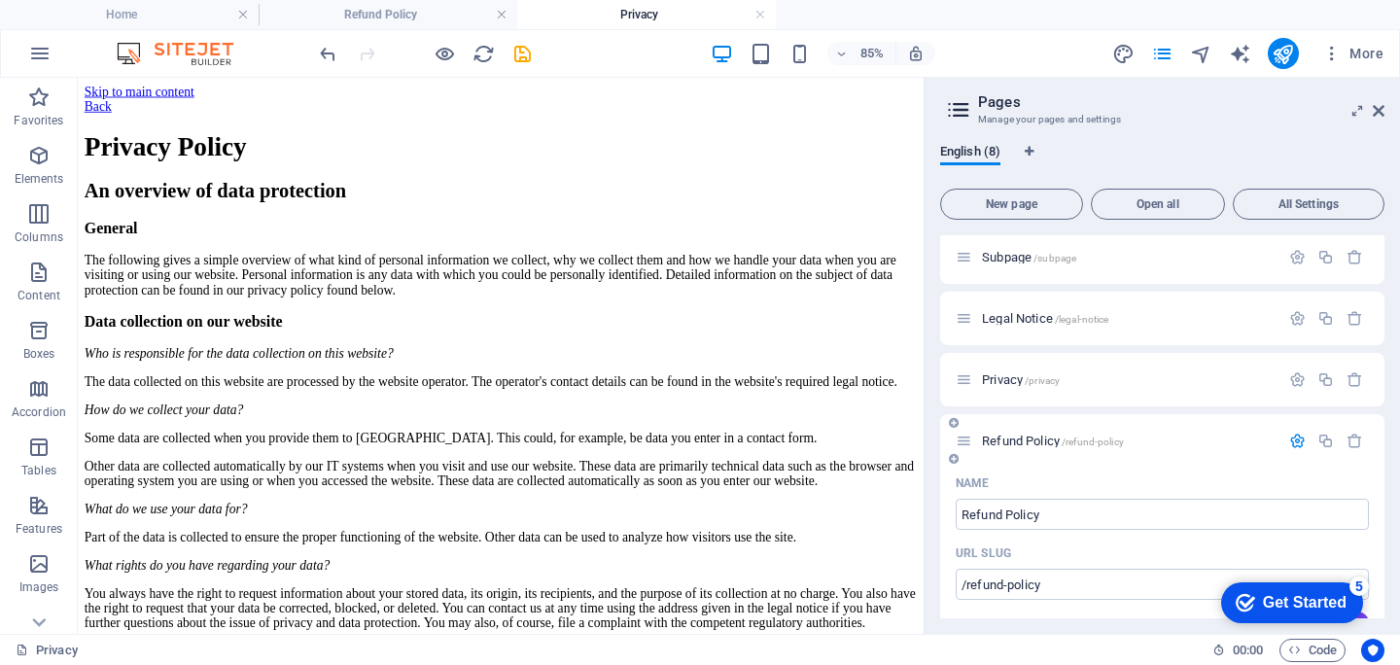
click at [1292, 438] on icon "button" at bounding box center [1297, 441] width 17 height 17
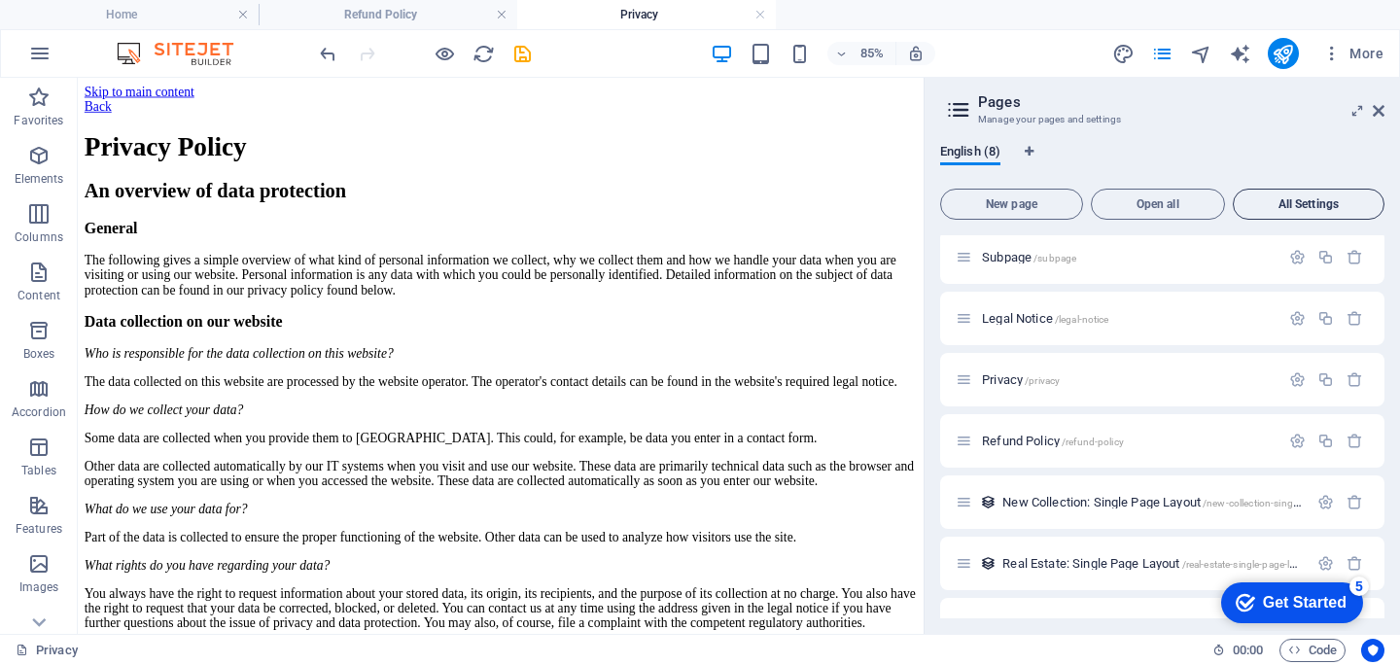
click at [1291, 210] on span "All Settings" at bounding box center [1309, 204] width 134 height 12
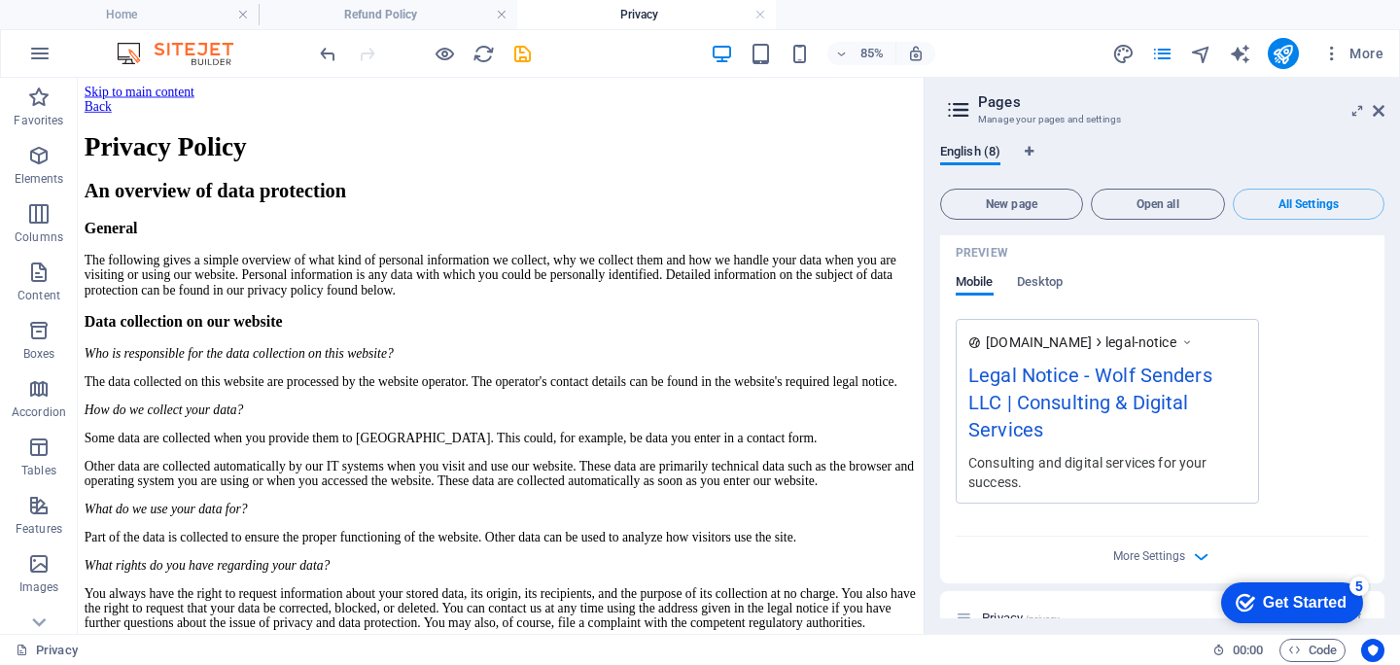
scroll to position [1875, 0]
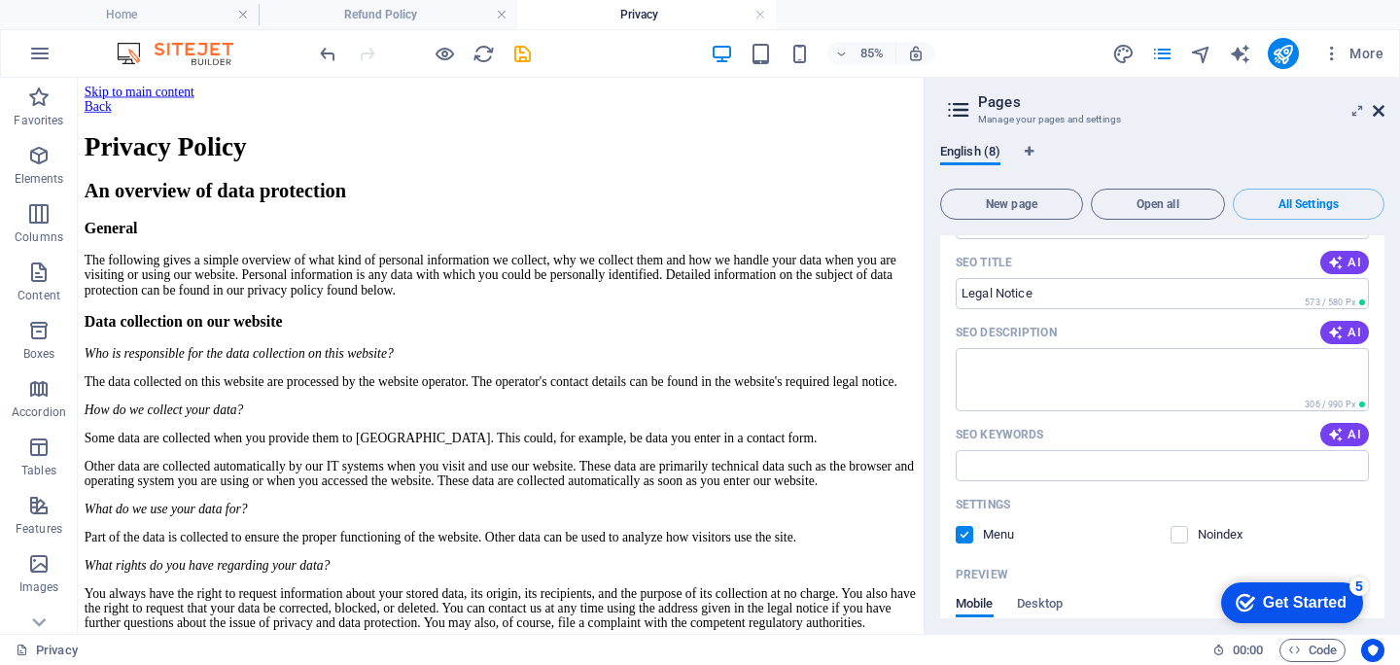
click at [1374, 114] on icon at bounding box center [1379, 111] width 12 height 16
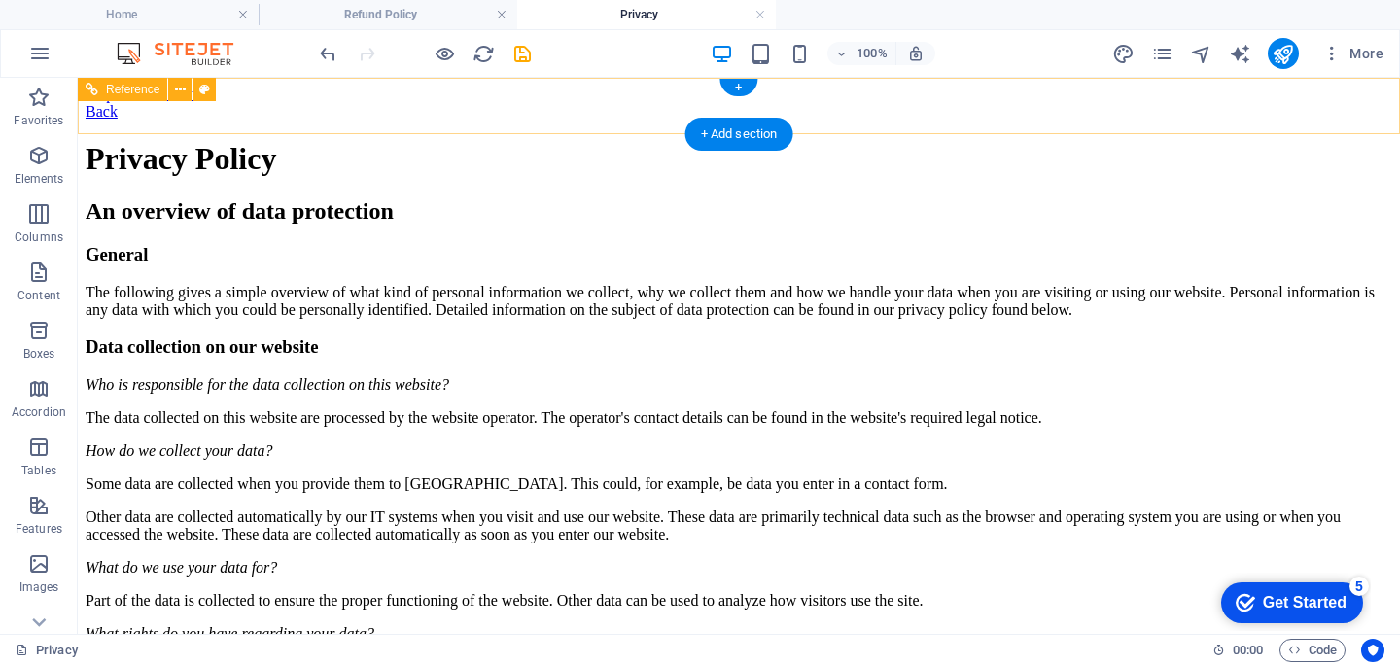
click at [304, 108] on div "Back" at bounding box center [739, 112] width 1307 height 18
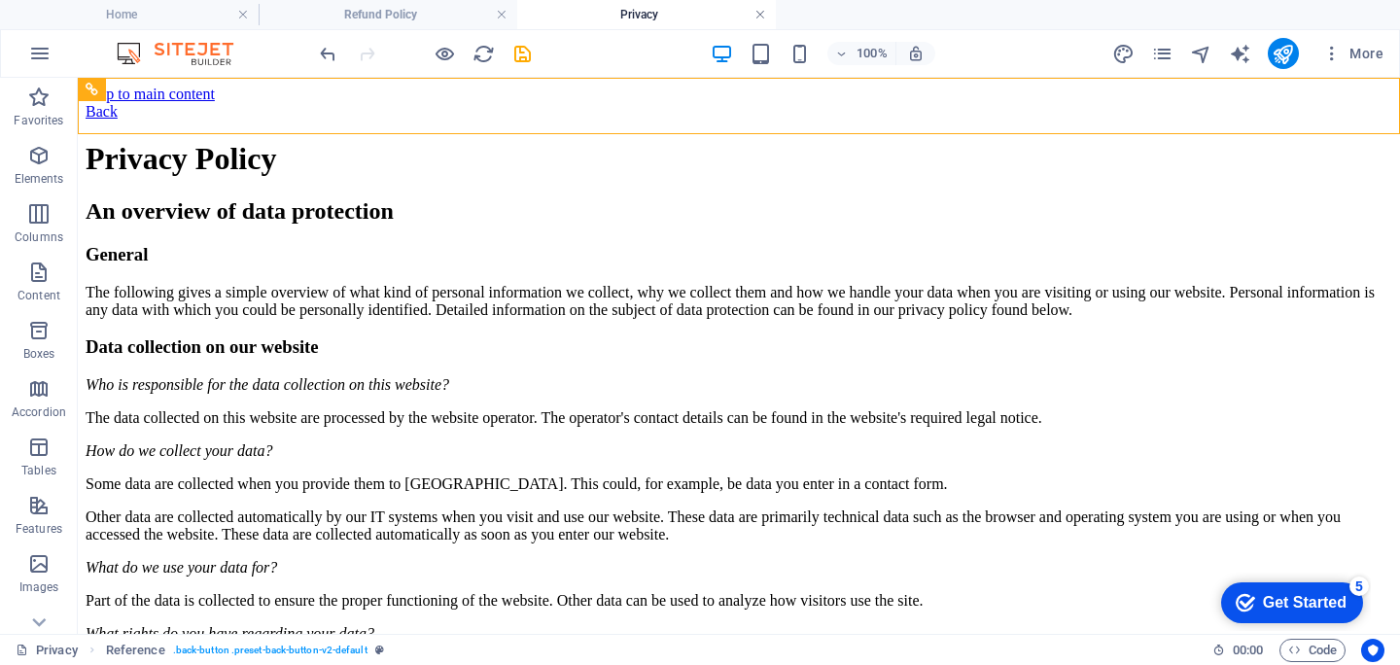
click at [759, 16] on link at bounding box center [761, 15] width 12 height 18
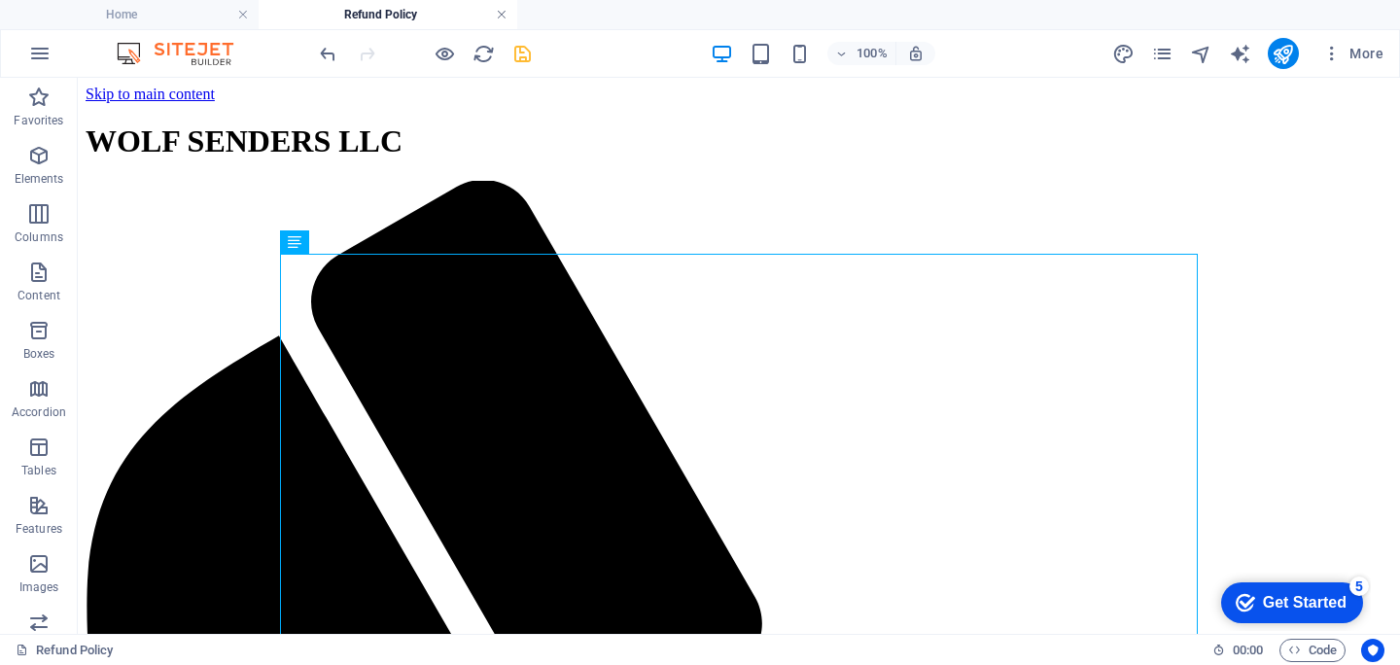
click at [505, 17] on link at bounding box center [502, 15] width 12 height 18
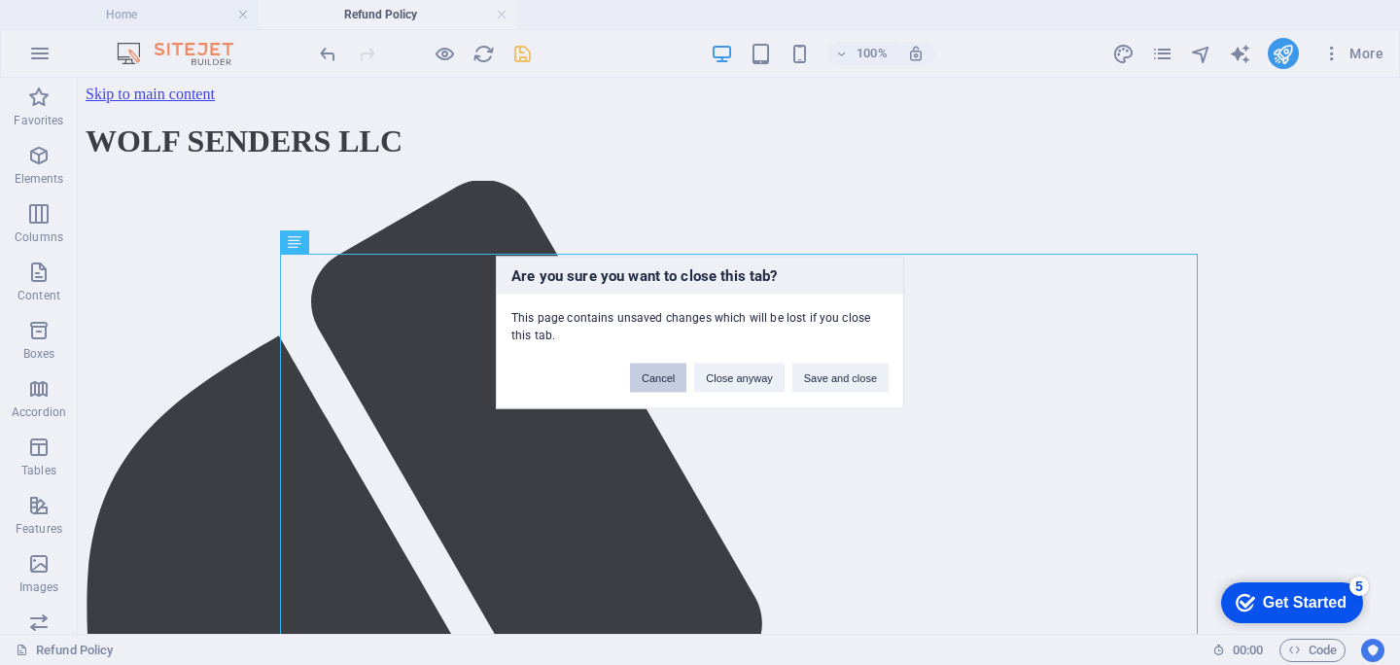
click at [666, 382] on button "Cancel" at bounding box center [658, 378] width 56 height 29
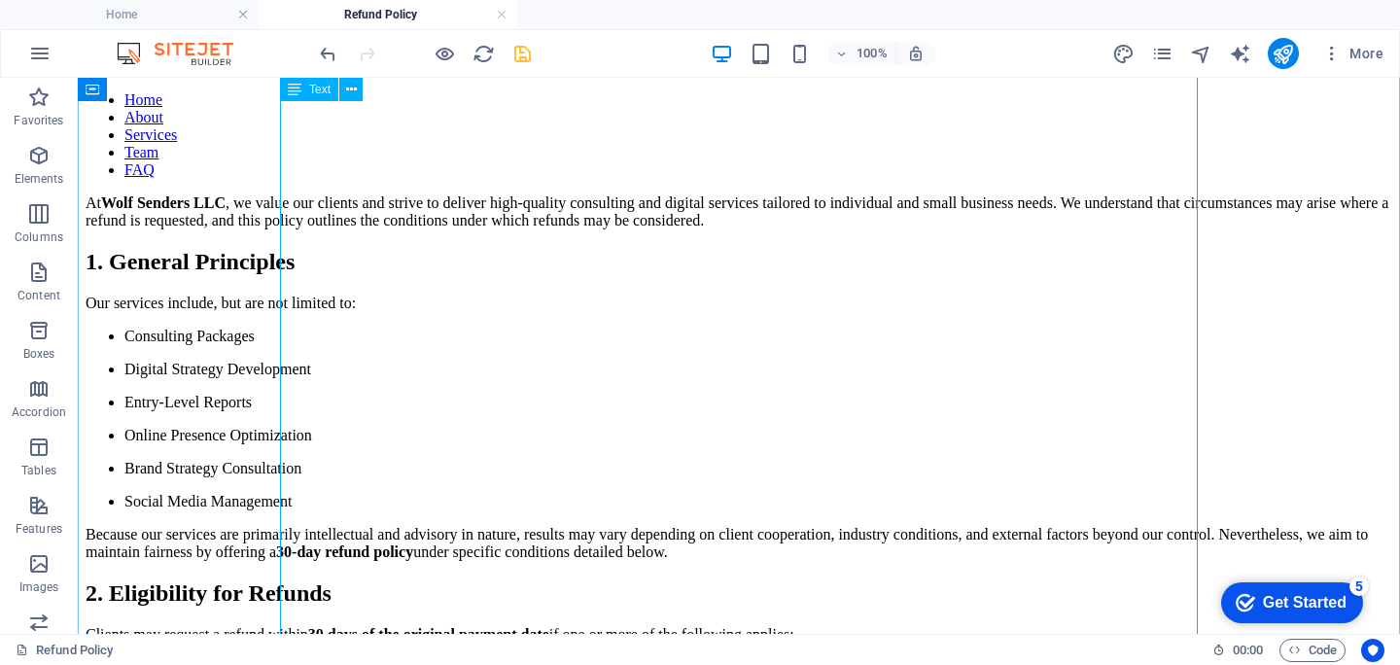
scroll to position [20, 0]
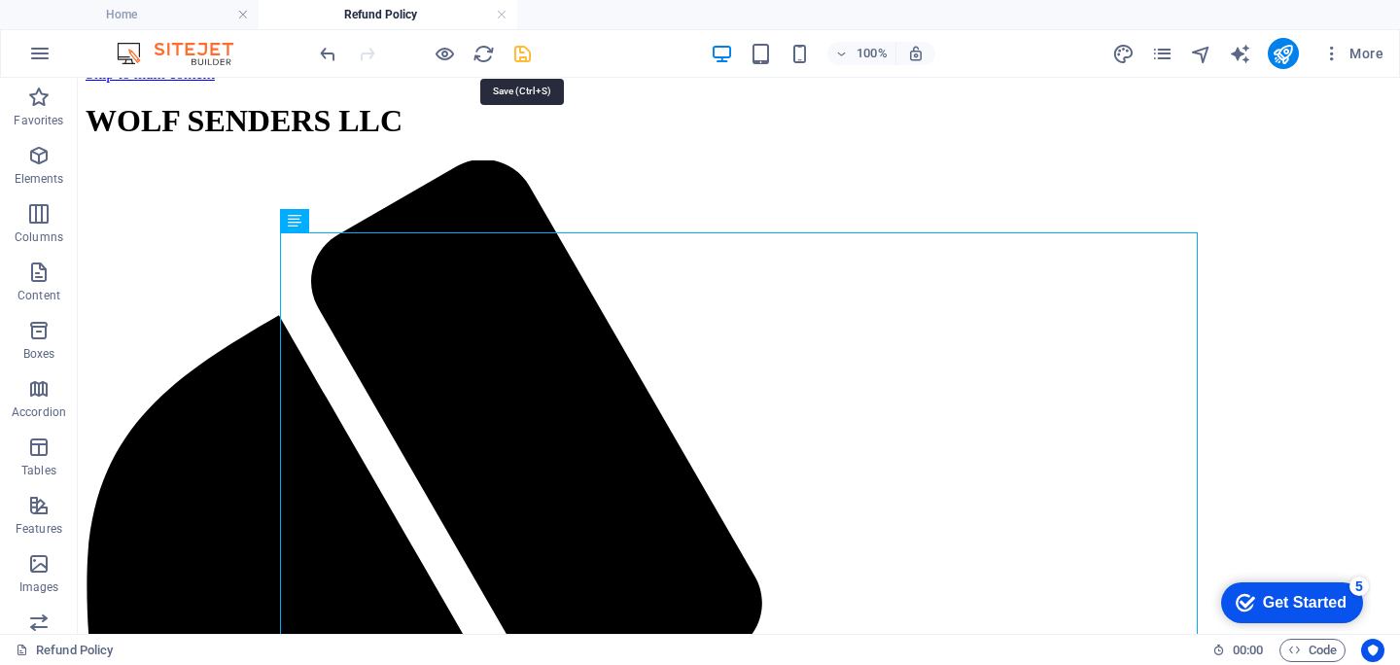
click at [518, 45] on icon "save" at bounding box center [522, 54] width 22 height 22
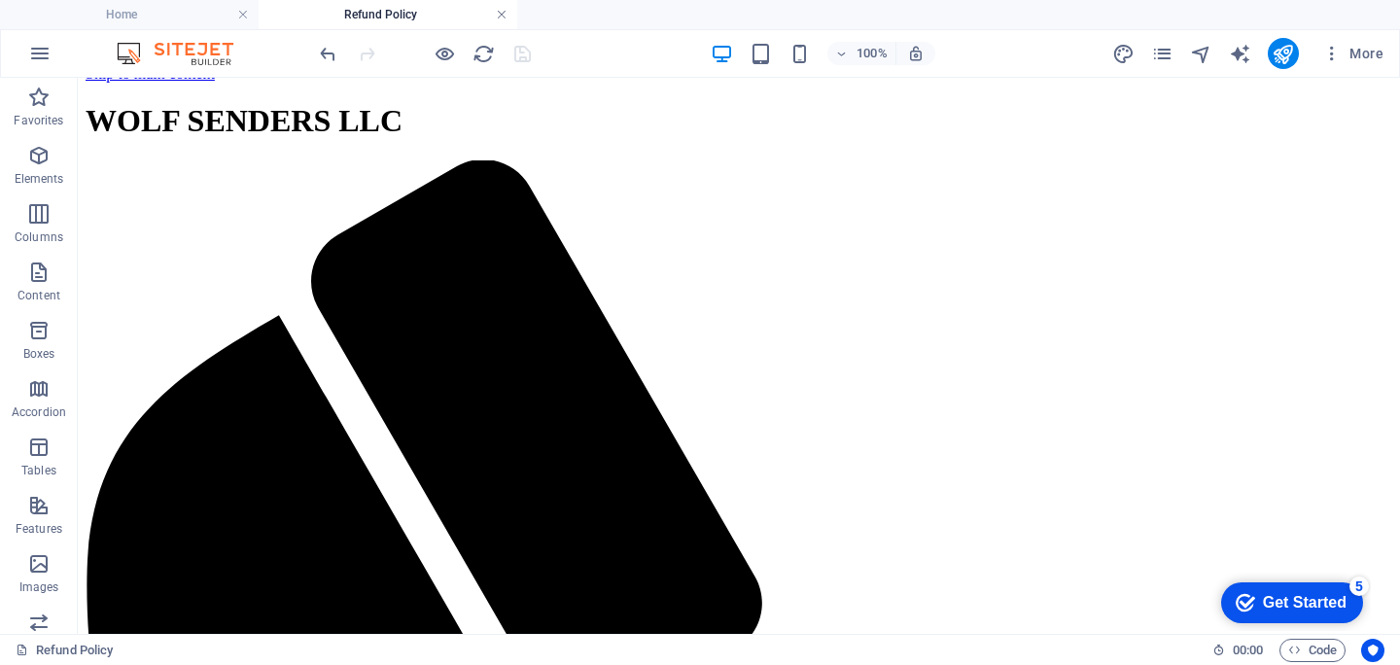
click at [497, 11] on link at bounding box center [502, 15] width 12 height 18
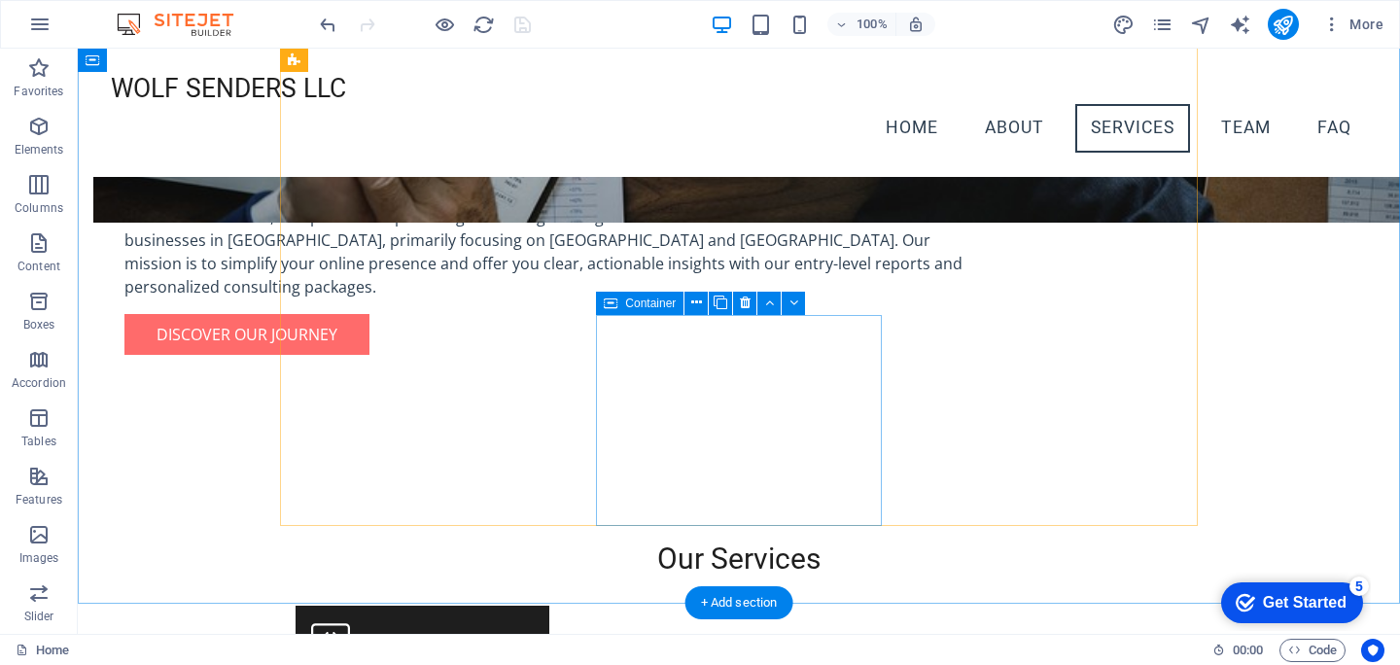
scroll to position [1247, 0]
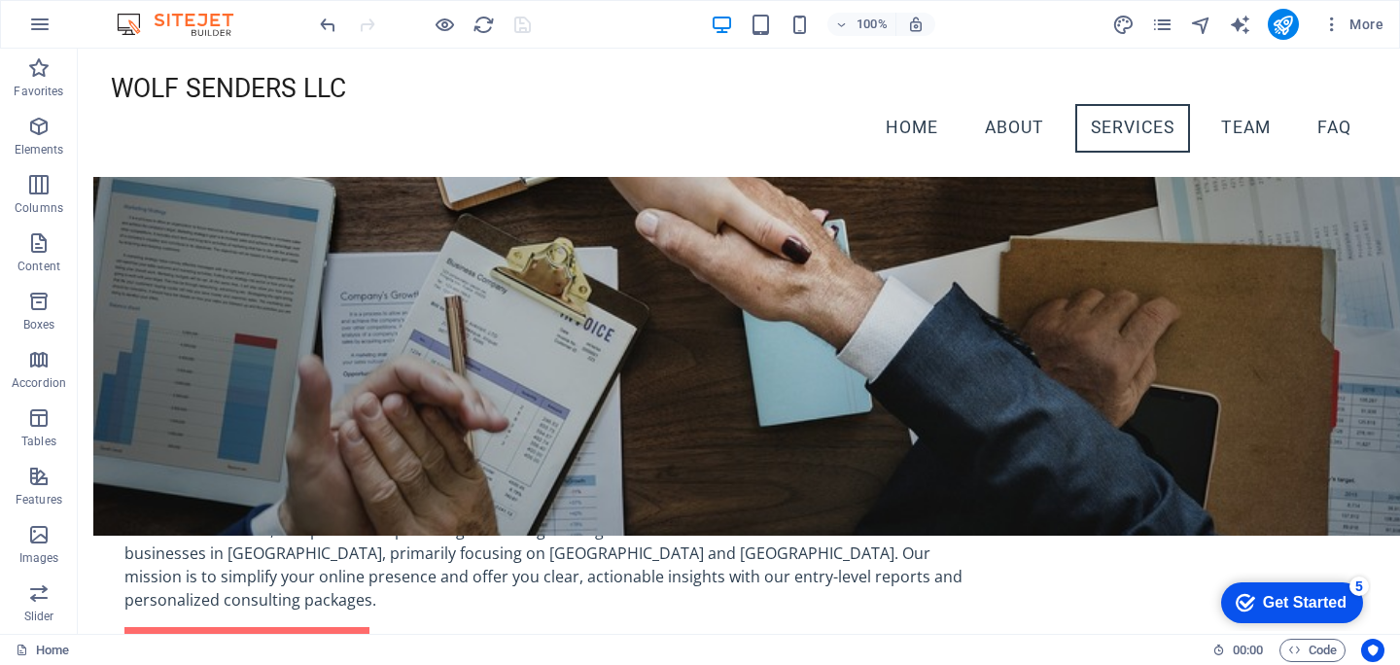
click at [1337, 589] on div "checkmark Get Started 5" at bounding box center [1292, 602] width 142 height 41
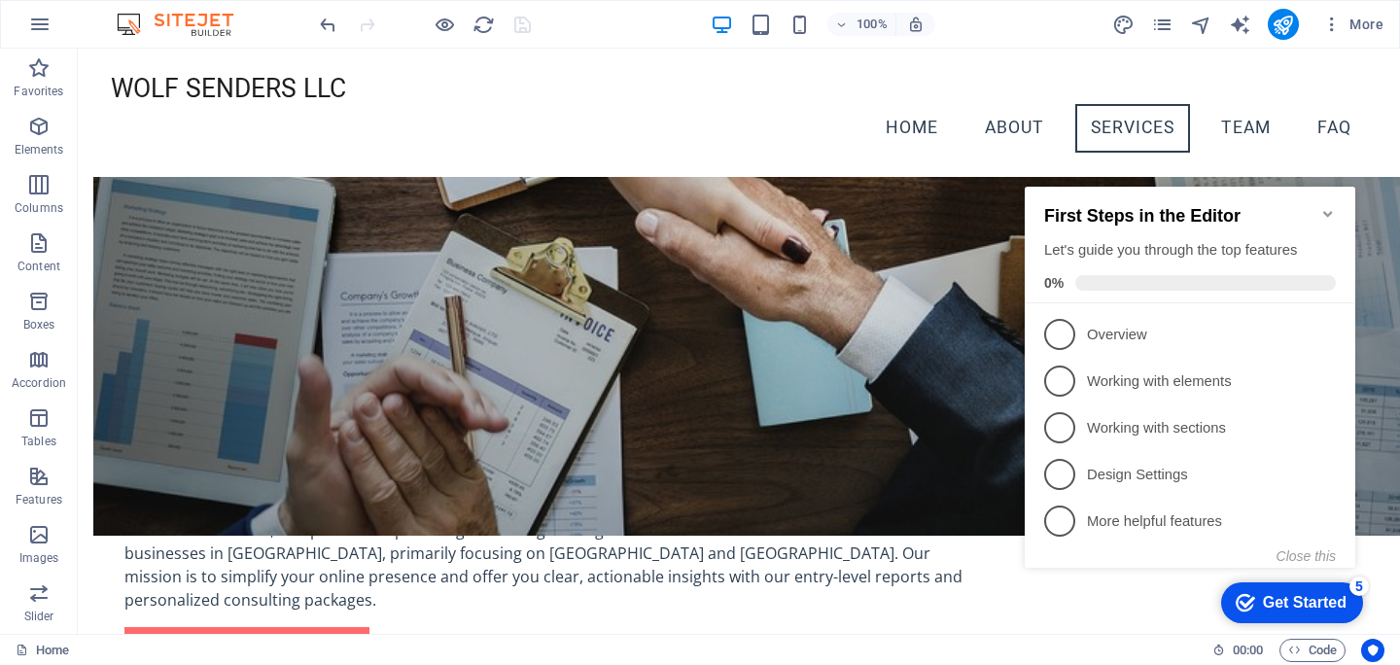
click at [1333, 193] on div "First Steps in the Editor Let's guide you through the top features 0%" at bounding box center [1190, 245] width 331 height 117
click at [1330, 206] on icon "Minimize checklist" at bounding box center [1328, 214] width 16 height 16
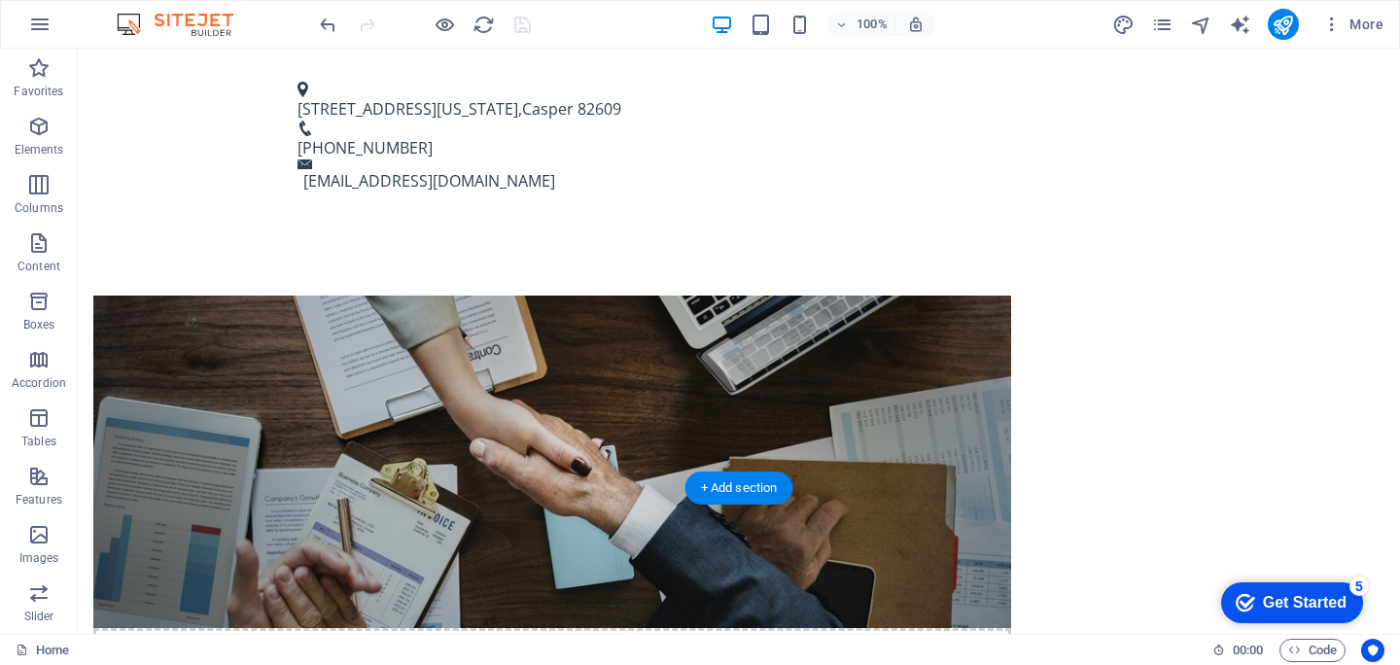
scroll to position [998, 0]
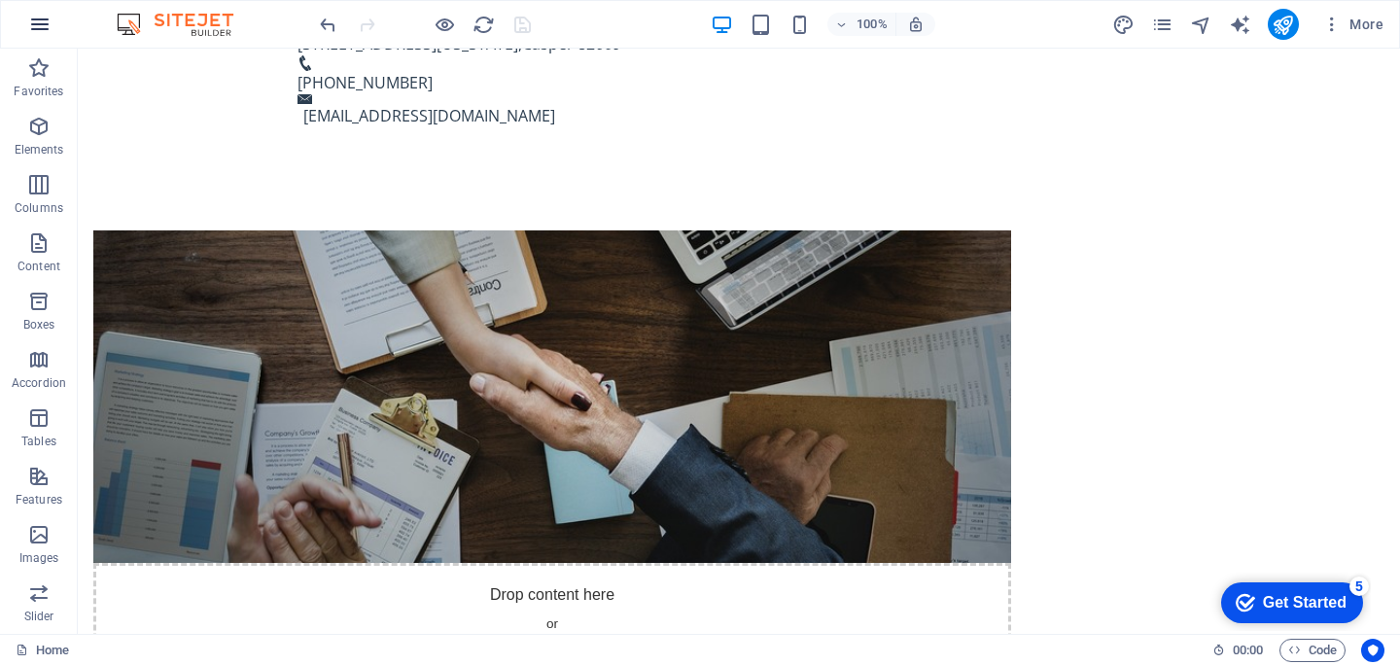
click at [39, 29] on icon "button" at bounding box center [39, 24] width 23 height 23
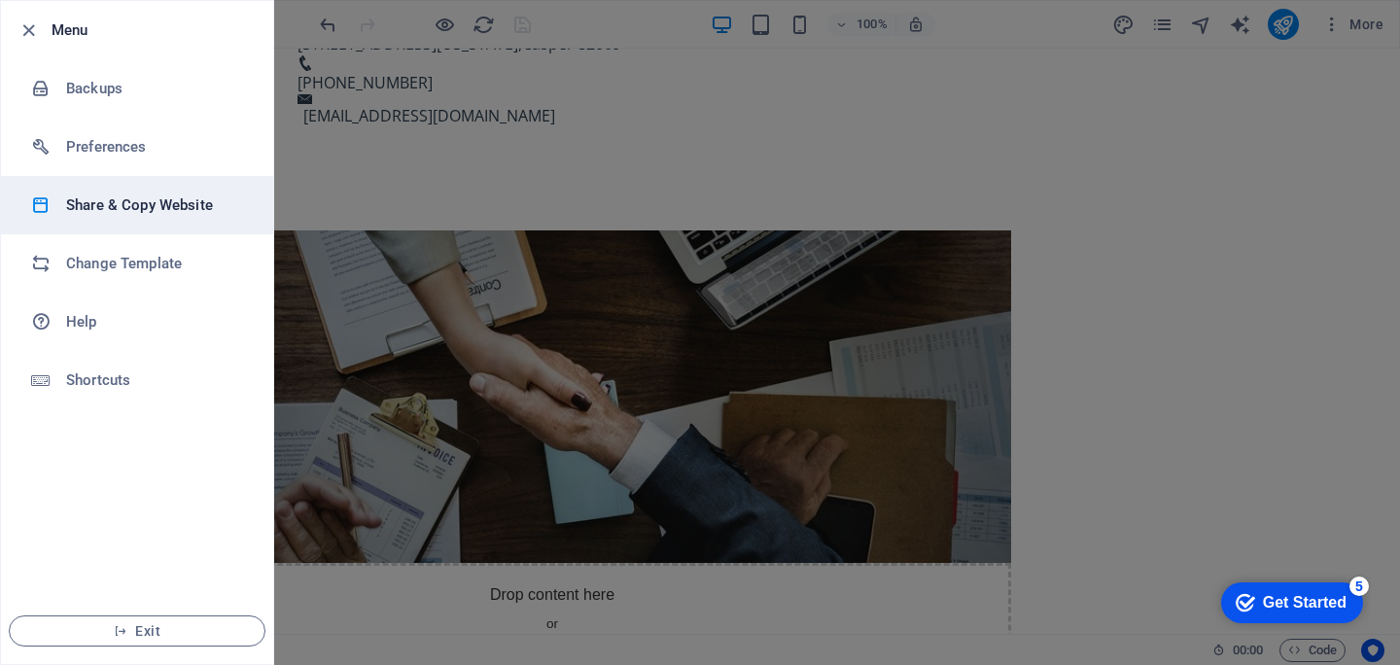
click at [162, 203] on h6 "Share & Copy Website" at bounding box center [156, 205] width 180 height 23
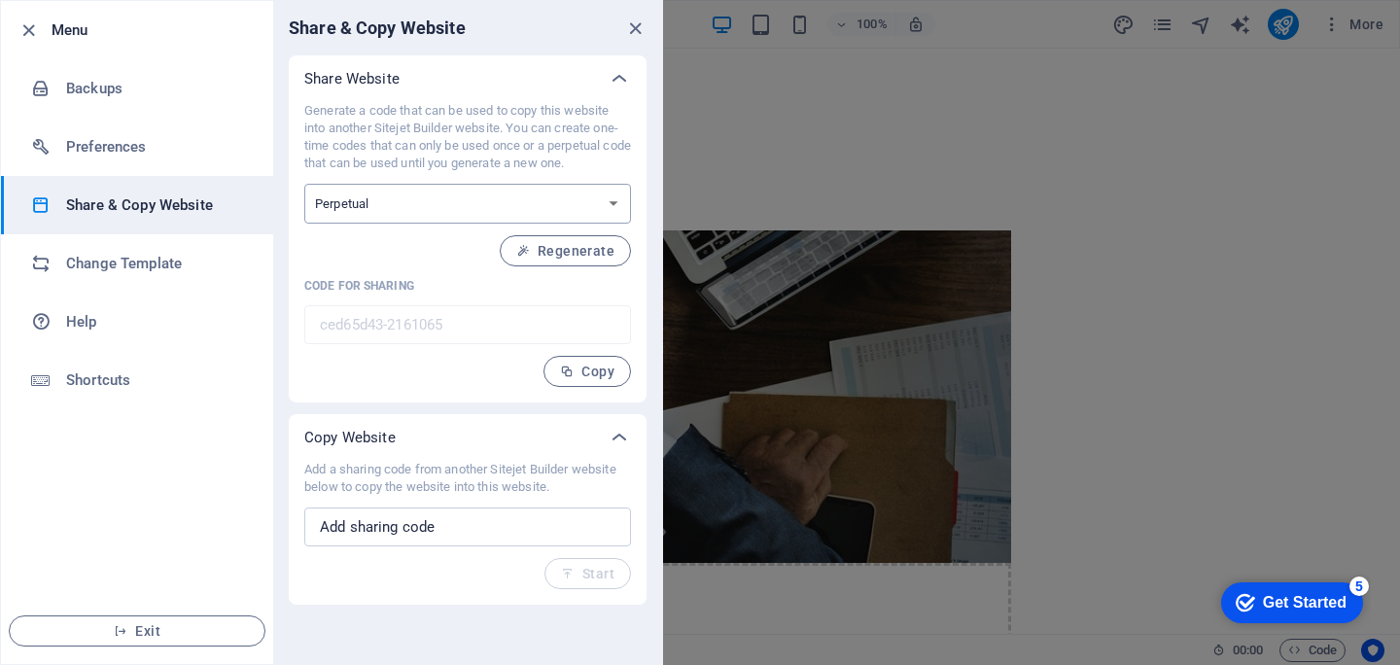
click at [574, 207] on select "One-time Perpetual" at bounding box center [467, 204] width 327 height 40
click at [304, 184] on select "One-time Perpetual" at bounding box center [467, 204] width 327 height 40
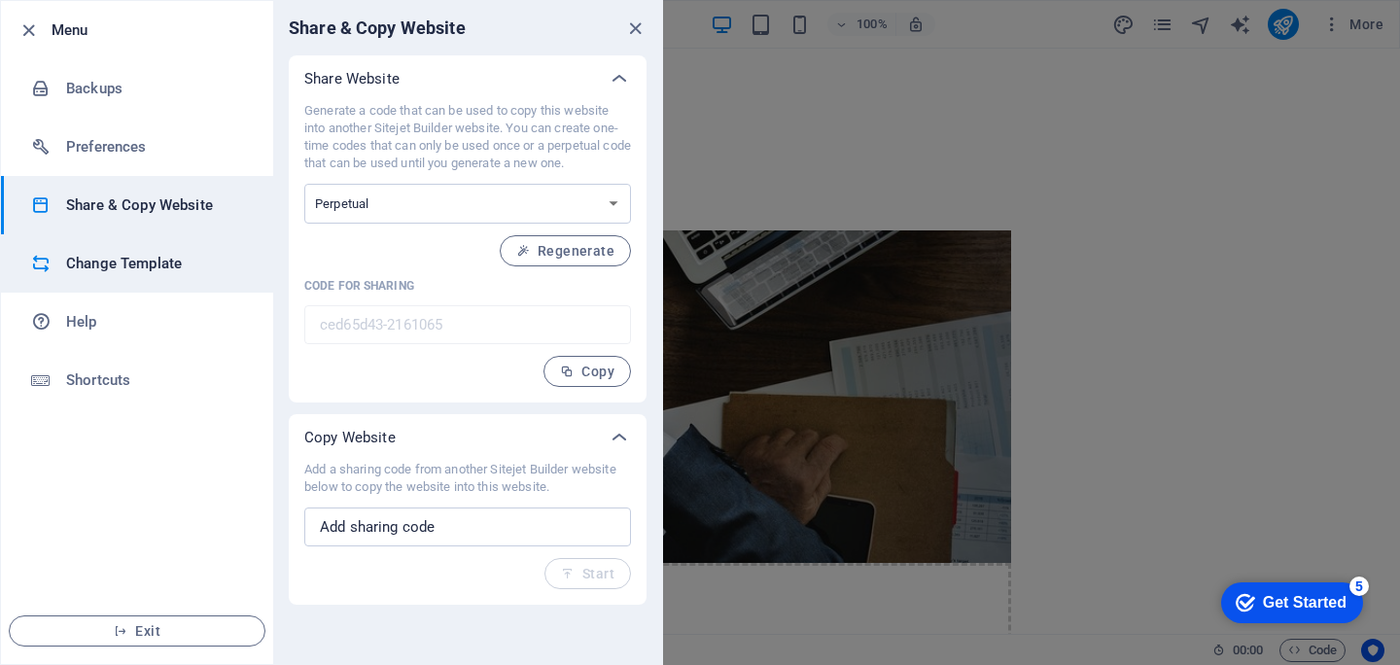
click at [144, 247] on li "Change Template" at bounding box center [137, 263] width 272 height 58
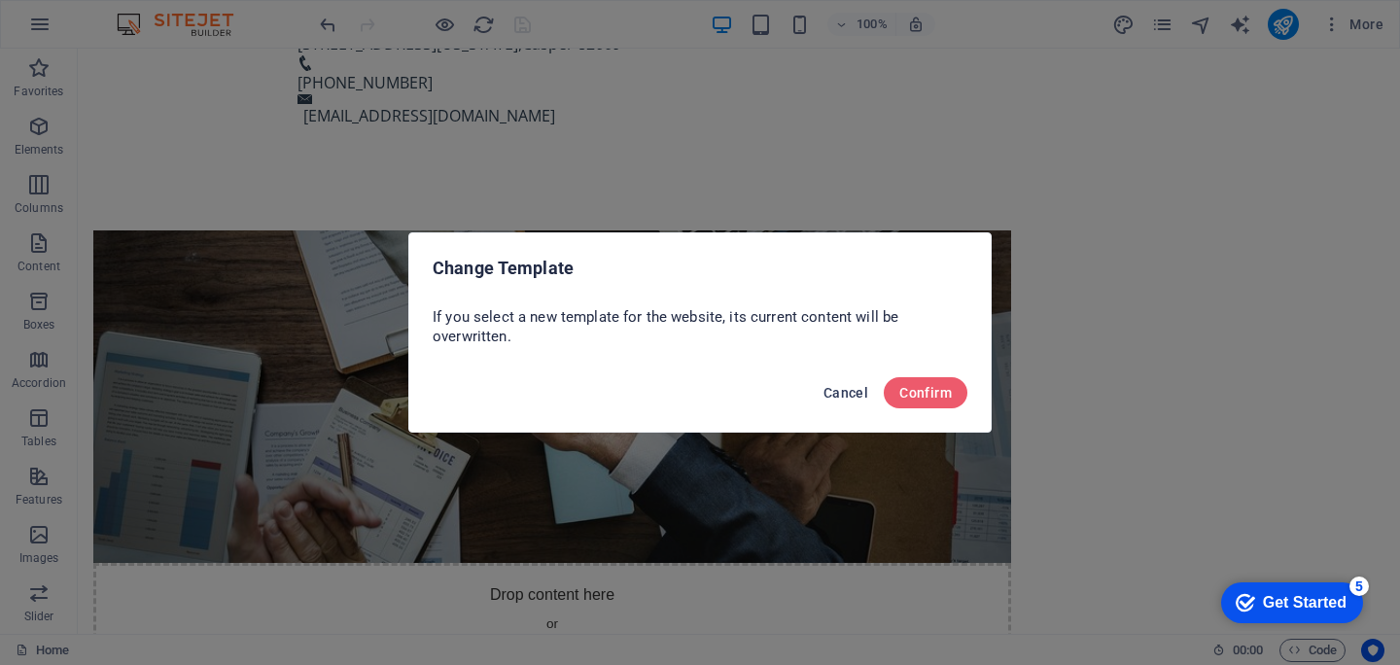
click at [836, 382] on button "Cancel" at bounding box center [846, 392] width 60 height 31
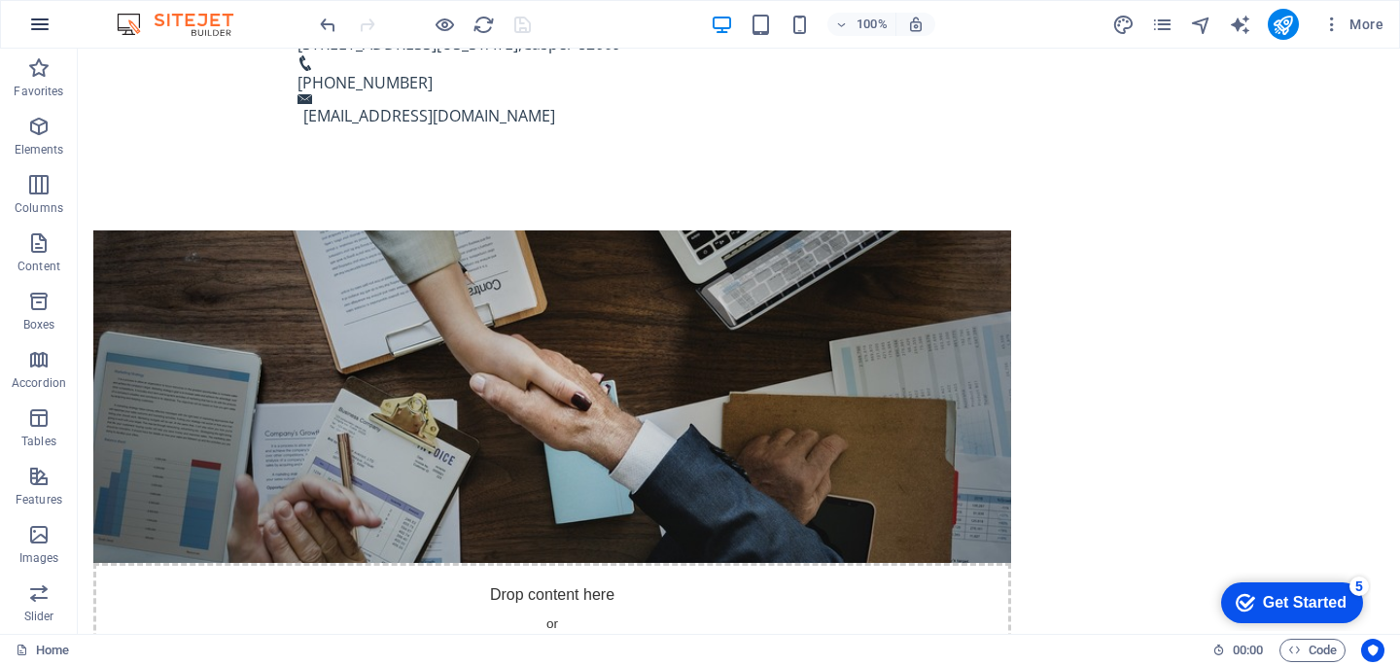
click at [42, 26] on icon "button" at bounding box center [39, 24] width 23 height 23
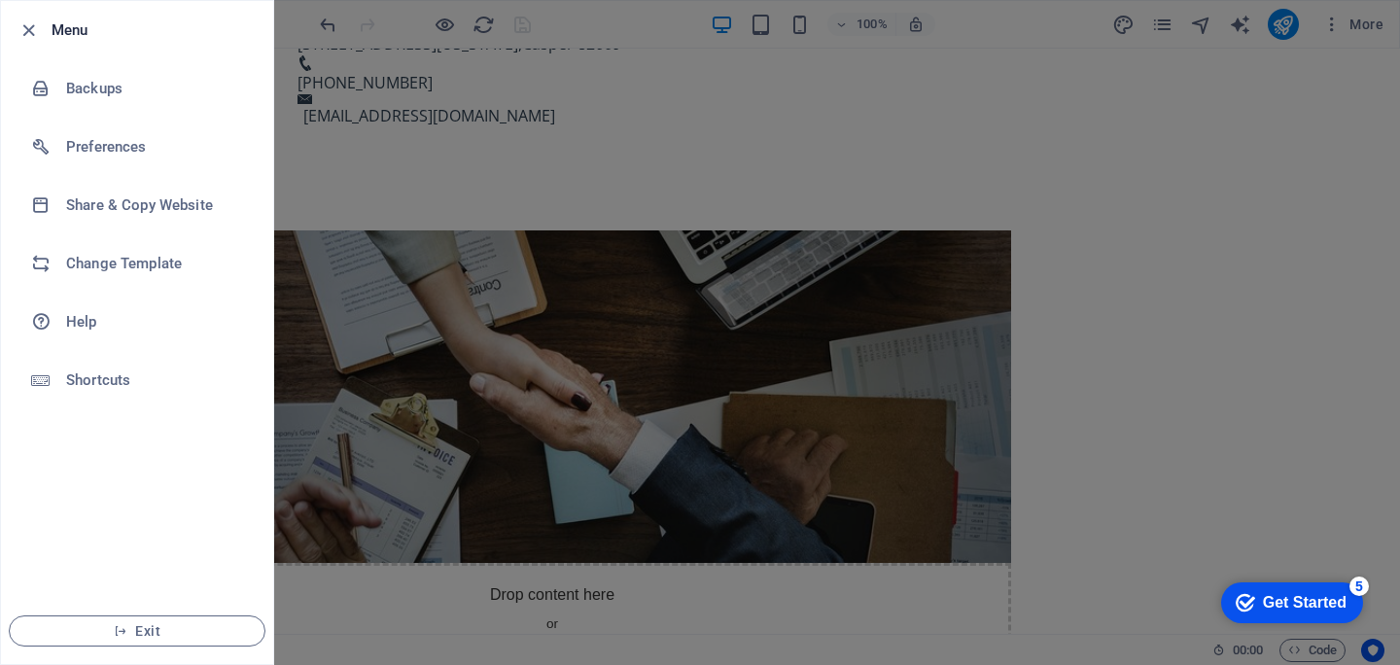
click at [738, 269] on div at bounding box center [700, 332] width 1400 height 665
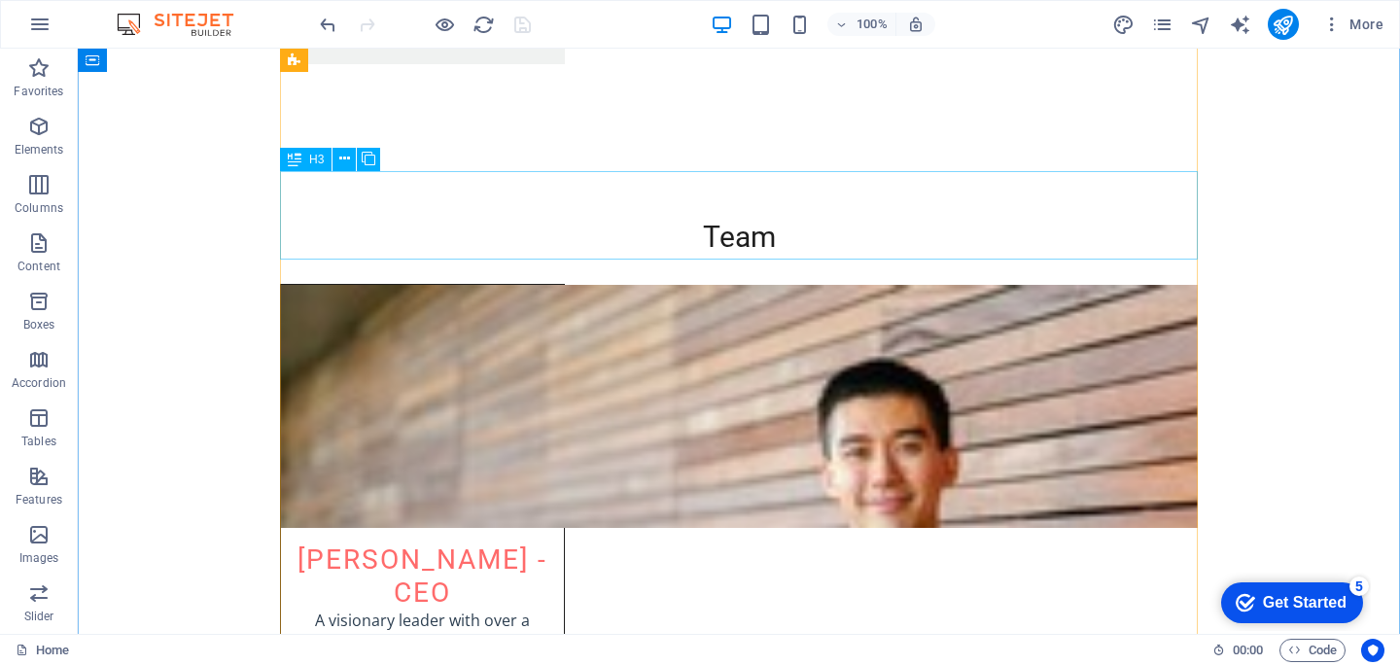
scroll to position [3939, 0]
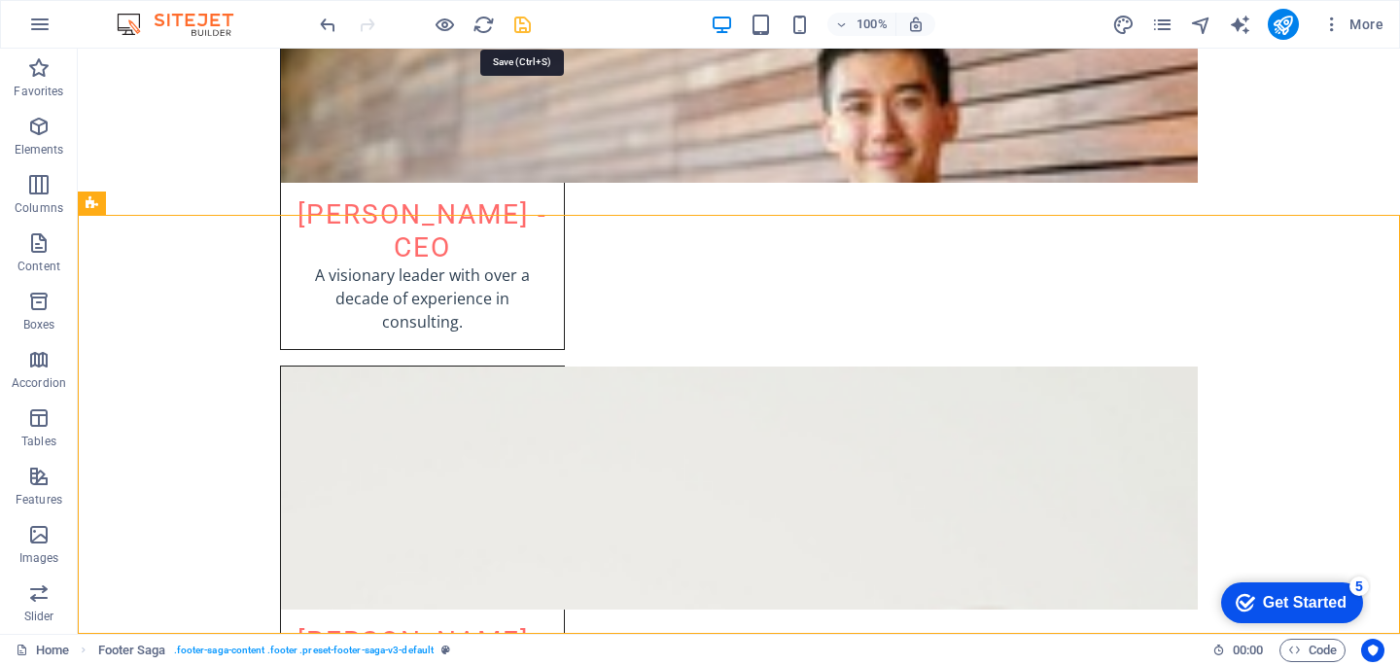
click at [518, 27] on icon "save" at bounding box center [522, 25] width 22 height 22
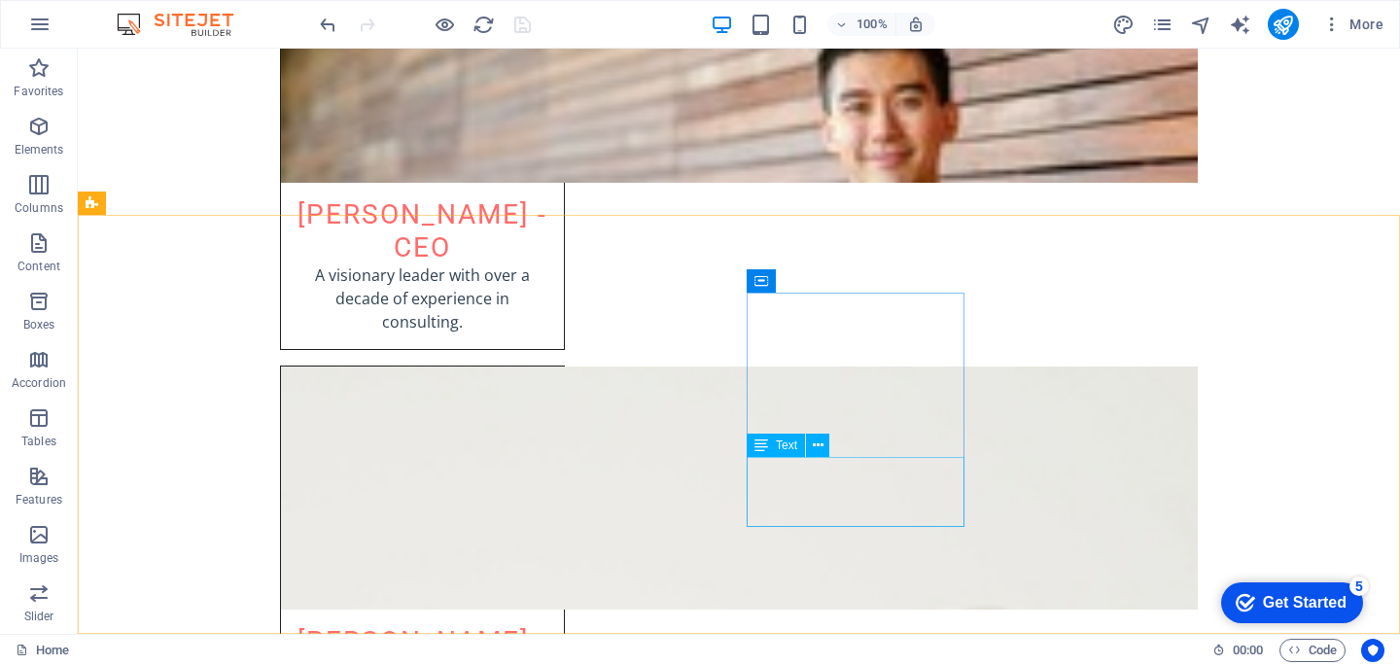
click at [773, 442] on div "Text" at bounding box center [776, 445] width 58 height 23
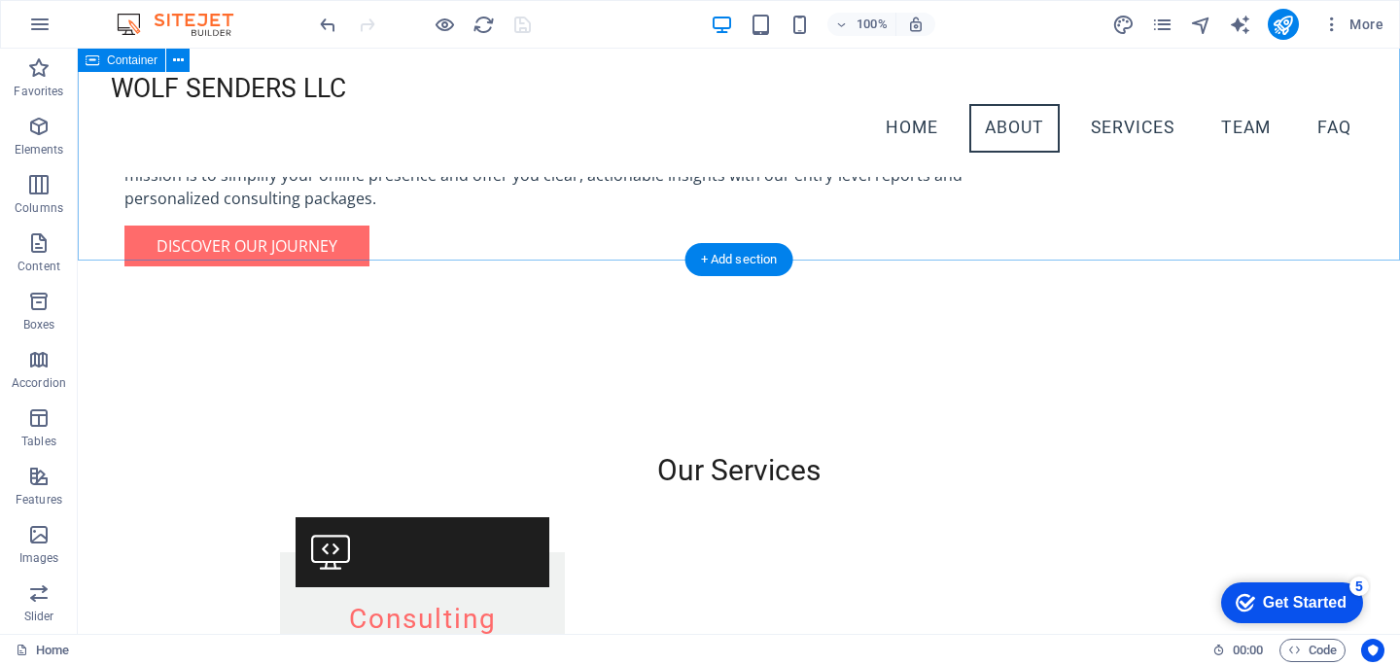
scroll to position [0, 0]
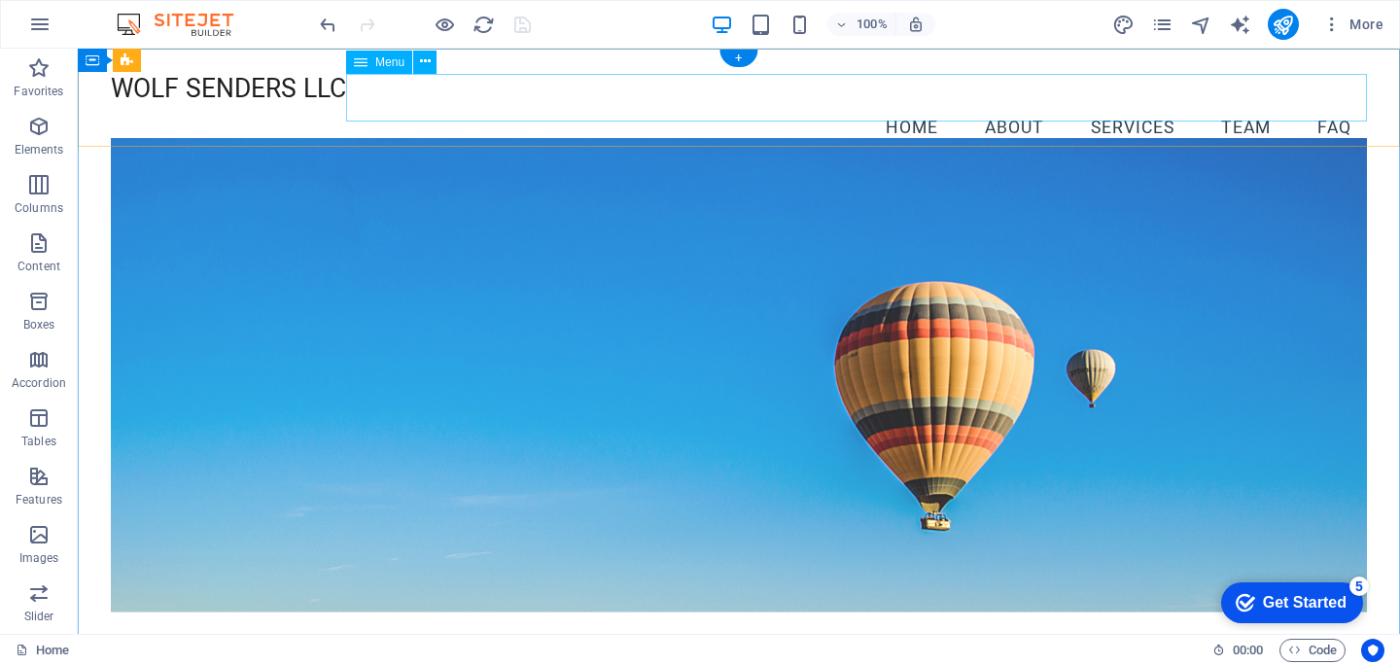
click at [1036, 104] on nav "Home About Services Team FAQ" at bounding box center [739, 128] width 1256 height 49
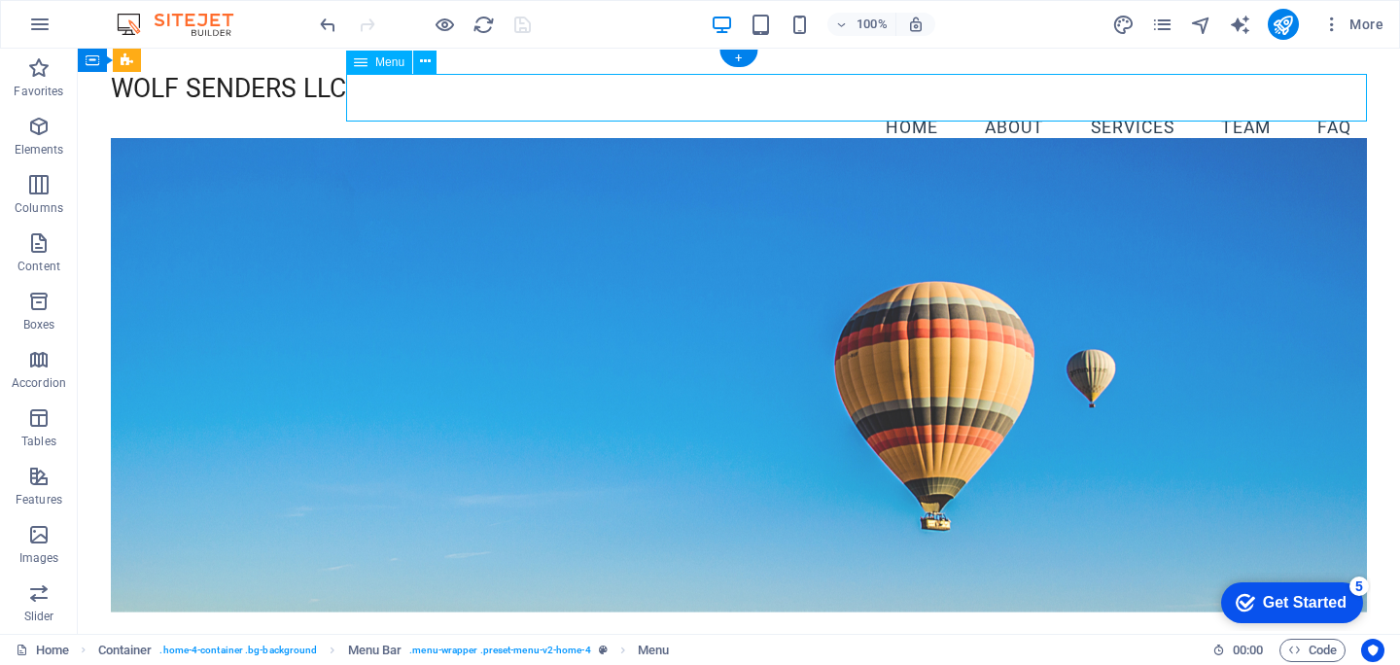
click at [1015, 104] on nav "Home About Services Team FAQ" at bounding box center [739, 128] width 1256 height 49
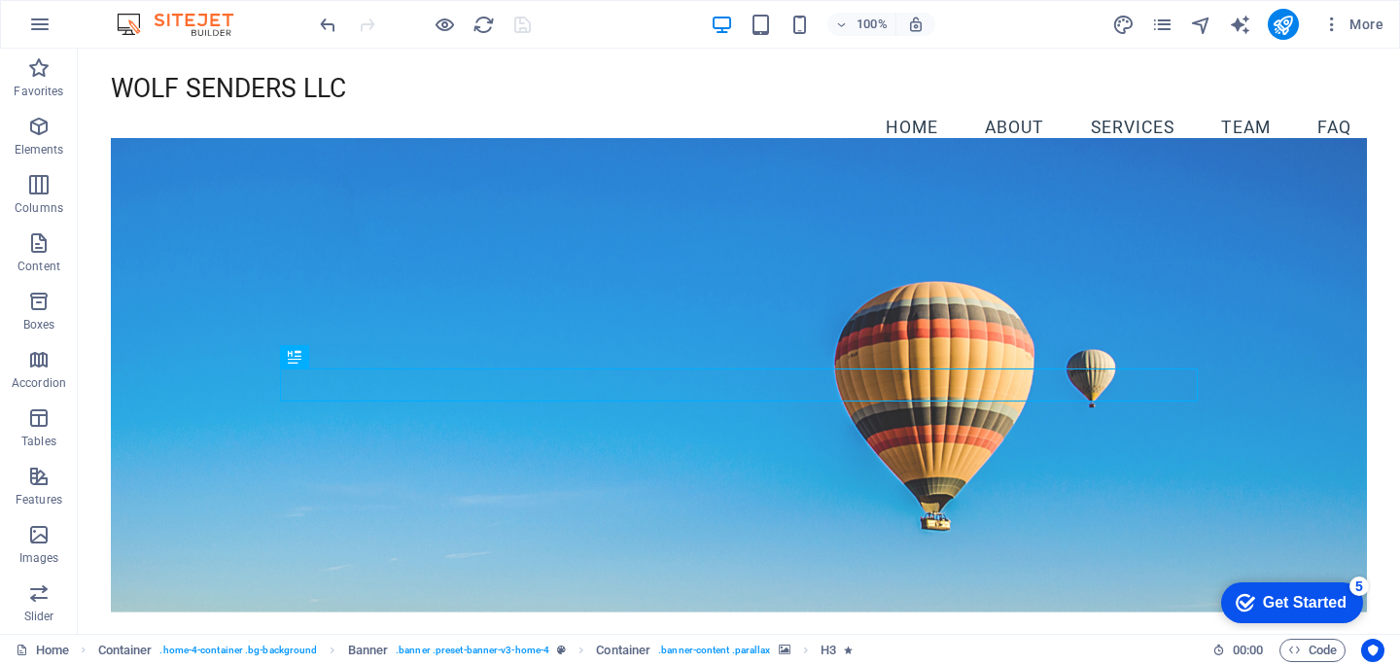
click at [846, 36] on div "100%" at bounding box center [823, 24] width 225 height 31
click at [1279, 31] on icon "publish" at bounding box center [1283, 25] width 22 height 22
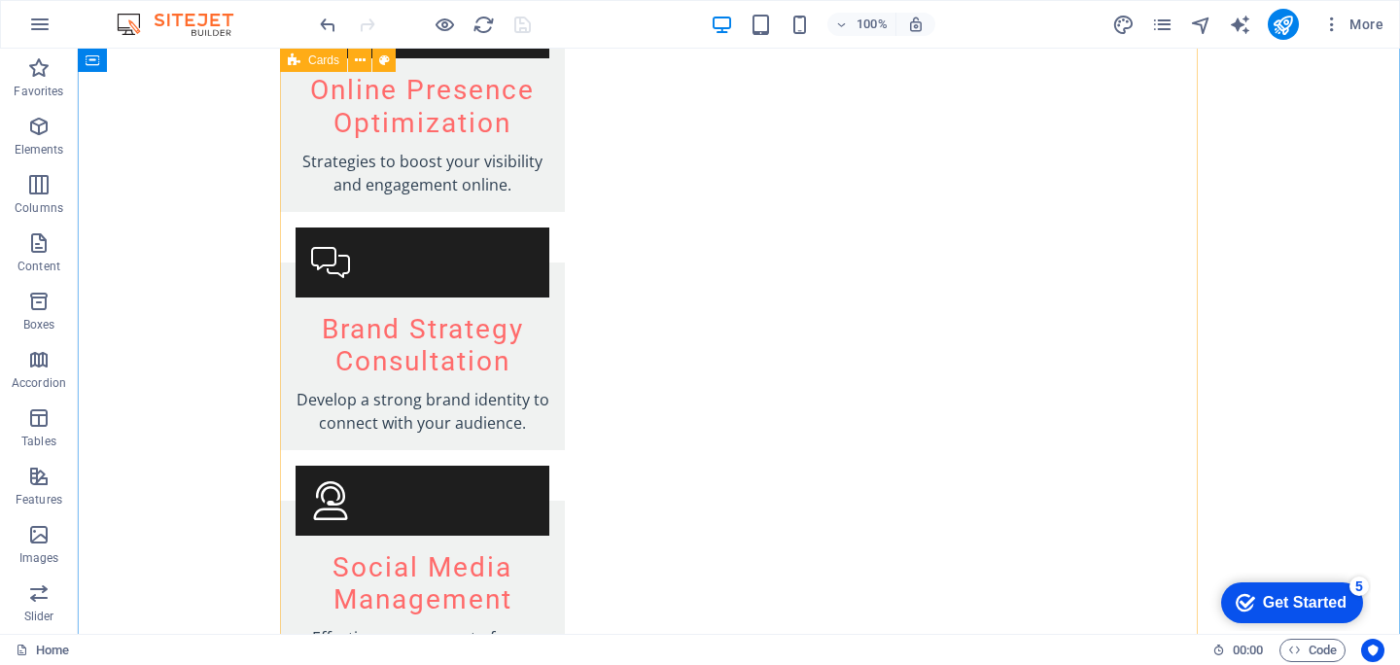
scroll to position [3939, 0]
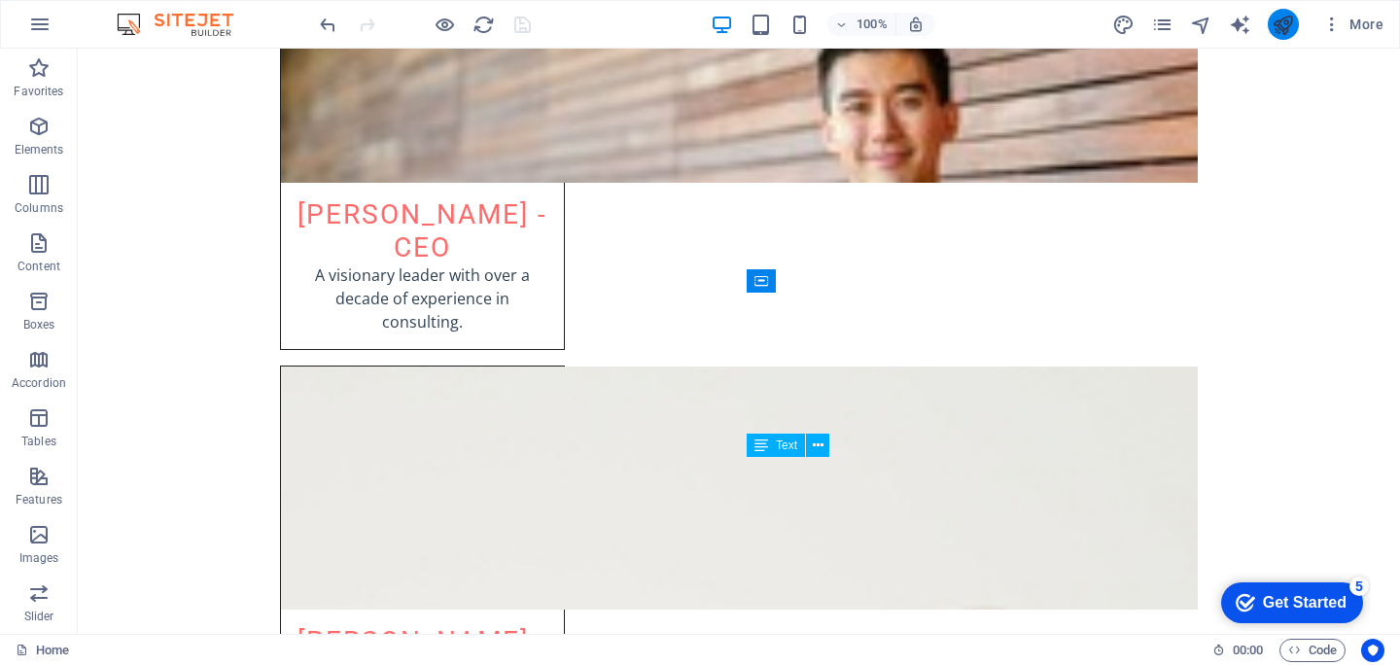
click at [1287, 21] on icon "publish" at bounding box center [1283, 25] width 22 height 22
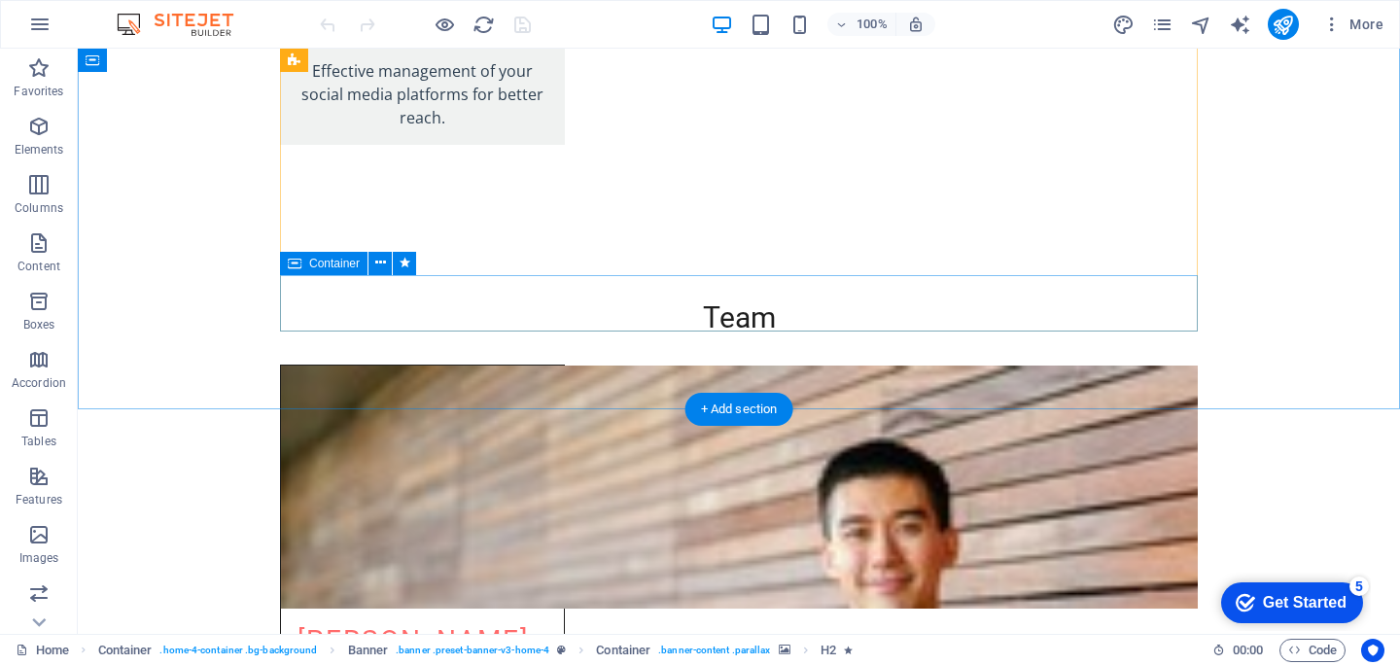
scroll to position [3939, 0]
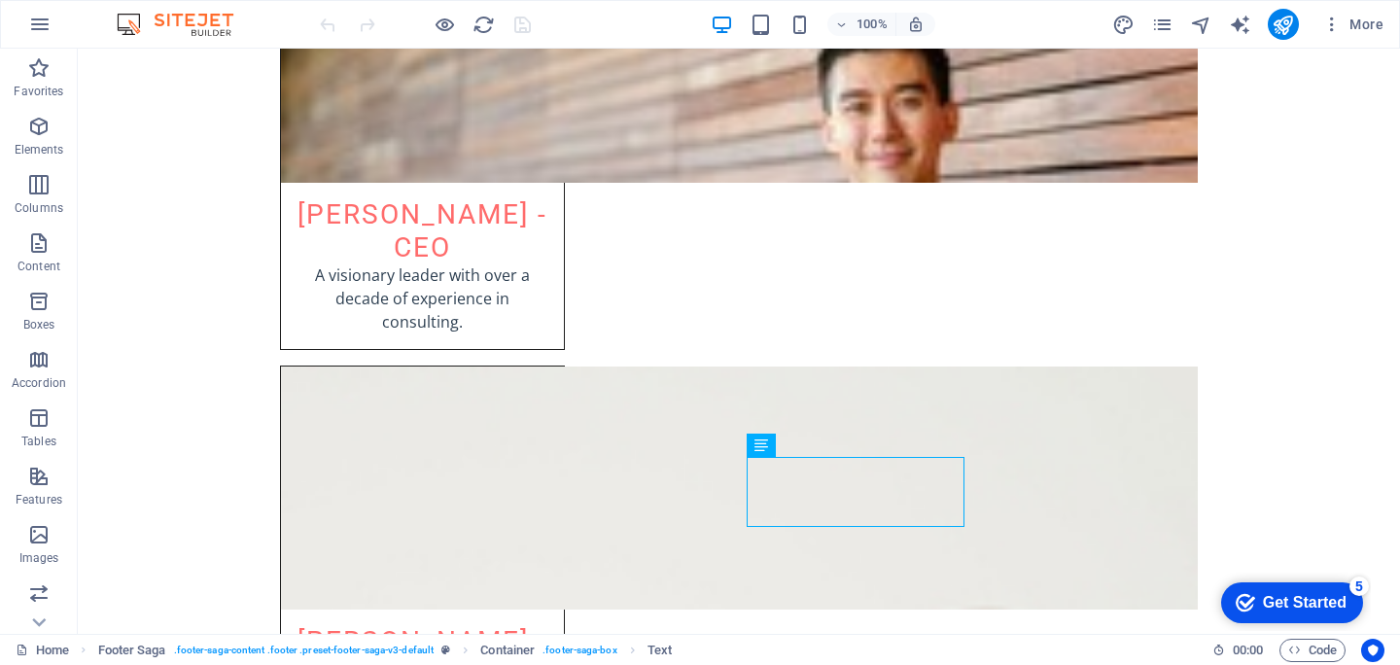
click at [1169, 12] on div "More" at bounding box center [1251, 24] width 279 height 31
click at [1165, 28] on icon "pages" at bounding box center [1162, 25] width 22 height 22
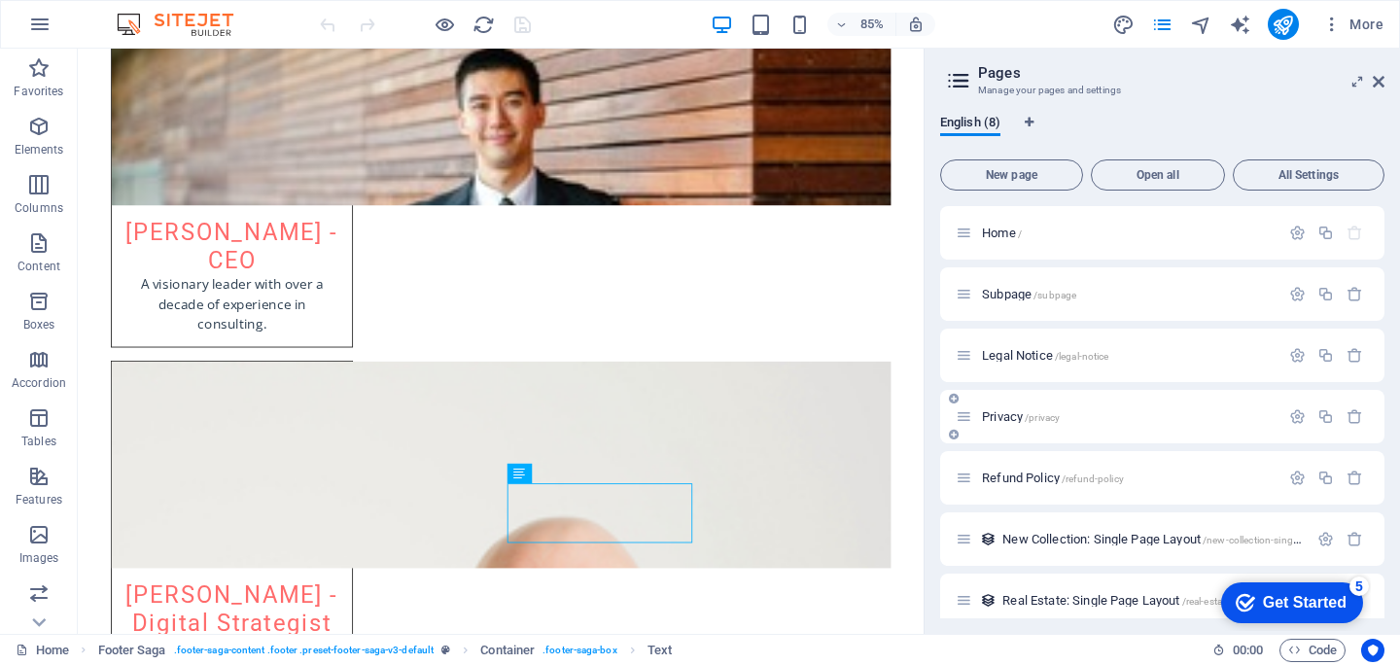
scroll to position [78, 0]
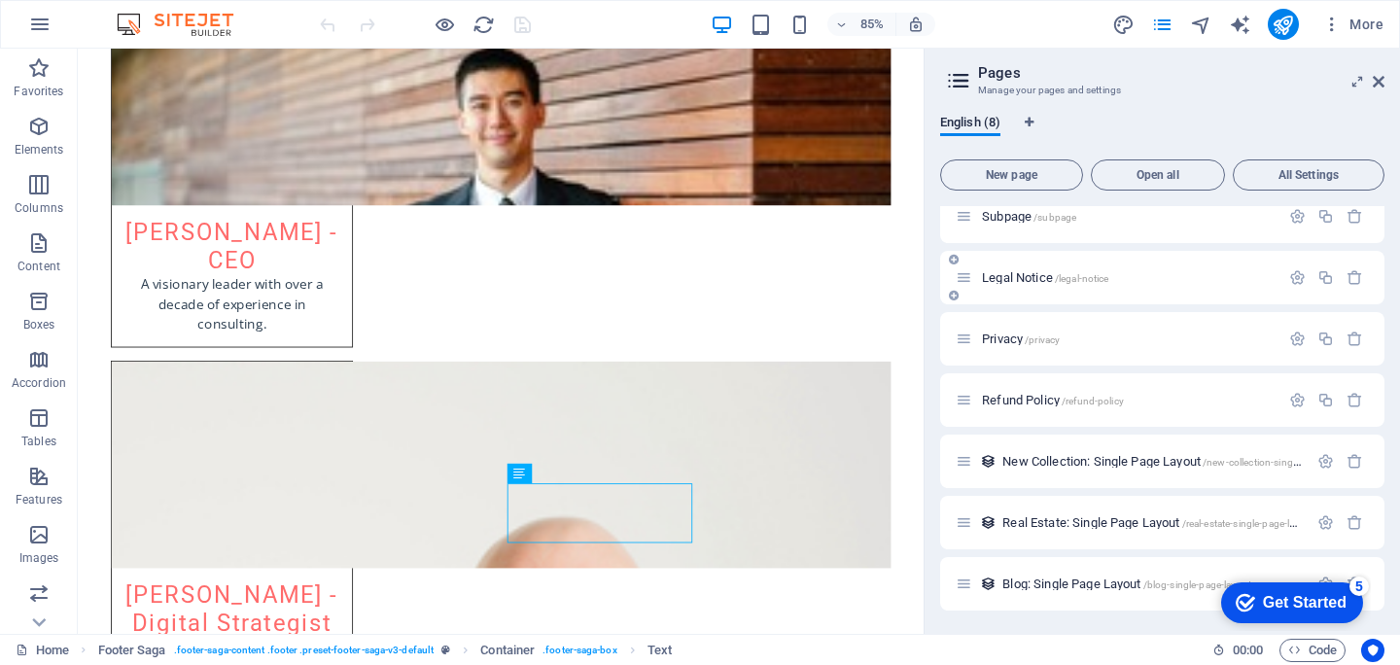
click at [1013, 276] on span "Legal Notice /legal-notice" at bounding box center [1045, 277] width 126 height 15
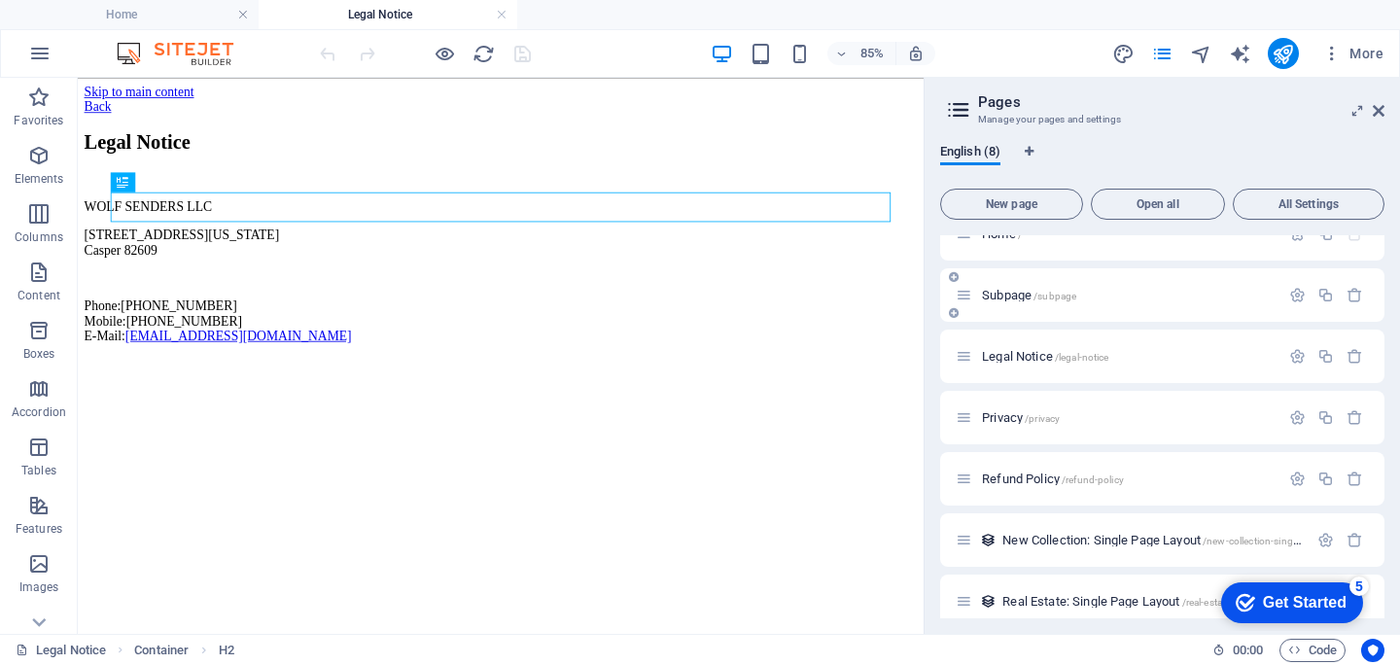
scroll to position [0, 0]
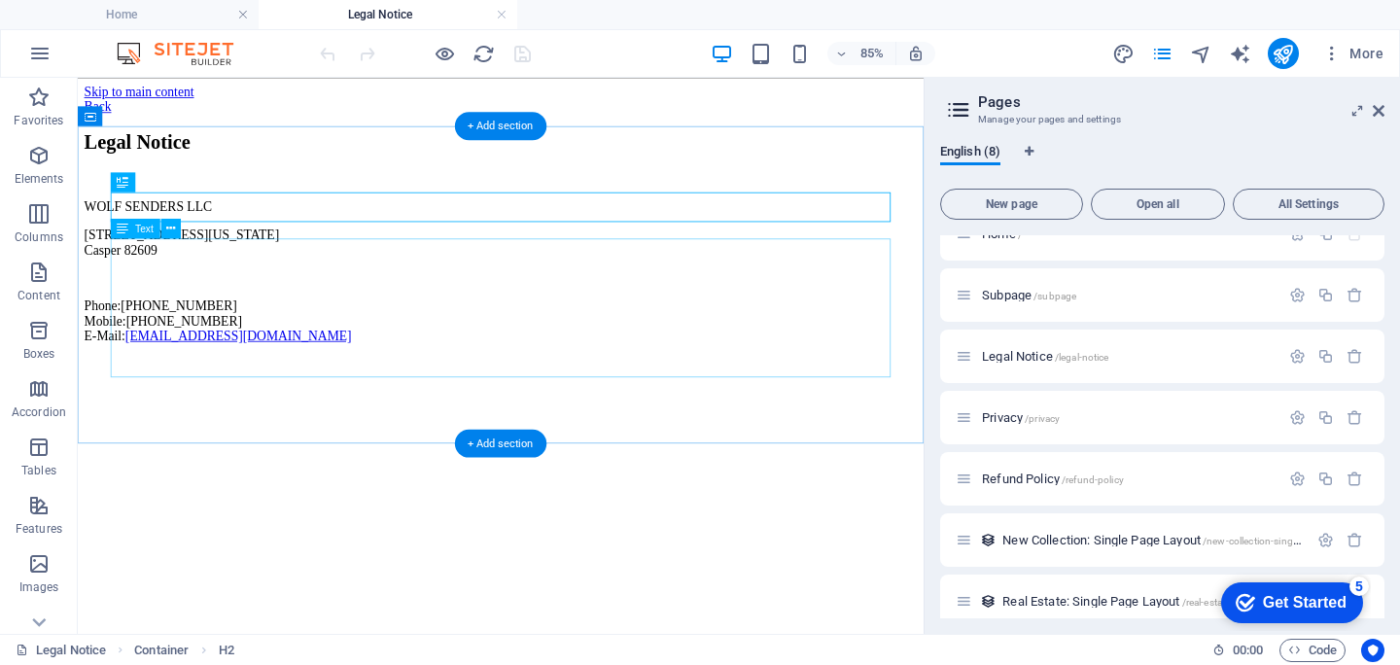
click at [282, 281] on div "WOLF SENDERS LLC 5830 E 2nd St, Ste 7000 #14901, Wyoming Casper 82609 Phone: +1…" at bounding box center [576, 305] width 980 height 169
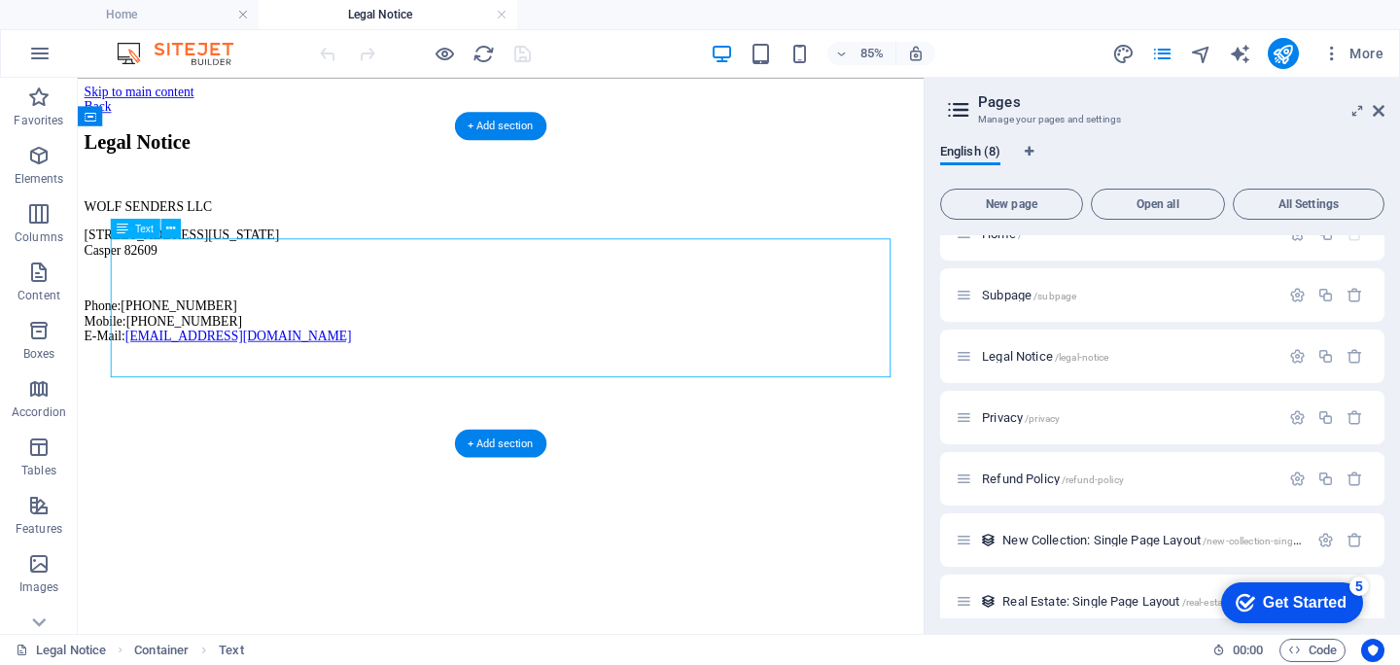
click at [282, 281] on div "WOLF SENDERS LLC 5830 E 2nd St, Ste 7000 #14901, Wyoming Casper 82609 Phone: +1…" at bounding box center [576, 305] width 980 height 169
click at [251, 250] on div "Drag here to replace the existing content. Press “Ctrl” if you want to create a…" at bounding box center [501, 356] width 846 height 556
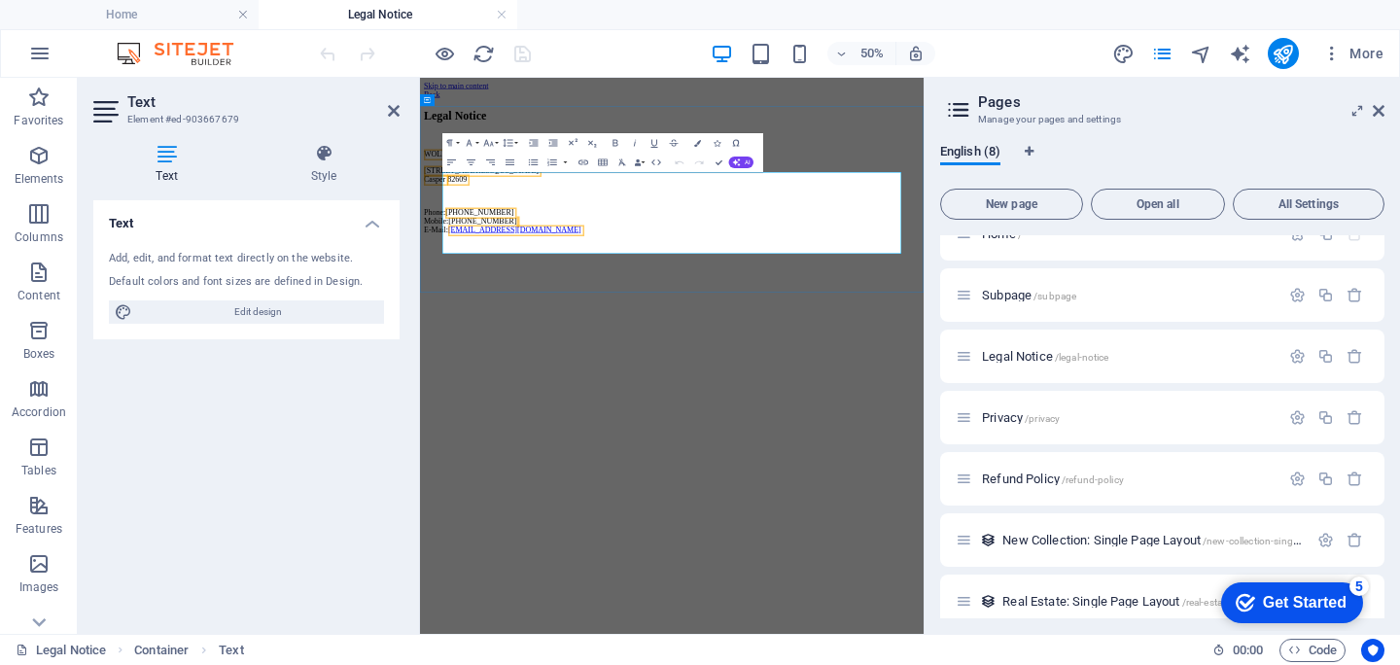
click at [617, 322] on p at bounding box center [924, 313] width 992 height 18
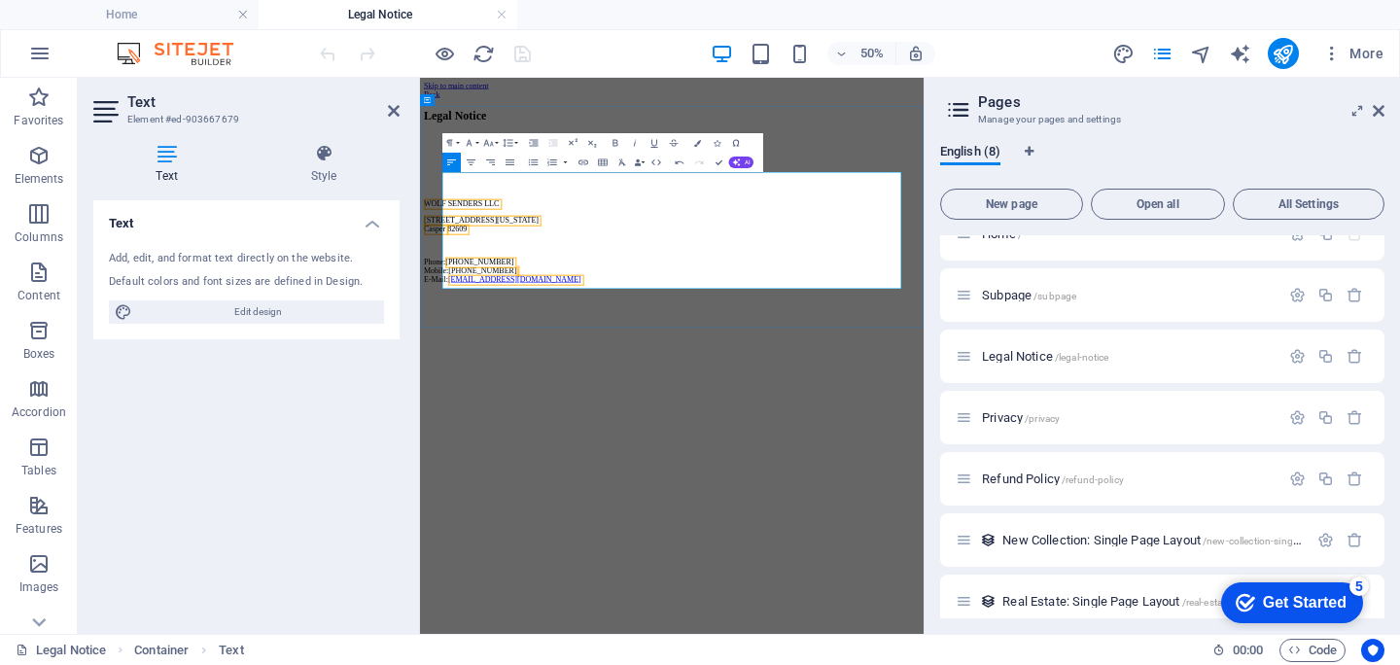
click at [866, 304] on p at bounding box center [924, 296] width 992 height 18
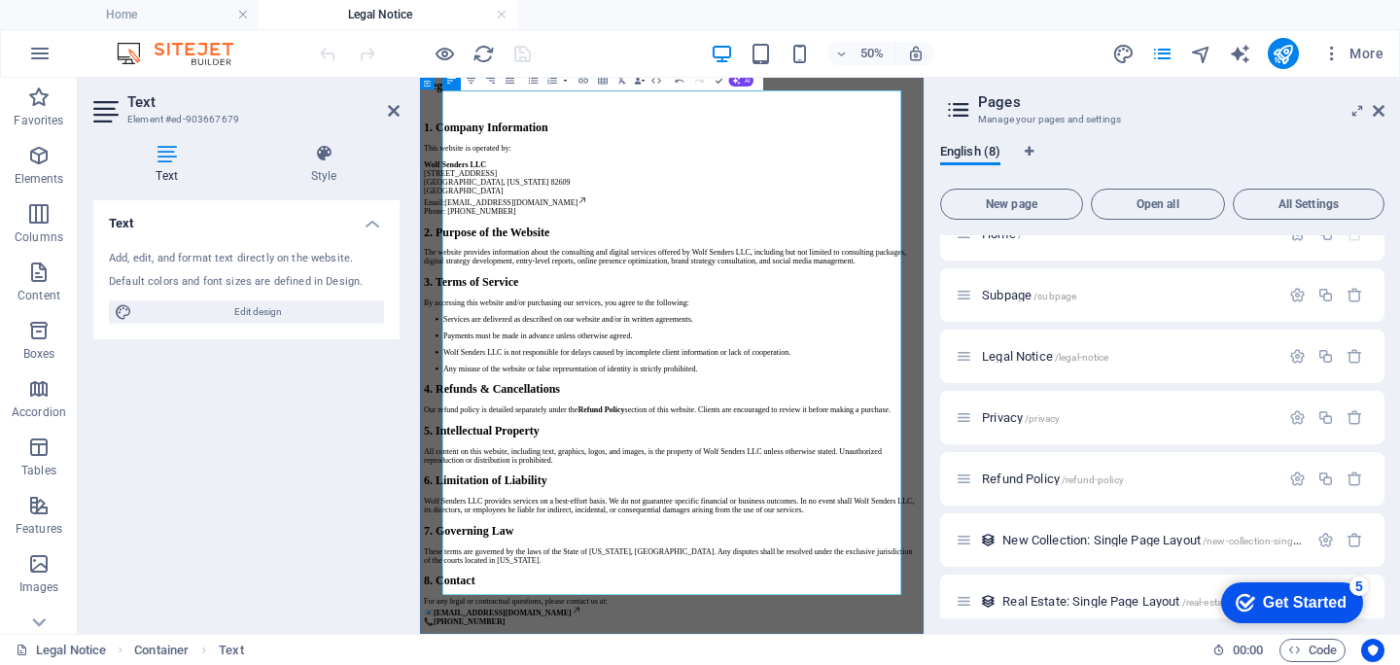
scroll to position [41, 0]
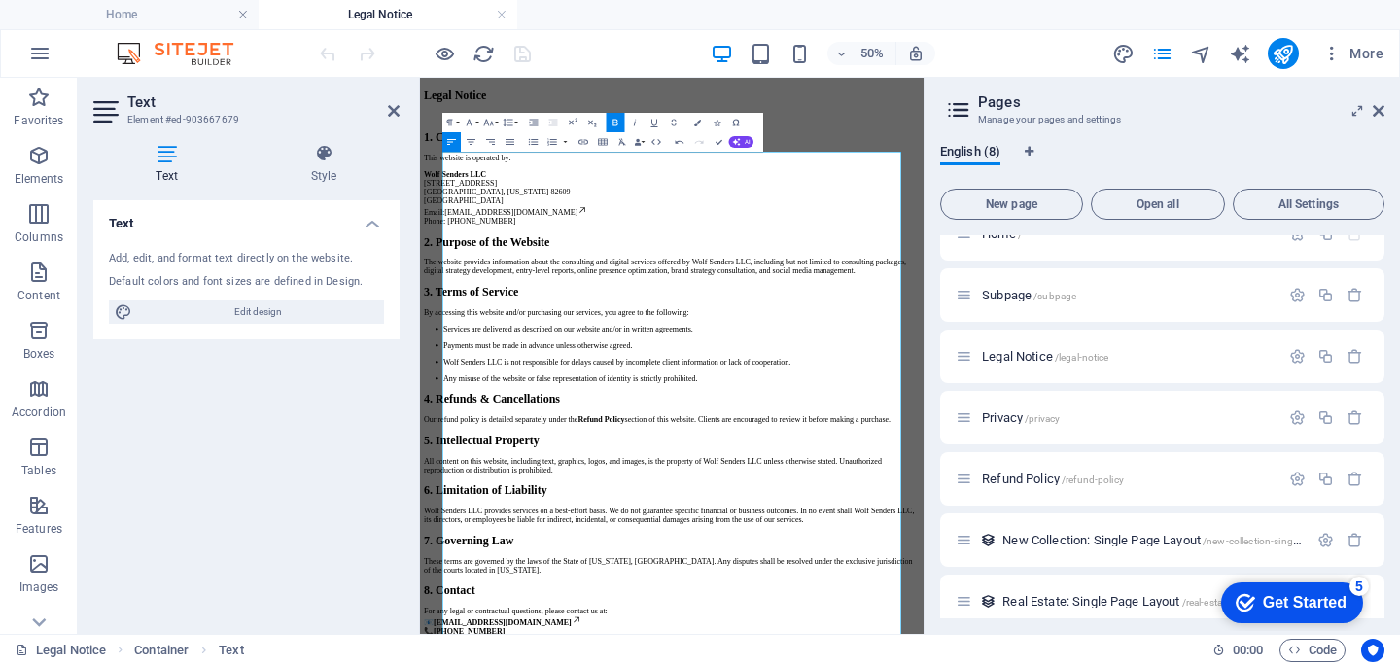
click at [1215, 119] on h3 "Manage your pages and settings" at bounding box center [1162, 120] width 368 height 18
click at [1332, 117] on div "Legal Notice 1. Company Information This website is operated by: Wolf Senders L…" at bounding box center [924, 646] width 992 height 1095
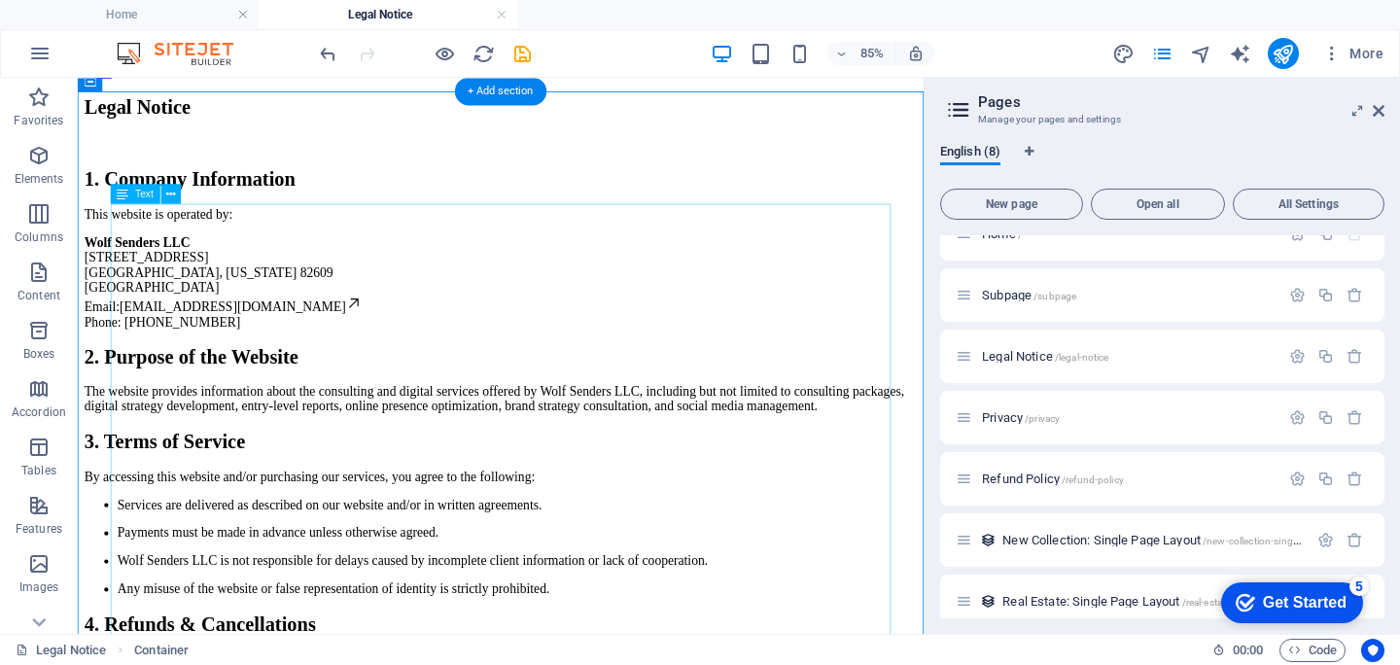
scroll to position [0, 0]
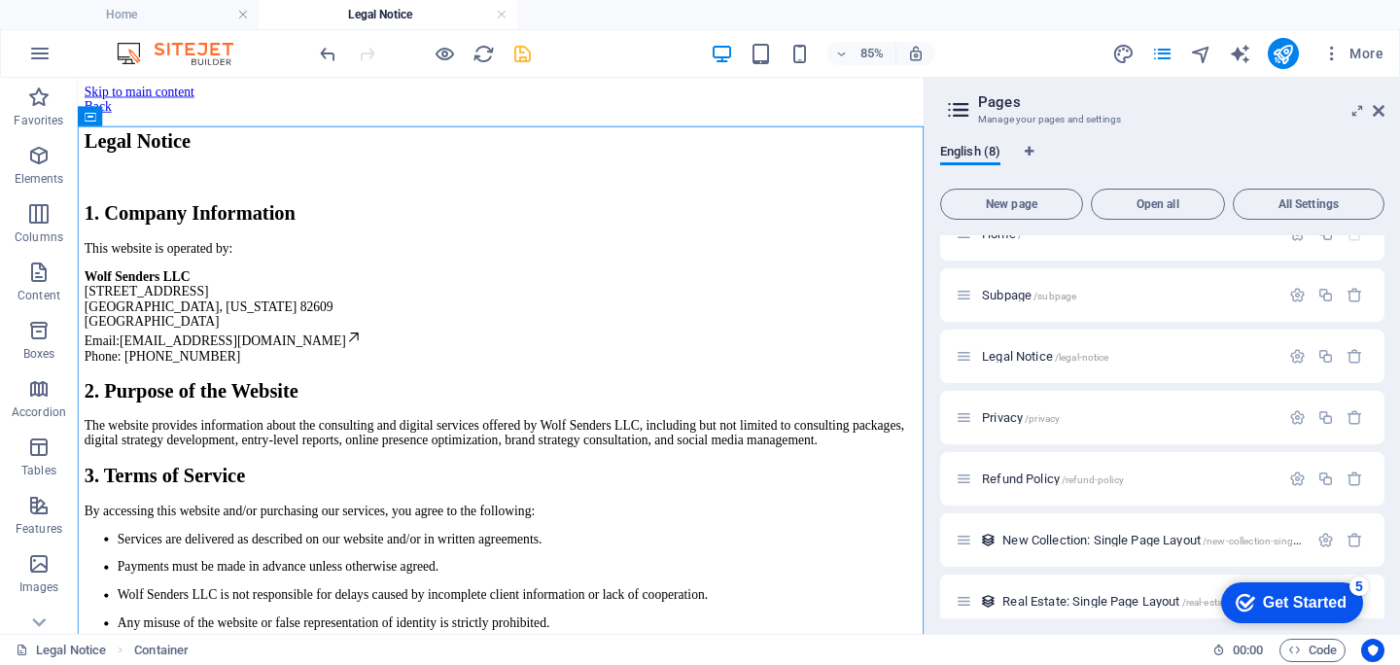
click at [518, 51] on icon "save" at bounding box center [522, 54] width 22 height 22
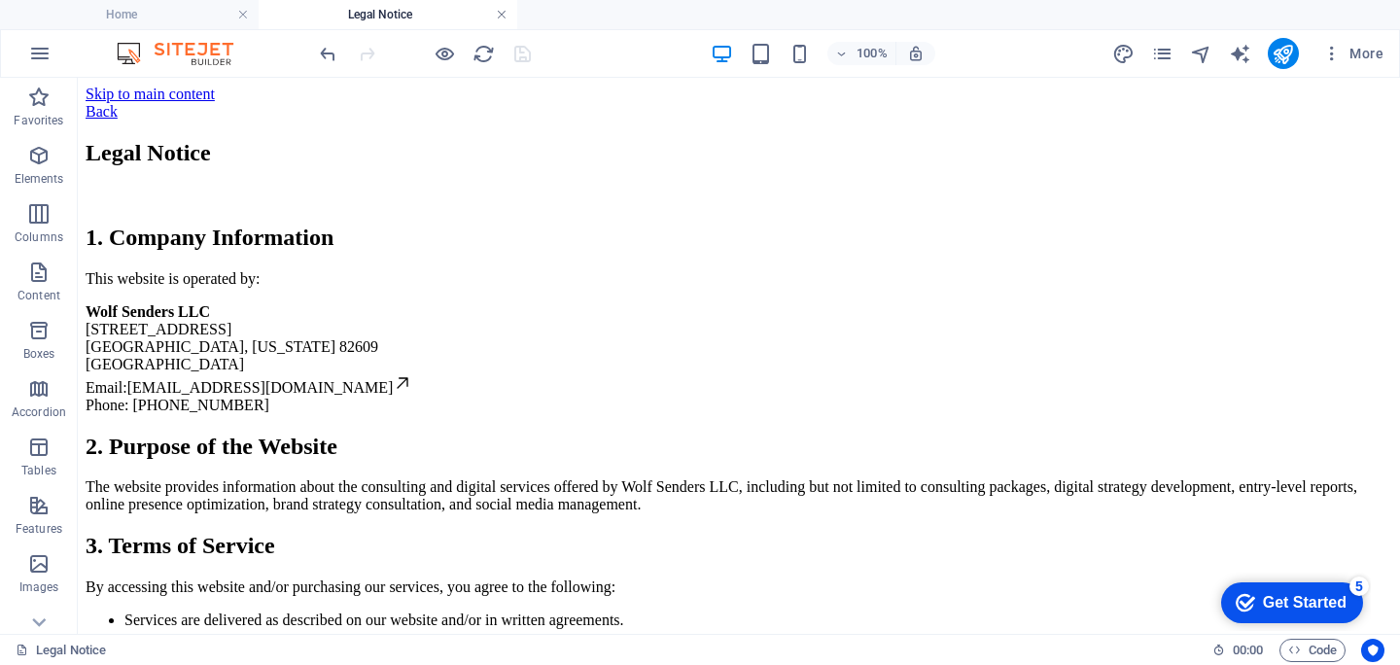
click at [503, 13] on link at bounding box center [502, 15] width 12 height 18
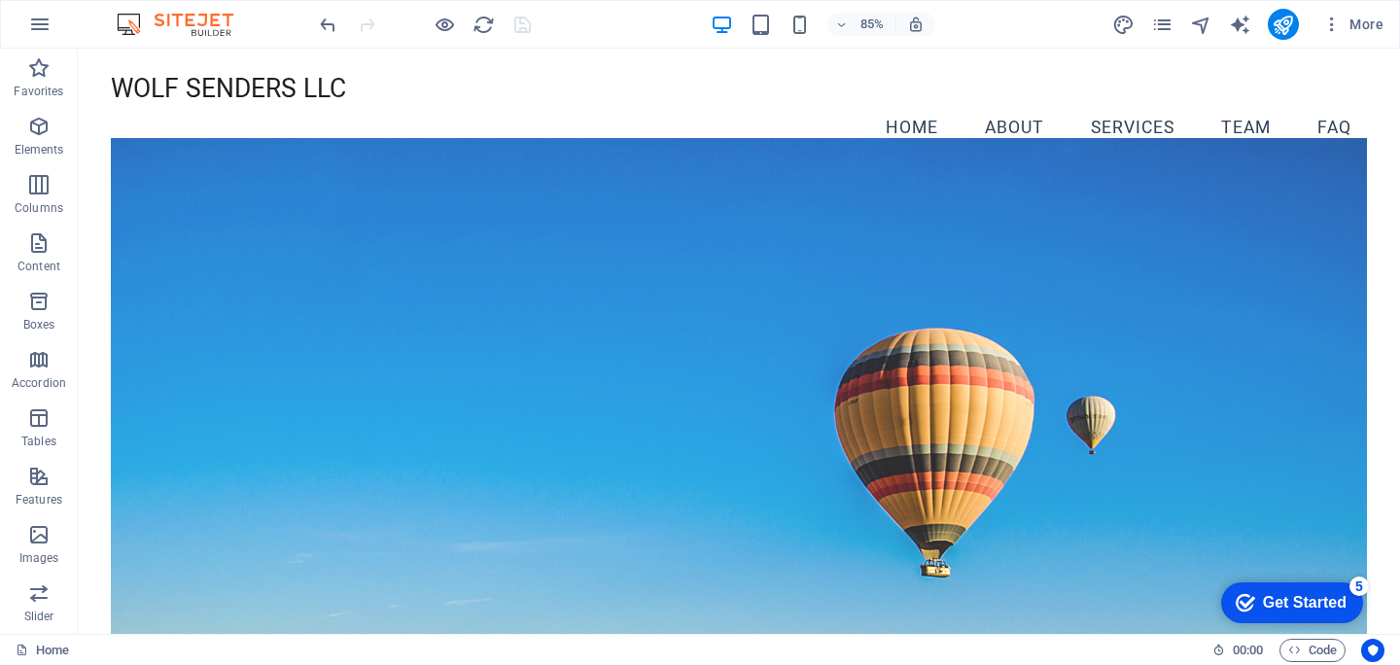
scroll to position [3915, 0]
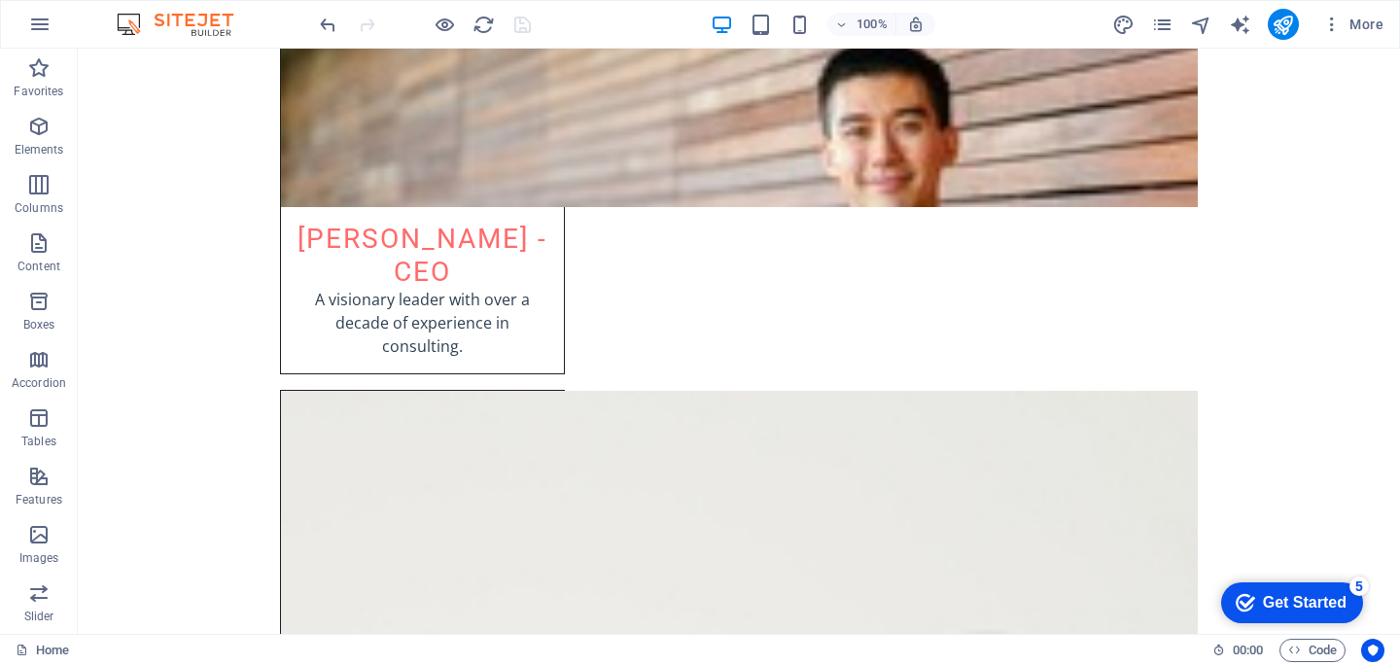
click at [1142, 32] on div "More" at bounding box center [1251, 24] width 279 height 31
click at [1169, 21] on icon "pages" at bounding box center [1162, 25] width 22 height 22
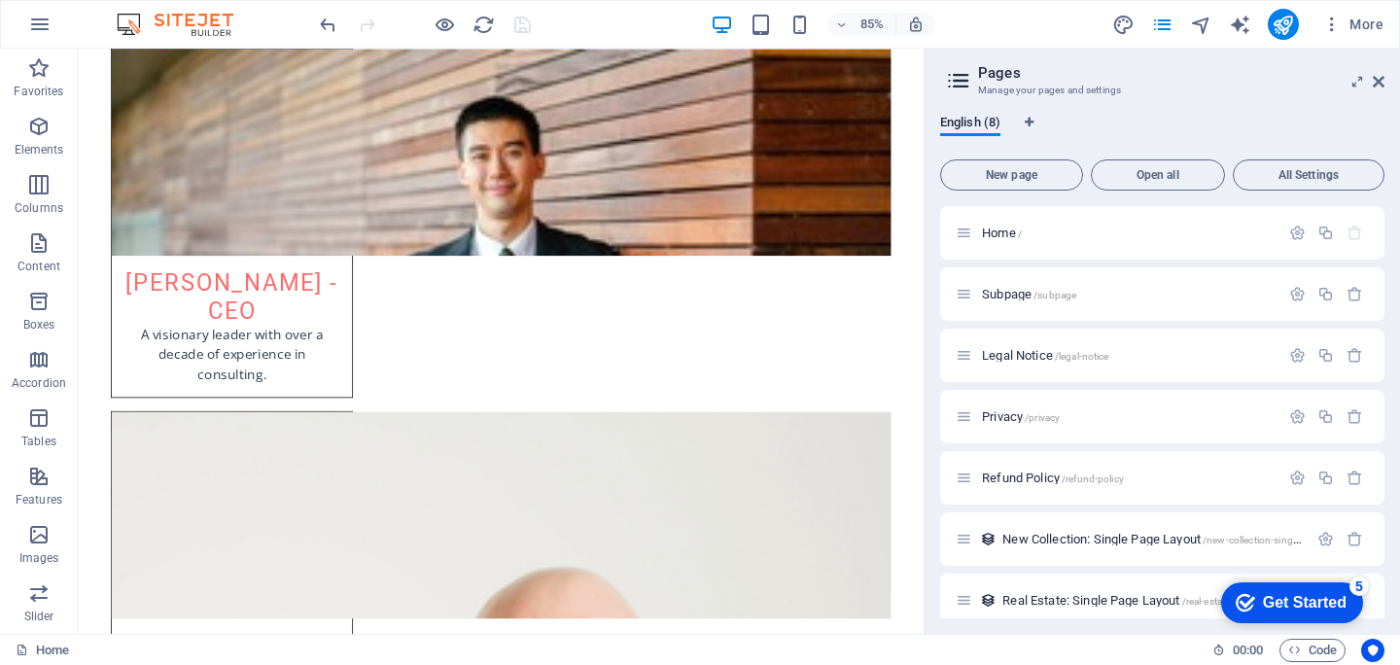
scroll to position [78, 0]
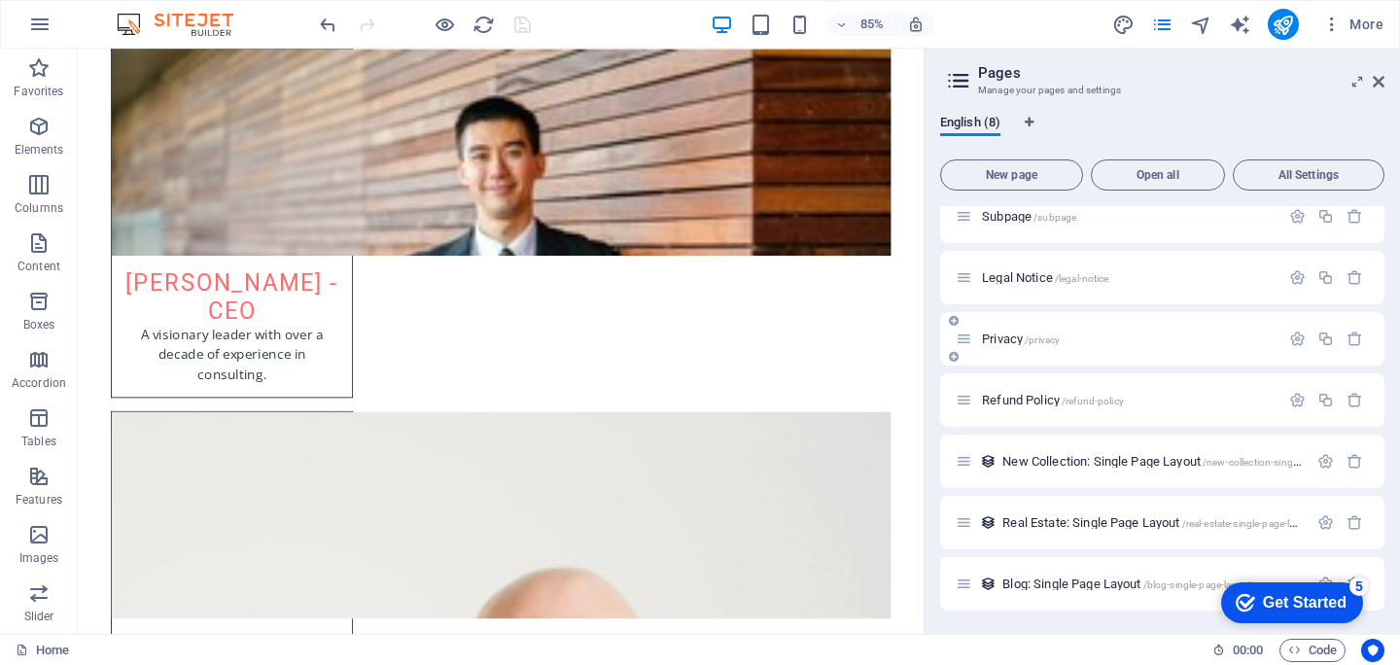
click at [1004, 331] on div "Privacy /privacy" at bounding box center [1118, 339] width 324 height 22
click at [1003, 342] on span "Privacy /privacy" at bounding box center [1021, 339] width 78 height 15
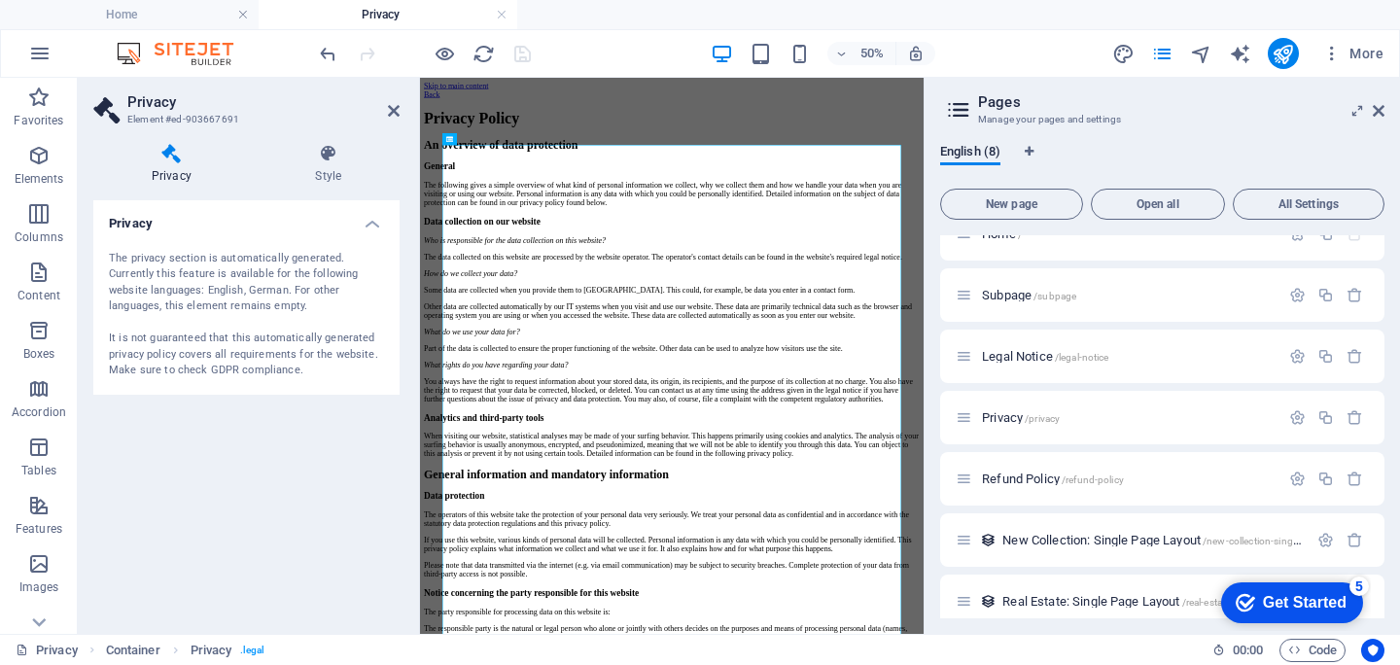
scroll to position [0, 0]
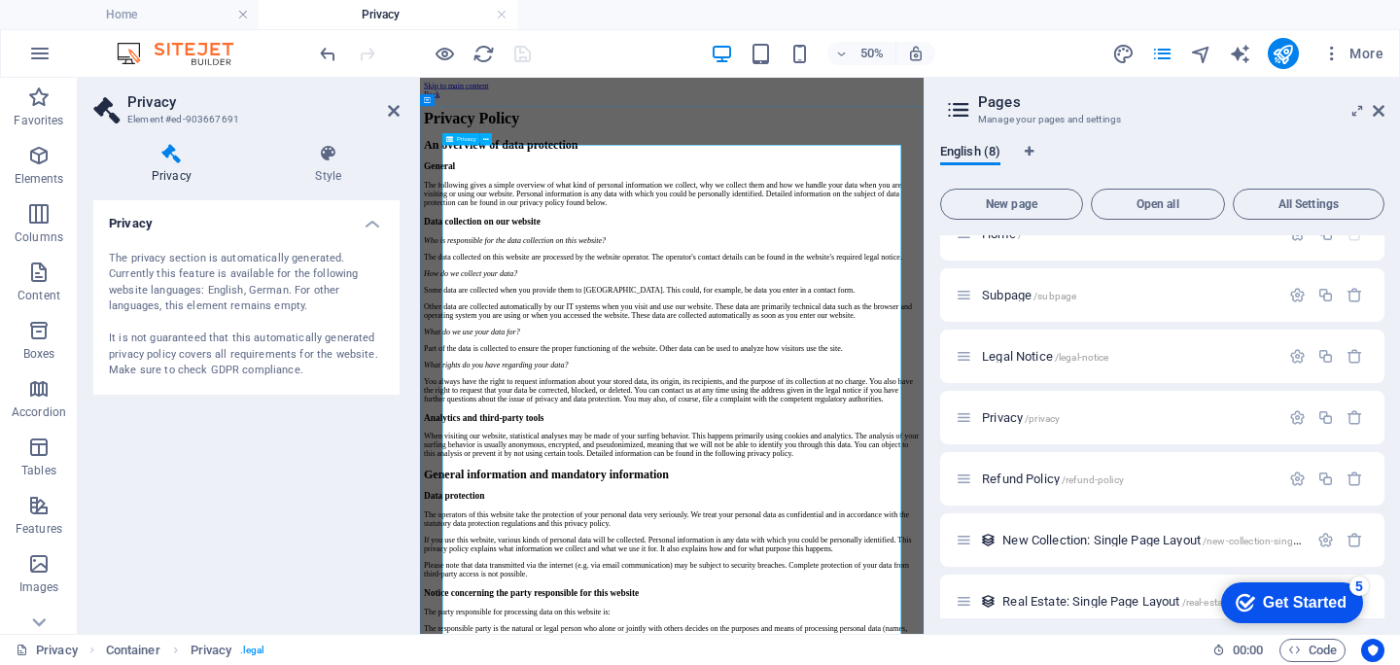
click at [1013, 420] on span "Privacy /privacy" at bounding box center [1021, 417] width 78 height 15
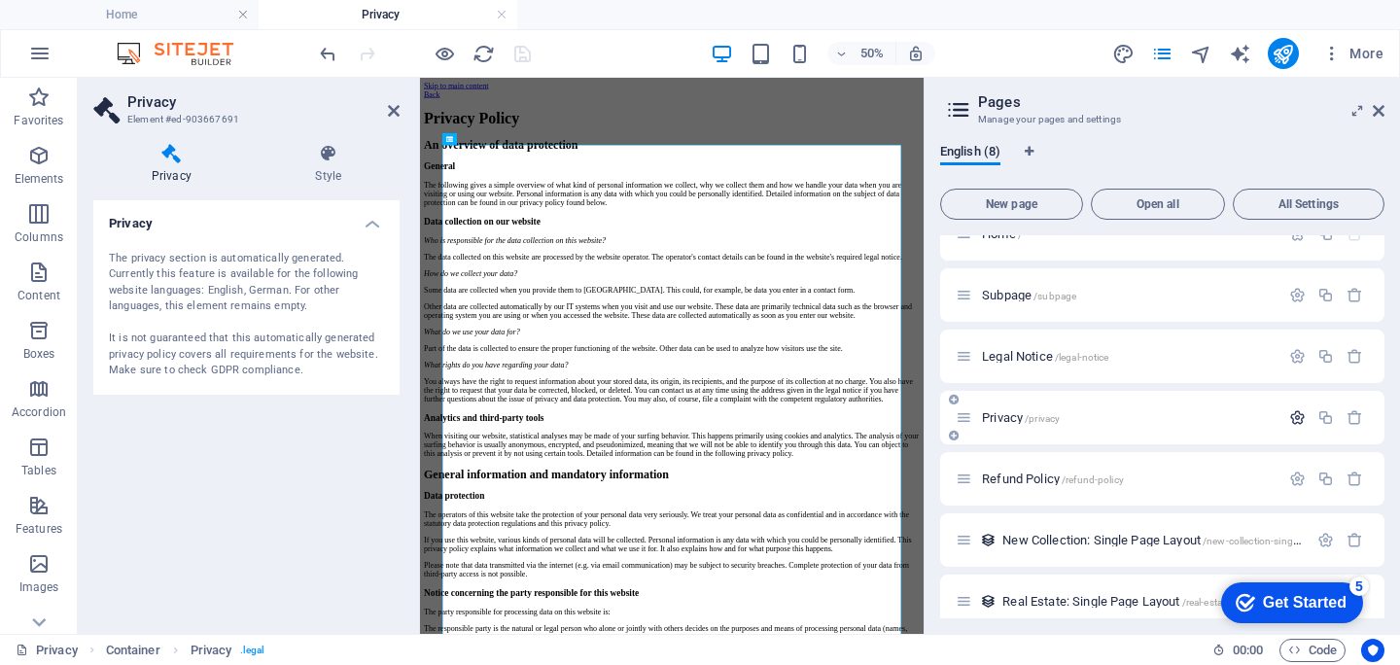
click at [1294, 415] on icon "button" at bounding box center [1297, 417] width 17 height 17
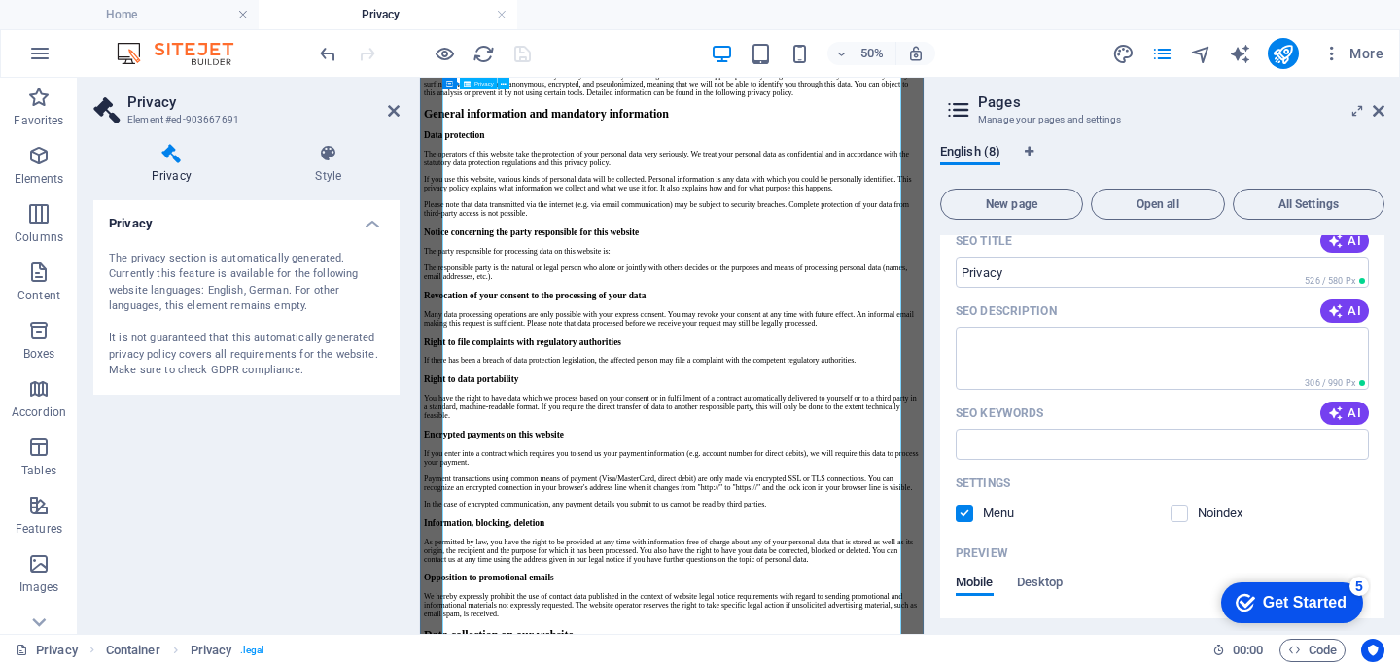
scroll to position [1047, 0]
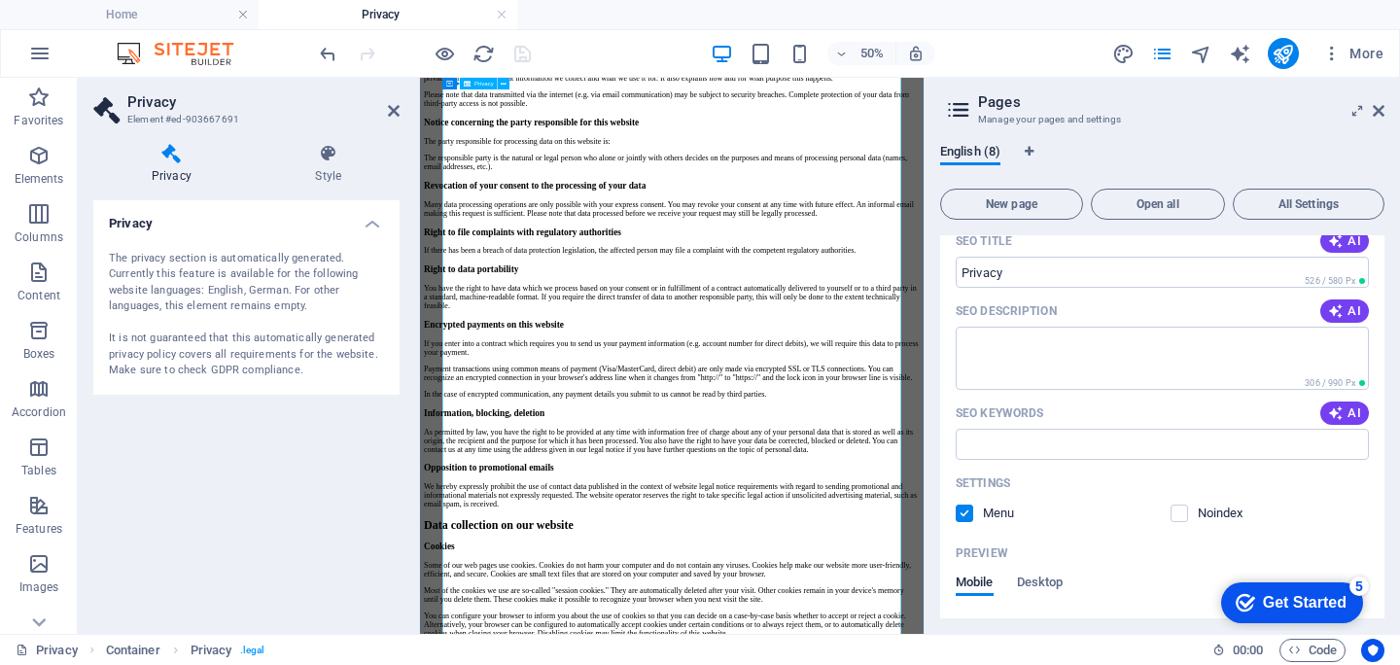
scroll to position [880, 0]
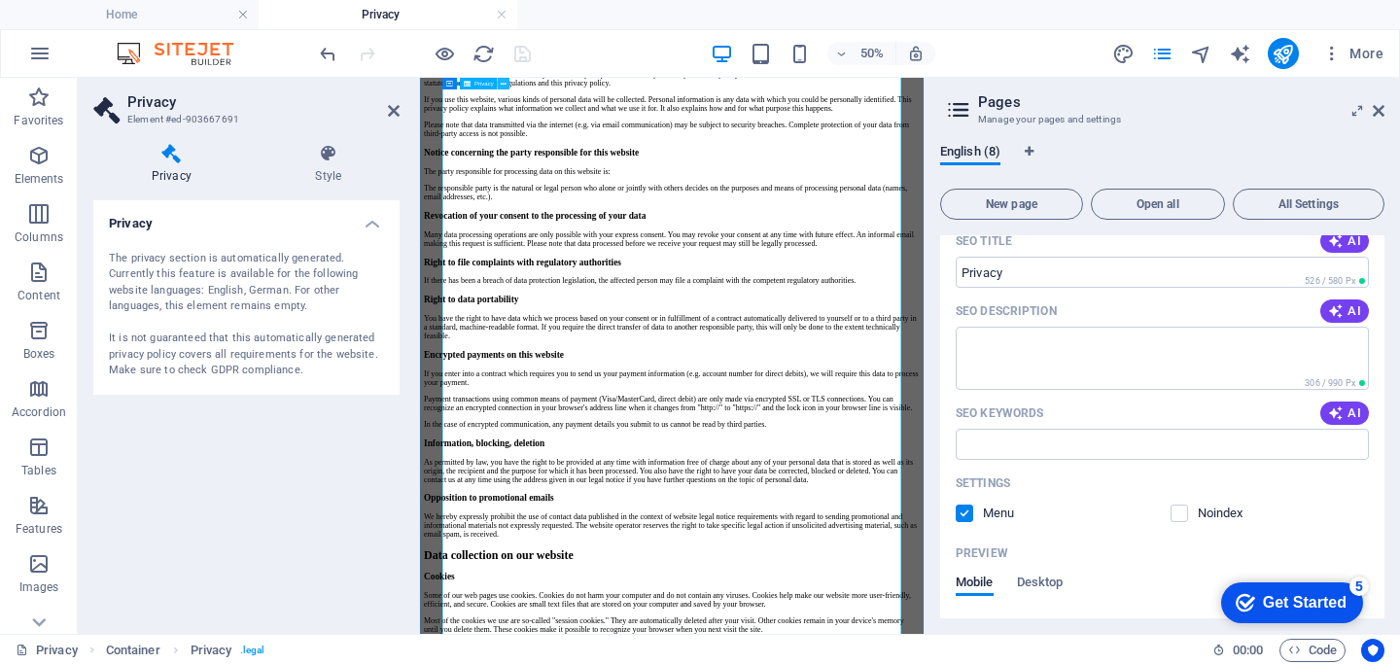
click at [499, 87] on button at bounding box center [504, 84] width 12 height 12
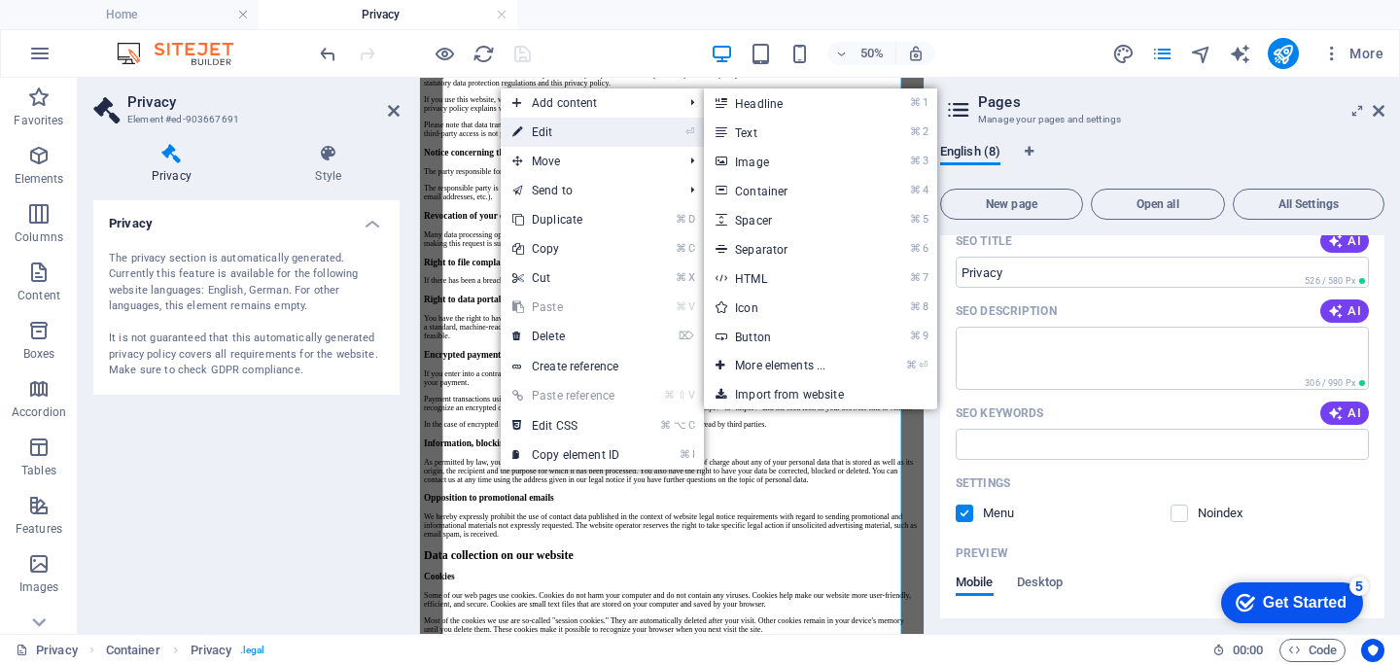
click at [526, 129] on link "⏎ Edit" at bounding box center [566, 132] width 130 height 29
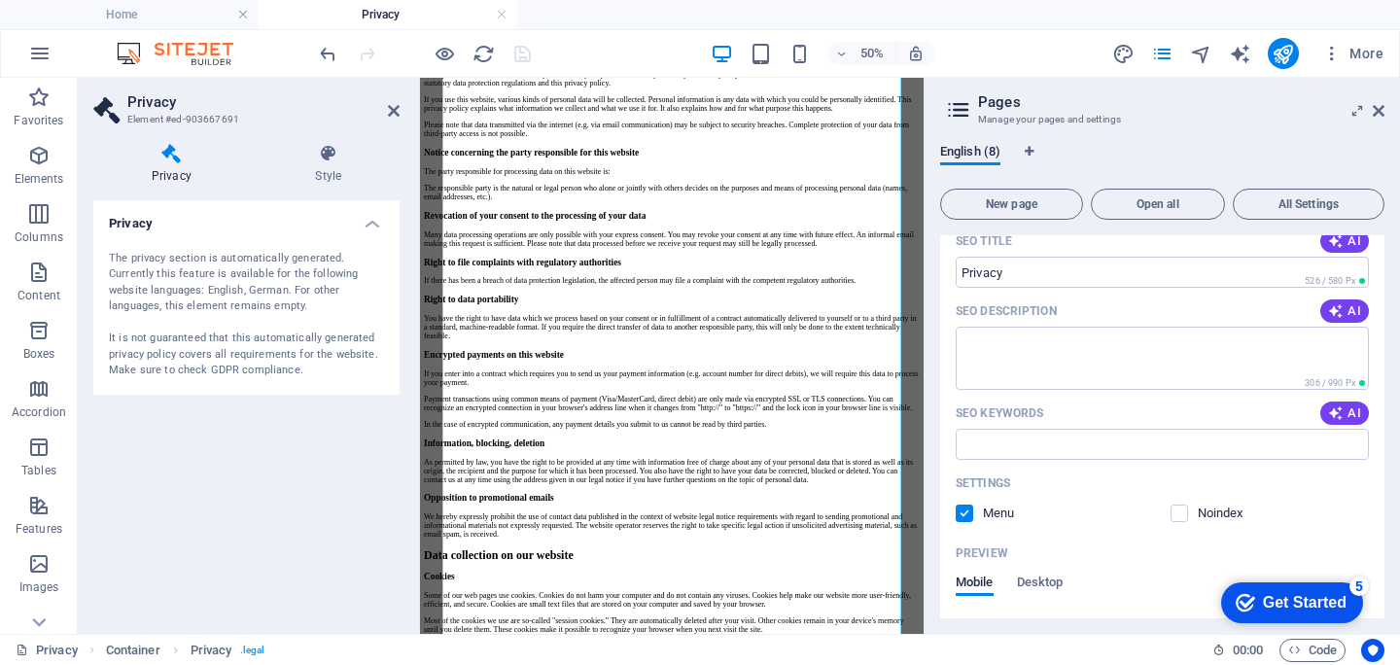
click at [325, 228] on h4 "Privacy" at bounding box center [246, 217] width 306 height 35
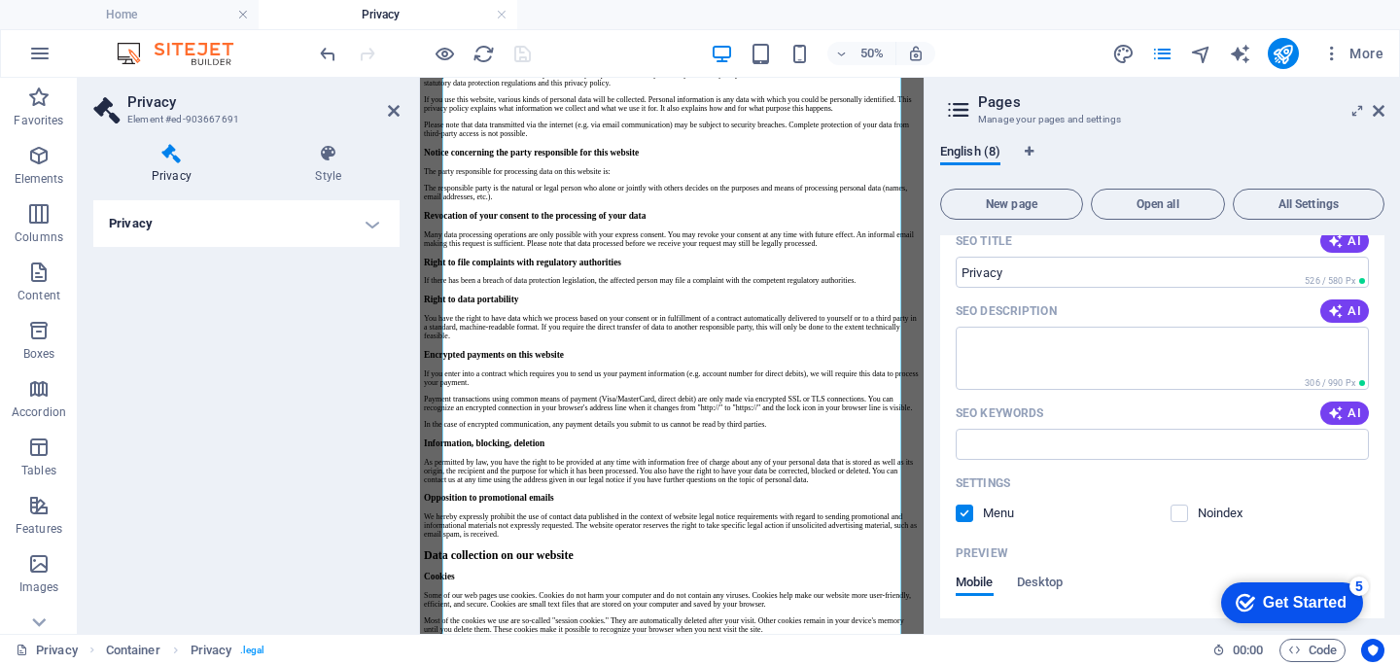
click at [325, 228] on h4 "Privacy" at bounding box center [246, 223] width 306 height 47
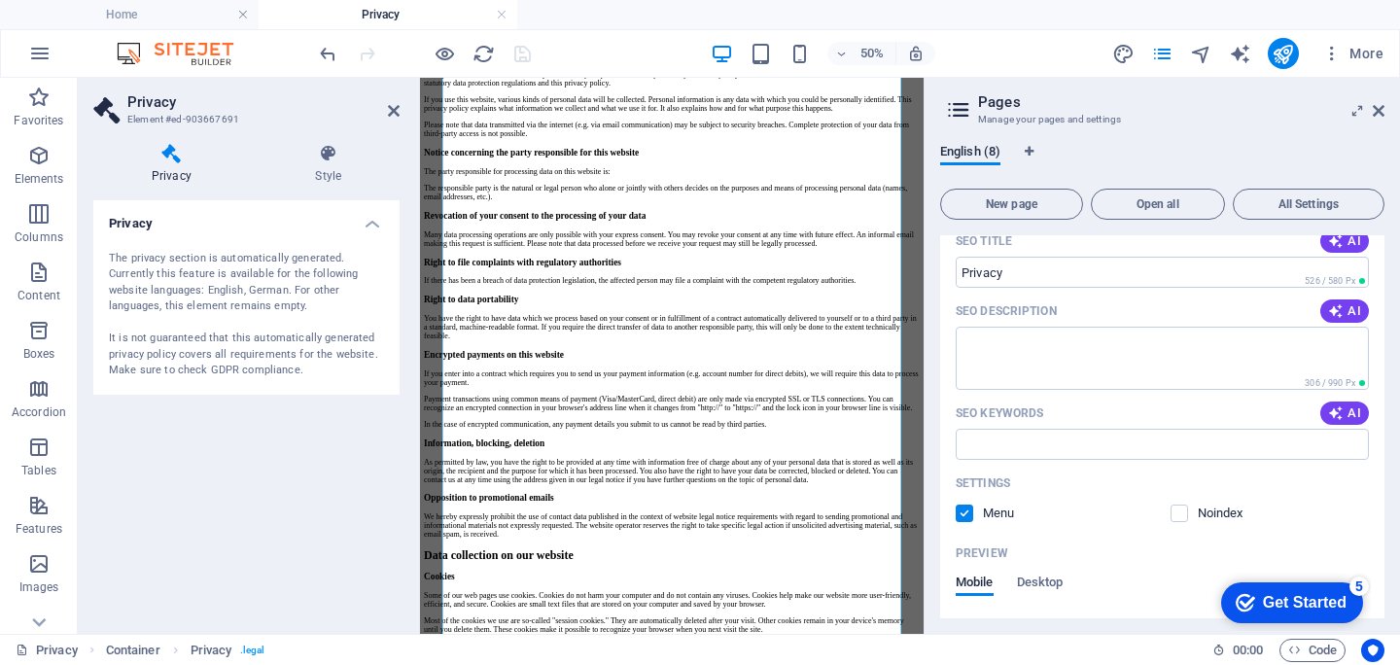
click at [231, 249] on div "The privacy section is automatically generated. Currently this feature is avail…" at bounding box center [246, 314] width 306 height 159
click at [231, 251] on div "The privacy section is automatically generated. Currently this feature is avail…" at bounding box center [246, 315] width 275 height 128
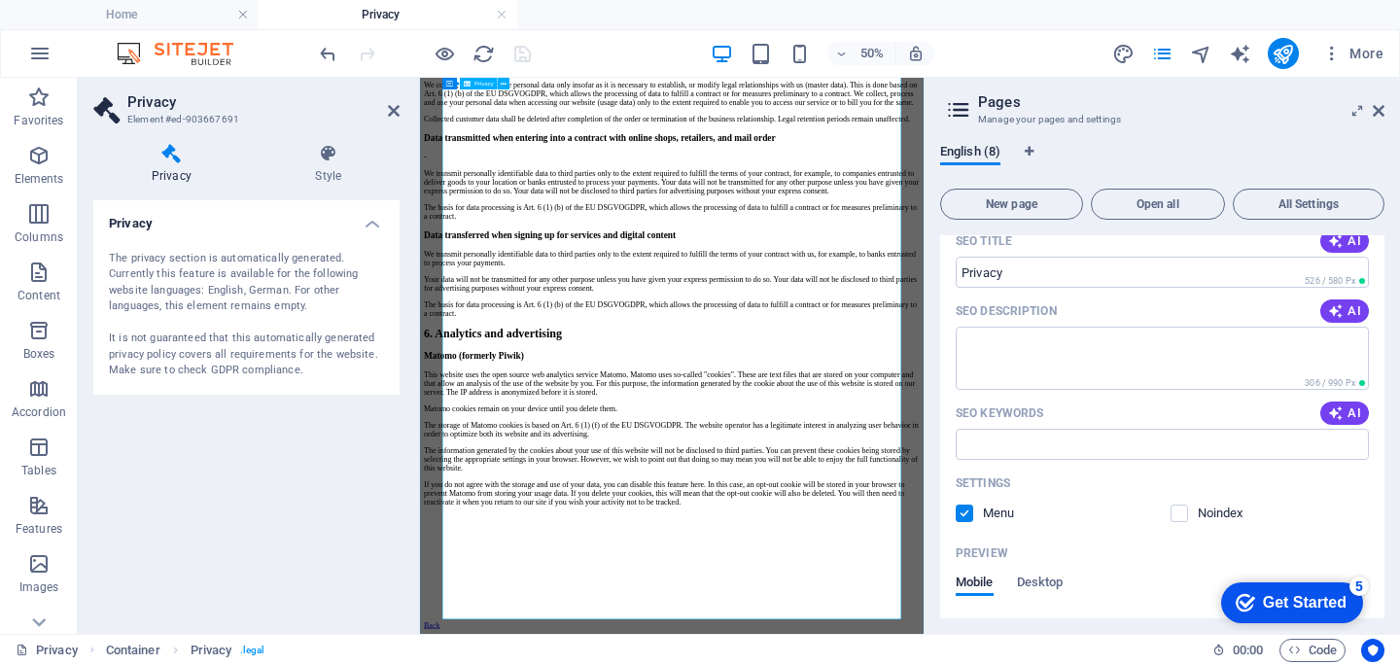
scroll to position [3533, 0]
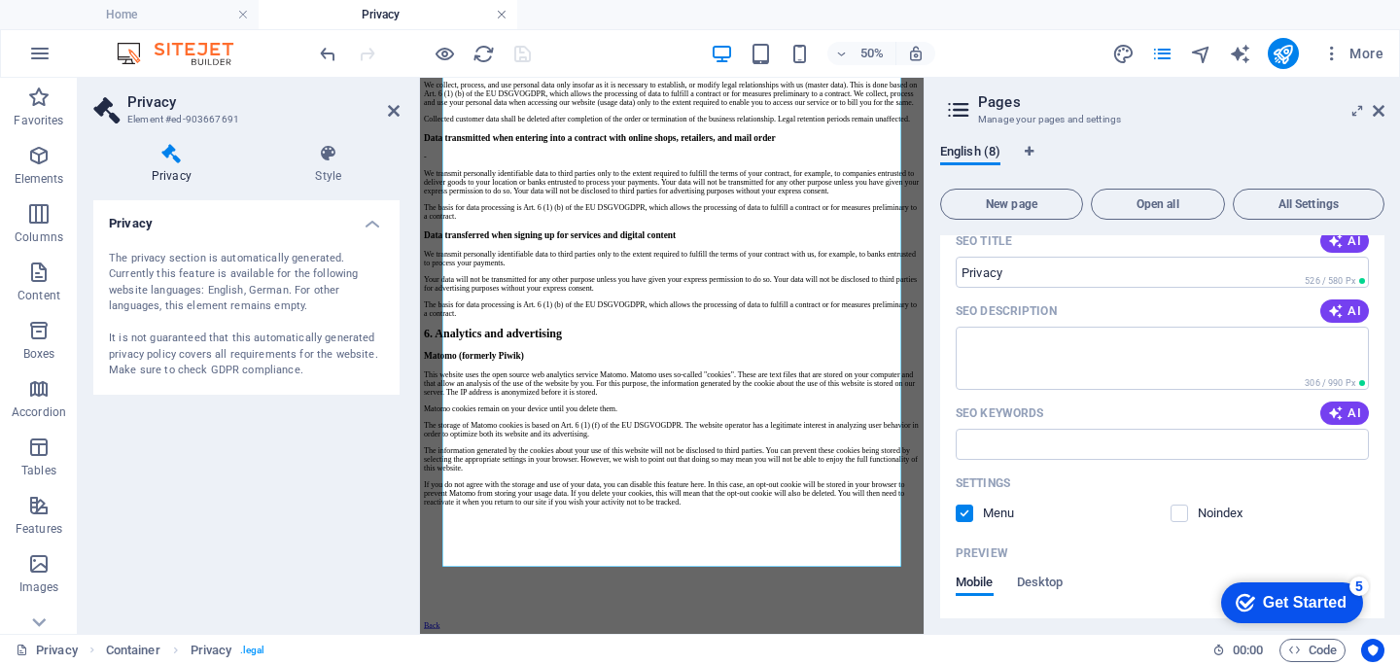
click at [498, 17] on link at bounding box center [502, 15] width 12 height 18
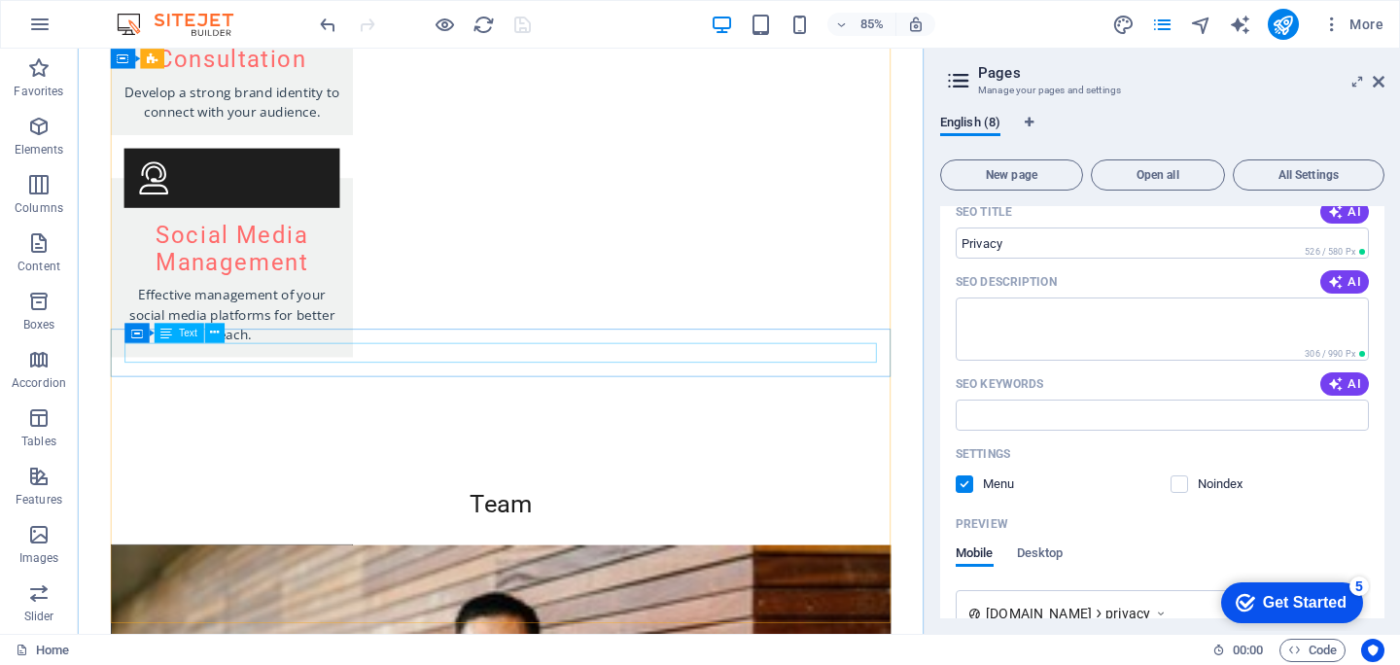
scroll to position [3924, 0]
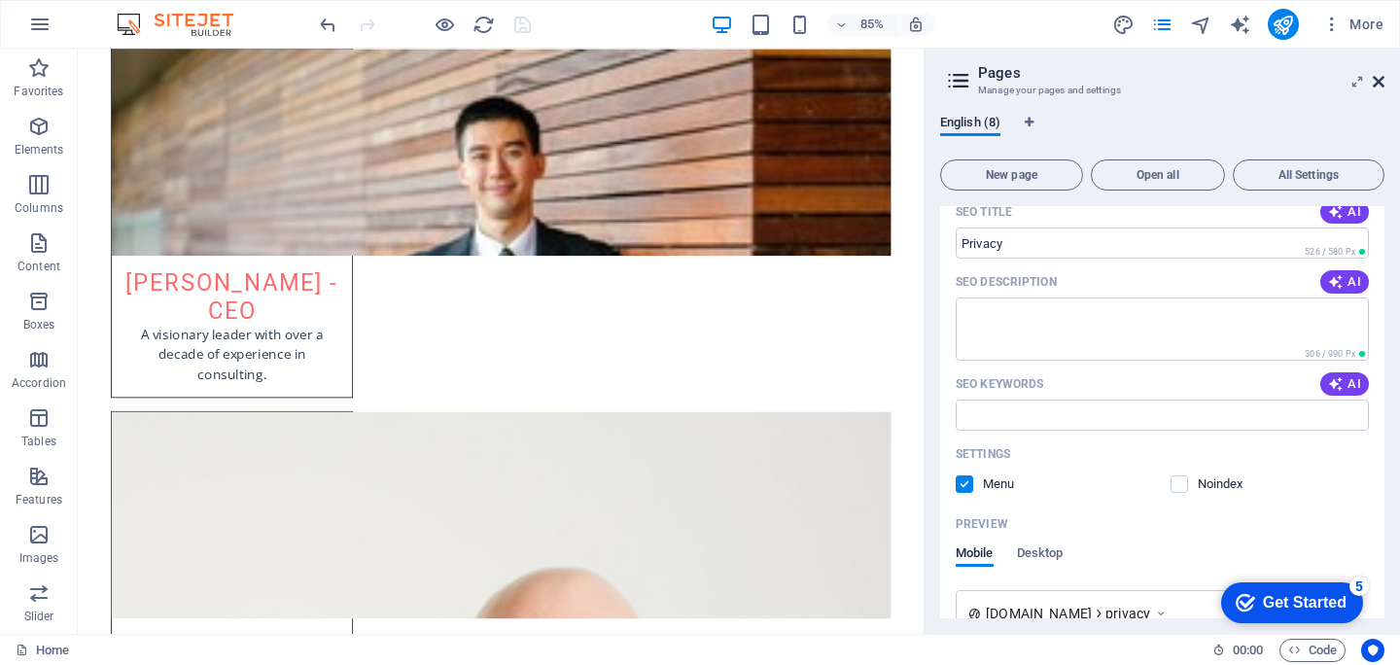
click at [1382, 83] on icon at bounding box center [1379, 82] width 12 height 16
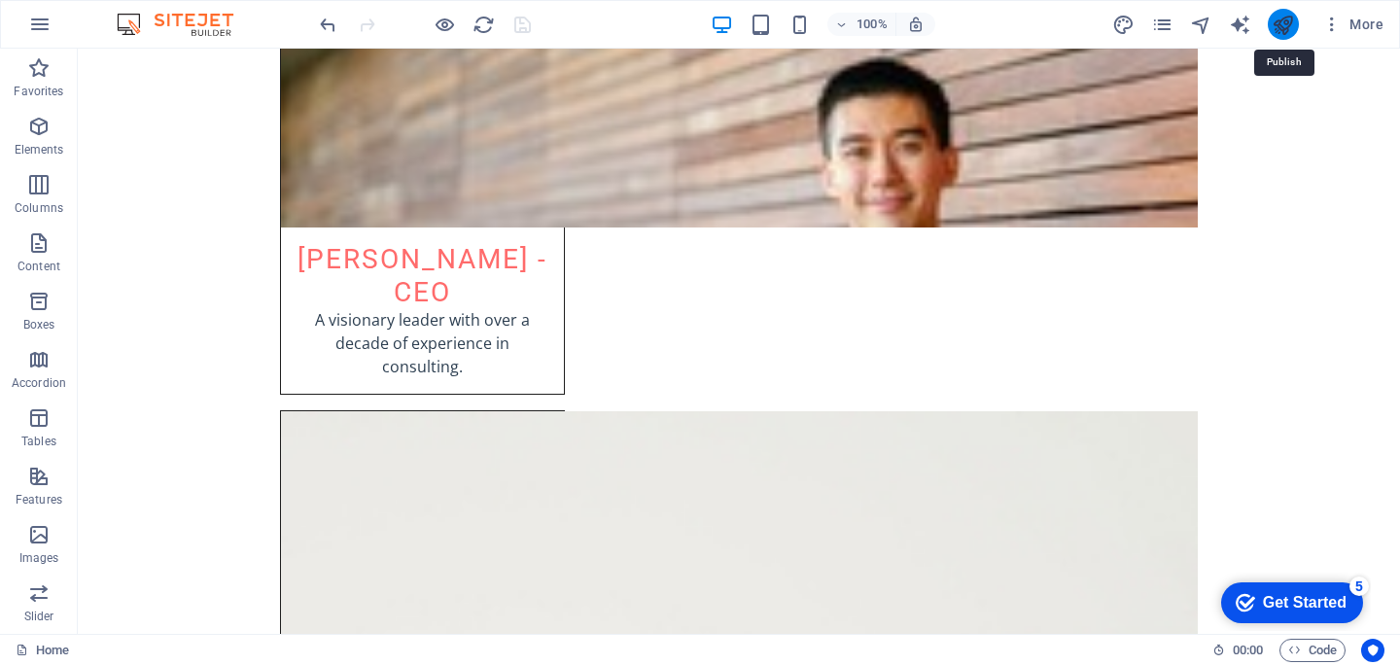
click at [1285, 31] on icon "publish" at bounding box center [1283, 25] width 22 height 22
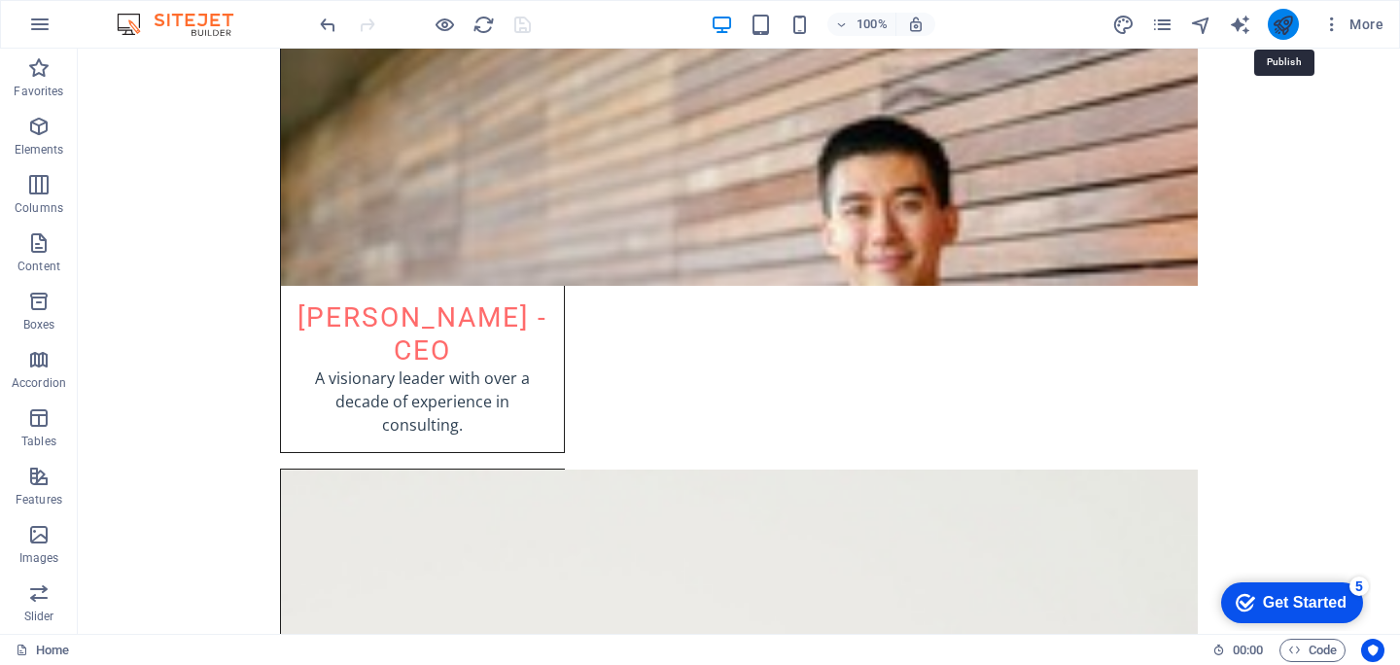
click at [1286, 26] on icon "publish" at bounding box center [1283, 25] width 22 height 22
